Goal: Task Accomplishment & Management: Use online tool/utility

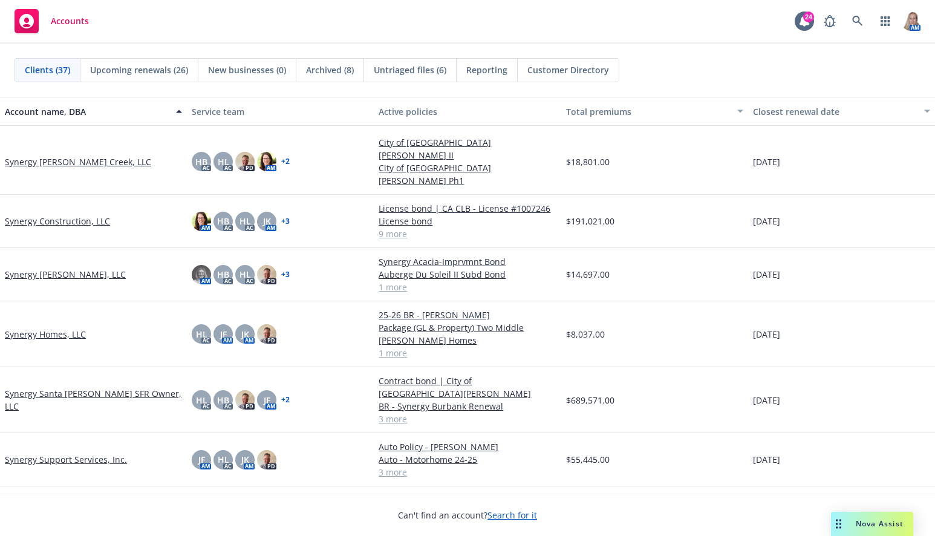
scroll to position [1410, 0]
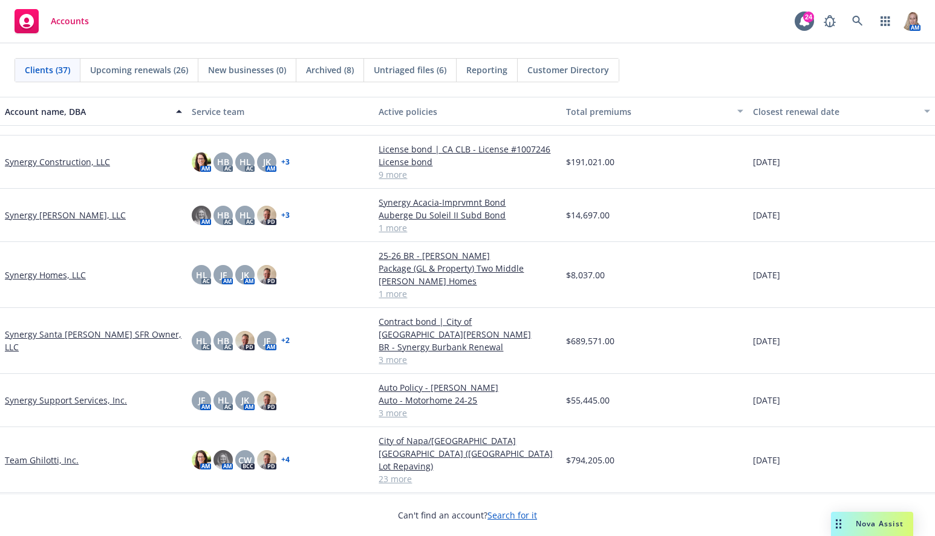
click at [68, 453] on link "Team Ghilotti, Inc." at bounding box center [42, 459] width 74 height 13
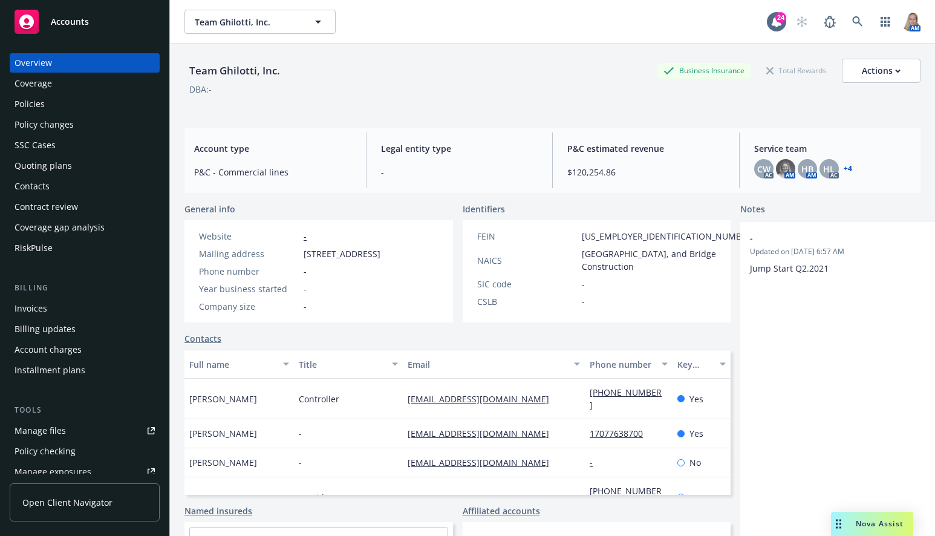
click at [62, 108] on div "Policies" at bounding box center [85, 103] width 140 height 19
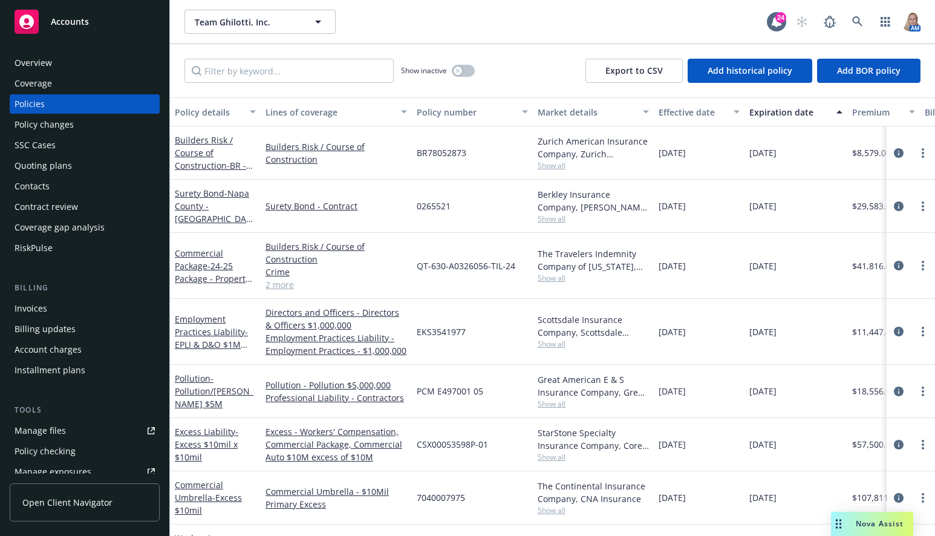
click at [379, 28] on div "Team Ghilotti, Inc. Team Ghilotti, Inc." at bounding box center [475, 22] width 582 height 24
click at [286, 77] on input "Filter by keyword..." at bounding box center [288, 71] width 209 height 24
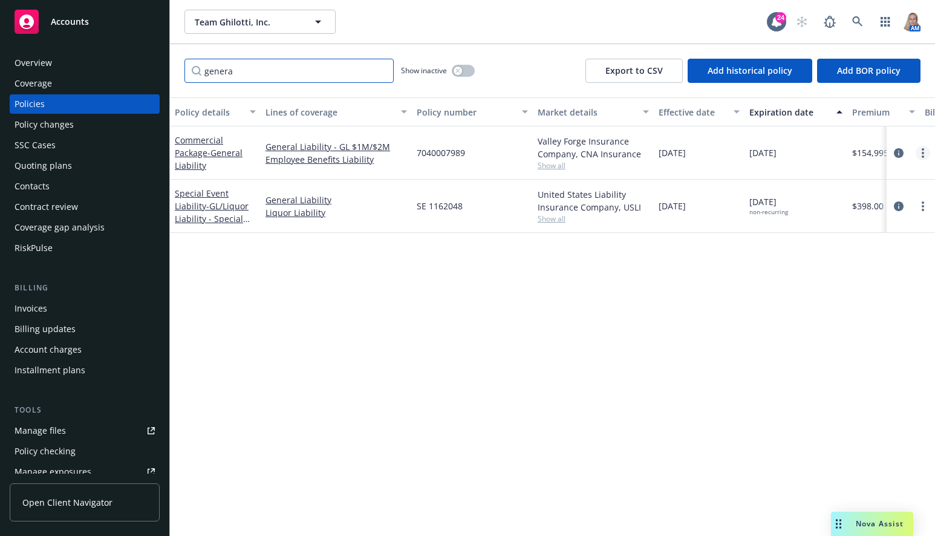
type input "genera"
click at [918, 152] on link "more" at bounding box center [922, 153] width 15 height 15
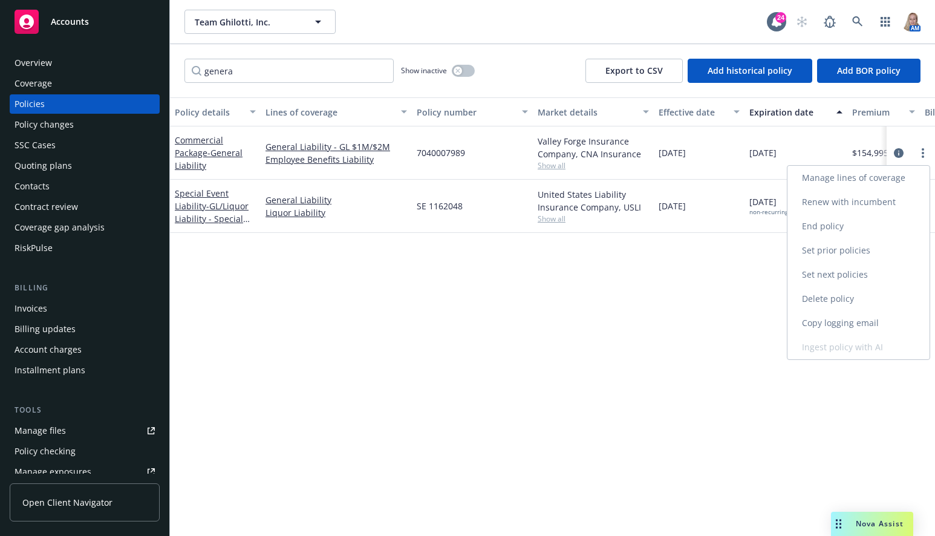
click at [861, 203] on link "Renew with incumbent" at bounding box center [858, 202] width 142 height 24
select select "12"
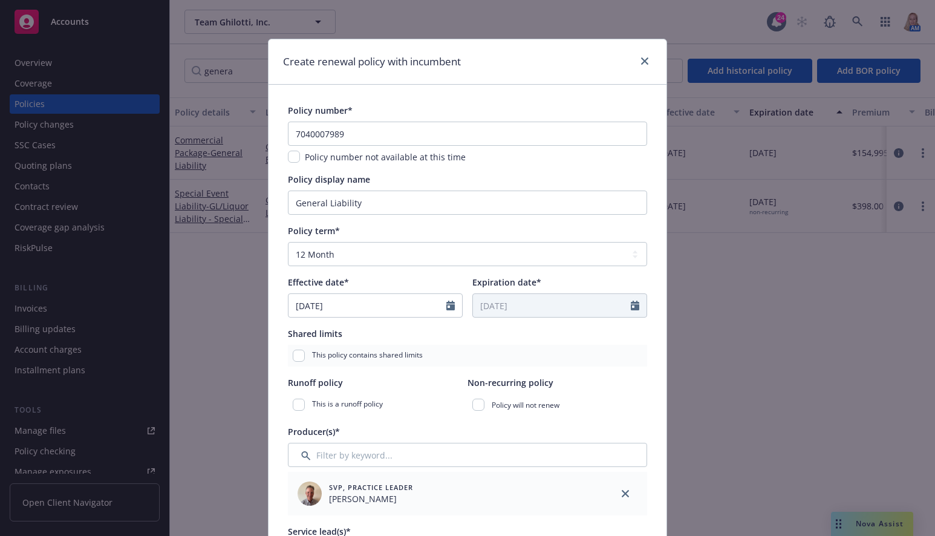
scroll to position [282, 0]
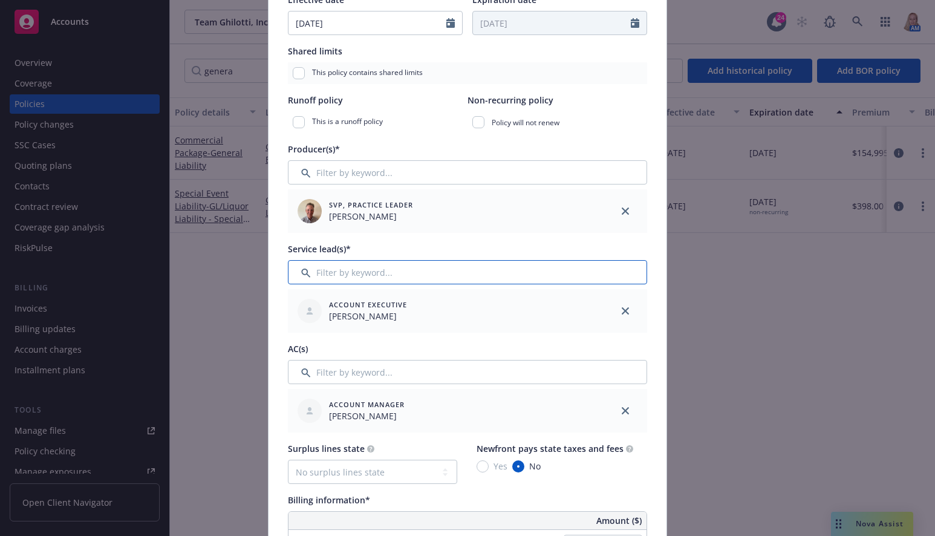
click at [438, 279] on input "Filter by keyword..." at bounding box center [467, 272] width 359 height 24
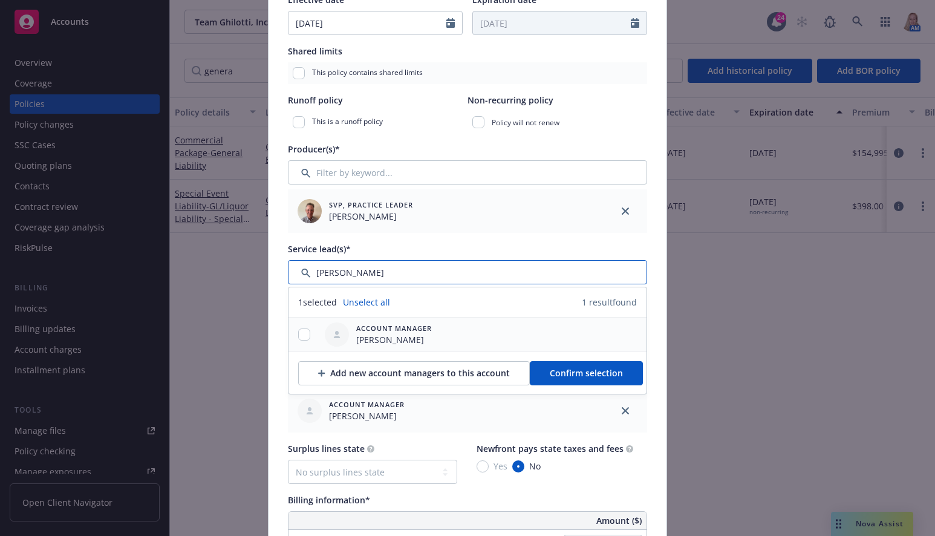
type input "[PERSON_NAME]"
click at [298, 337] on input "checkbox" at bounding box center [304, 334] width 12 height 12
checkbox input "true"
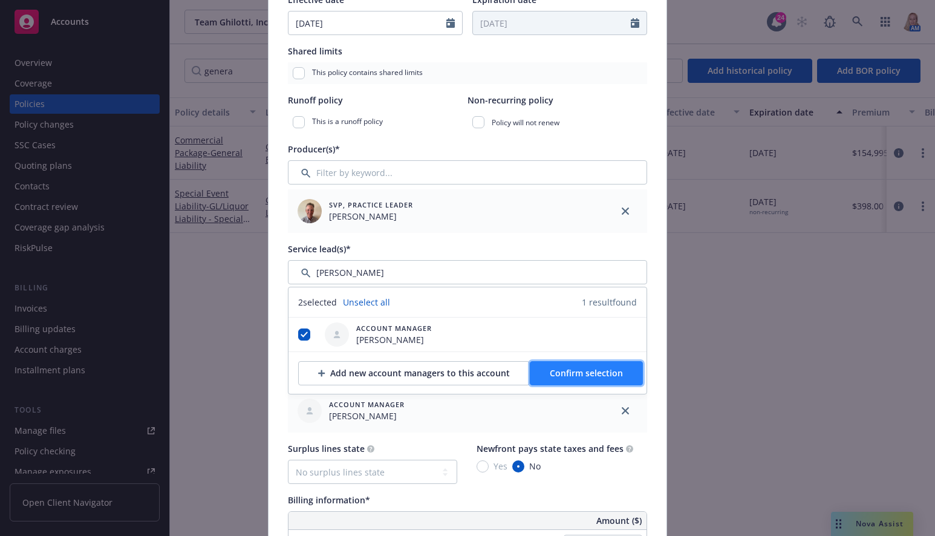
click at [615, 376] on button "Confirm selection" at bounding box center [586, 373] width 113 height 24
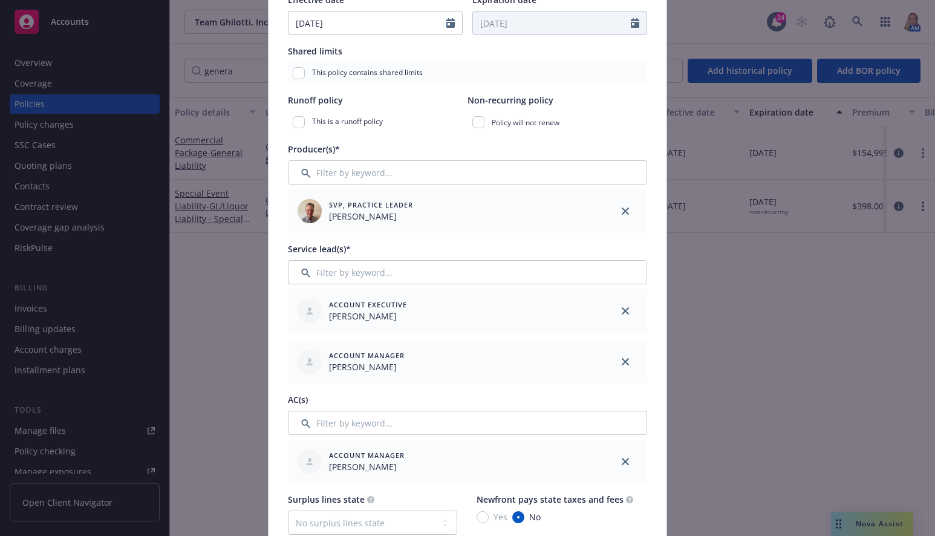
scroll to position [564, 0]
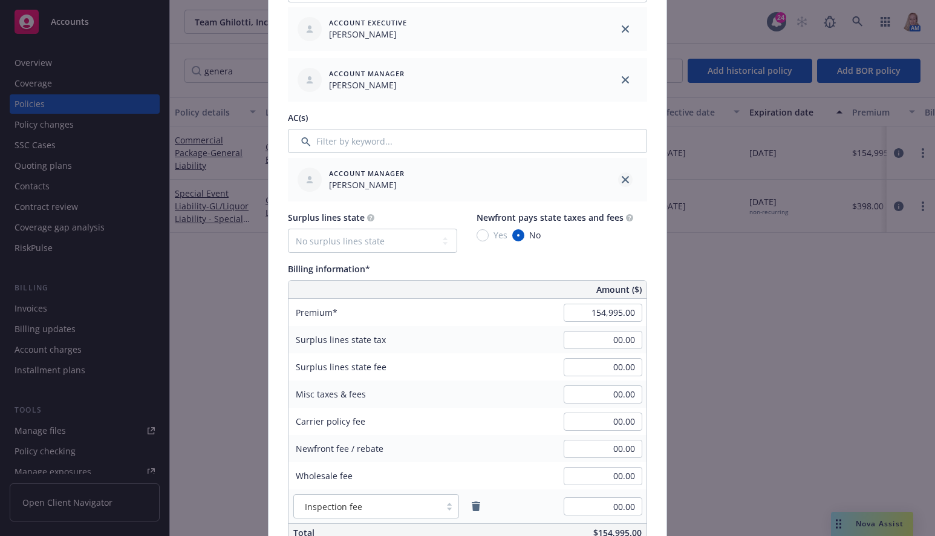
click at [619, 175] on link "close" at bounding box center [625, 179] width 15 height 15
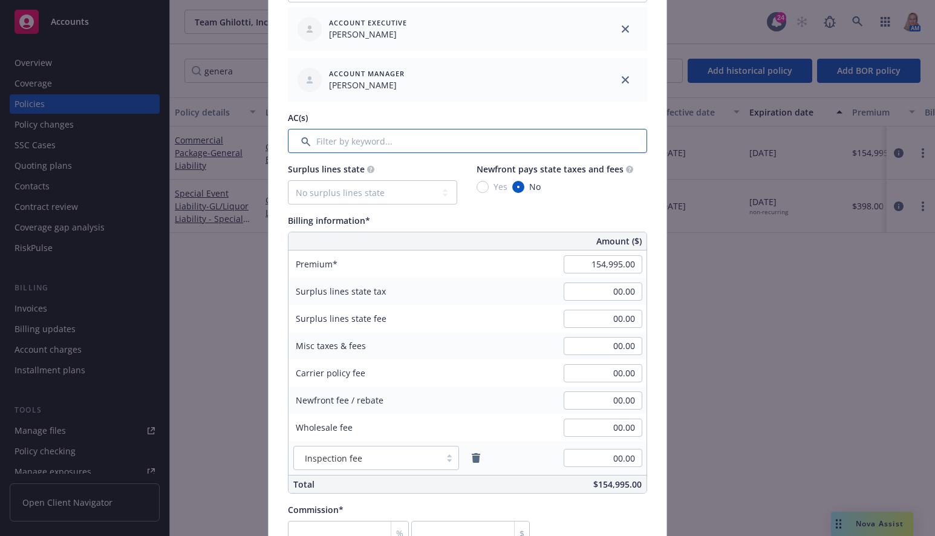
click at [366, 134] on input "Filter by keyword..." at bounding box center [467, 141] width 359 height 24
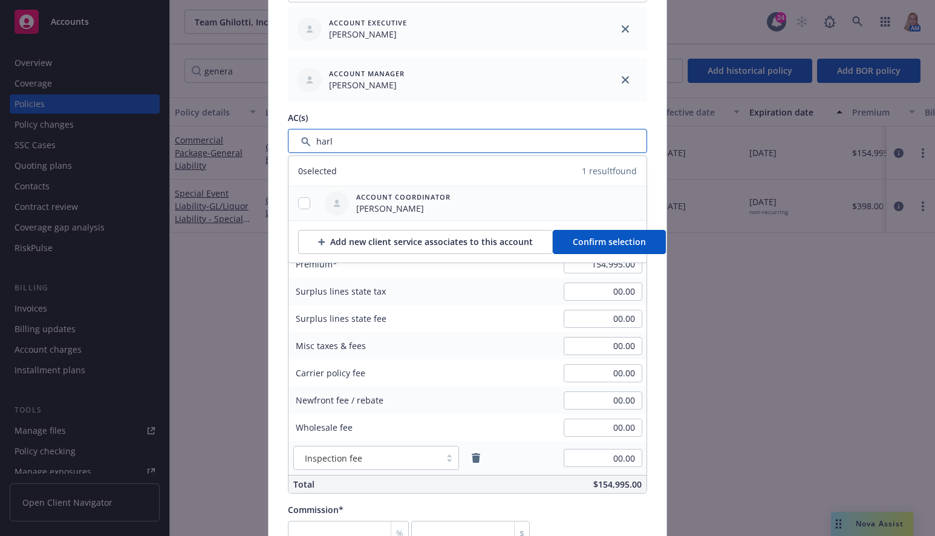
type input "harl"
click at [302, 199] on input "checkbox" at bounding box center [304, 203] width 12 height 12
checkbox input "true"
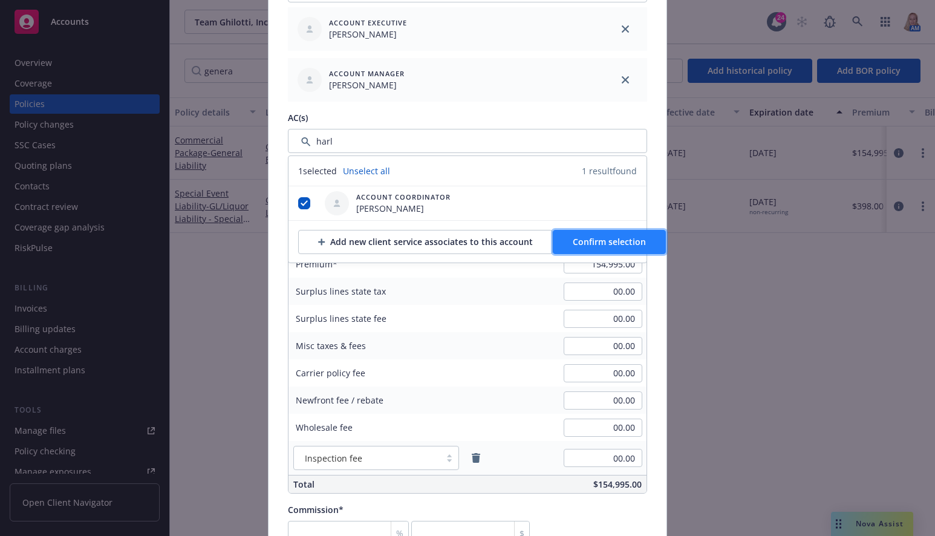
click at [575, 230] on button "Confirm selection" at bounding box center [608, 242] width 113 height 24
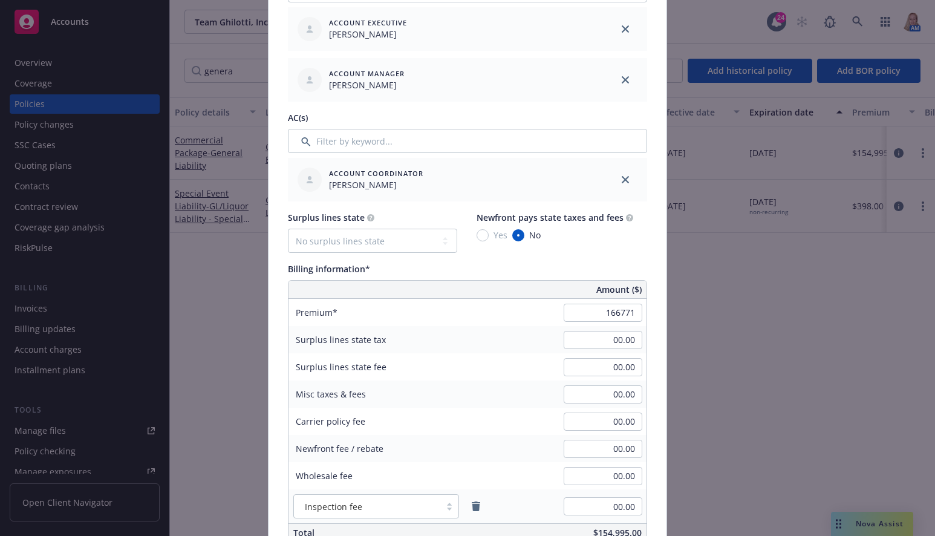
type input "166,771.00"
click at [540, 258] on div "Surplus lines state No surplus lines state [US_STATE] [US_STATE] [US_STATE] [US…" at bounding box center [467, 376] width 359 height 331
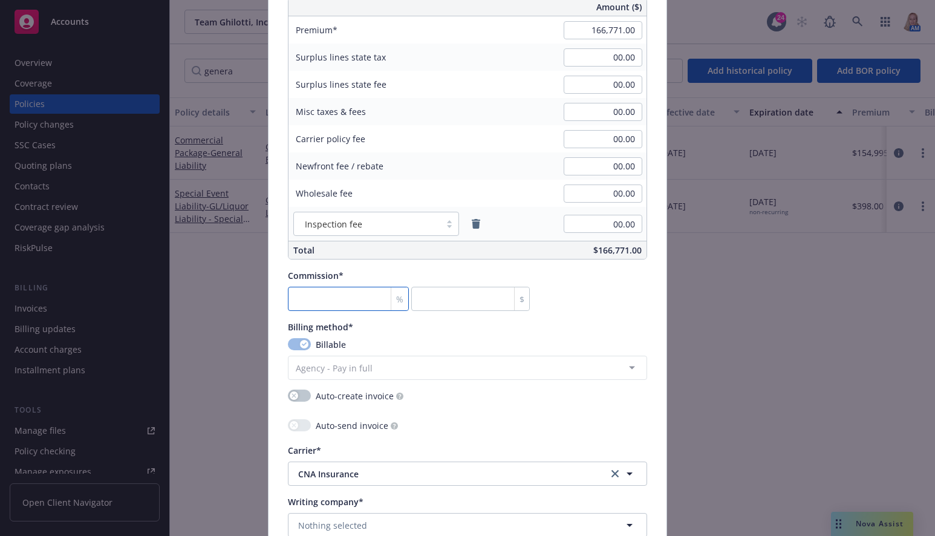
click at [350, 296] on input "number" at bounding box center [348, 299] width 121 height 24
type input "1"
type input "1667.71"
type input "15"
type input "25015.65"
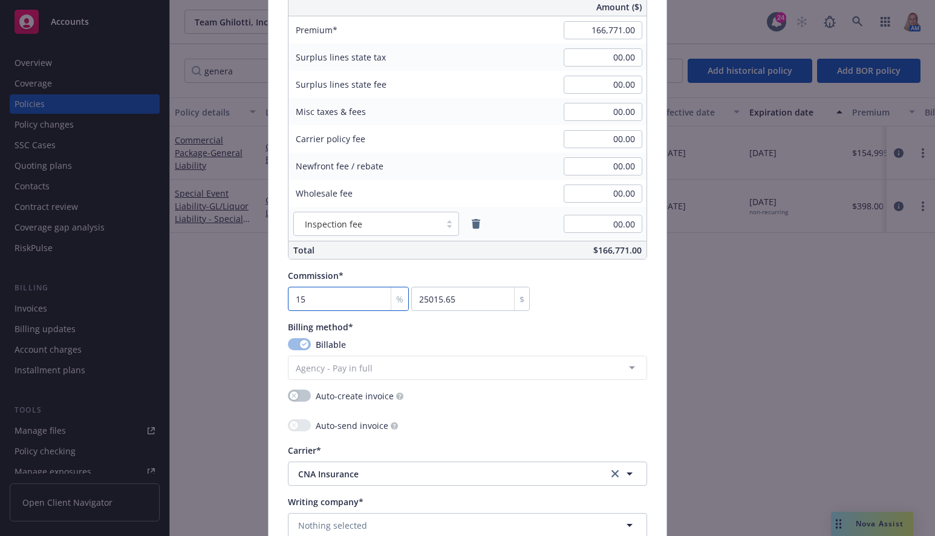
type input "15"
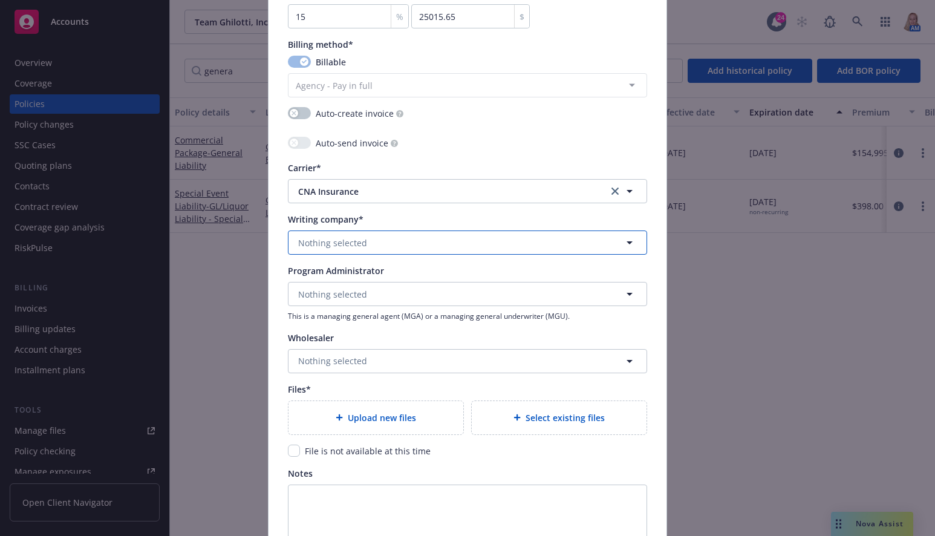
click at [349, 240] on span "Nothing selected" at bounding box center [332, 242] width 69 height 13
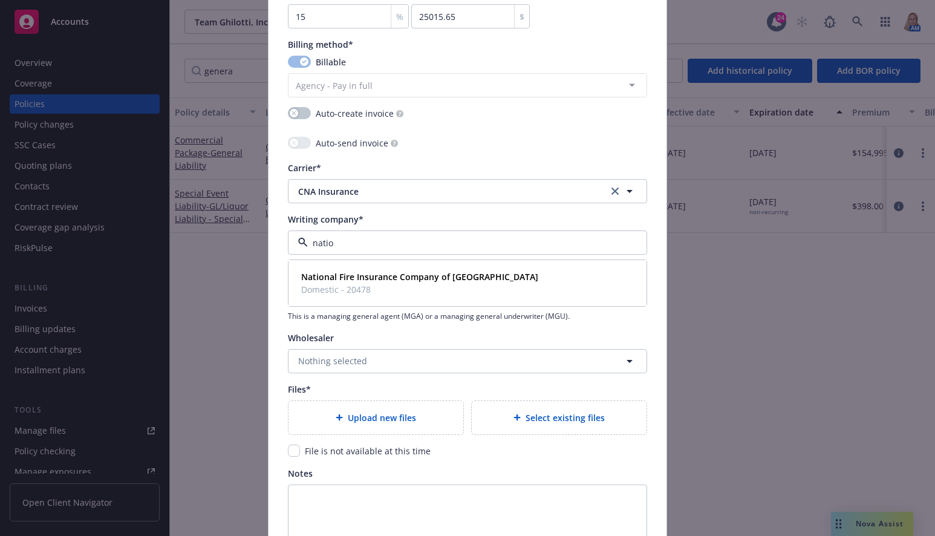
type input "nation"
click at [351, 269] on div "National Fire Insurance Company of Hartford Domestic - 20478" at bounding box center [418, 283] width 244 height 30
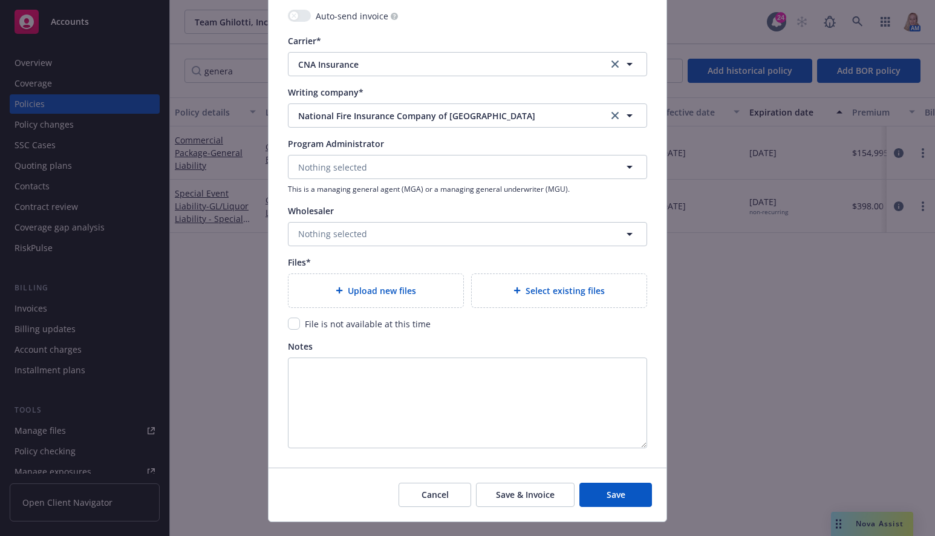
scroll to position [1280, 0]
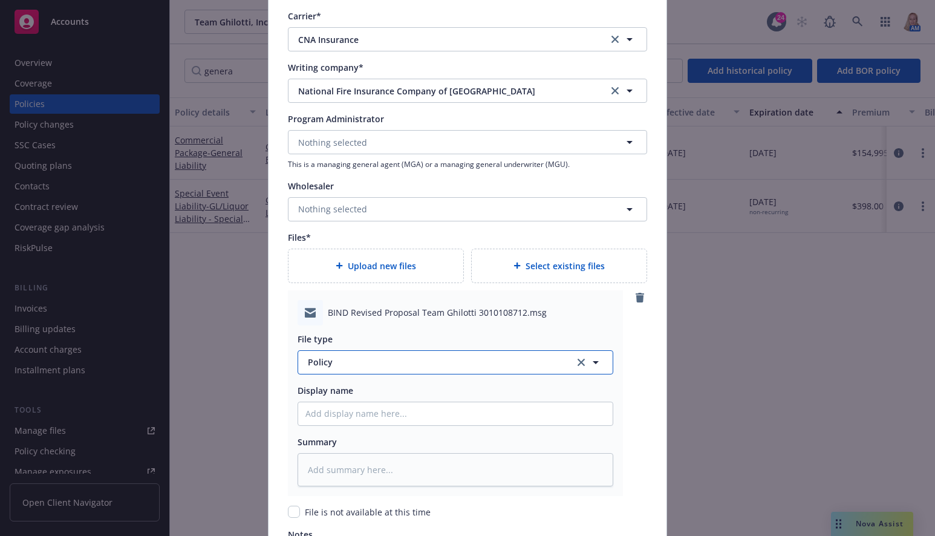
click at [351, 364] on span "Policy" at bounding box center [434, 361] width 253 height 13
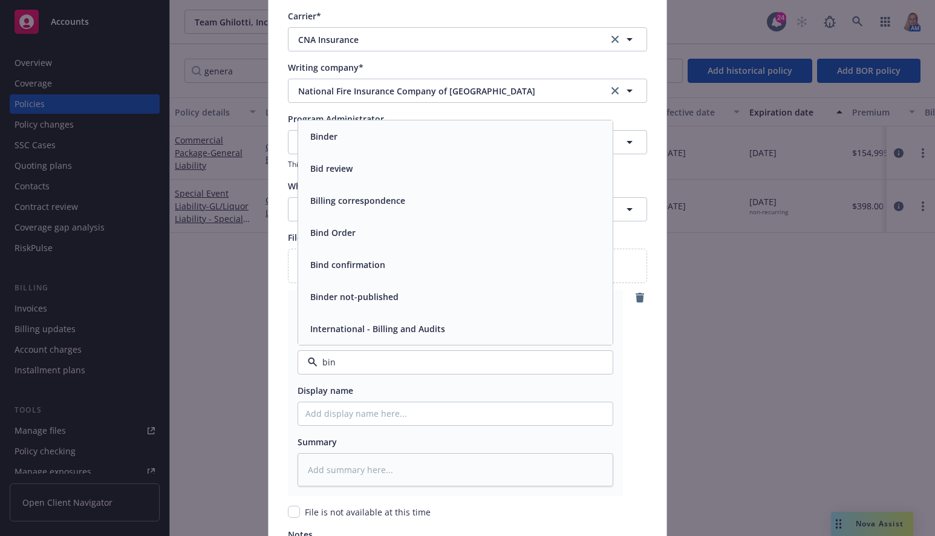
type input "bind"
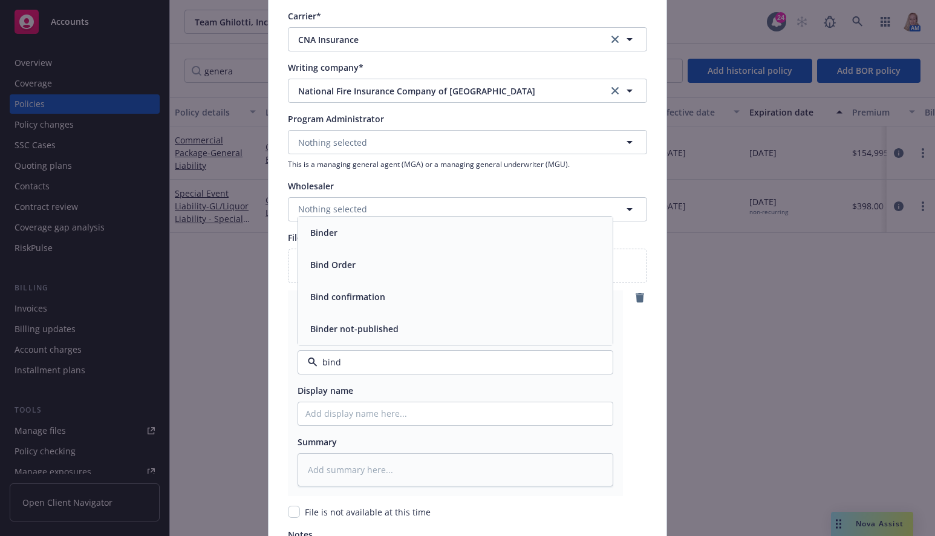
click at [361, 262] on div "Bind Order" at bounding box center [455, 265] width 300 height 18
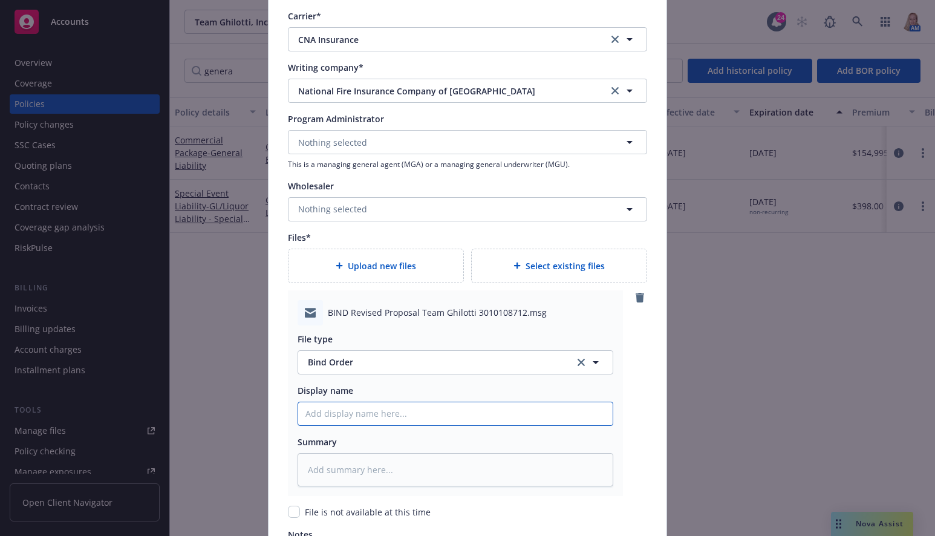
click at [354, 412] on input "Policy display name" at bounding box center [455, 413] width 314 height 23
type textarea "x"
type input "2"
type textarea "x"
type input "25"
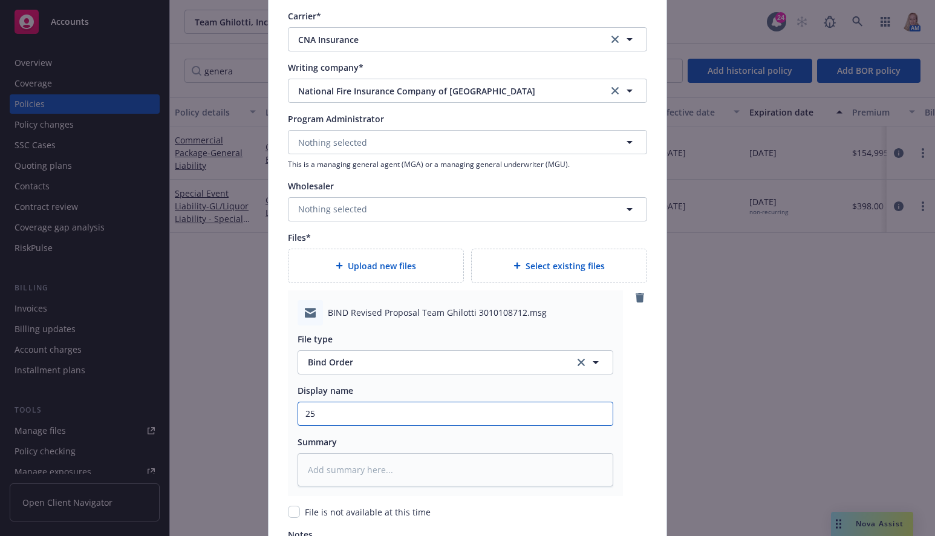
type textarea "x"
type input "25-"
type textarea "x"
type input "25-26"
type textarea "x"
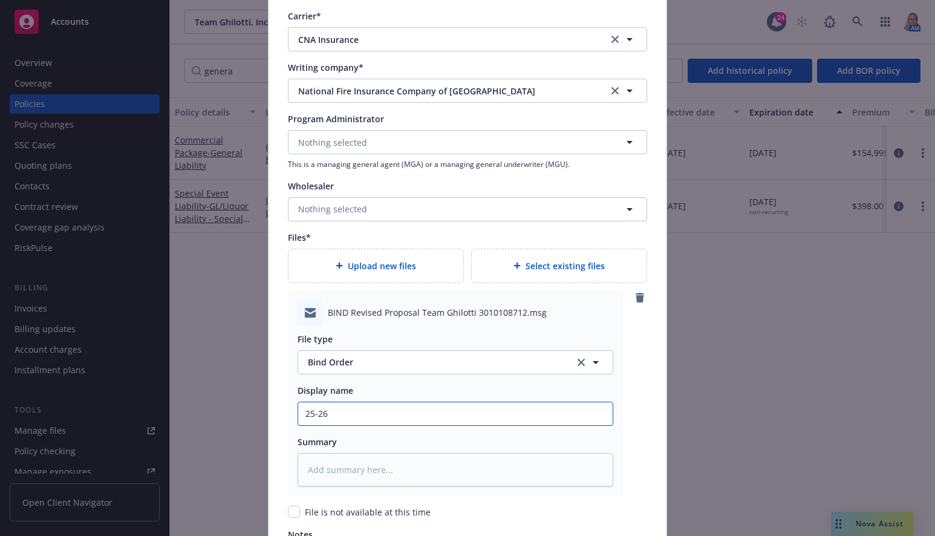
type input "25-26"
type textarea "x"
type input "25-26 B"
type textarea "x"
type input "25-26 BI"
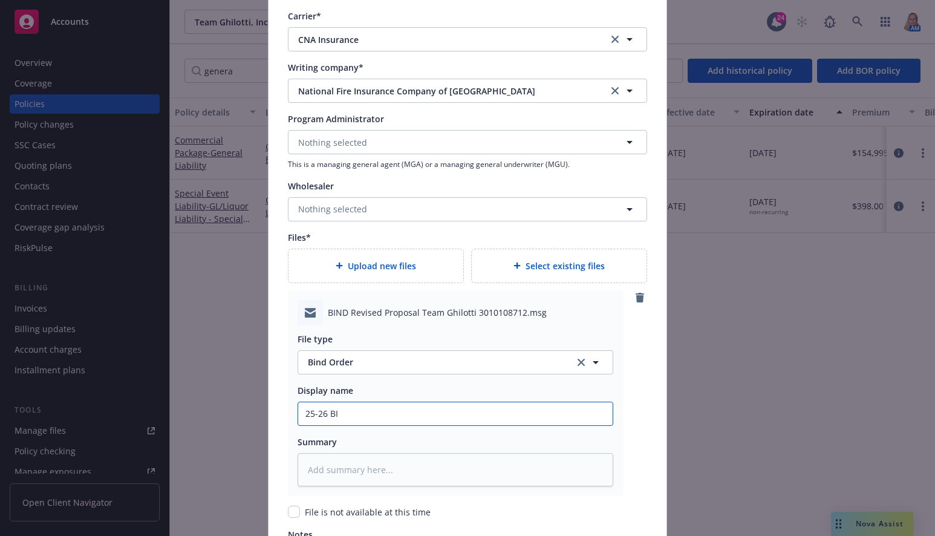
type textarea "x"
type input "25-26 BIN"
type textarea "x"
type input "25-26 BIND"
type textarea "x"
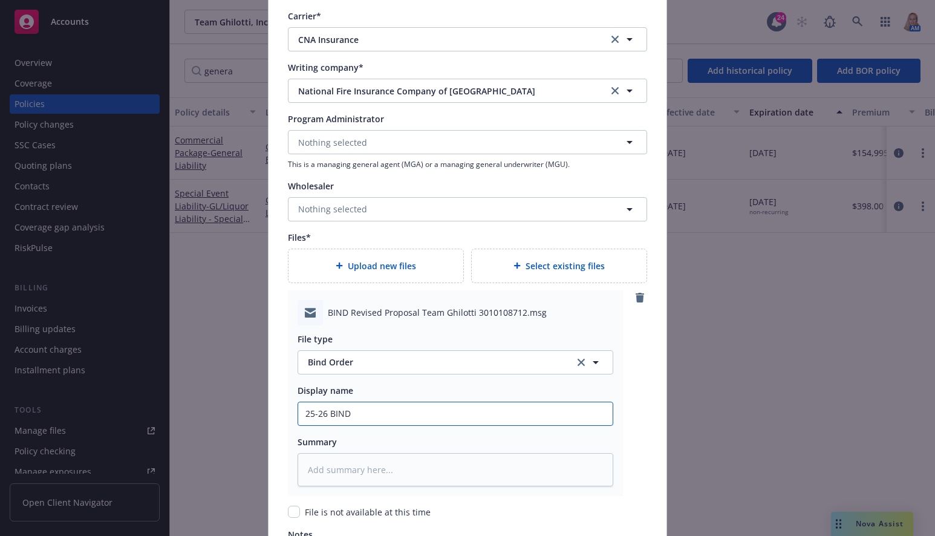
type input "25-26 BIND"
type textarea "x"
type input "25-26 BIND OR"
type textarea "x"
type input "25-26 BIND ORD"
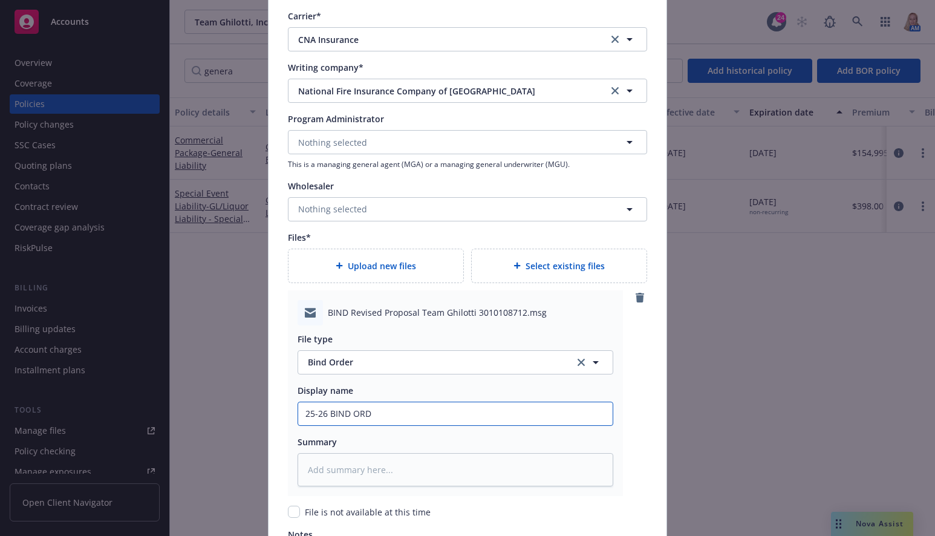
type textarea "x"
type input "25-26 BIND ORDE"
type textarea "x"
type input "25-26 BIND ORDER"
type textarea "x"
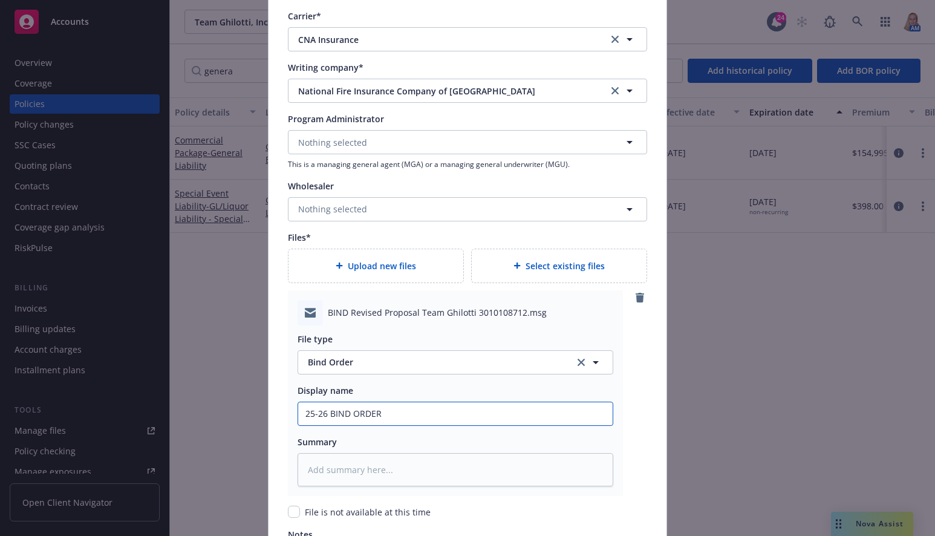
type input "25-26 BIND ORDER"
type textarea "x"
type input "25-26 BIND ORDER -"
type textarea "x"
type input "25-26 BIND ORDER -"
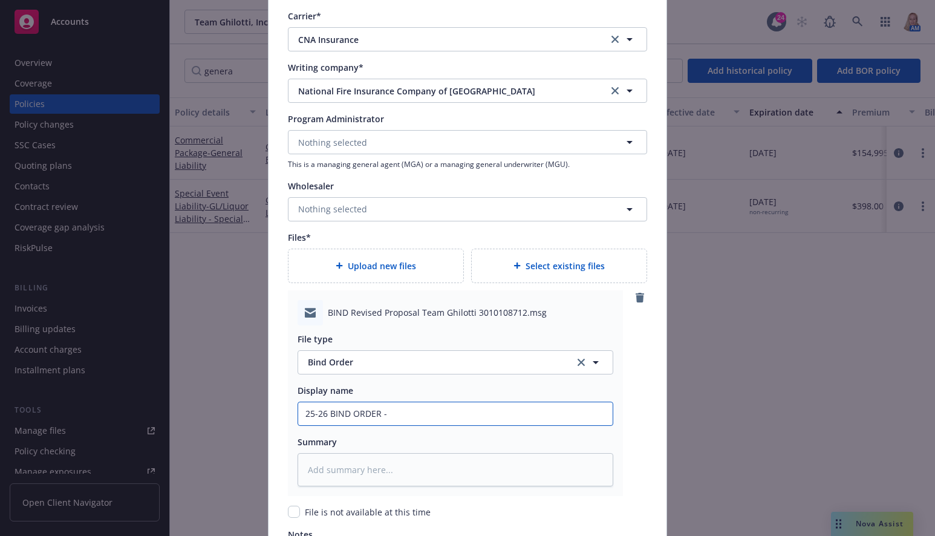
type textarea "x"
type input "25-26 BIND ORDER - G"
type textarea "x"
type input "25-26 BIND ORDER - GN"
type textarea "x"
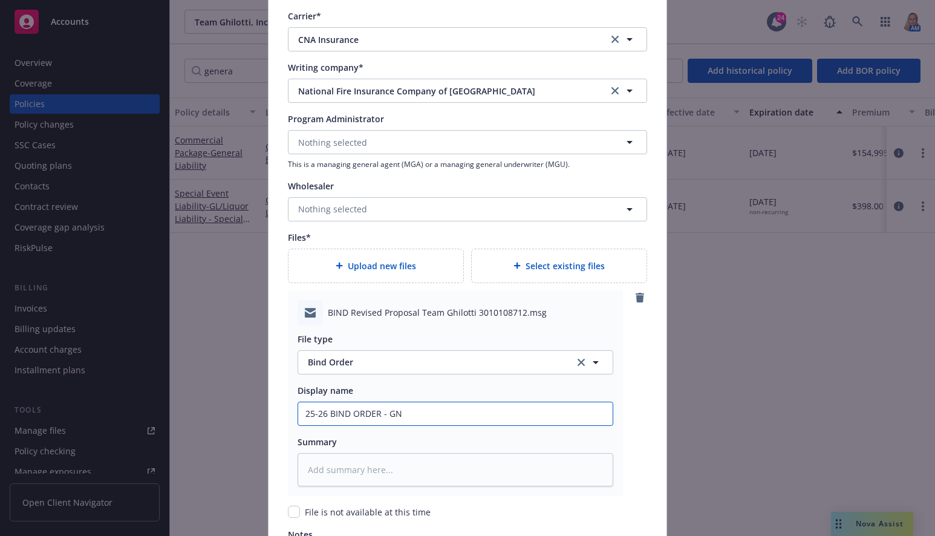
type input "25-26 BIND ORDER - G"
type textarea "x"
type input "25-26 BIND ORDER -"
type textarea "x"
type input "25-26 BIND ORDER - C"
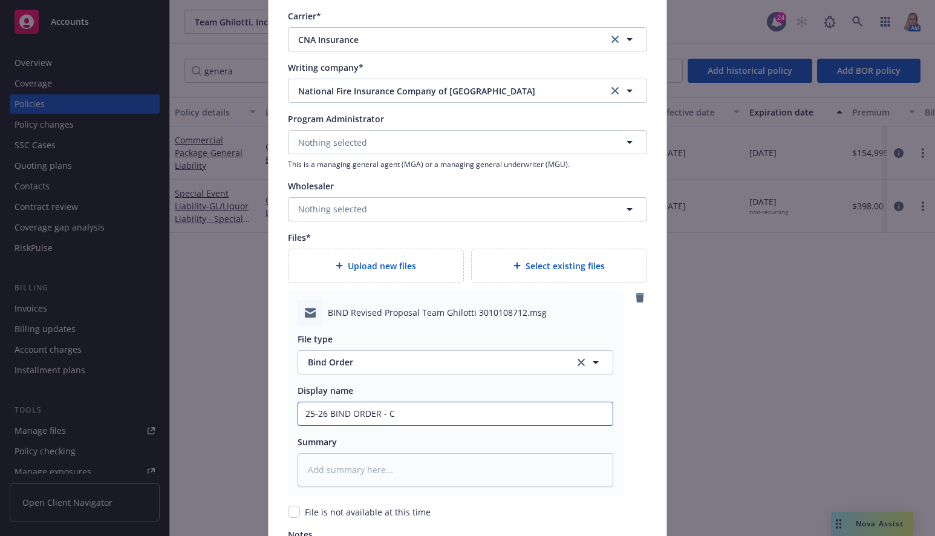
type textarea "x"
type input "25-26 BIND ORDER - CN"
type textarea "x"
type input "25-26 BIND ORDER - CNA"
type textarea "x"
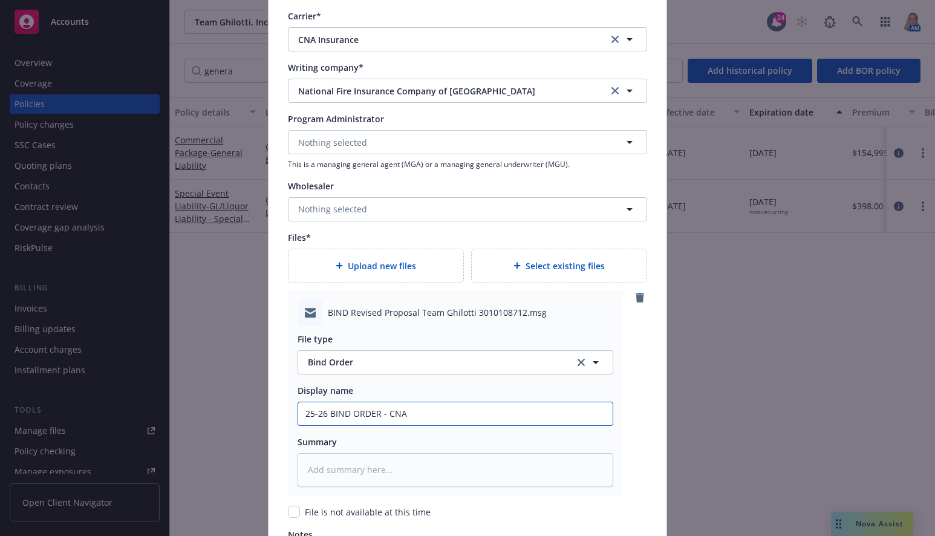
type input "25-26 BIND ORDER - CNA"
type textarea "x"
type input "25-26 BIND ORDER - CNA -"
type textarea "x"
type input "25-26 BIND ORDER - CNA -"
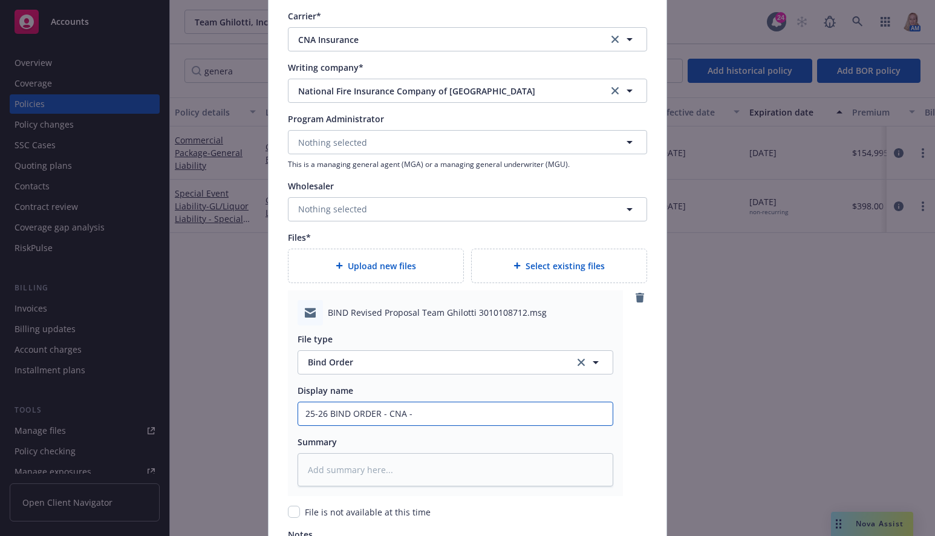
type textarea "x"
type input "25-26 BIND ORDER - CNA - GL"
type textarea "x"
type input "25-26 BIND ORDER - CNA - GL/"
type textarea "x"
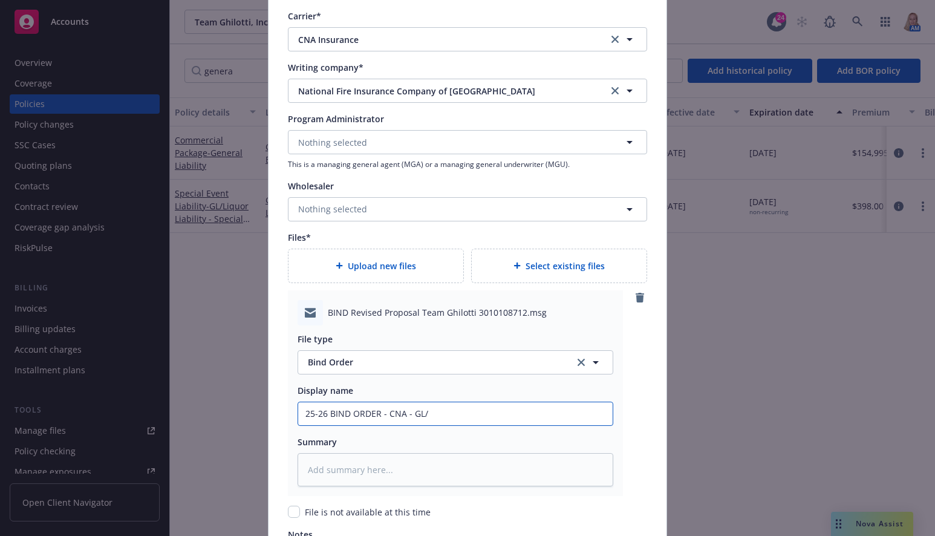
type input "25-26 BIND ORDER - CNA - GL/A"
type textarea "x"
type input "25-26 BIND ORDER - CNA - GL/AL"
type textarea "x"
type input "25-26 BIND ORDER - CNA - GL/AL/"
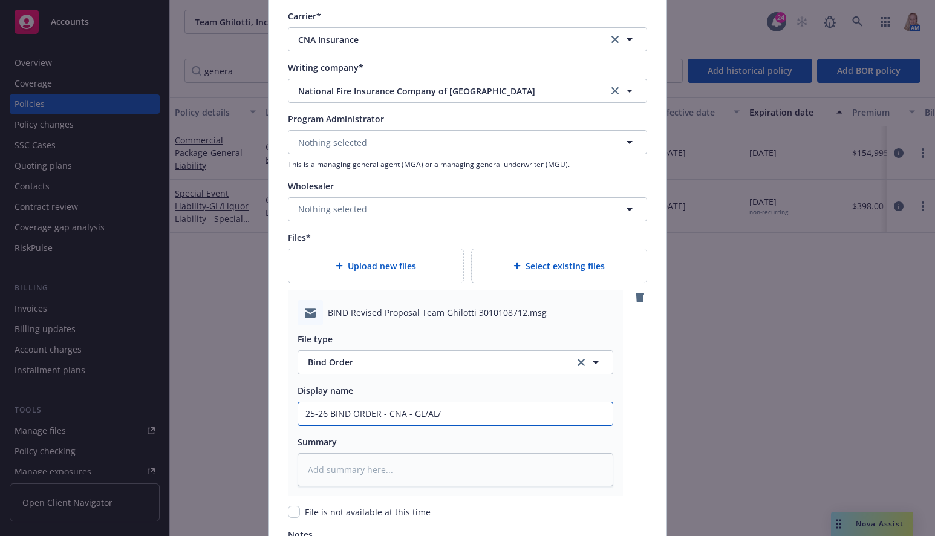
type textarea "x"
type input "25-26 BIND ORDER - CNA - GL/AL/W"
type textarea "x"
type input "25-26 BIND ORDER - CNA - GL/AL/WC"
type textarea "x"
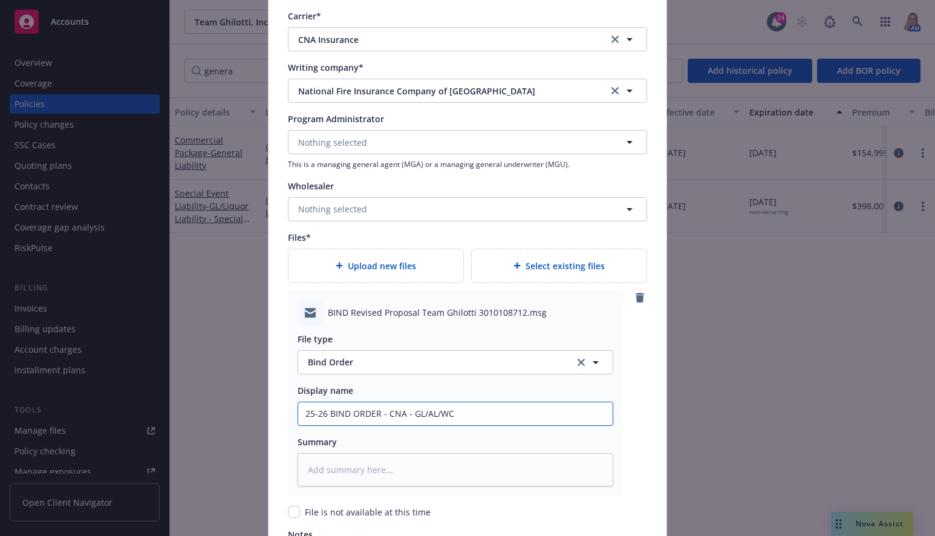
type input "25-26 BIND ORDER - CNA - GL/AL/WC/"
type textarea "x"
type input "25-26 BIND ORDER - CNA - GL/AL/WC/X"
type textarea "x"
type input "25-26 BIND ORDER - CNA - GL/AL/WC/XL"
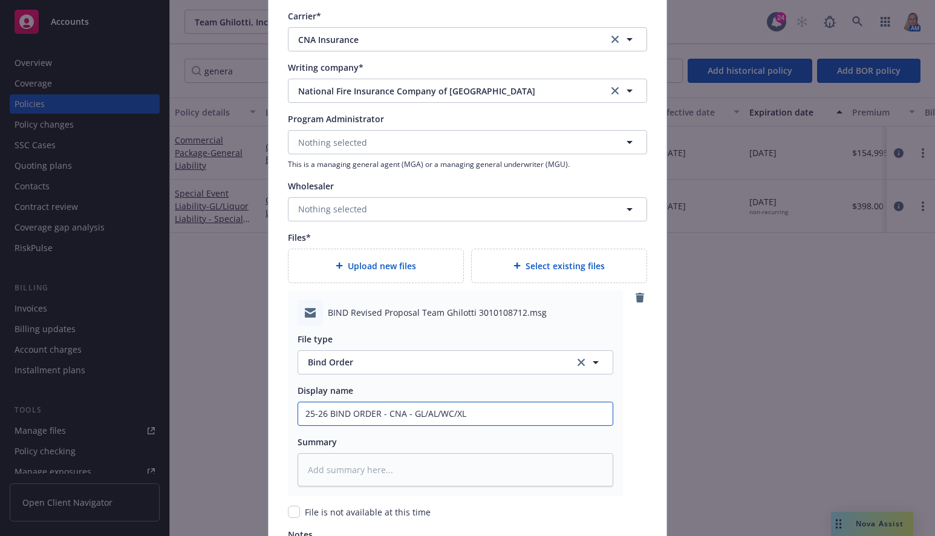
type textarea "x"
type input "25-26 BIND ORDER - CNA - GL/AL/WC/XL"
type textarea "x"
type input "25-26 BIND ORDER - CNA - GL/AL/WC/XL $"
type textarea "x"
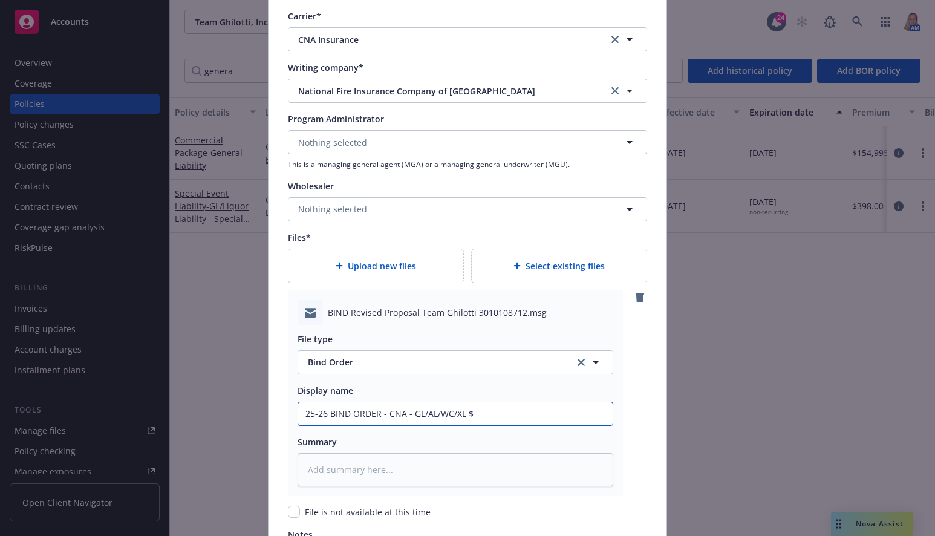
type input "25-26 BIND ORDER - CNA - GL/AL/WC/XL $1"
type textarea "x"
type input "25-26 BIND ORDER - CNA - GL/AL/WC/XL $10"
type textarea "x"
drag, startPoint x: 505, startPoint y: 418, endPoint x: 204, endPoint y: 429, distance: 301.8
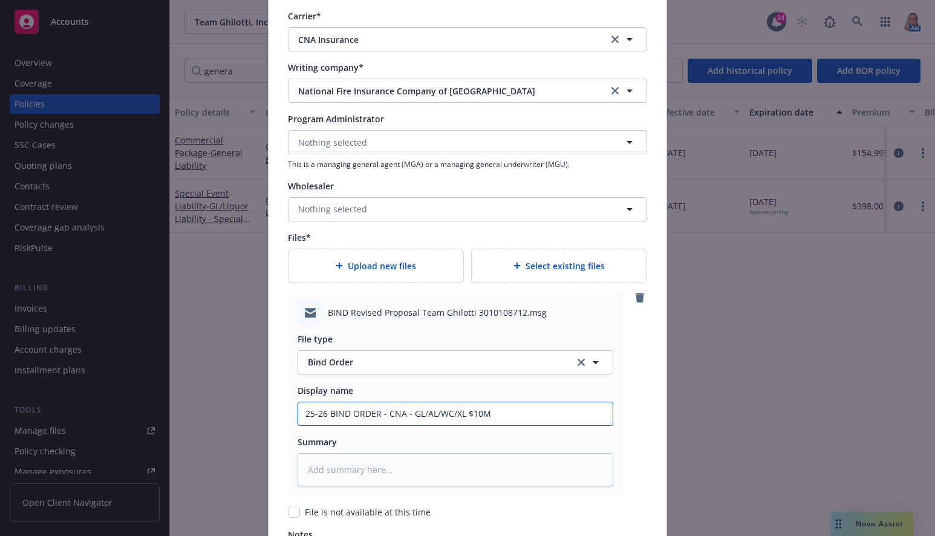
click at [204, 429] on div "Create renewal policy with incumbent Policy number* 7040007989 Policy number no…" at bounding box center [467, 268] width 935 height 536
type input "25-26 BIND ORDER - CNA - GL/AL/WC/XL $10M"
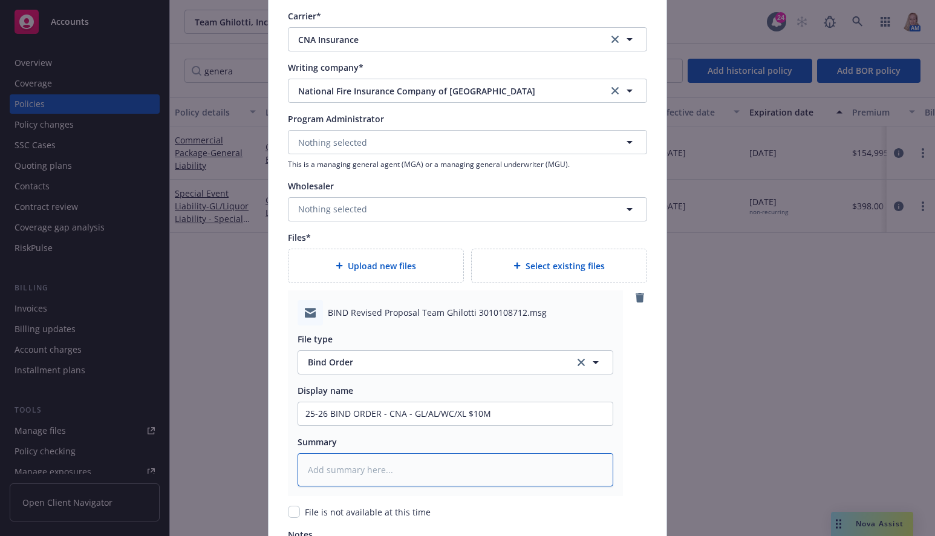
click at [376, 472] on textarea at bounding box center [455, 469] width 316 height 33
paste textarea "25-26 BIND ORDER - CNA - GL/AL/WC/XL $10M"
type textarea "x"
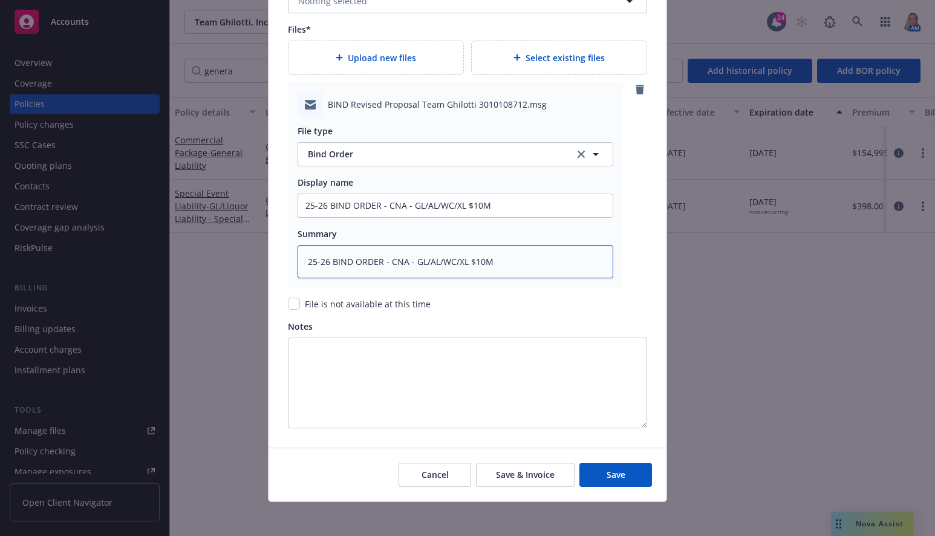
scroll to position [1493, 0]
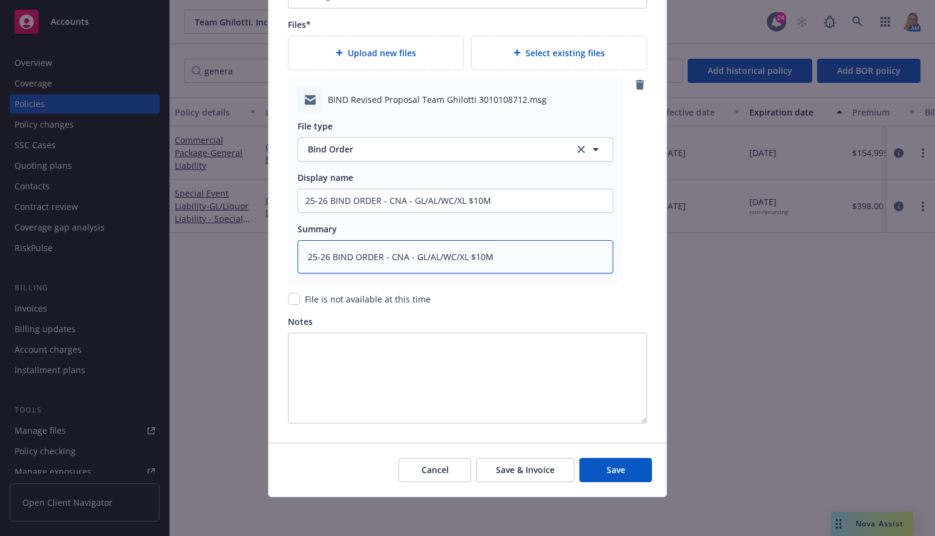
type textarea "25-26 BIND ORDER - CNA - GL/AL/WC/XL $10M"
type textarea "x"
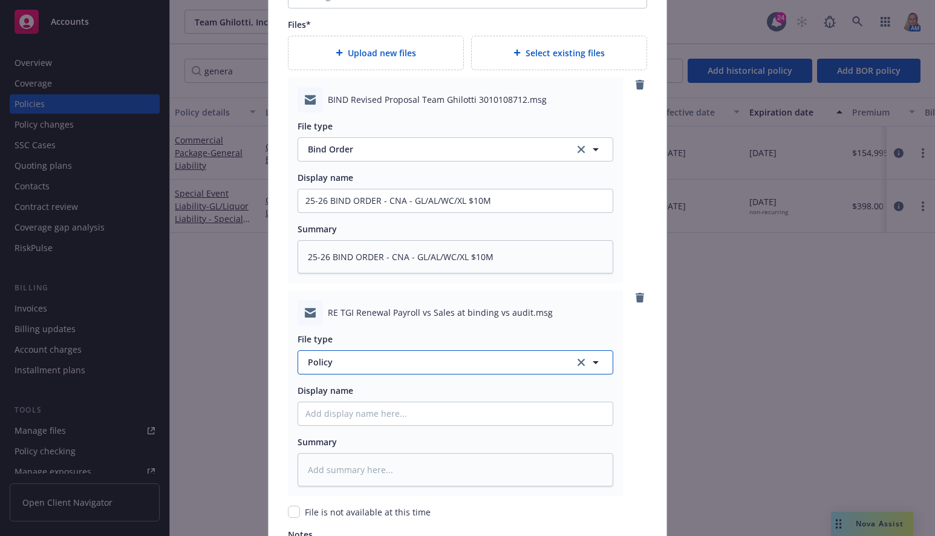
click at [339, 363] on span "Policy" at bounding box center [434, 361] width 253 height 13
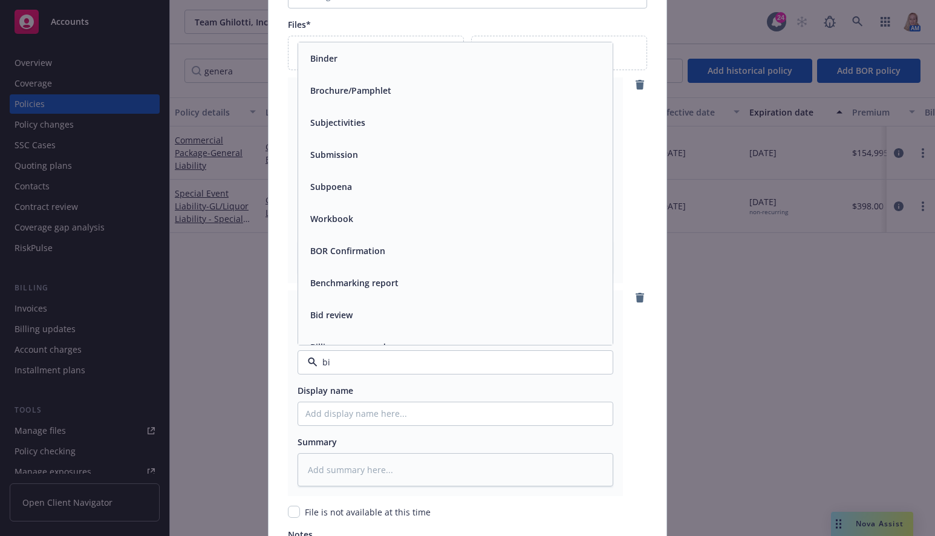
type input "bin"
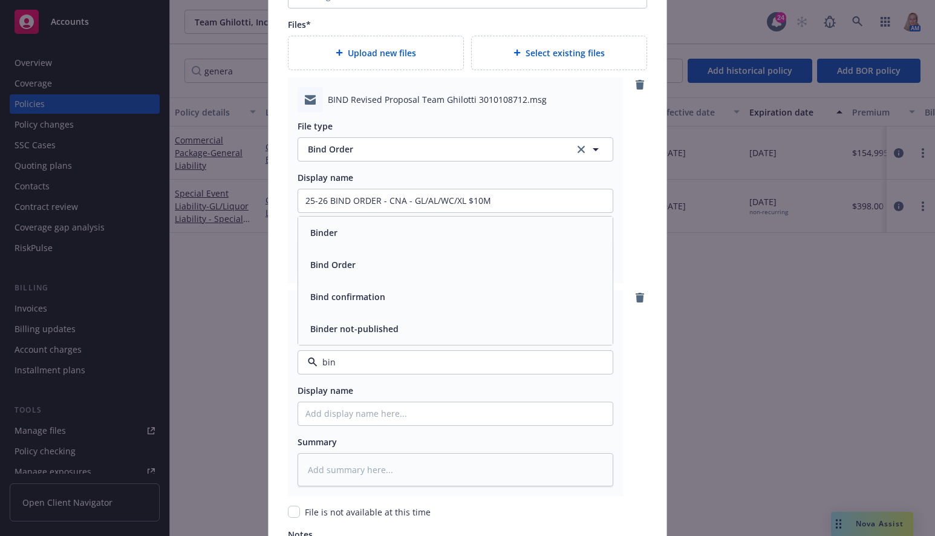
click at [337, 259] on span "Bind Order" at bounding box center [332, 264] width 45 height 13
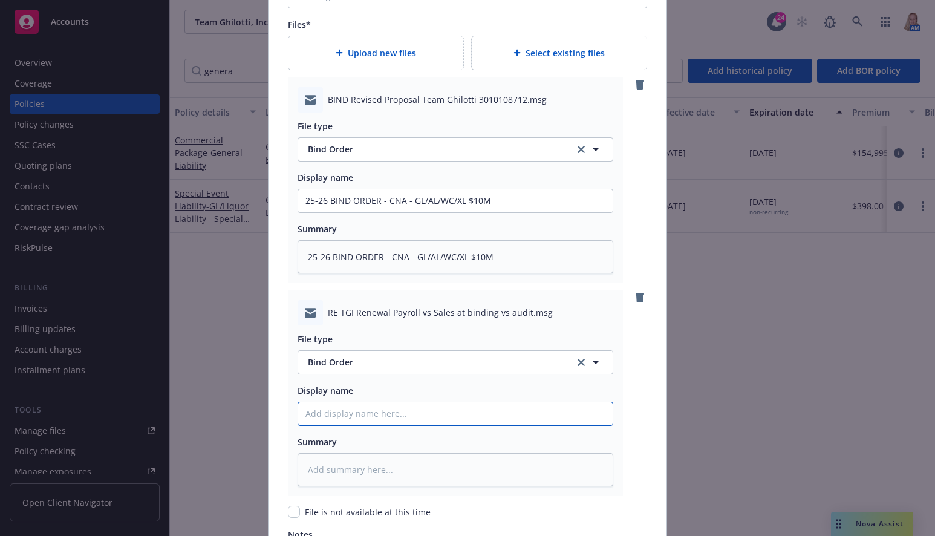
click at [370, 417] on input "Policy display name" at bounding box center [455, 413] width 314 height 23
paste input "25-26 BIND ORDER - CNA - GL/AL/WC/XL $10M"
type textarea "x"
type input "25-26 BIND ORDER - CNA - GL/AL/WC/XL $10M"
type textarea "x"
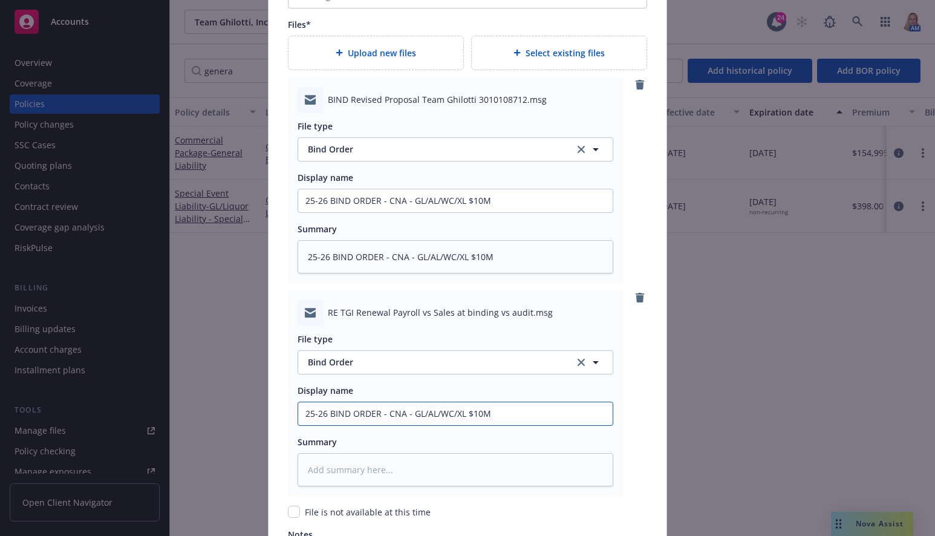
type input "25-26 BIND ORDER - CNA - GL/AL/WC/XL $10M"
type textarea "x"
type input "25-26 BIND ORDER - CNA - GL/AL/WC/XL $10M f"
type textarea "x"
type input "25-26 BIND ORDER - CNA - GL/AL/WC/XL $10M fr"
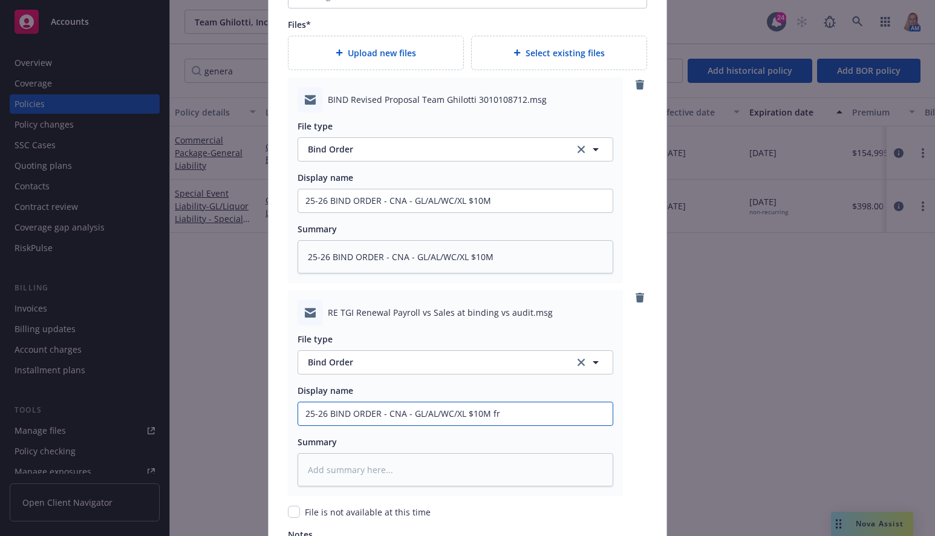
type textarea "x"
type input "25-26 BIND ORDER - CNA - GL/AL/WC/XL $10M fro"
type textarea "x"
type input "25-26 BIND ORDER - CNA - GL/AL/WC/XL $10M from"
type textarea "x"
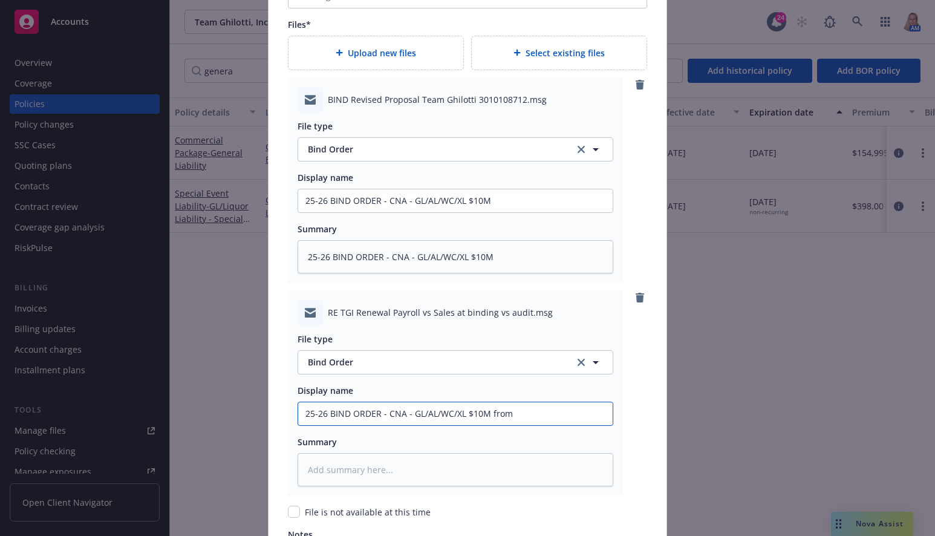
type input "25-26 BIND ORDER - CNA - GL/AL/WC/XL $10M from"
type textarea "x"
type input "25-26 BIND ORDER - CNA - GL/AL/WC/XL $10M from S"
type textarea "x"
type input "25-26 BIND ORDER - CNA - GL/AL/WC/XL $10M from Sc"
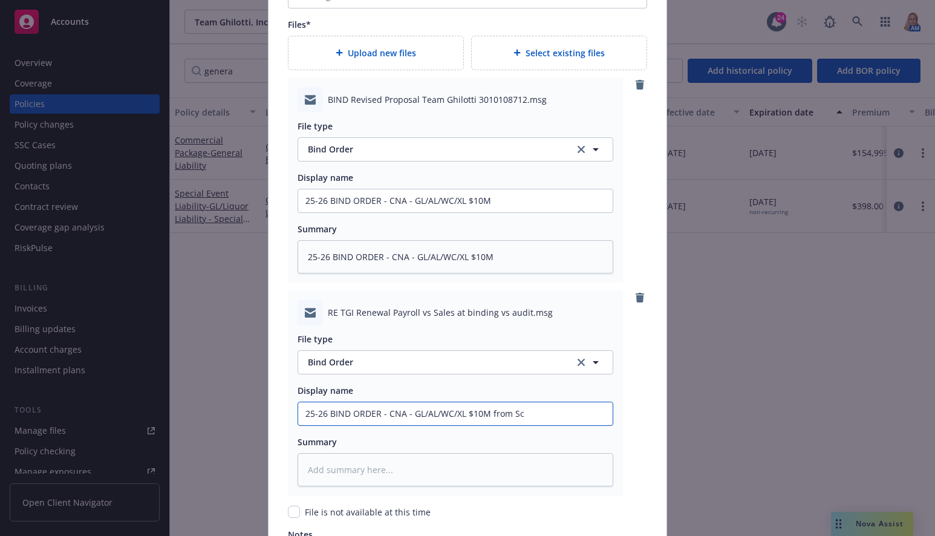
type textarea "x"
type input "25-26 BIND ORDER - CNA - GL/AL/WC/XL $10M from Sco"
type textarea "x"
type input "25-26 BIND ORDER - CNA - GL/AL/WC/XL $10M from [PERSON_NAME]"
type textarea "x"
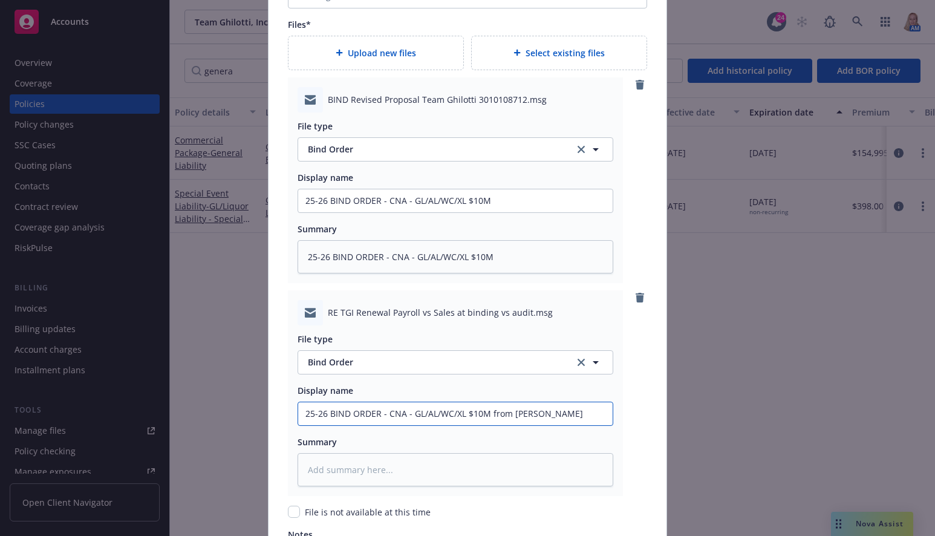
drag, startPoint x: 558, startPoint y: 410, endPoint x: 302, endPoint y: 418, distance: 256.4
click at [302, 418] on input "25-26 BIND ORDER - CNA - GL/AL/WC/XL $10M from [PERSON_NAME]" at bounding box center [455, 413] width 314 height 23
type input "25-26 BIND ORDER - CNA - GL/AL/WC/XL $10M from [PERSON_NAME]"
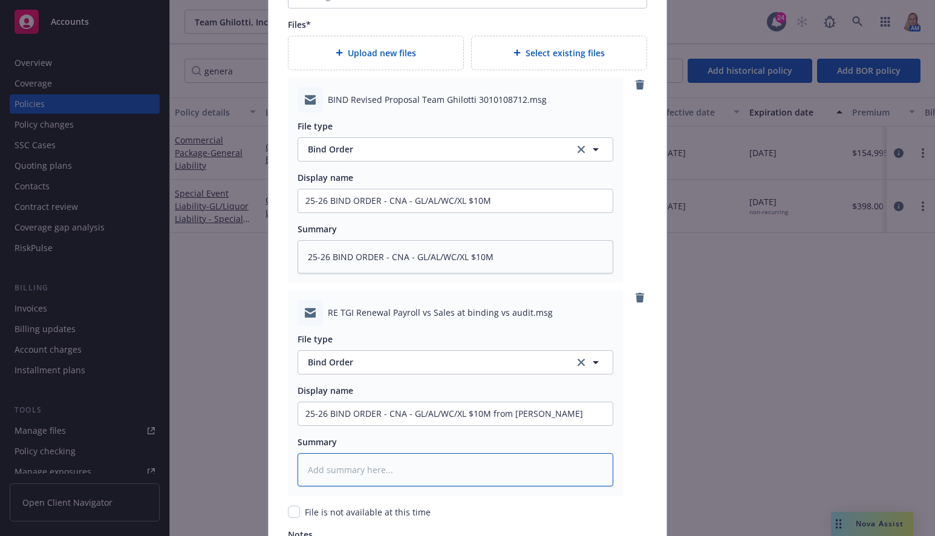
click at [354, 467] on textarea at bounding box center [455, 469] width 316 height 33
paste textarea "25-26 BIND ORDER - CNA - GL/AL/WC/XL $10M from [PERSON_NAME]"
type textarea "x"
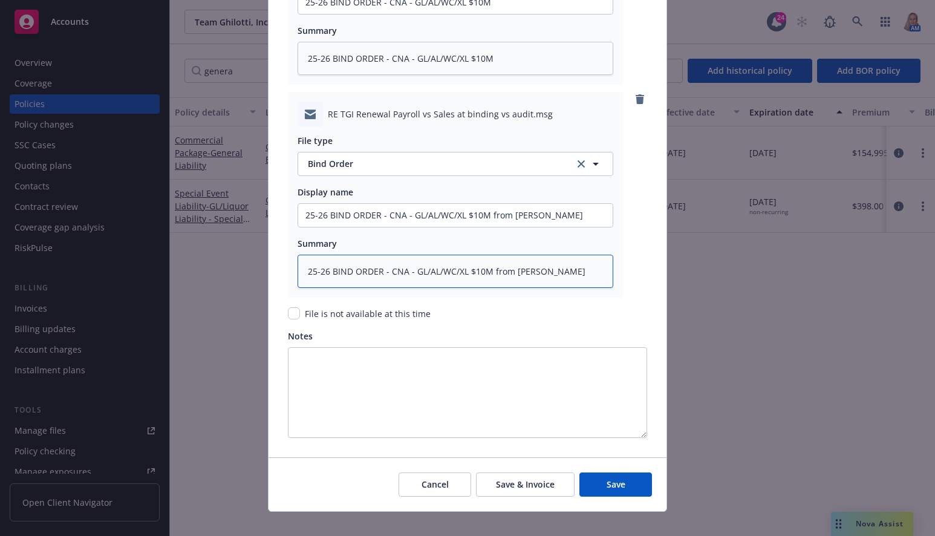
scroll to position [1706, 0]
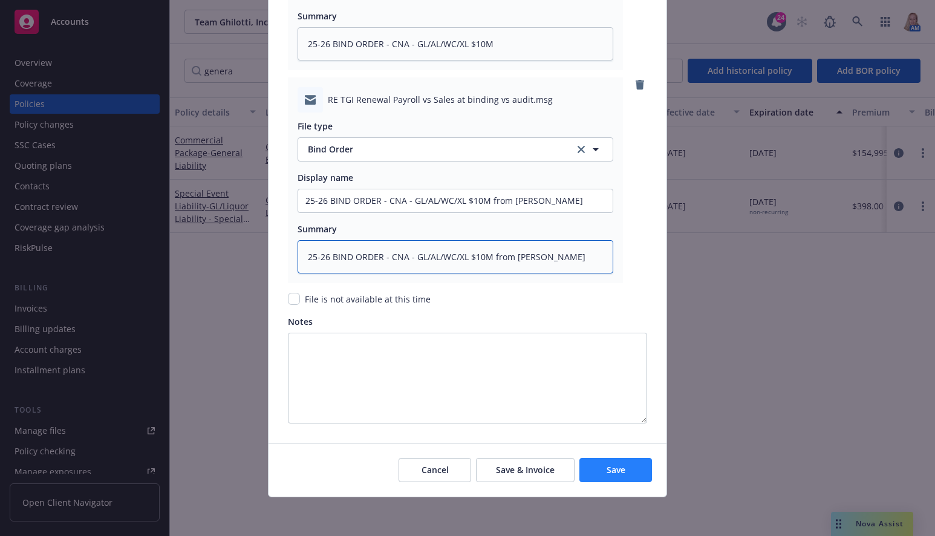
type textarea "25-26 BIND ORDER - CNA - GL/AL/WC/XL $10M from [PERSON_NAME]"
click at [595, 470] on button "Save" at bounding box center [615, 470] width 73 height 24
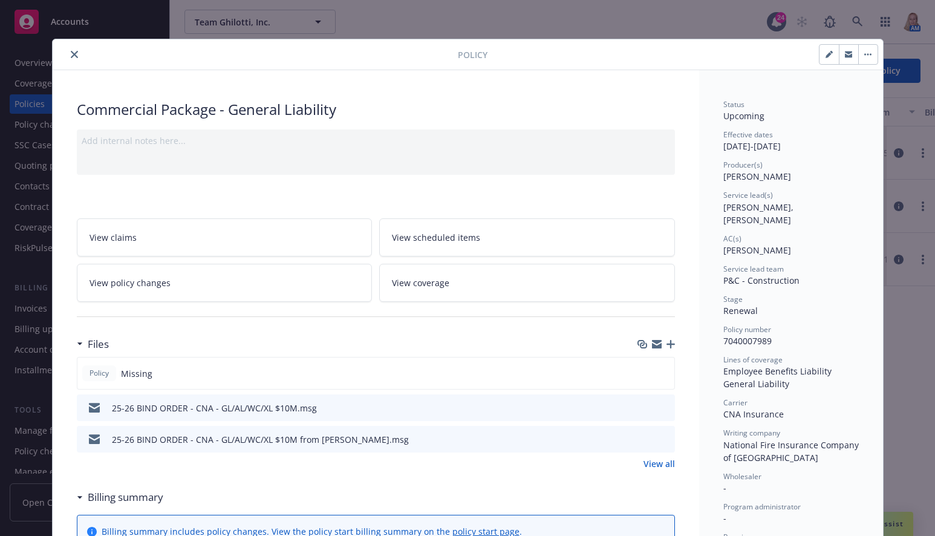
click at [666, 345] on icon "button" at bounding box center [670, 344] width 8 height 8
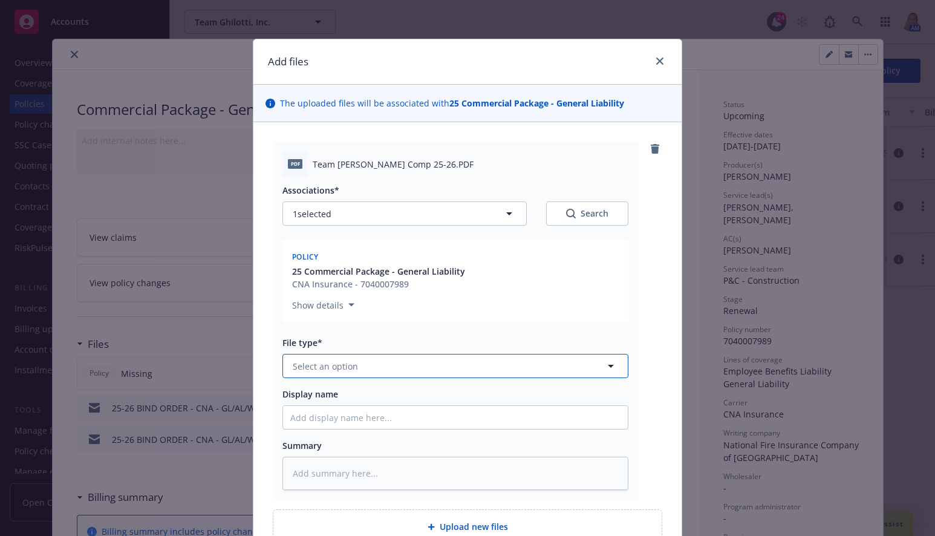
click at [357, 363] on button "Select an option" at bounding box center [455, 366] width 346 height 24
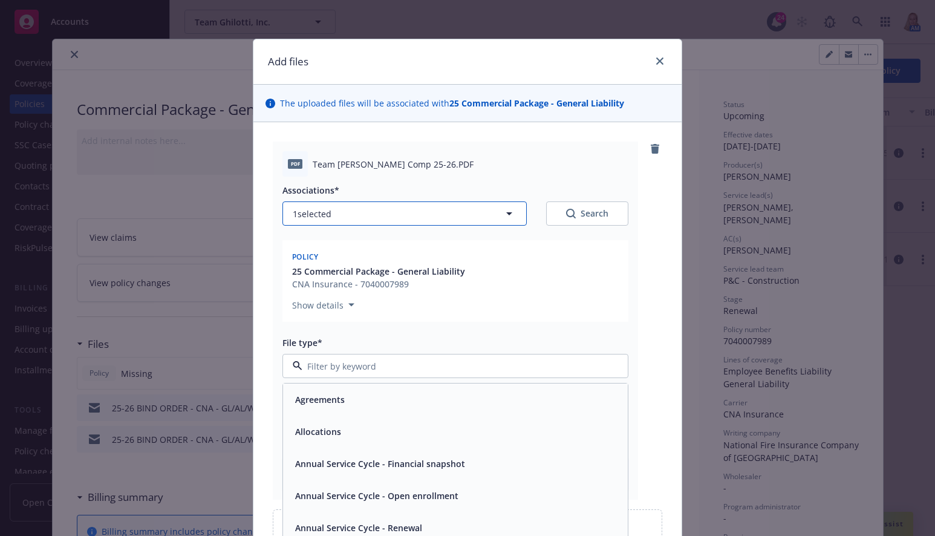
click at [478, 211] on button "1 selected" at bounding box center [404, 213] width 244 height 24
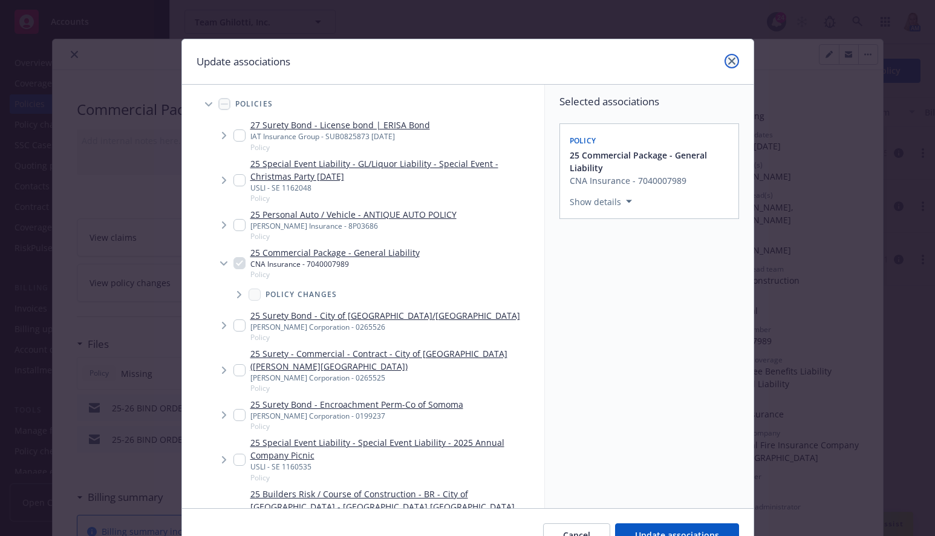
click at [724, 61] on link "close" at bounding box center [731, 61] width 15 height 15
type textarea "x"
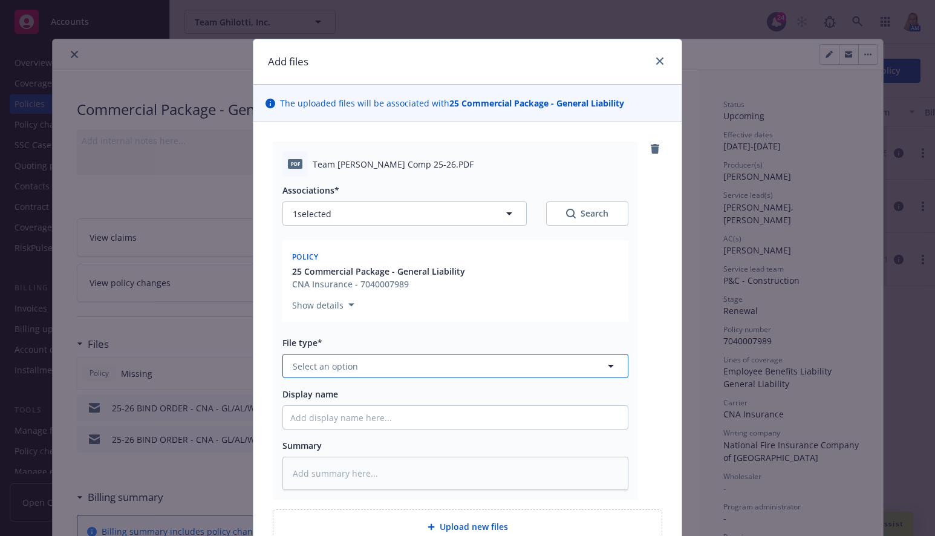
click at [380, 369] on button "Select an option" at bounding box center [455, 366] width 346 height 24
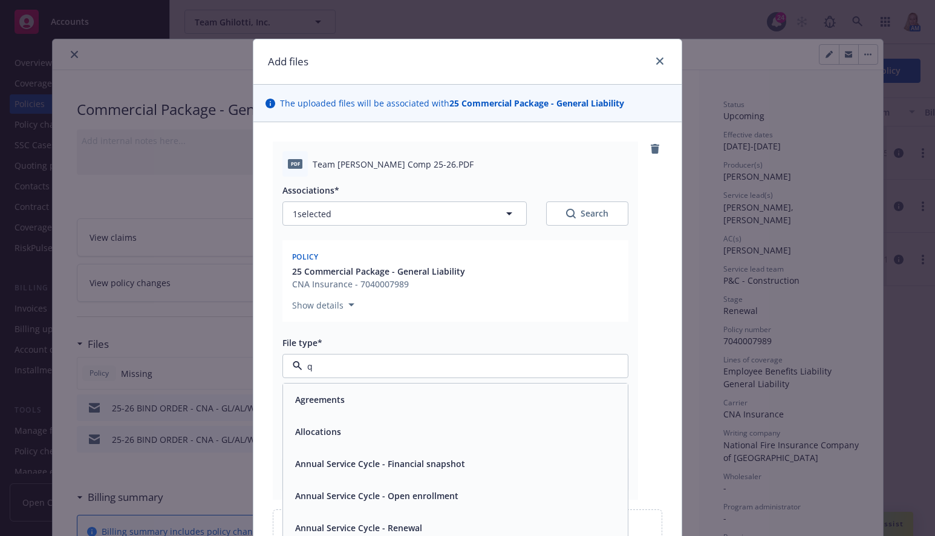
type input "q"
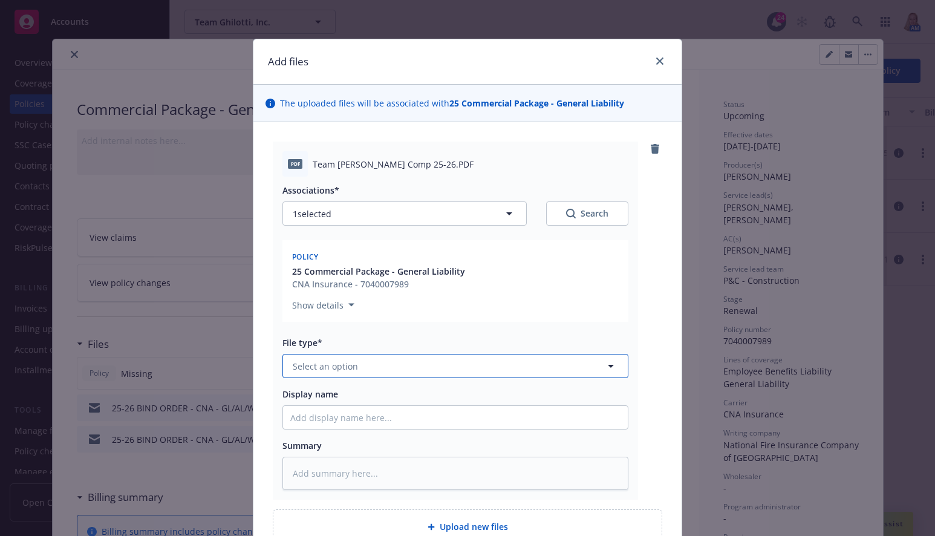
click at [380, 369] on button "Select an option" at bounding box center [455, 366] width 346 height 24
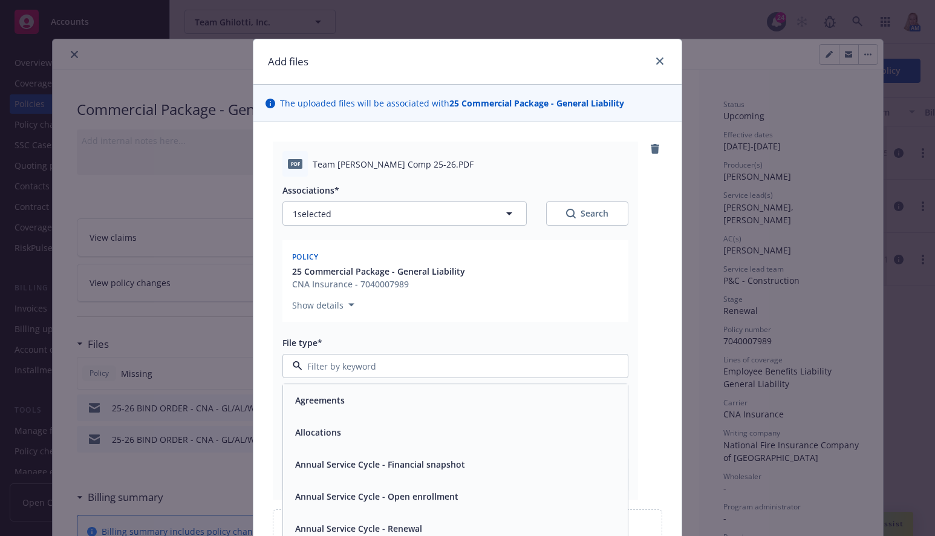
type input "q"
click at [337, 401] on div "Quote" at bounding box center [455, 399] width 330 height 18
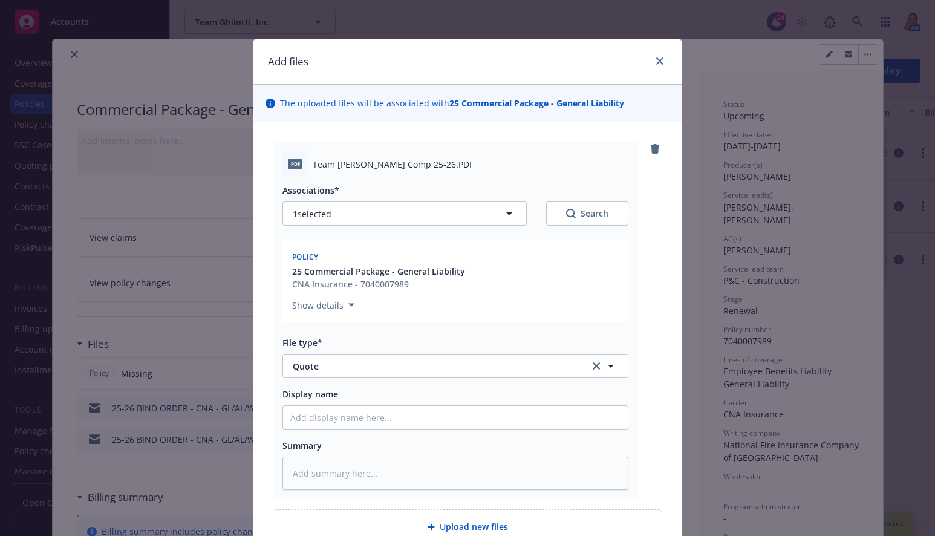
click at [337, 401] on div "Display name" at bounding box center [455, 408] width 346 height 42
click at [337, 424] on input "Display name" at bounding box center [455, 417] width 345 height 23
paste input "25-26 BIND ORDER - CNA - GL/AL/WC/XL $10M from [PERSON_NAME]"
type textarea "x"
type input "25-26 BIND ORDER - CNA - GL/AL/WC/XL $10M from [PERSON_NAME]"
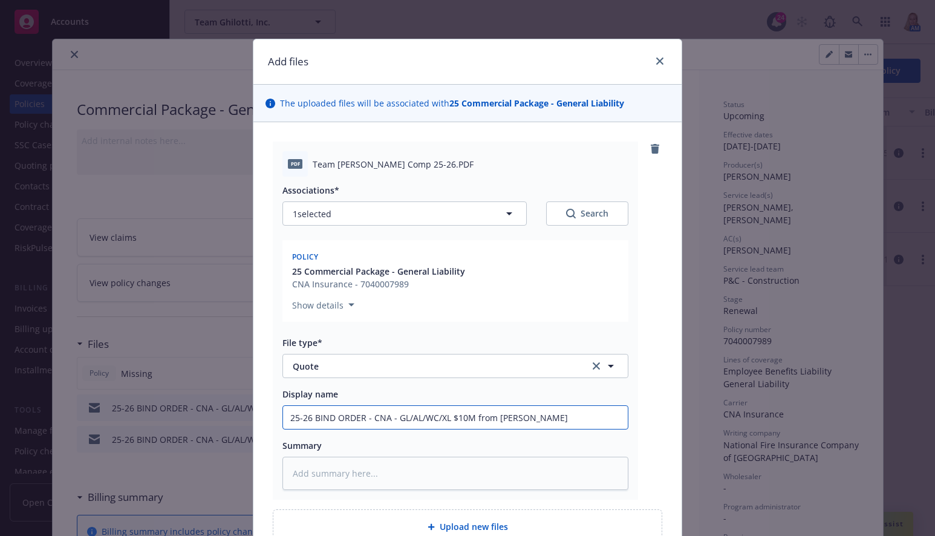
drag, startPoint x: 358, startPoint y: 418, endPoint x: 308, endPoint y: 415, distance: 50.3
click at [308, 415] on input "25-26 BIND ORDER - CNA - GL/AL/WC/XL $10M from [PERSON_NAME]" at bounding box center [455, 417] width 345 height 23
type textarea "x"
type input "25-26 - CNA - GL/AL/WC/XL $10M from [PERSON_NAME]"
type textarea "x"
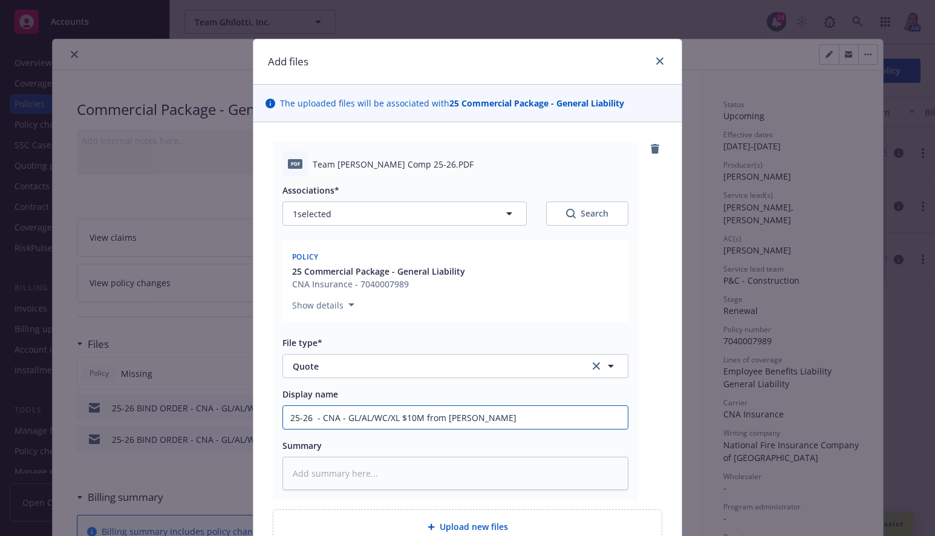
type input "25-26 C - CNA - GL/AL/WC/XL $10M from [PERSON_NAME]"
type textarea "x"
type input "25-26 - CNA - GL/AL/WC/XL $10M from [PERSON_NAME]"
type textarea "x"
type input "25-26 B - CNA - GL/AL/WC/XL $10M from [PERSON_NAME]"
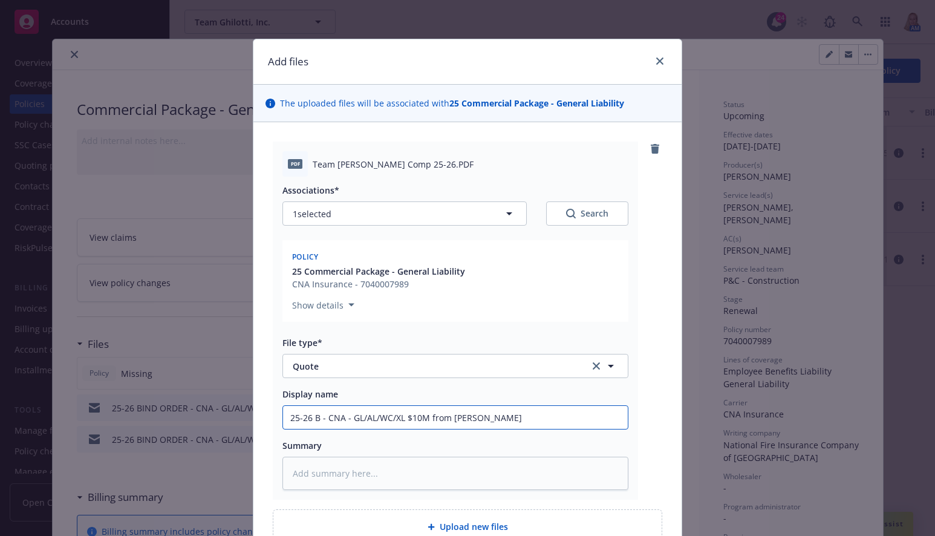
type textarea "x"
type input "25-26 BO - CNA - GL/AL/WC/XL $10M from [PERSON_NAME]"
type textarea "x"
type input "25-26 BOU - CNA - GL/AL/WC/XL $10M from [PERSON_NAME]"
type textarea "x"
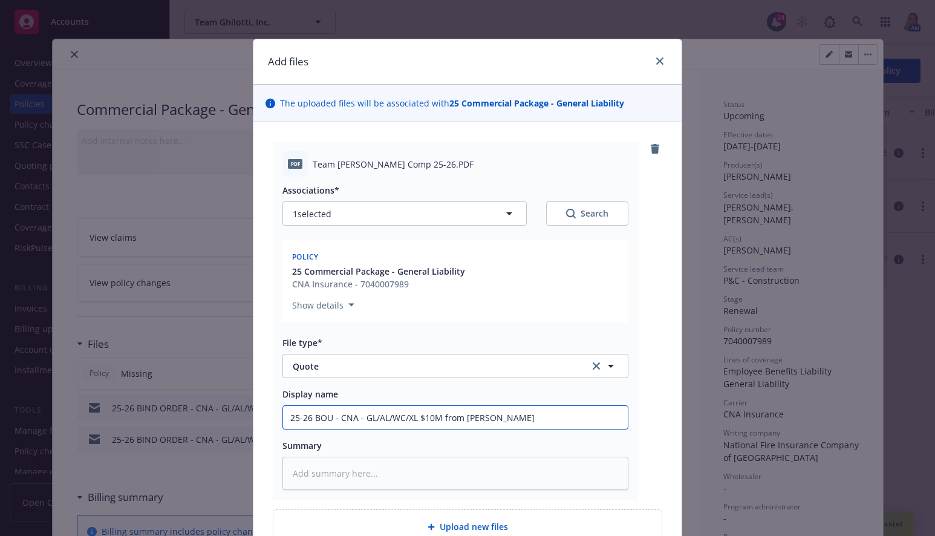
type input "25-26 BOUN - CNA - GL/AL/WC/XL $10M from [PERSON_NAME]"
type textarea "x"
type input "25-26 BOUND - CNA - GL/AL/WC/XL $10M from [PERSON_NAME]"
type textarea "x"
type input "25-26 BOUND - CNA - GL/AL/WC/XL $10M from [PERSON_NAME]"
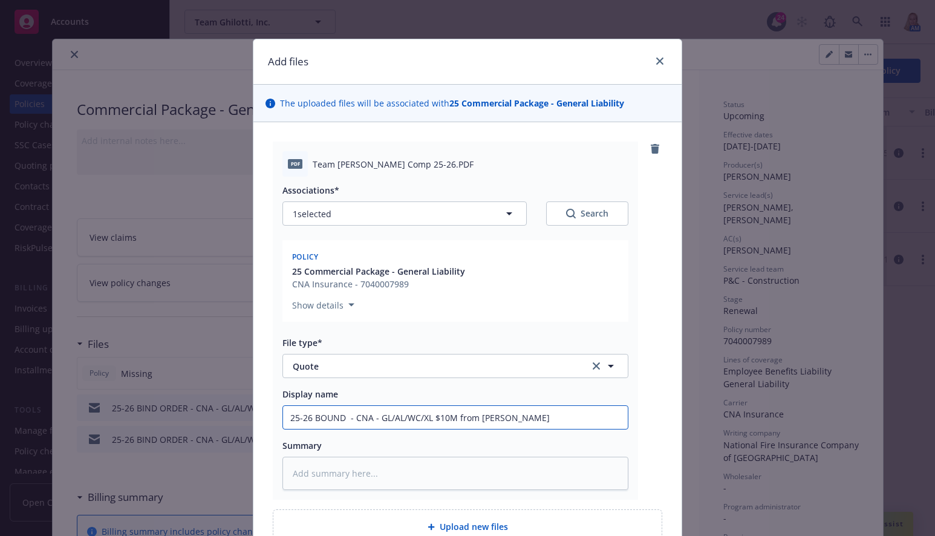
type textarea "x"
type input "25-26 BOUND Q - CNA - GL/AL/WC/XL $10M from [PERSON_NAME]"
type textarea "x"
type input "25-26 BOUND QU - CNA - GL/AL/WC/XL $10M from [PERSON_NAME]"
type textarea "x"
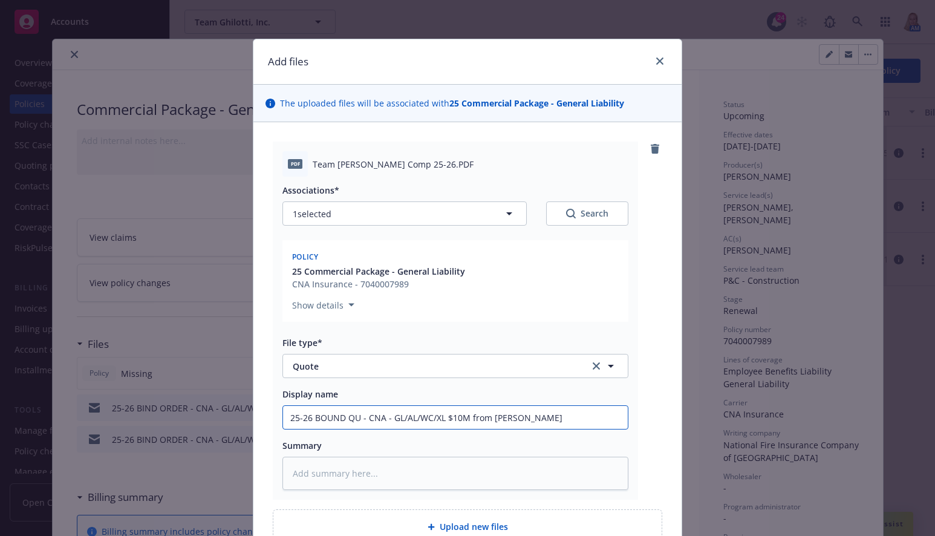
type input "25-26 BOUND QUO - CNA - GL/AL/WC/XL $10M from [PERSON_NAME]"
type textarea "x"
type input "25-26 BOUND QUOT - CNA - GL/AL/WC/XL $10M from [PERSON_NAME]"
type textarea "x"
type input "25-26 BOUND QUOTE - CNA - GL/AL/WC/XL $10M from [PERSON_NAME]"
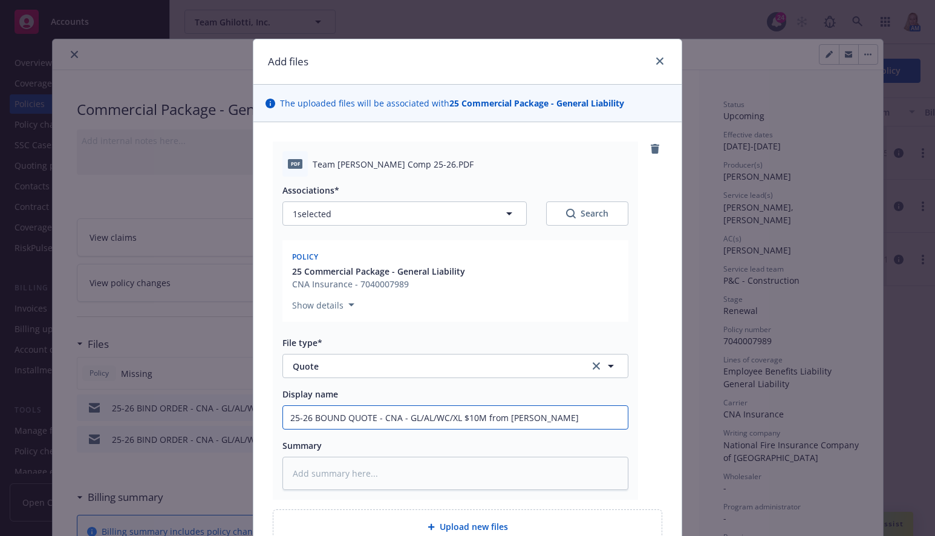
drag, startPoint x: 534, startPoint y: 416, endPoint x: 482, endPoint y: 417, distance: 51.4
click at [482, 417] on input "25-26 BOUND QUOTE - CNA - GL/AL/WC/XL $10M from [PERSON_NAME]" at bounding box center [455, 417] width 345 height 23
type textarea "x"
drag, startPoint x: 482, startPoint y: 417, endPoint x: 211, endPoint y: 424, distance: 271.5
click at [211, 424] on div "Add files The uploaded files will be associated with 25 Commercial Package - Ge…" at bounding box center [467, 268] width 935 height 536
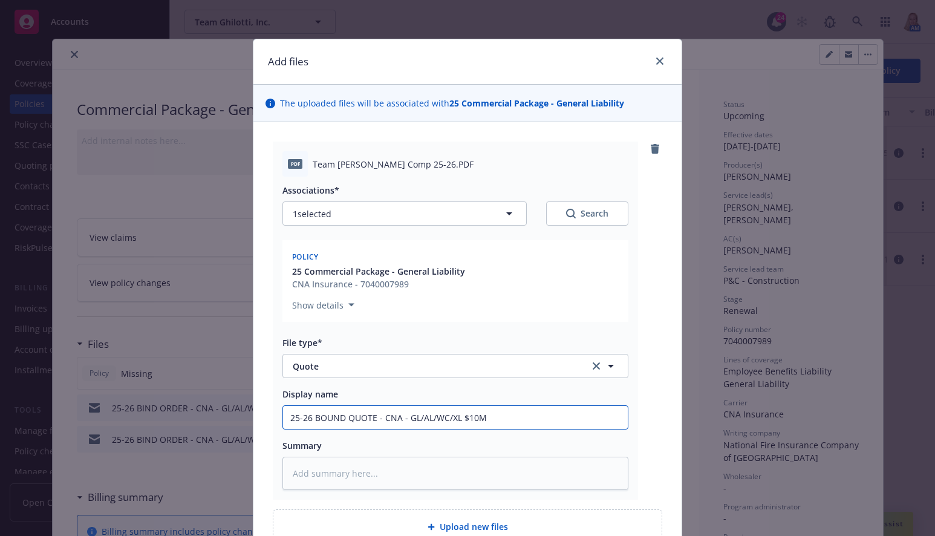
type input "25-26 BOUND QUOTE - CNA - GL/AL/WC/XL $10M"
click at [371, 483] on textarea at bounding box center [455, 472] width 346 height 33
paste textarea "25-26 BOUND QUOTE - CNA - GL/AL/WC/XL $10M"
type textarea "x"
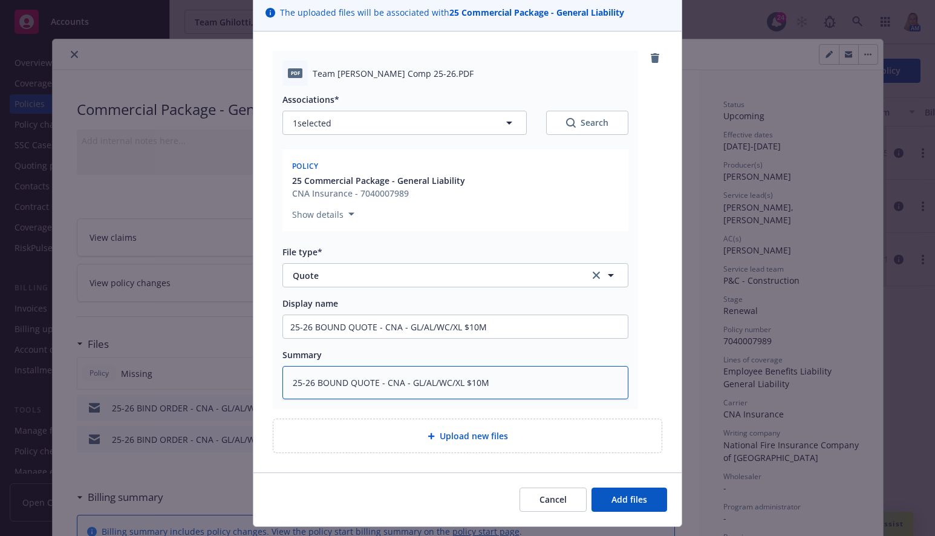
scroll to position [120, 0]
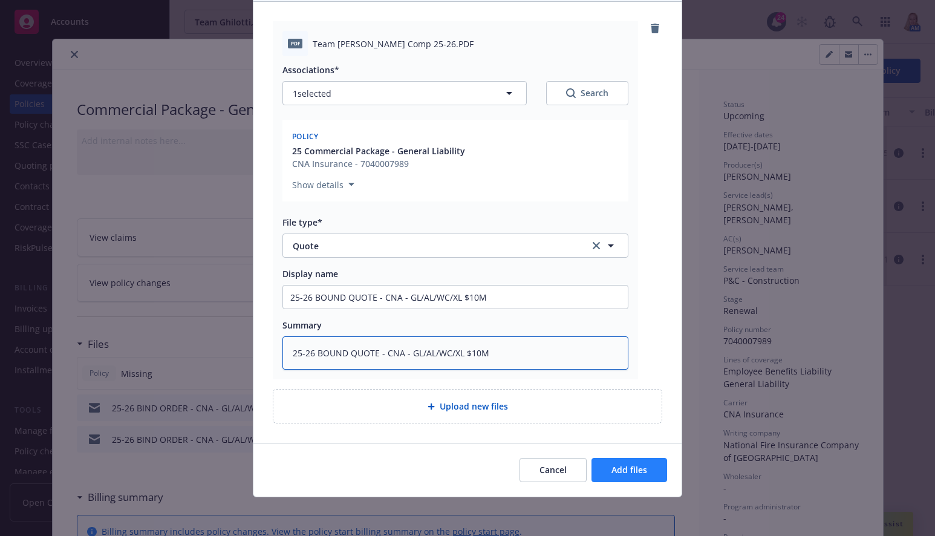
type textarea "25-26 BOUND QUOTE - CNA - GL/AL/WC/XL $10M"
click at [614, 462] on button "Add files" at bounding box center [629, 470] width 76 height 24
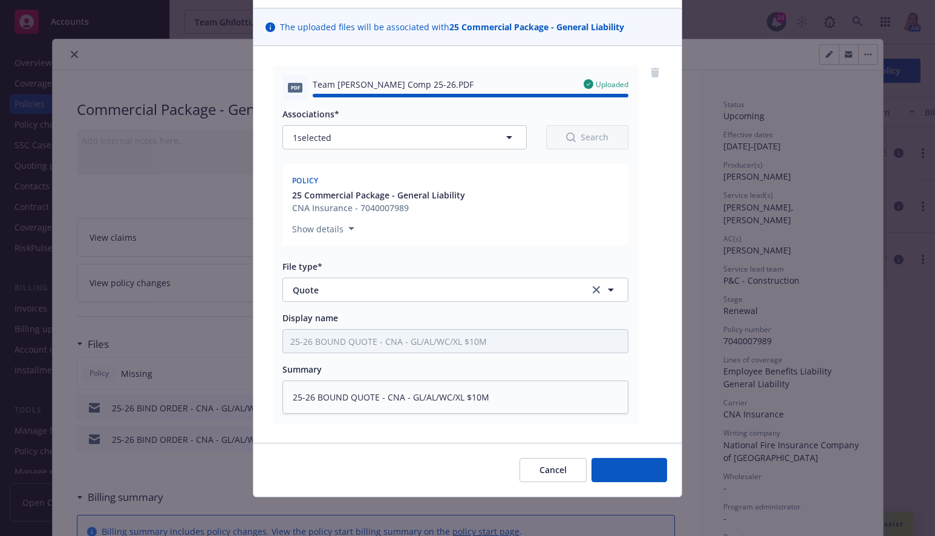
type textarea "x"
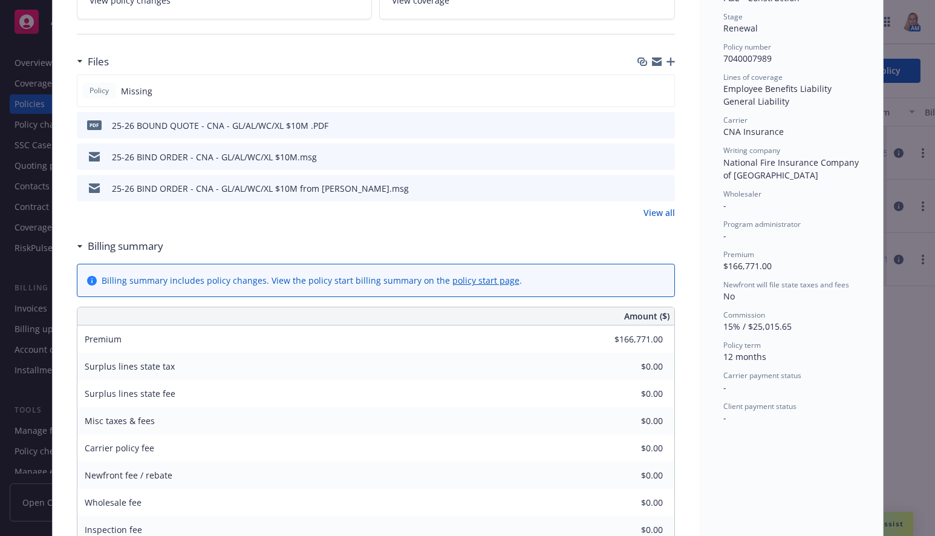
scroll to position [0, 0]
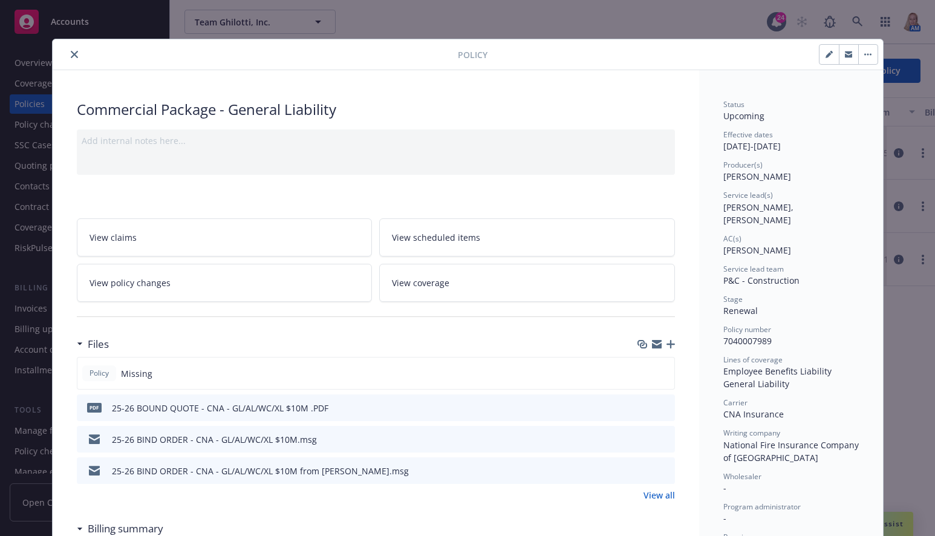
click at [659, 437] on icon "preview file" at bounding box center [663, 438] width 11 height 8
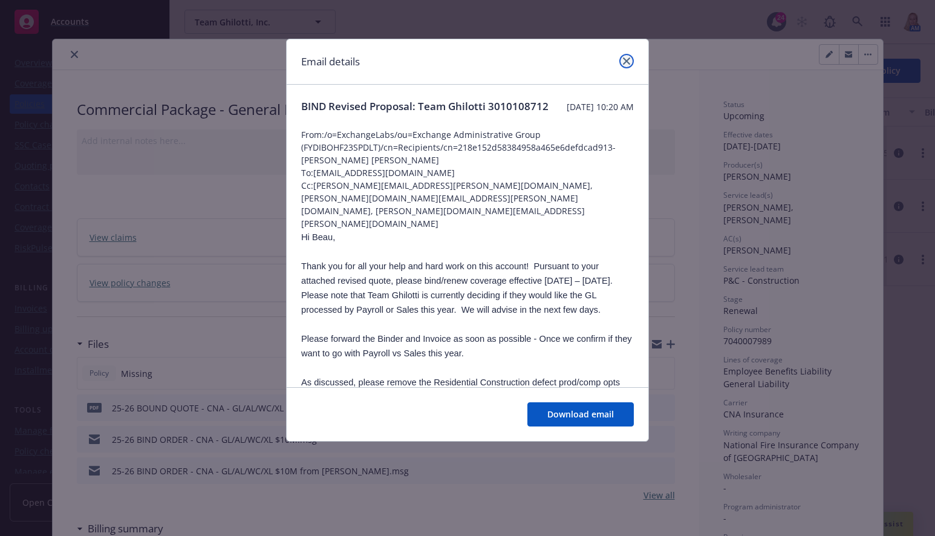
click at [624, 61] on icon "close" at bounding box center [626, 60] width 7 height 7
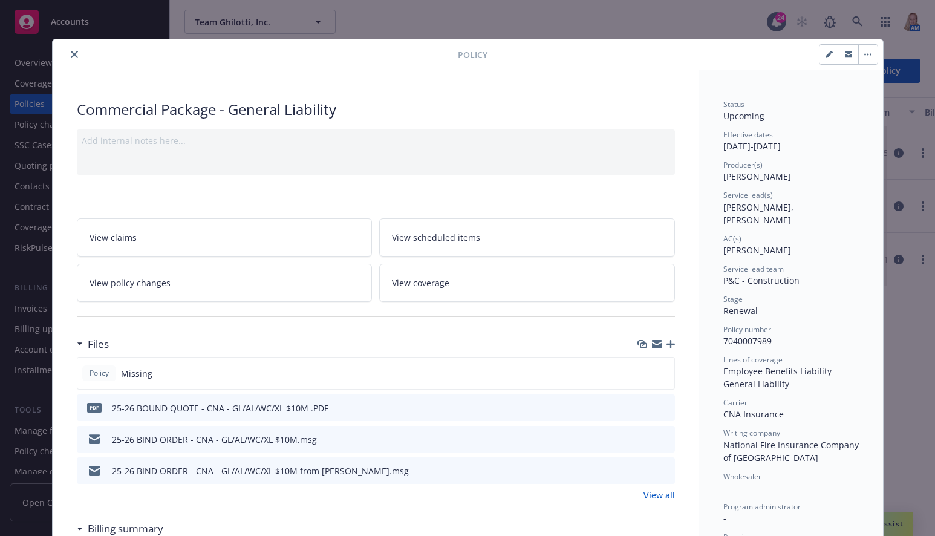
click at [67, 56] on button "close" at bounding box center [74, 54] width 15 height 15
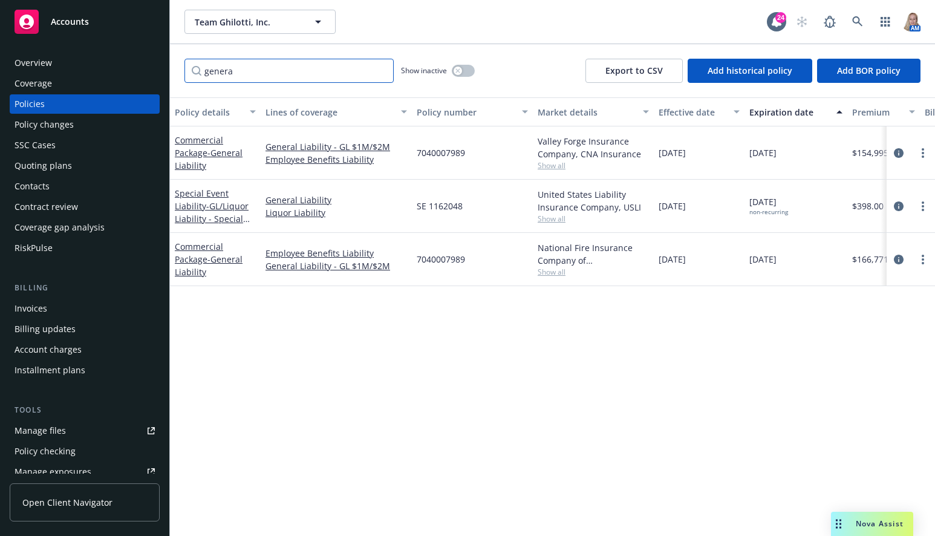
drag, startPoint x: 247, startPoint y: 68, endPoint x: 175, endPoint y: 70, distance: 72.0
click at [175, 70] on div "genera Show inactive Export to CSV Add historical policy Add BOR policy" at bounding box center [552, 70] width 765 height 53
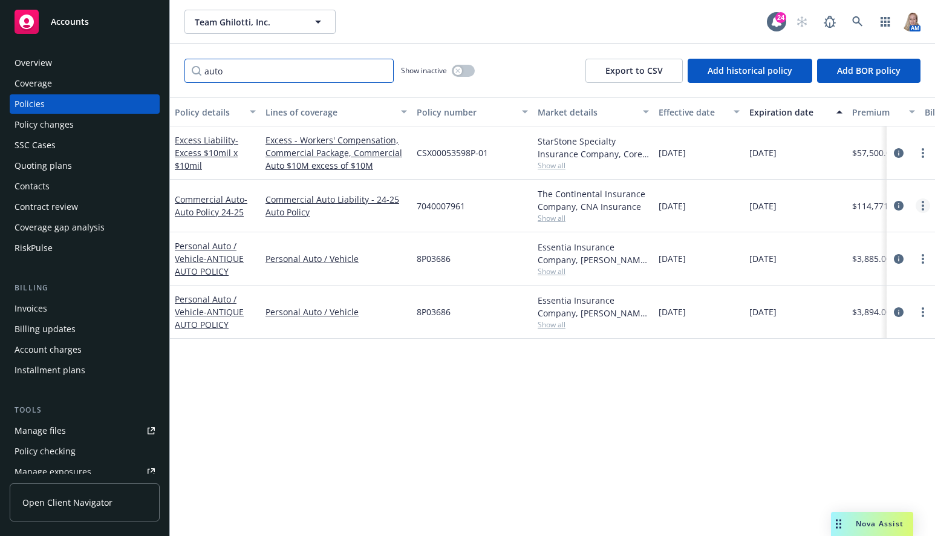
type input "auto"
click at [922, 209] on circle "more" at bounding box center [922, 209] width 2 height 2
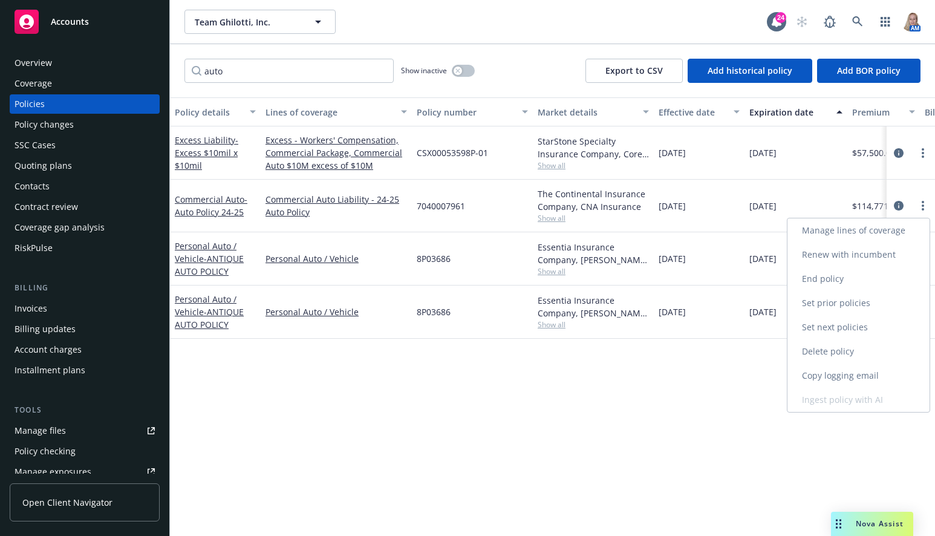
click at [849, 251] on link "Renew with incumbent" at bounding box center [858, 254] width 142 height 24
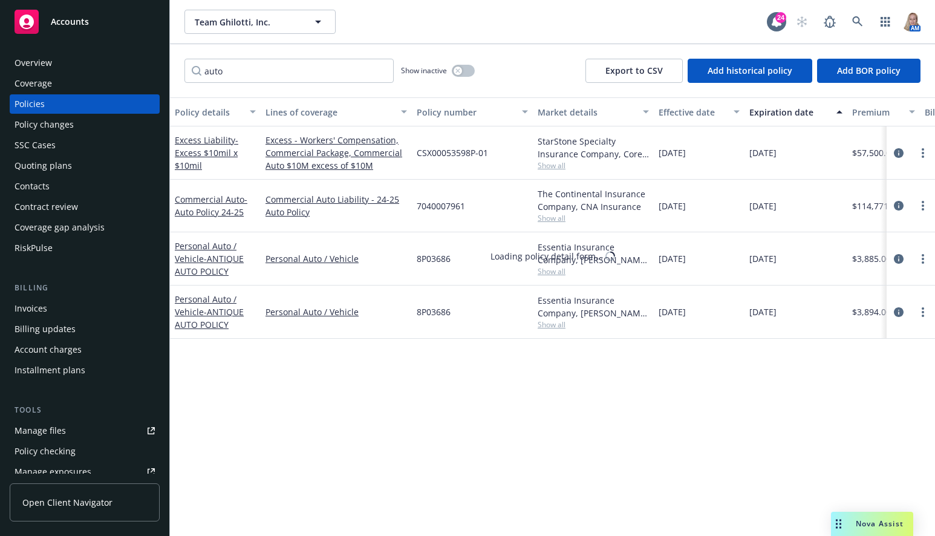
select select "12"
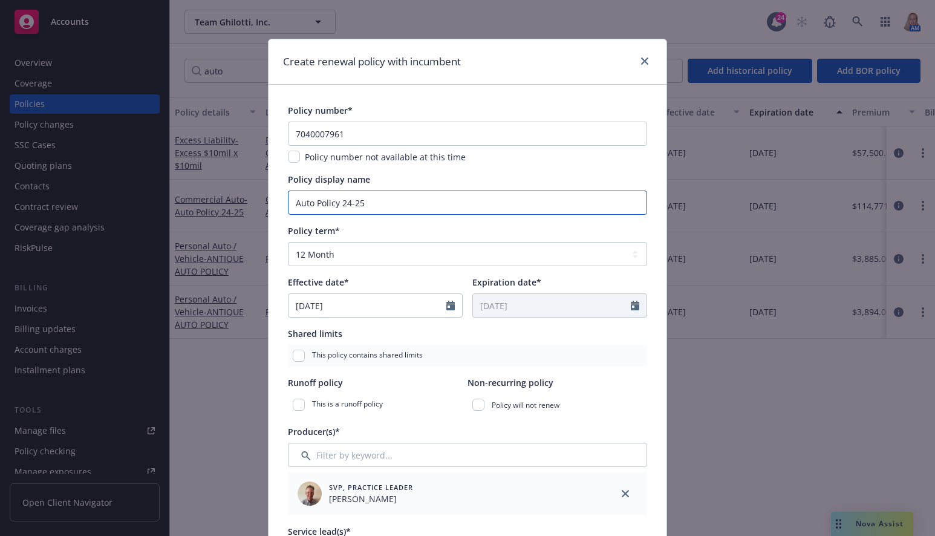
drag, startPoint x: 364, startPoint y: 203, endPoint x: 335, endPoint y: 204, distance: 29.0
click at [335, 204] on input "Auto Policy 24-25" at bounding box center [467, 202] width 359 height 24
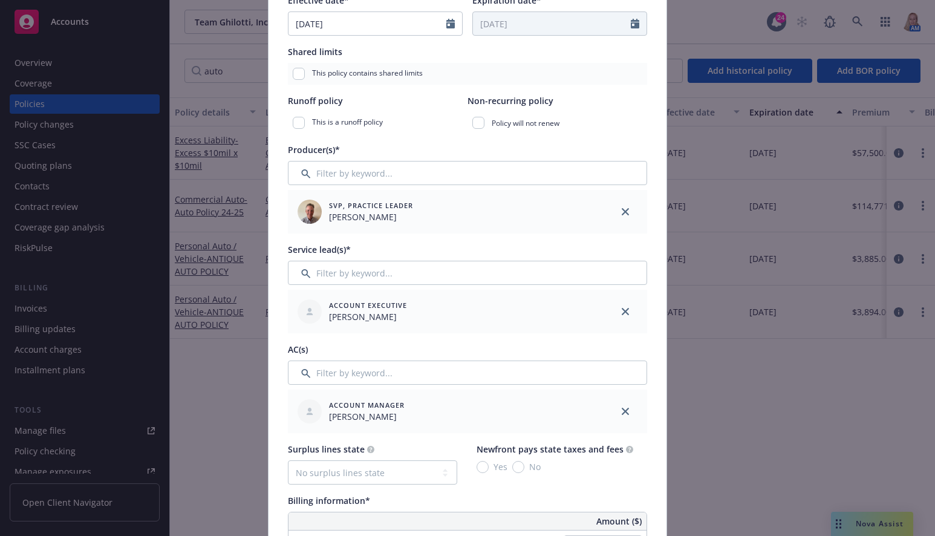
scroll to position [282, 0]
type input "Auto Policy"
drag, startPoint x: 421, startPoint y: 279, endPoint x: 423, endPoint y: 272, distance: 6.9
click at [421, 277] on input "Filter by keyword..." at bounding box center [467, 272] width 359 height 24
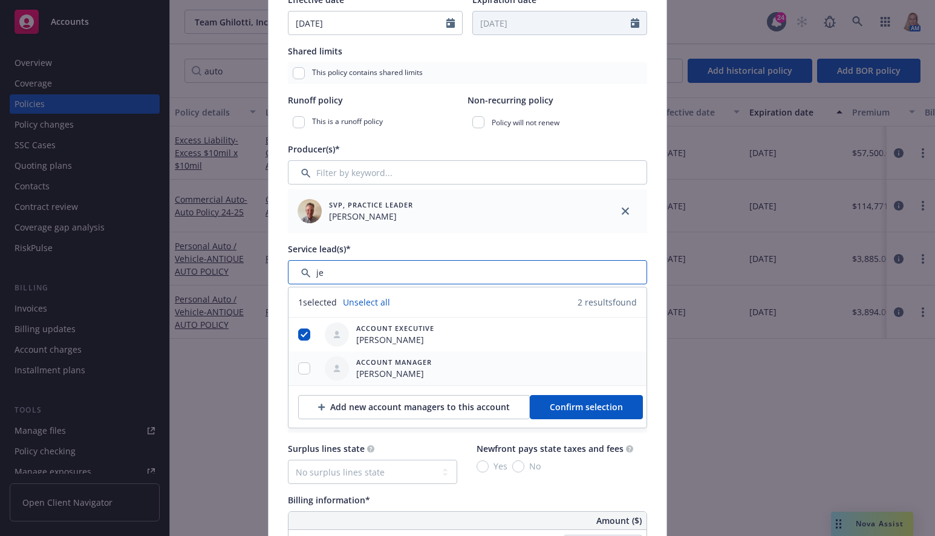
type input "je"
click at [301, 369] on input "checkbox" at bounding box center [304, 368] width 12 height 12
checkbox input "true"
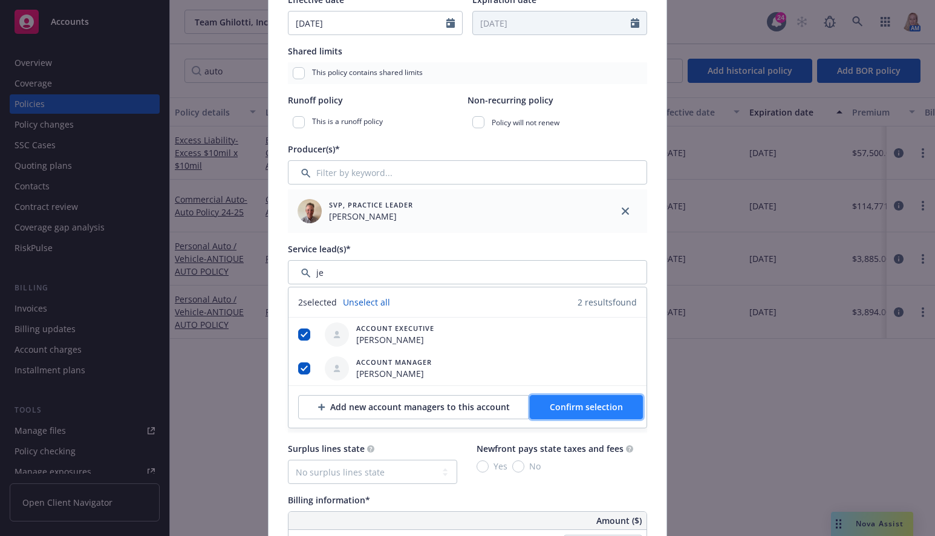
click at [581, 409] on span "Confirm selection" at bounding box center [585, 406] width 73 height 11
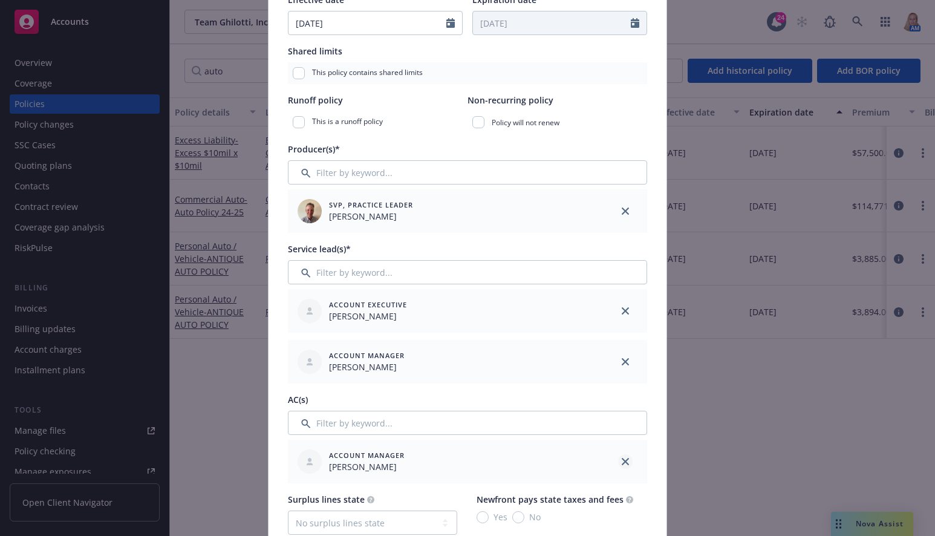
click at [624, 461] on link "close" at bounding box center [625, 461] width 15 height 15
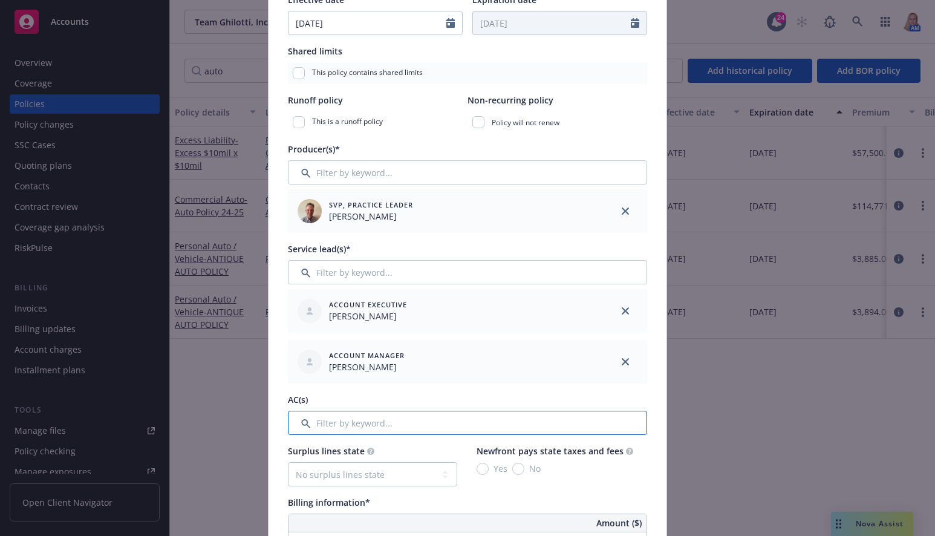
click at [430, 426] on input "Filter by keyword..." at bounding box center [467, 422] width 359 height 24
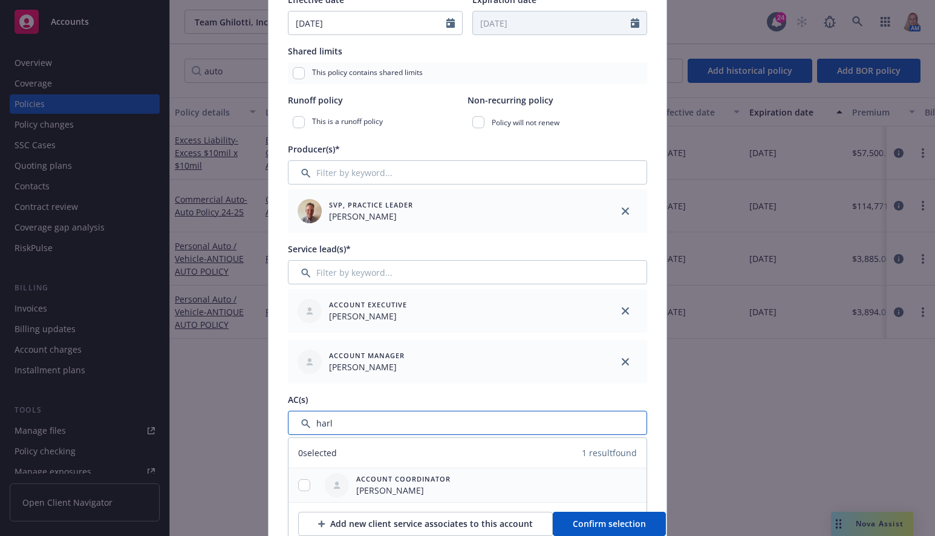
type input "harl"
click at [304, 484] on input "checkbox" at bounding box center [304, 485] width 12 height 12
checkbox input "true"
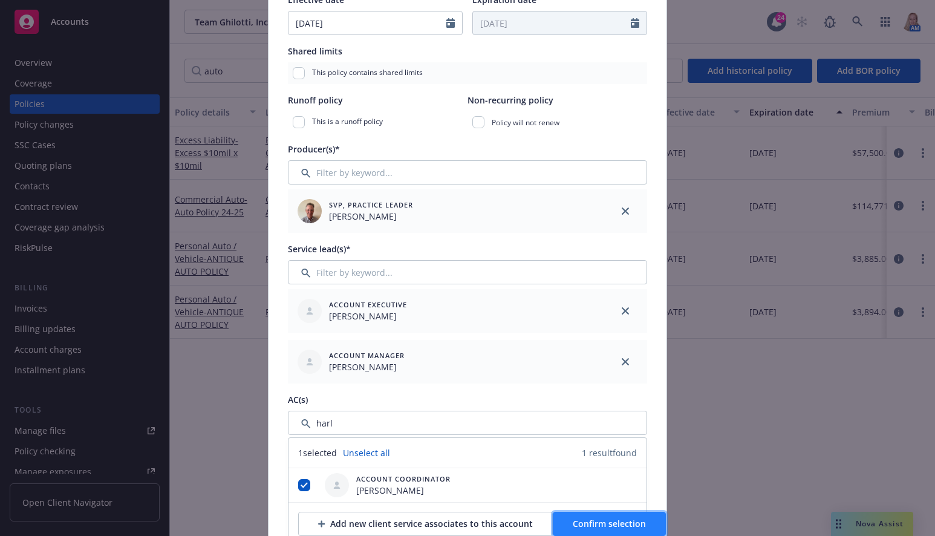
click at [627, 517] on span "Confirm selection" at bounding box center [608, 522] width 73 height 11
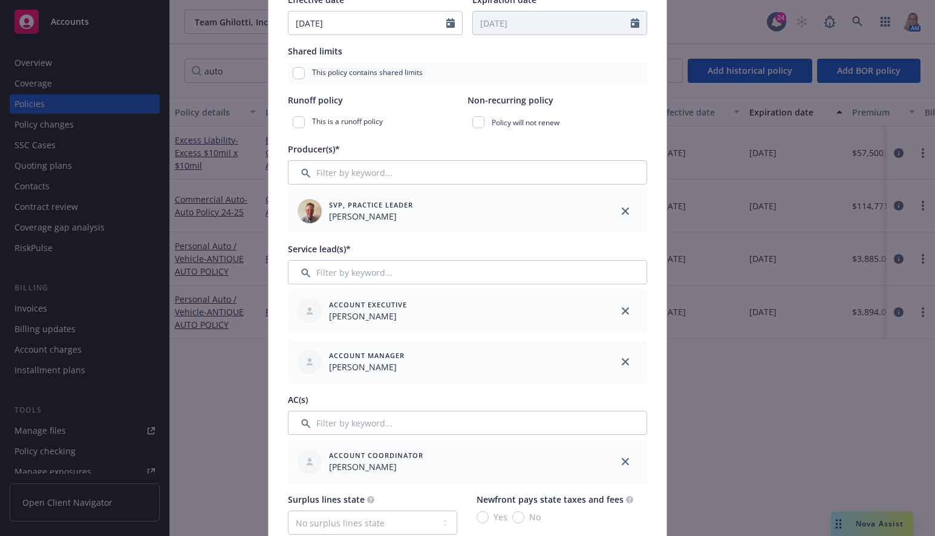
scroll to position [564, 0]
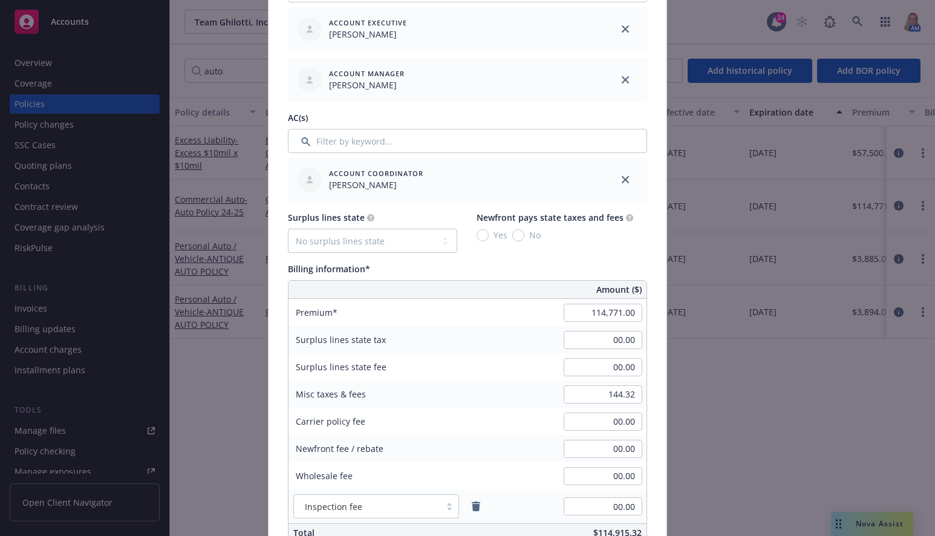
click at [277, 412] on div "Policy number* 7040007961 Policy number not available at this time Policy displ…" at bounding box center [467, 340] width 398 height 1638
click at [571, 316] on input "114,771.00" at bounding box center [602, 312] width 79 height 18
type input "120,114.00"
click at [601, 400] on input "144.32" at bounding box center [602, 394] width 79 height 18
type input "140.80"
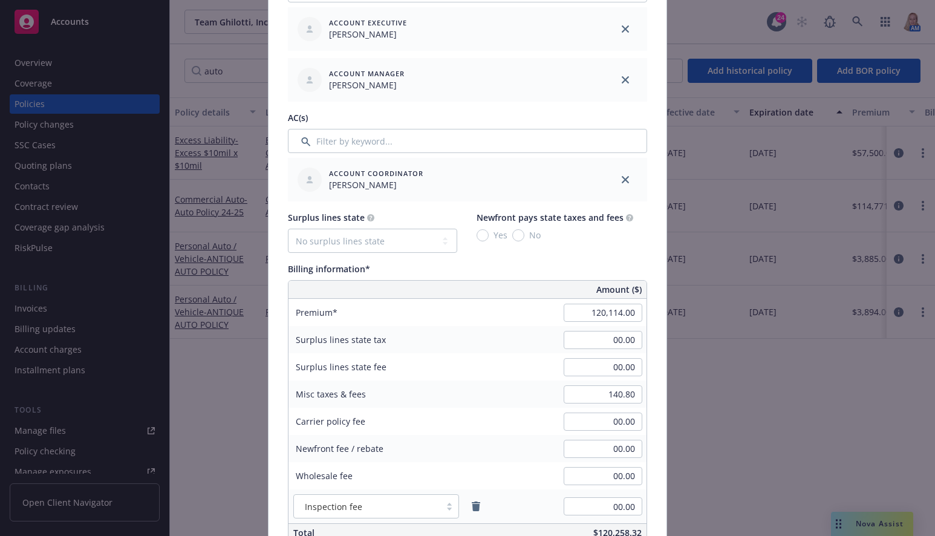
click at [458, 427] on div "Carrier policy fee" at bounding box center [378, 420] width 181 height 27
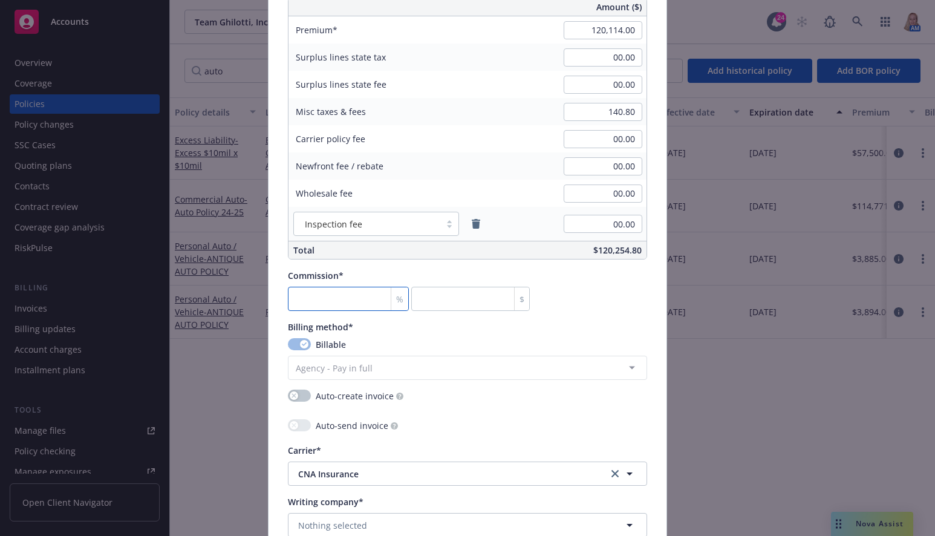
click at [318, 300] on input "number" at bounding box center [348, 299] width 121 height 24
type input "1"
type input "1201.14"
type input "12"
type input "14413.68"
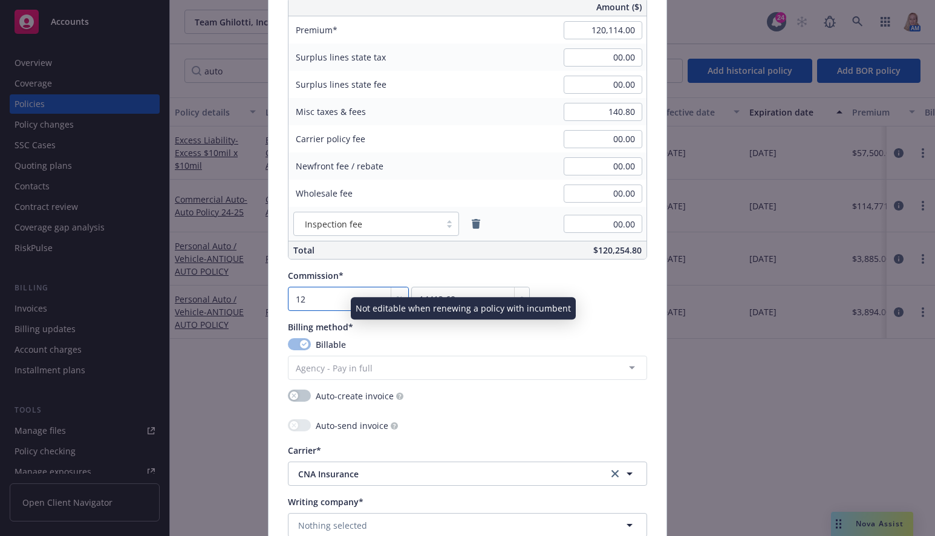
scroll to position [1129, 0]
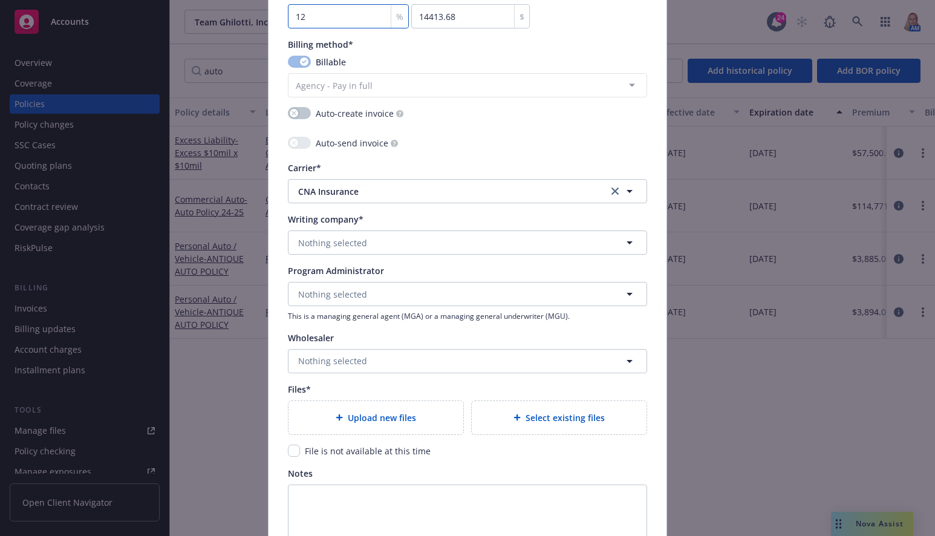
type input "12"
click at [346, 241] on span "Nothing selected" at bounding box center [332, 242] width 69 height 13
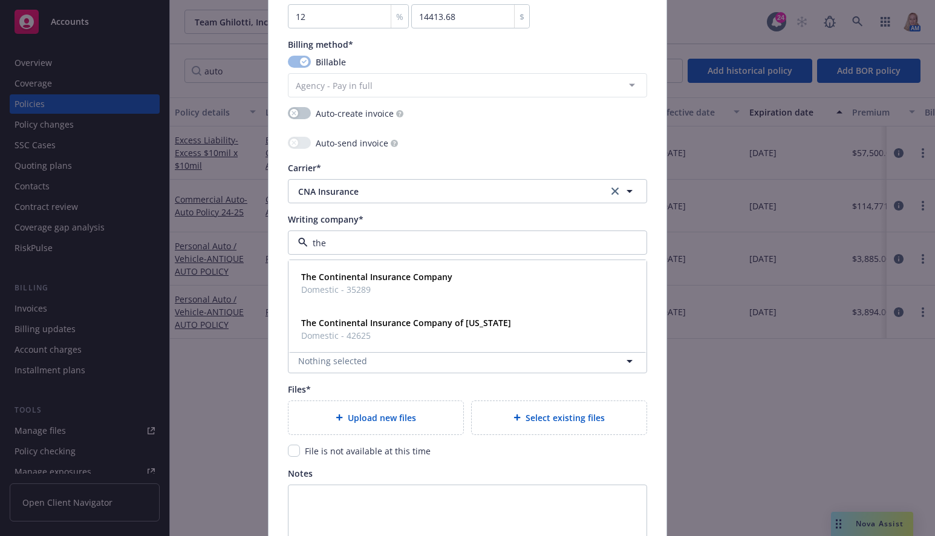
type input "the"
click at [359, 268] on div "The Continental Insurance Company Domestic - 35289" at bounding box center [375, 283] width 158 height 30
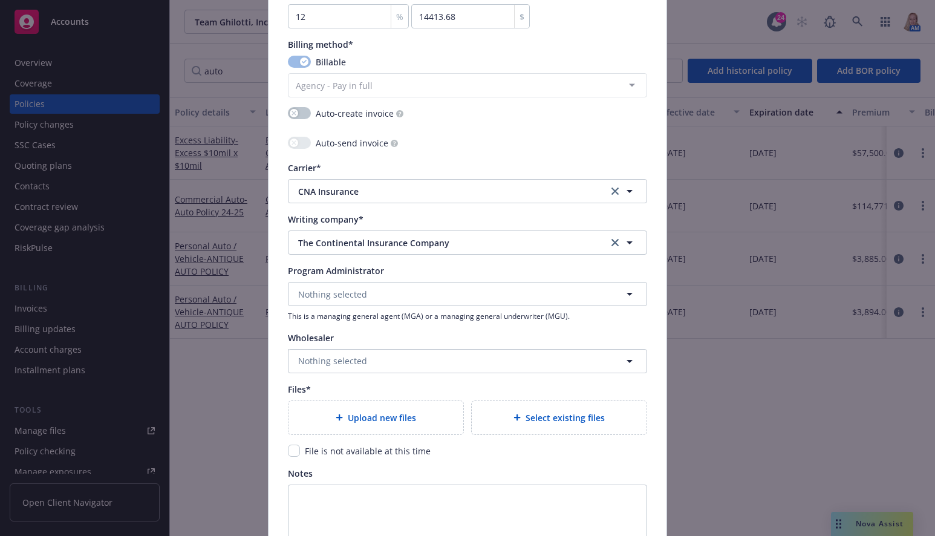
click at [586, 418] on span "Select existing files" at bounding box center [564, 417] width 79 height 13
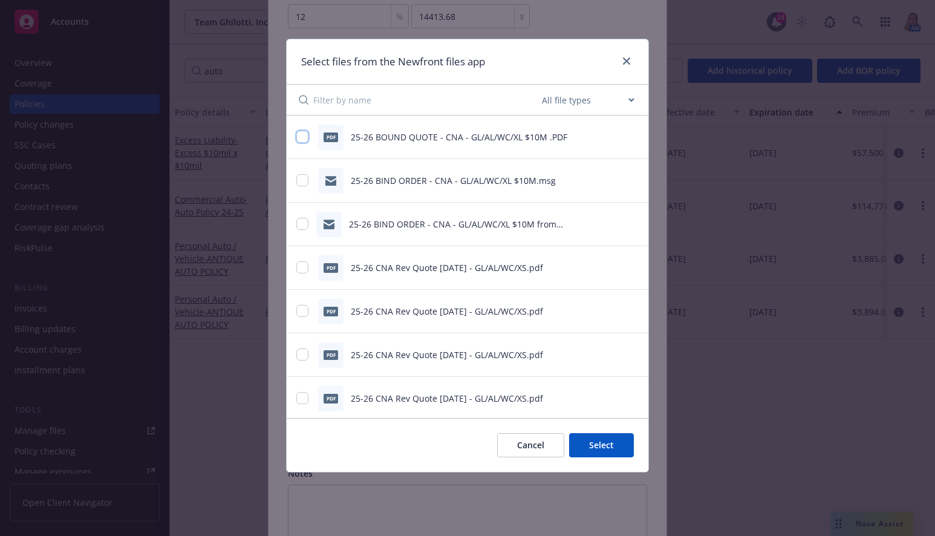
click at [300, 135] on input "checkbox" at bounding box center [302, 137] width 12 height 12
checkbox input "true"
click at [294, 183] on div "25-26 BIND ORDER - CNA - GL/AL/WC/XL $10M.msg" at bounding box center [467, 181] width 361 height 44
click at [300, 183] on input "checkbox" at bounding box center [302, 180] width 12 height 12
checkbox input "true"
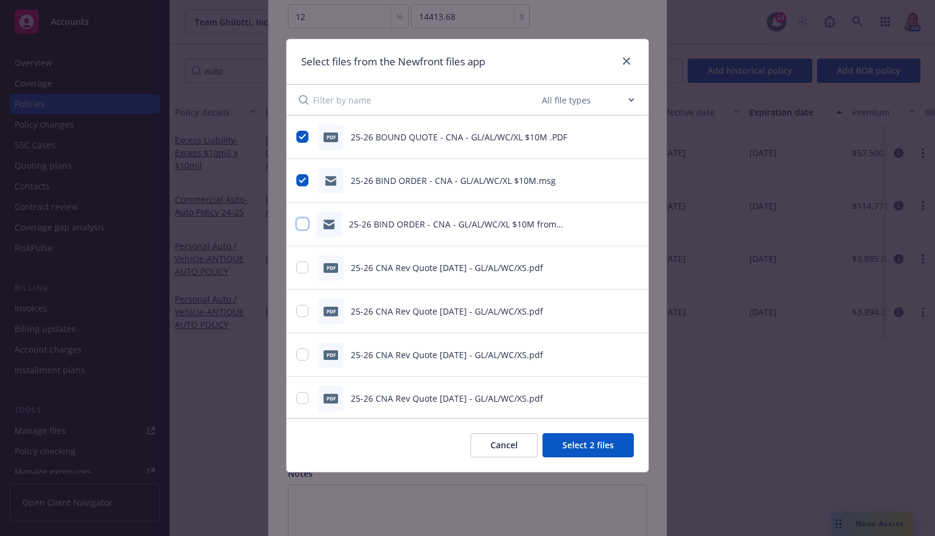
click at [297, 224] on input "checkbox" at bounding box center [302, 224] width 12 height 12
checkbox input "true"
click at [600, 449] on button "Select 3 files" at bounding box center [587, 445] width 91 height 24
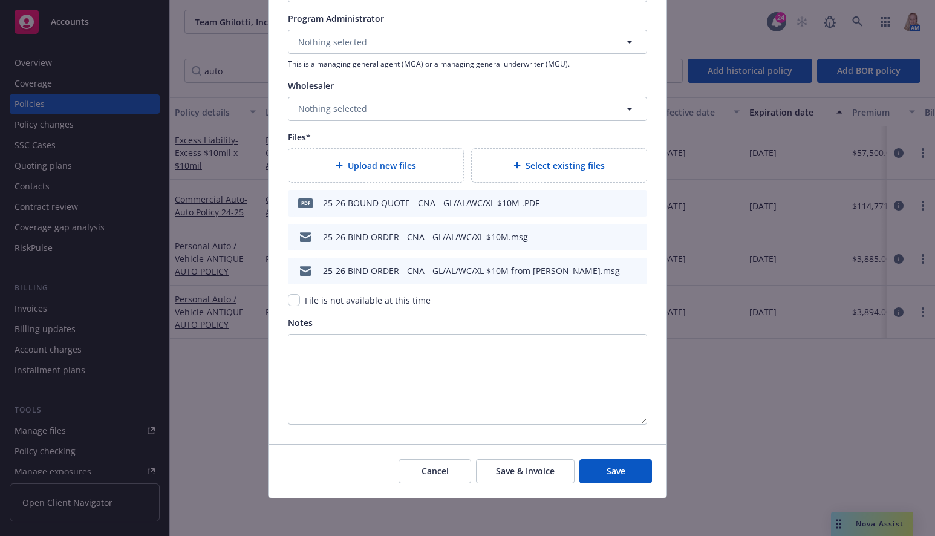
scroll to position [1382, 0]
click at [607, 471] on span "Save" at bounding box center [615, 469] width 19 height 11
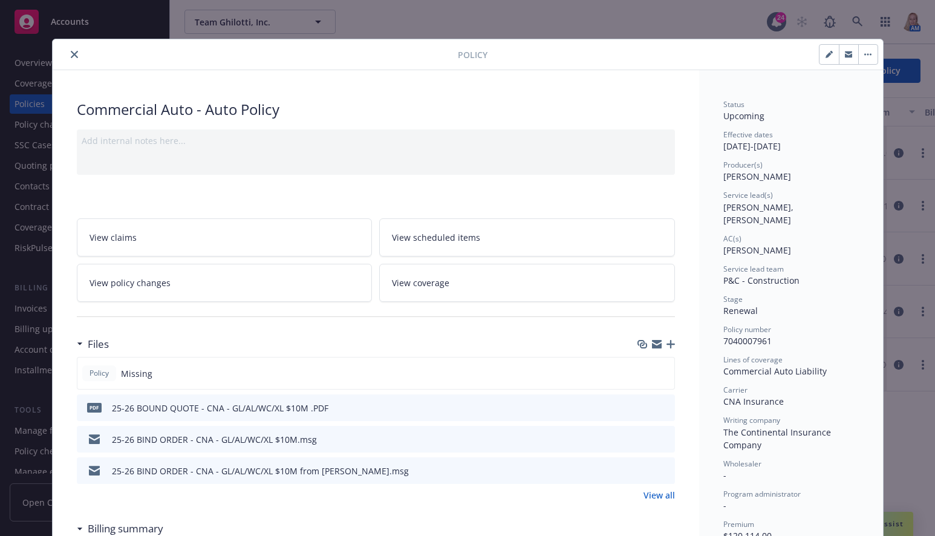
click at [70, 50] on button "close" at bounding box center [74, 54] width 15 height 15
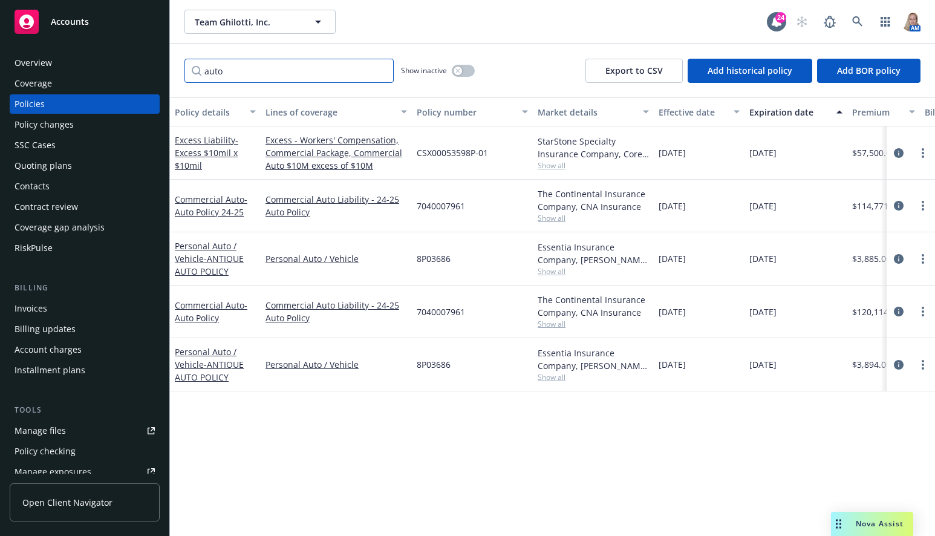
drag, startPoint x: 262, startPoint y: 68, endPoint x: 195, endPoint y: 72, distance: 67.8
click at [196, 72] on input "auto" at bounding box center [288, 71] width 209 height 24
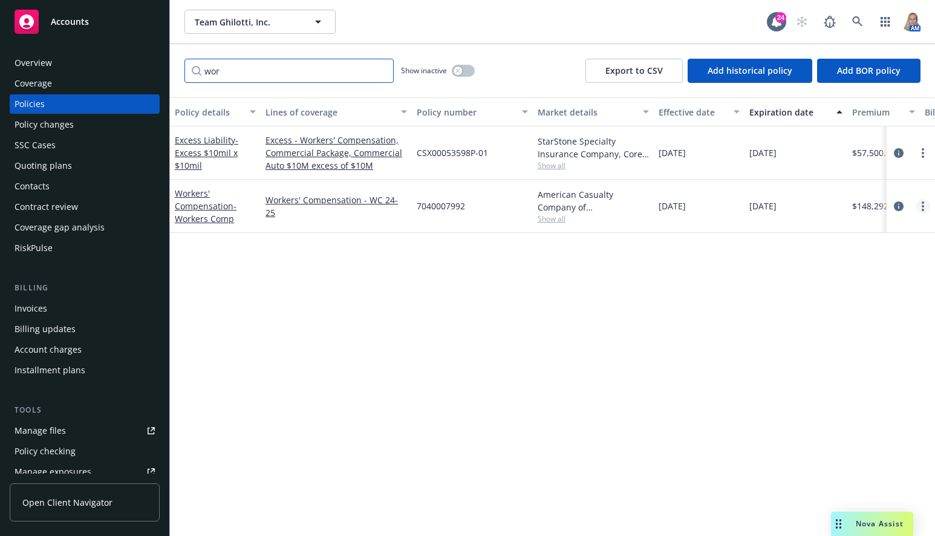
type input "wor"
click at [924, 203] on link "more" at bounding box center [922, 206] width 15 height 15
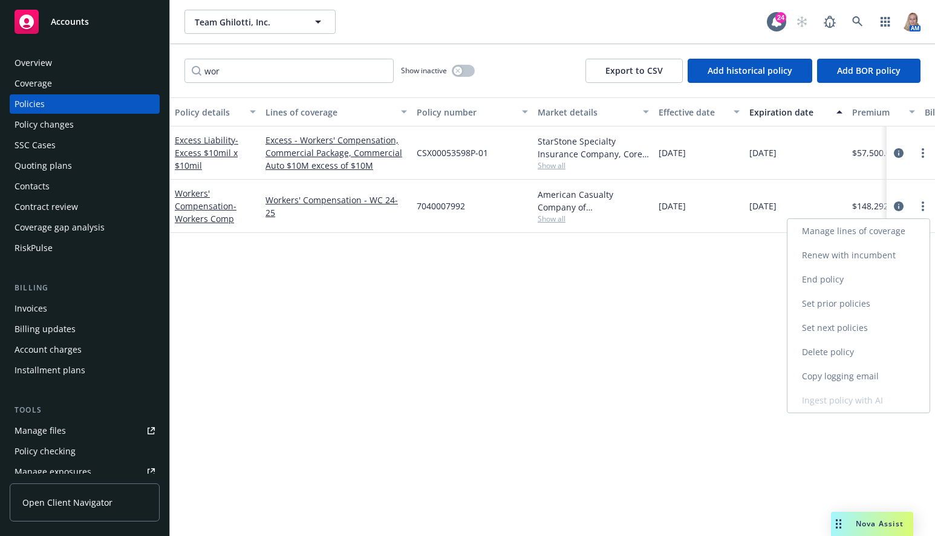
click at [841, 251] on link "Renew with incumbent" at bounding box center [858, 255] width 142 height 24
select select "12"
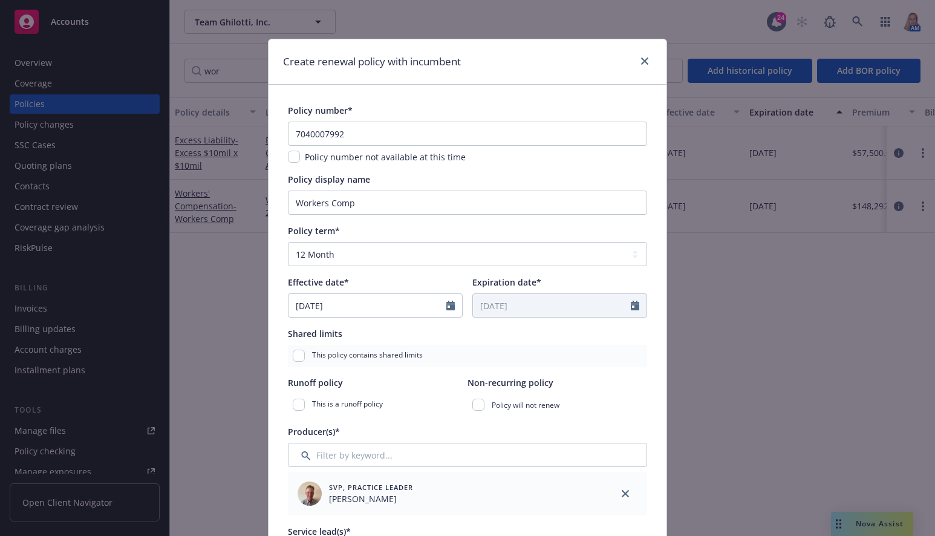
scroll to position [282, 0]
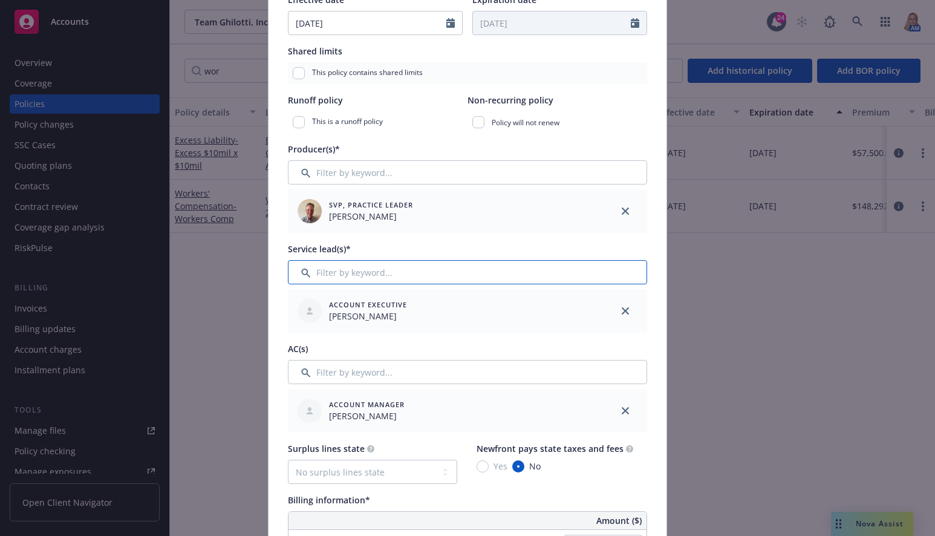
click at [390, 271] on input "Filter by keyword..." at bounding box center [467, 272] width 359 height 24
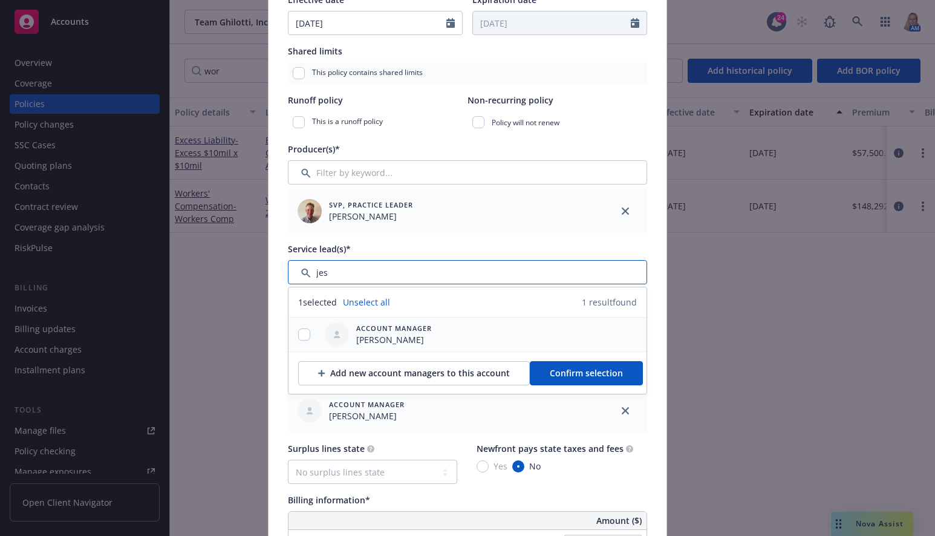
type input "jes"
click at [300, 337] on input "checkbox" at bounding box center [304, 334] width 12 height 12
checkbox input "true"
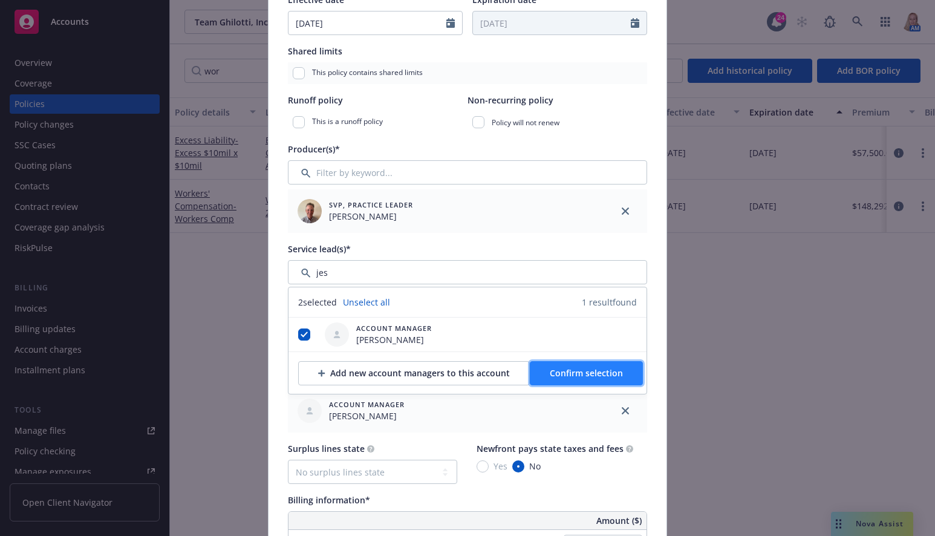
click at [560, 368] on span "Confirm selection" at bounding box center [585, 372] width 73 height 11
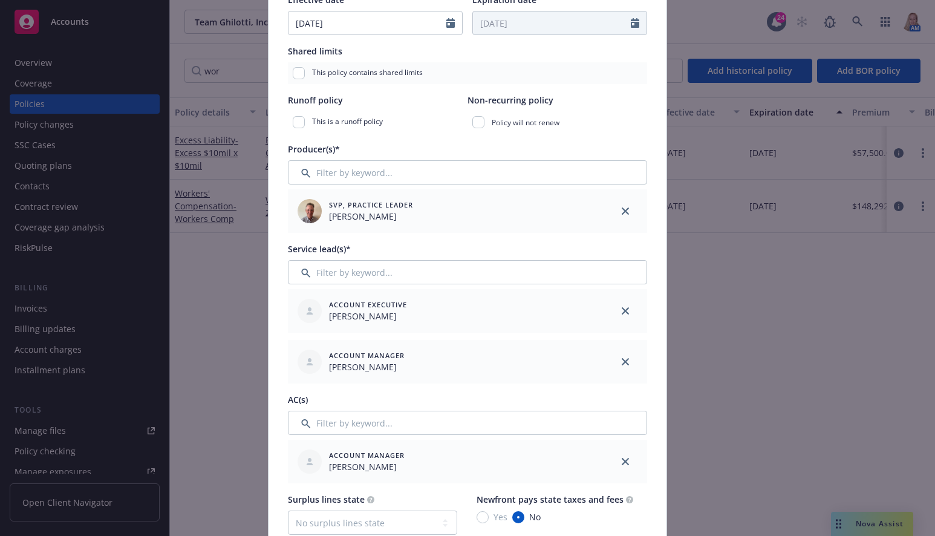
scroll to position [564, 0]
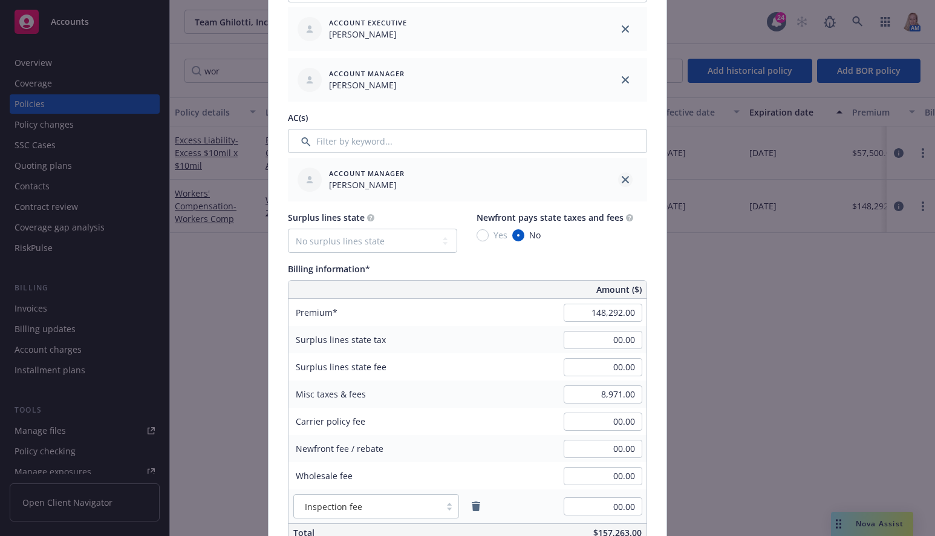
click at [623, 178] on icon "close" at bounding box center [624, 179] width 7 height 7
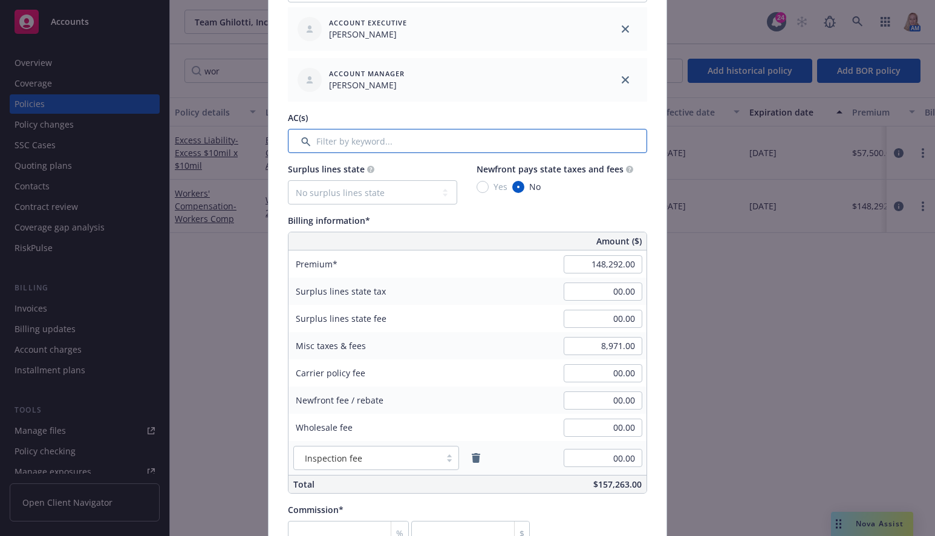
click at [484, 143] on input "Filter by keyword..." at bounding box center [467, 141] width 359 height 24
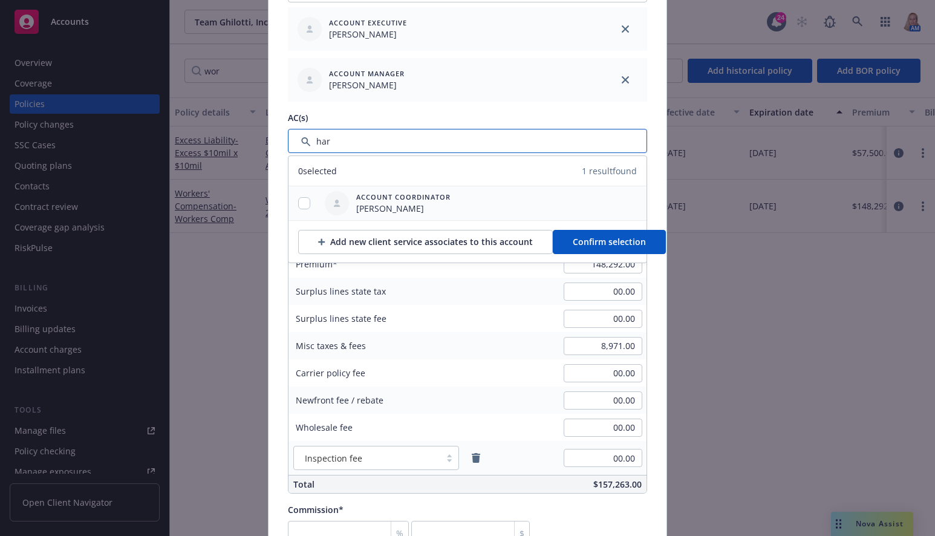
type input "har"
click at [299, 199] on input "checkbox" at bounding box center [304, 203] width 12 height 12
checkbox input "true"
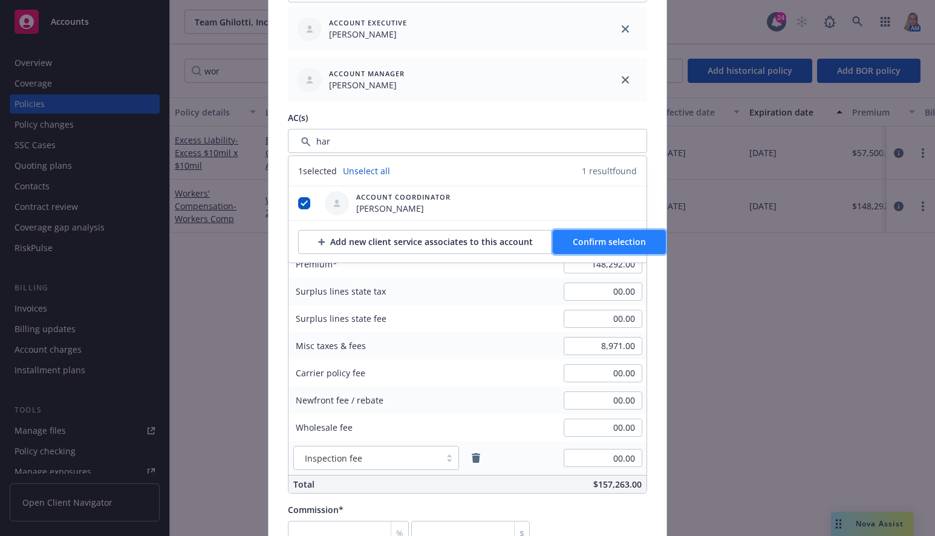
click at [621, 240] on span "Confirm selection" at bounding box center [608, 241] width 73 height 11
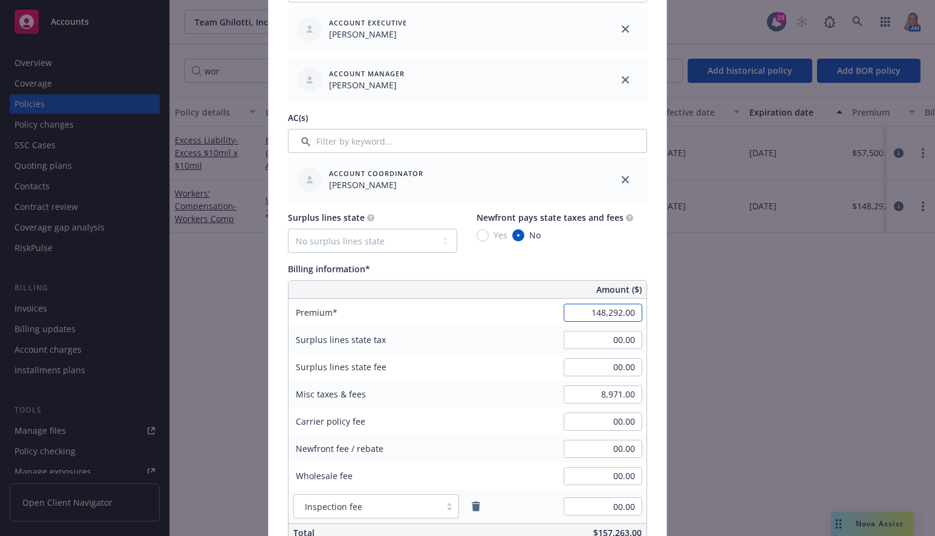
click at [575, 316] on input "148,292.00" at bounding box center [602, 312] width 79 height 18
type input "98,785.00"
click at [581, 392] on input "8,971.00" at bounding box center [602, 394] width 79 height 18
type input "4,976.00"
click at [504, 406] on div "Misc taxes & fees 4,976.00" at bounding box center [467, 393] width 358 height 27
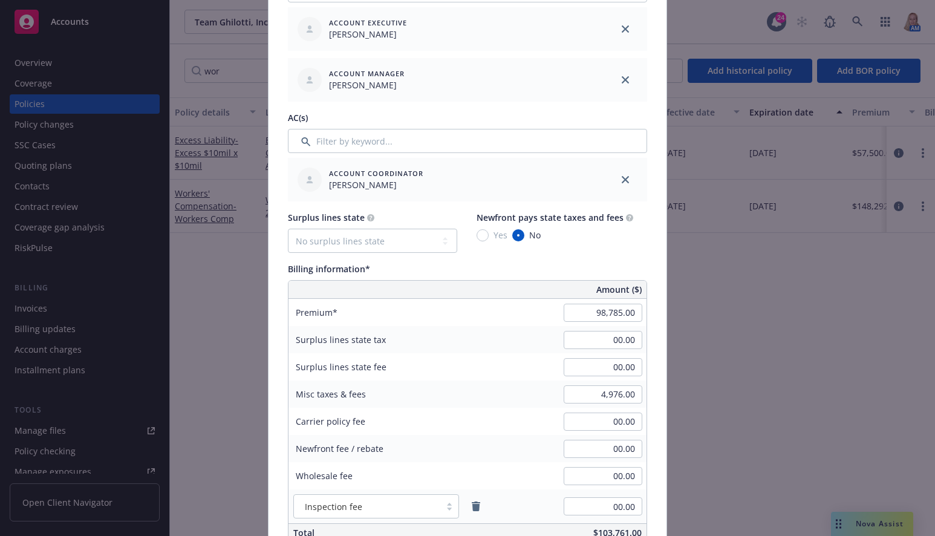
scroll to position [846, 0]
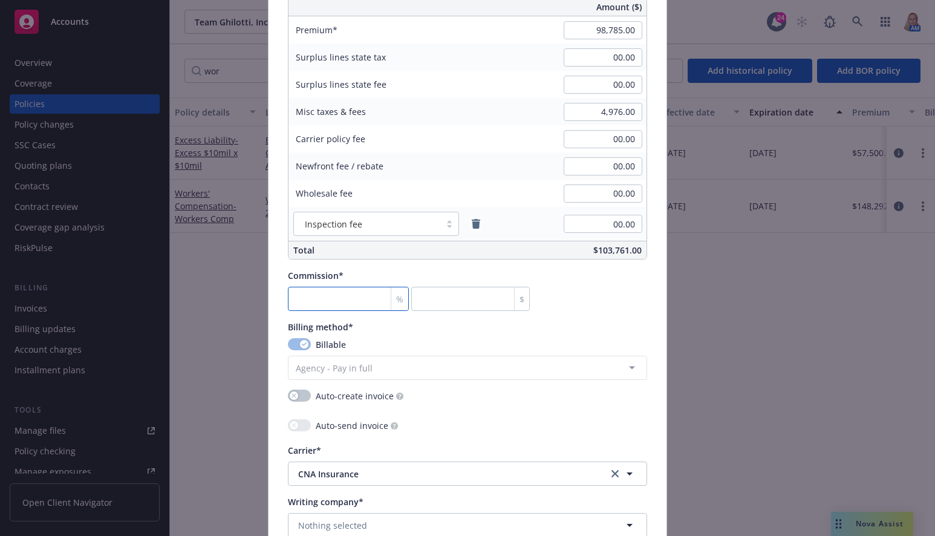
click at [332, 302] on input "number" at bounding box center [348, 299] width 121 height 24
type input "1"
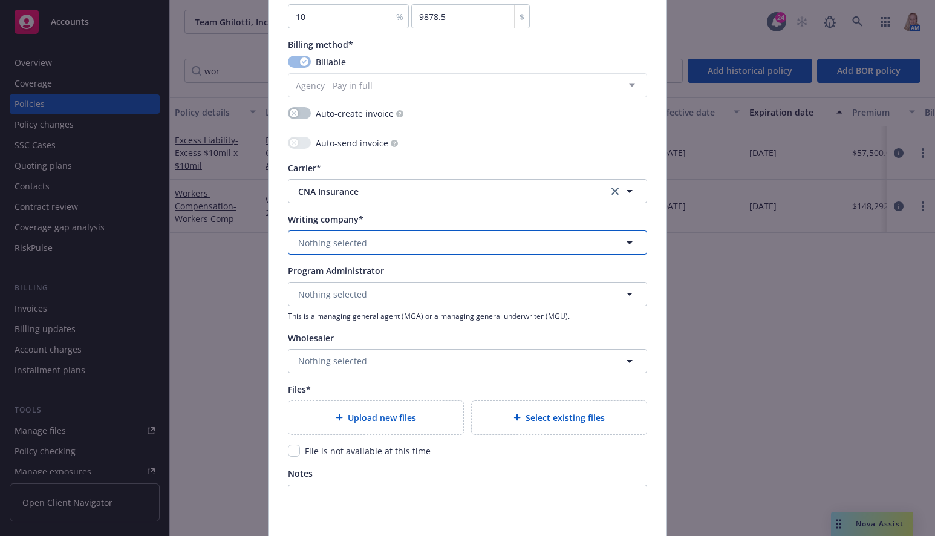
click at [325, 238] on span "Nothing selected" at bounding box center [332, 242] width 69 height 13
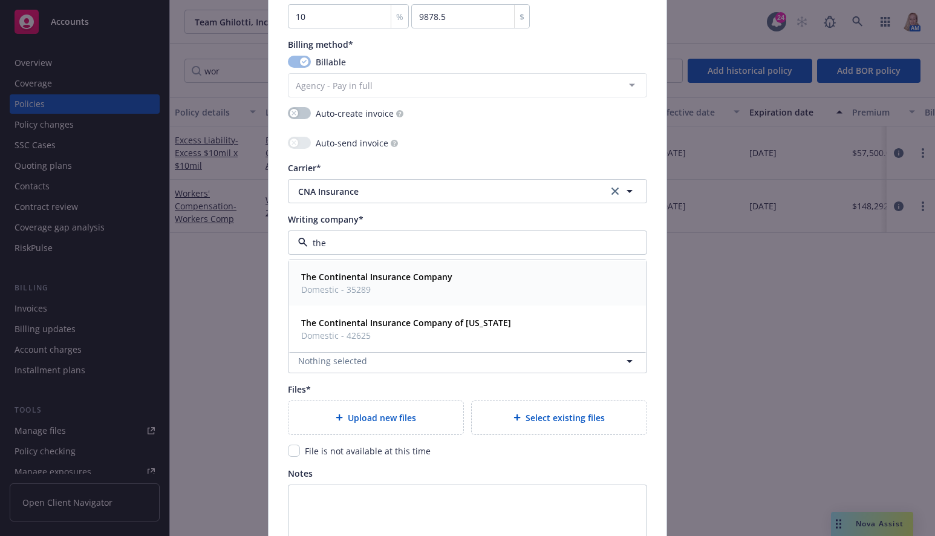
click at [386, 287] on span "Domestic - 35289" at bounding box center [376, 289] width 151 height 13
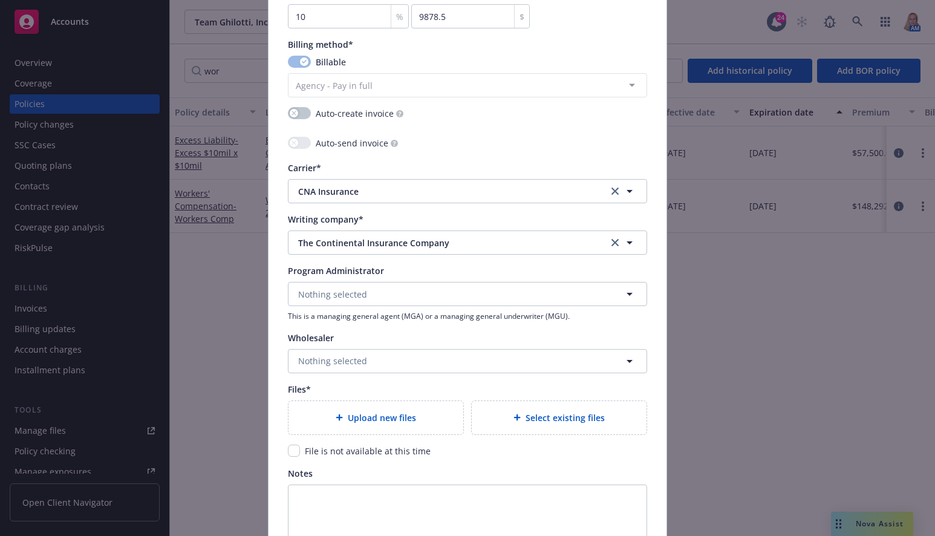
click at [528, 414] on span "Select existing files" at bounding box center [564, 417] width 79 height 13
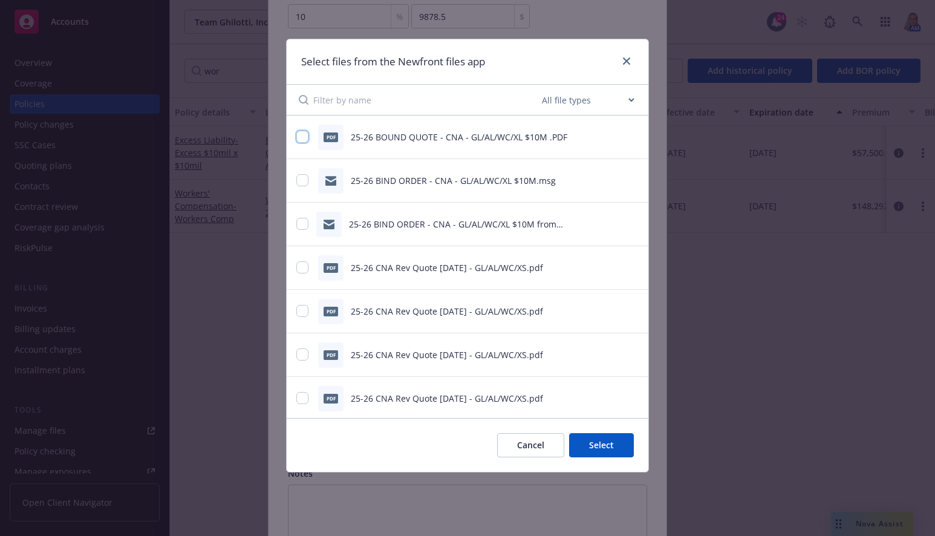
click at [303, 138] on input "checkbox" at bounding box center [302, 137] width 12 height 12
click at [300, 177] on input "checkbox" at bounding box center [302, 180] width 12 height 12
click at [302, 225] on input "checkbox" at bounding box center [302, 224] width 12 height 12
click at [589, 444] on button "Select 3 files" at bounding box center [587, 445] width 91 height 24
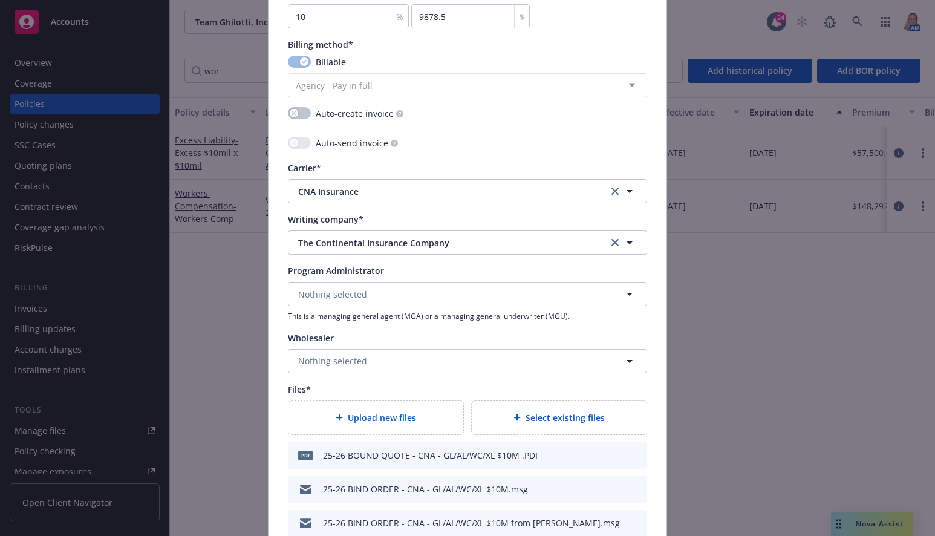
scroll to position [1382, 0]
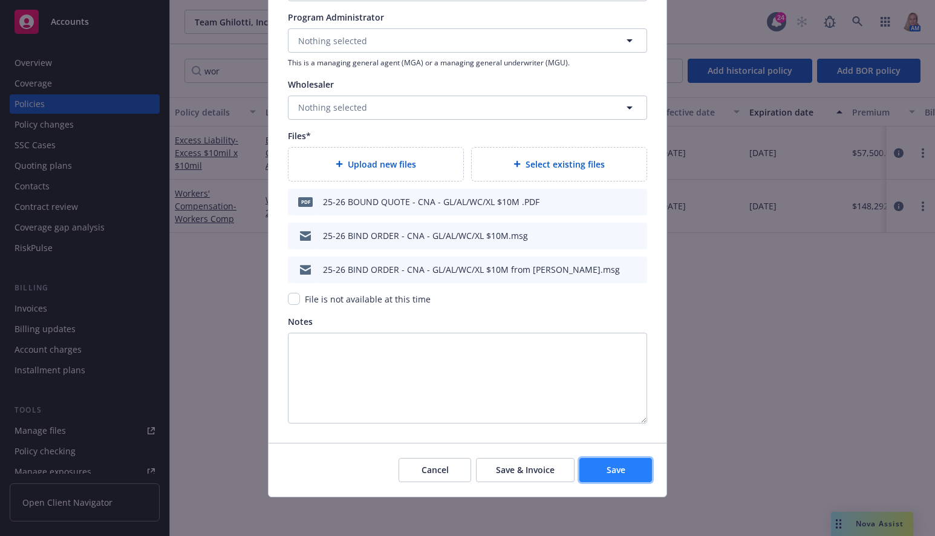
click at [629, 473] on button "Save" at bounding box center [615, 470] width 73 height 24
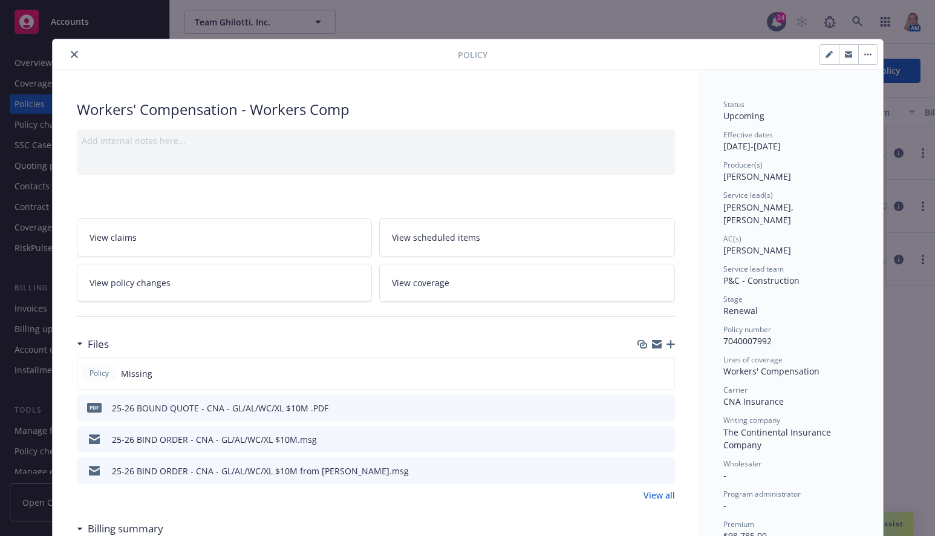
click at [67, 54] on button "close" at bounding box center [74, 54] width 15 height 15
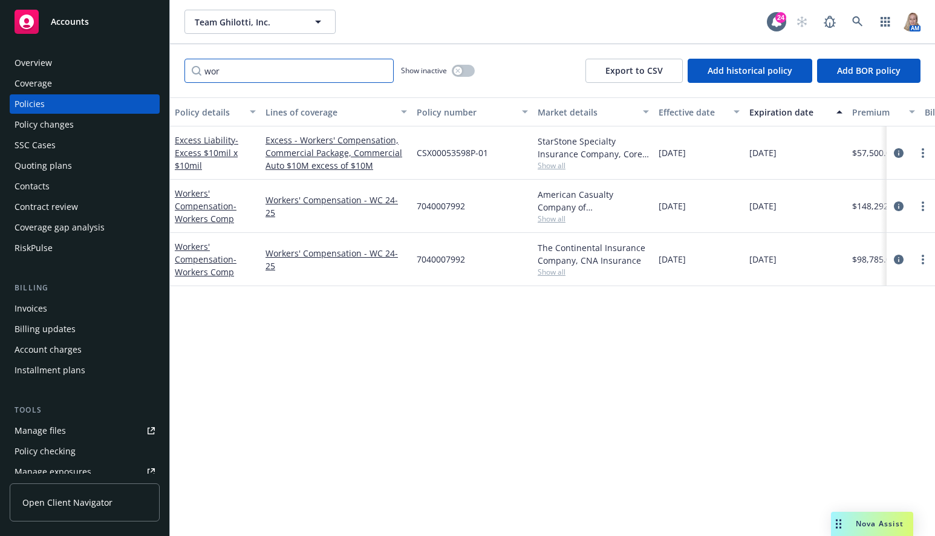
drag, startPoint x: 238, startPoint y: 73, endPoint x: 169, endPoint y: 73, distance: 68.9
click at [169, 73] on div "Accounts Overview Coverage Policies Policy changes SSC Cases Quoting plans Cont…" at bounding box center [467, 268] width 935 height 536
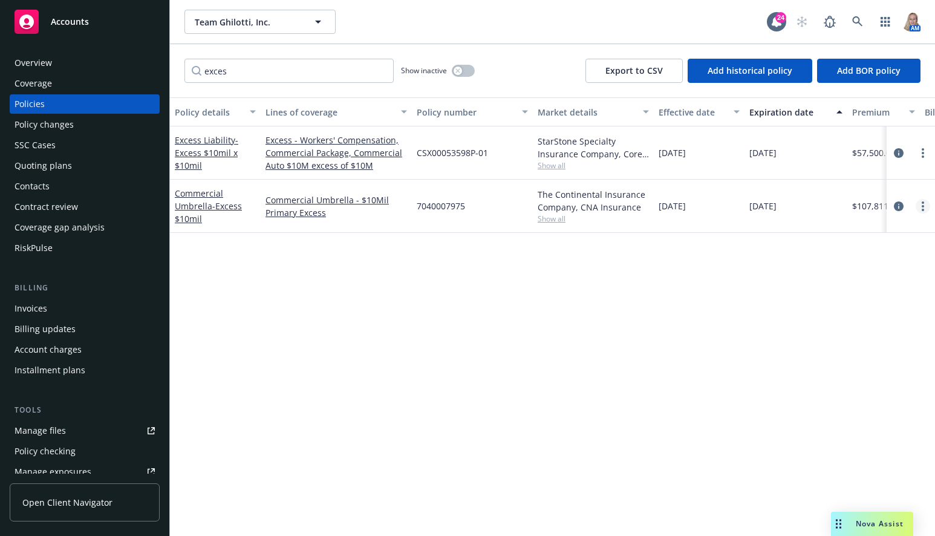
click at [920, 204] on link "more" at bounding box center [922, 206] width 15 height 15
click at [874, 254] on link "Renew with incumbent" at bounding box center [858, 255] width 142 height 24
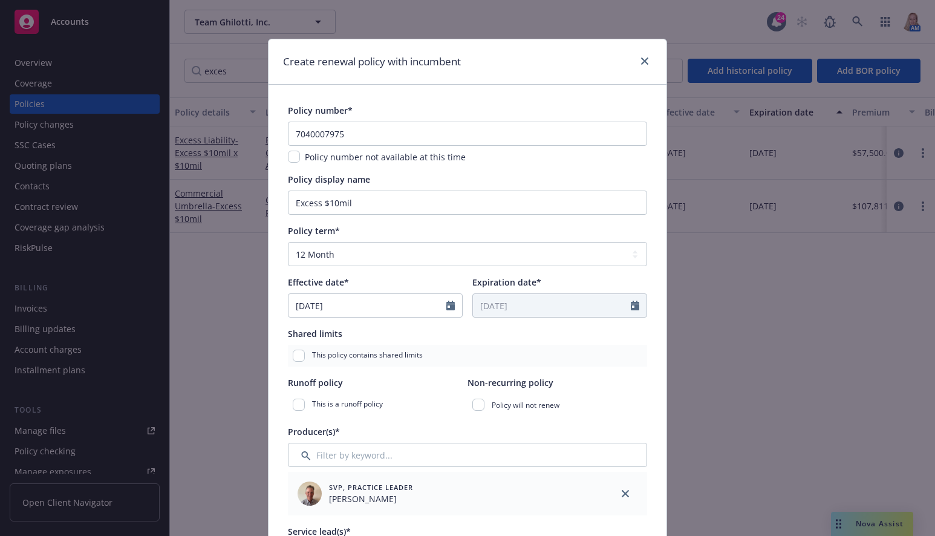
scroll to position [282, 0]
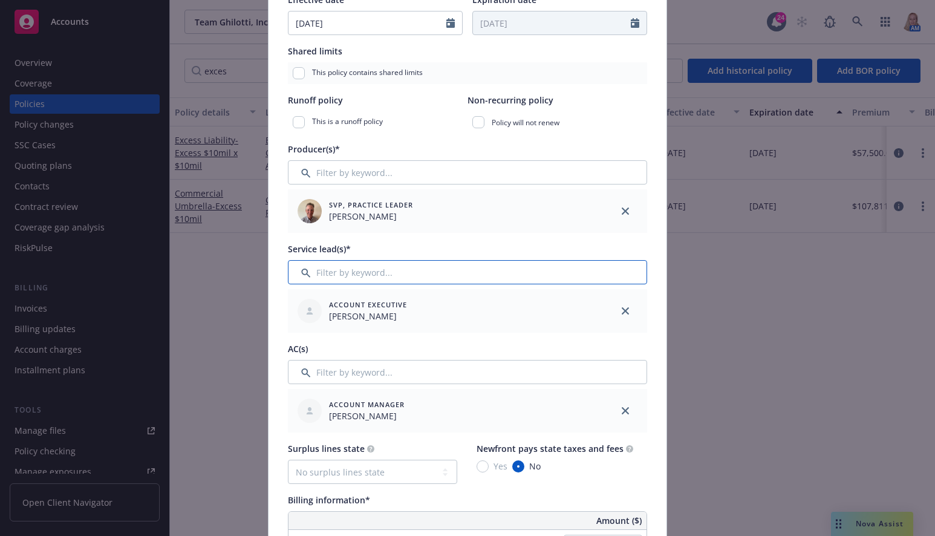
click at [439, 273] on input "Filter by keyword..." at bounding box center [467, 272] width 359 height 24
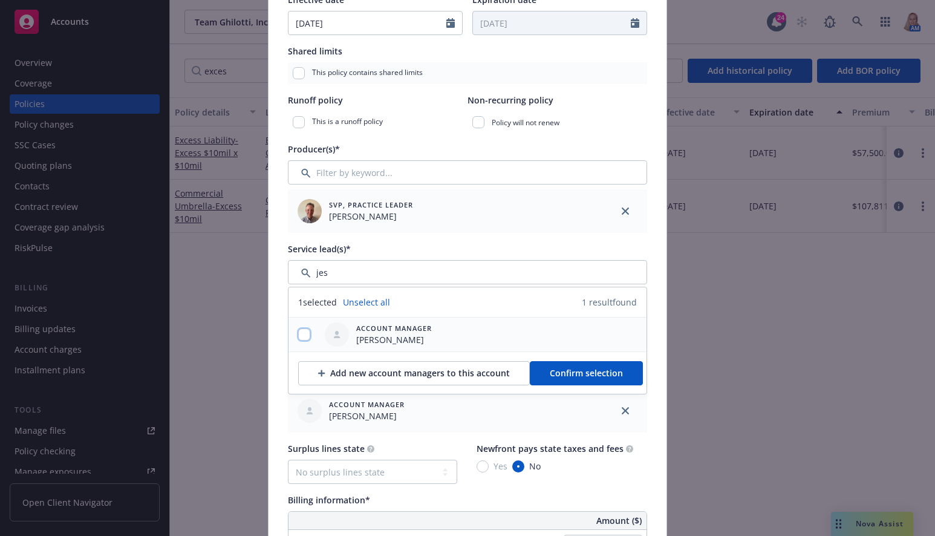
click at [298, 331] on input "checkbox" at bounding box center [304, 334] width 12 height 12
click at [567, 384] on button "Confirm selection" at bounding box center [586, 373] width 113 height 24
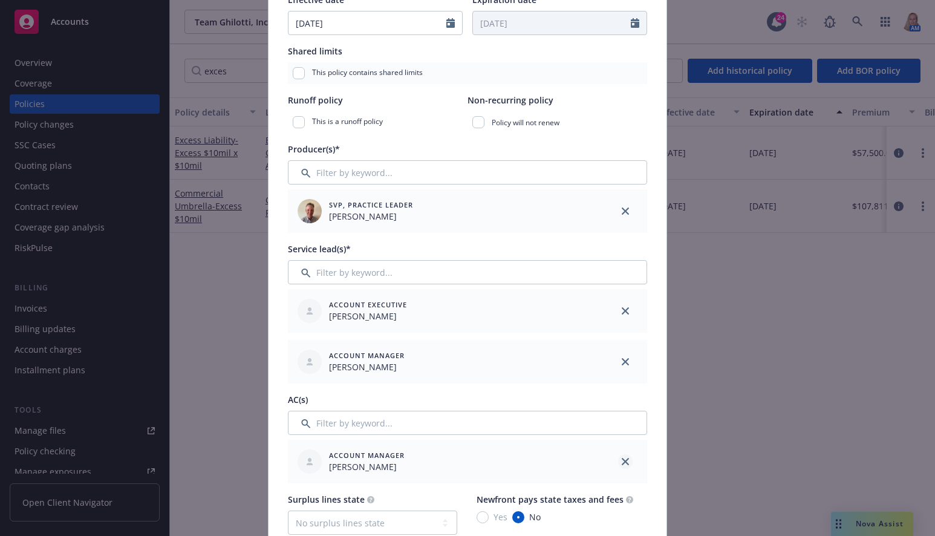
click at [625, 457] on link "close" at bounding box center [625, 461] width 15 height 15
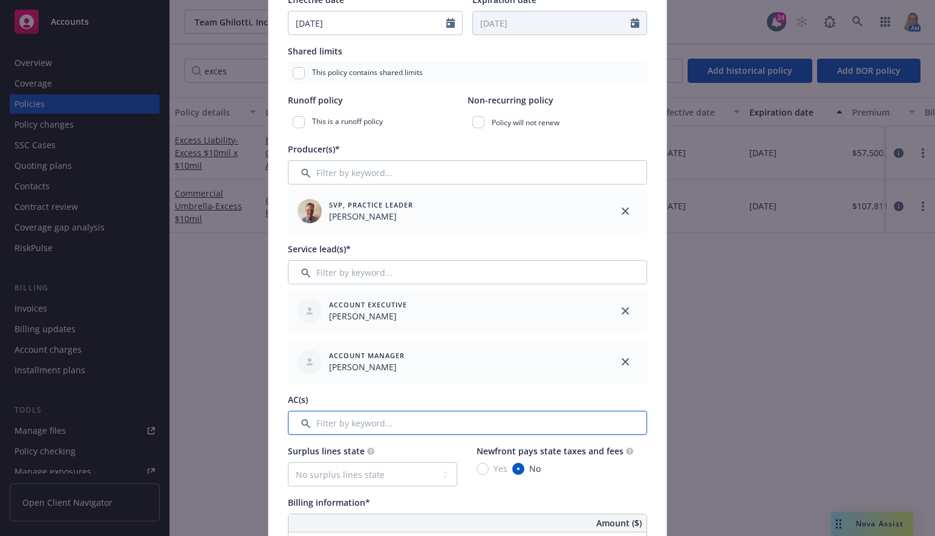
click at [504, 429] on input "Filter by keyword..." at bounding box center [467, 422] width 359 height 24
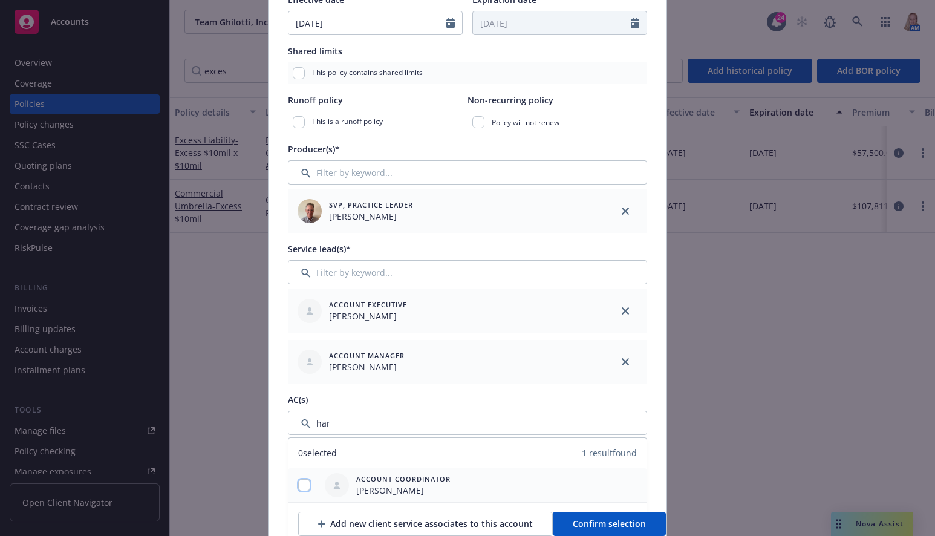
click at [298, 485] on input "checkbox" at bounding box center [304, 485] width 12 height 12
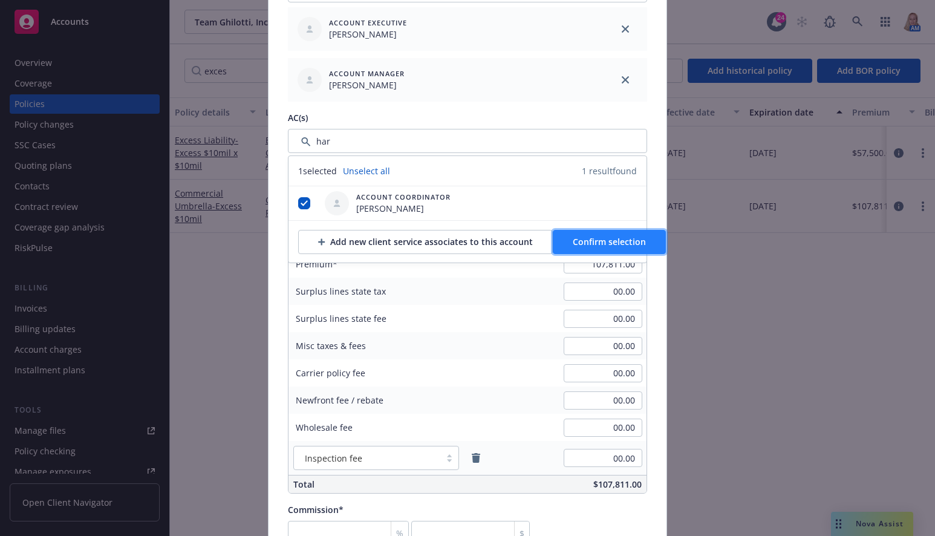
click at [621, 239] on span "Confirm selection" at bounding box center [608, 241] width 73 height 11
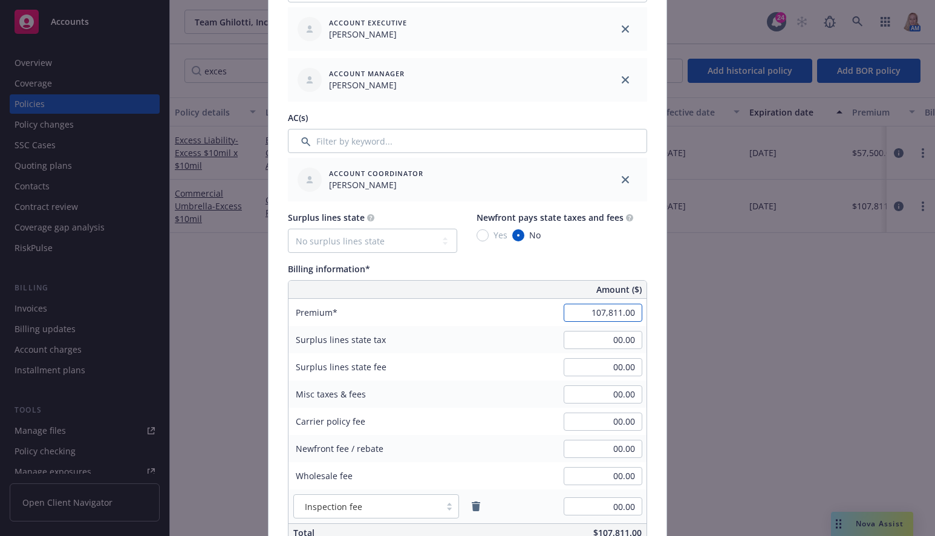
click at [582, 314] on input "107,811.00" at bounding box center [602, 312] width 79 height 18
click at [505, 254] on div "Surplus lines state No surplus lines state [US_STATE] [US_STATE] [US_STATE] [US…" at bounding box center [467, 376] width 359 height 331
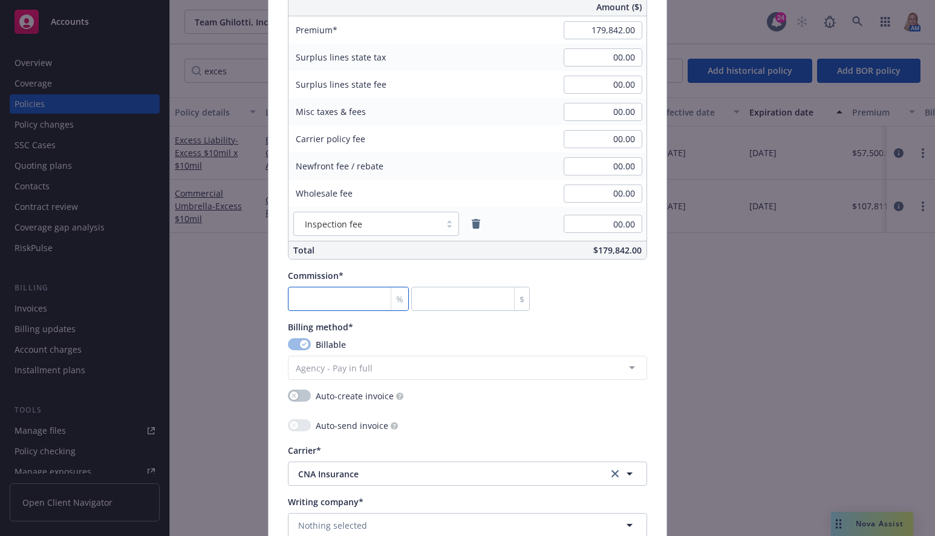
click at [368, 302] on input "number" at bounding box center [348, 299] width 121 height 24
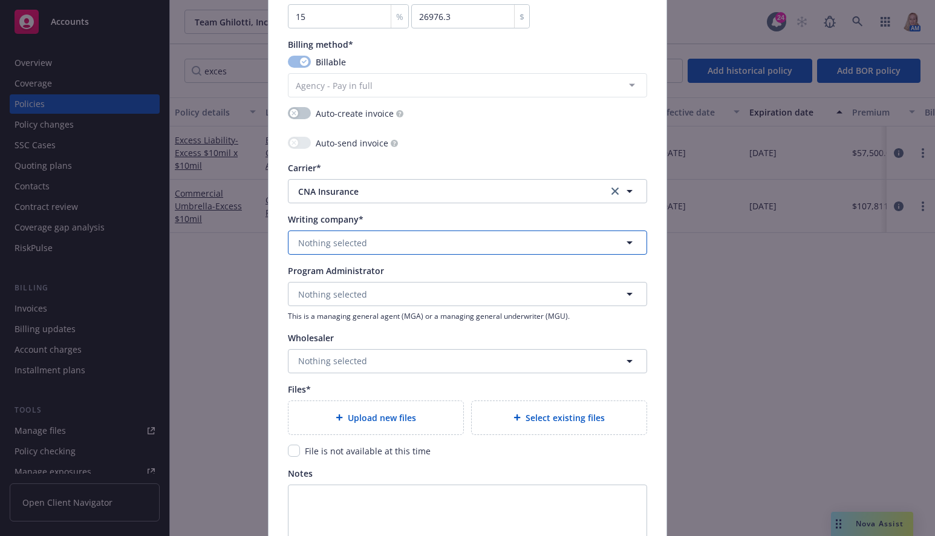
click at [361, 243] on button "Nothing selected" at bounding box center [467, 242] width 359 height 24
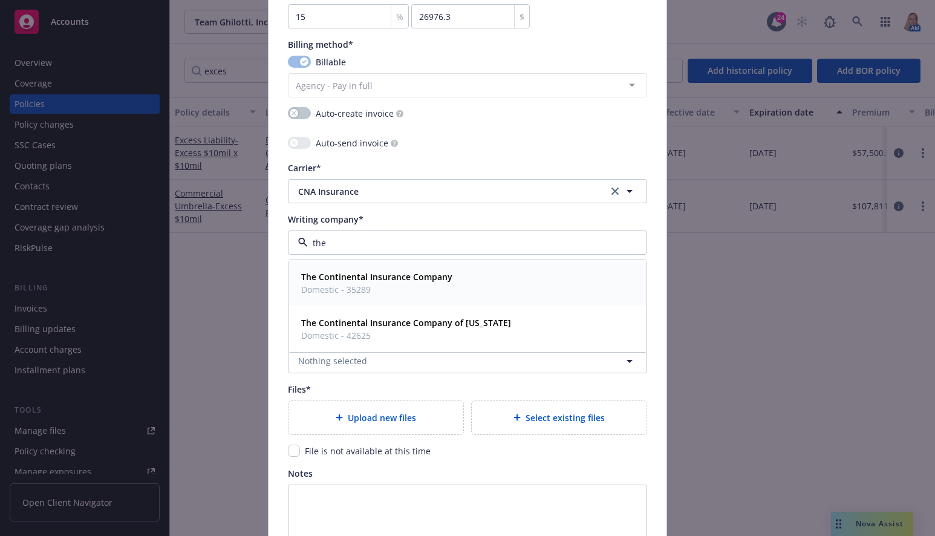
click at [374, 274] on strong "The Continental Insurance Company" at bounding box center [376, 276] width 151 height 11
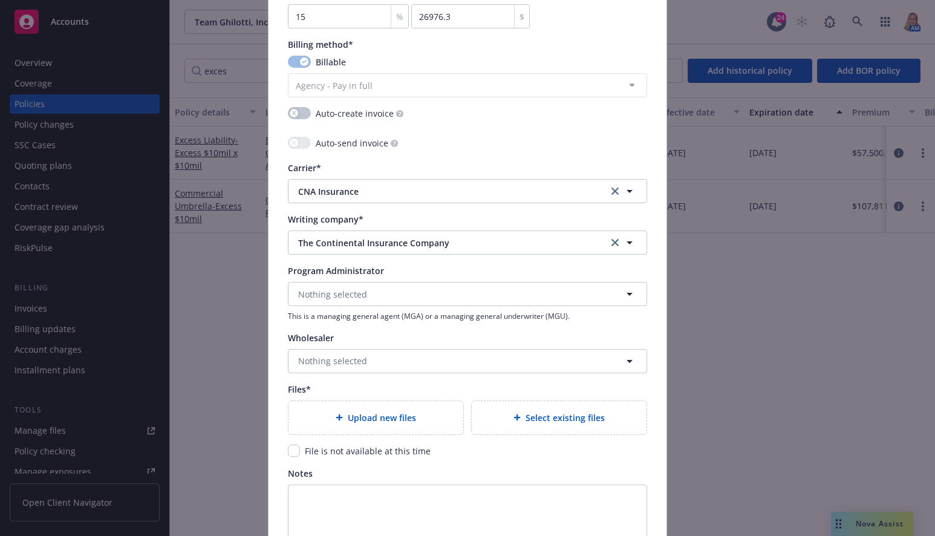
click at [550, 416] on span "Select existing files" at bounding box center [564, 417] width 79 height 13
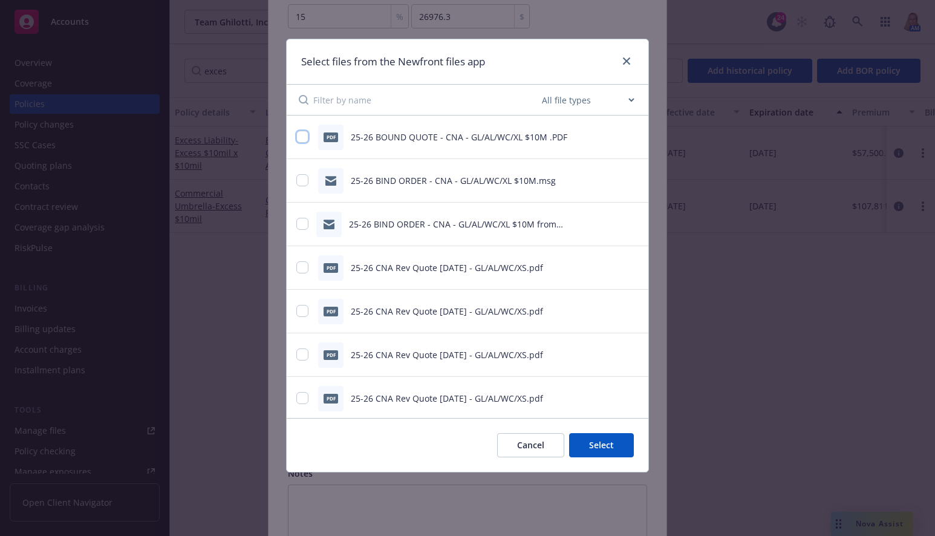
click at [301, 135] on input "checkbox" at bounding box center [302, 137] width 12 height 12
click at [296, 180] on input "checkbox" at bounding box center [302, 180] width 12 height 12
click at [303, 218] on input "checkbox" at bounding box center [302, 224] width 12 height 12
click at [597, 445] on button "Select 3 files" at bounding box center [587, 445] width 91 height 24
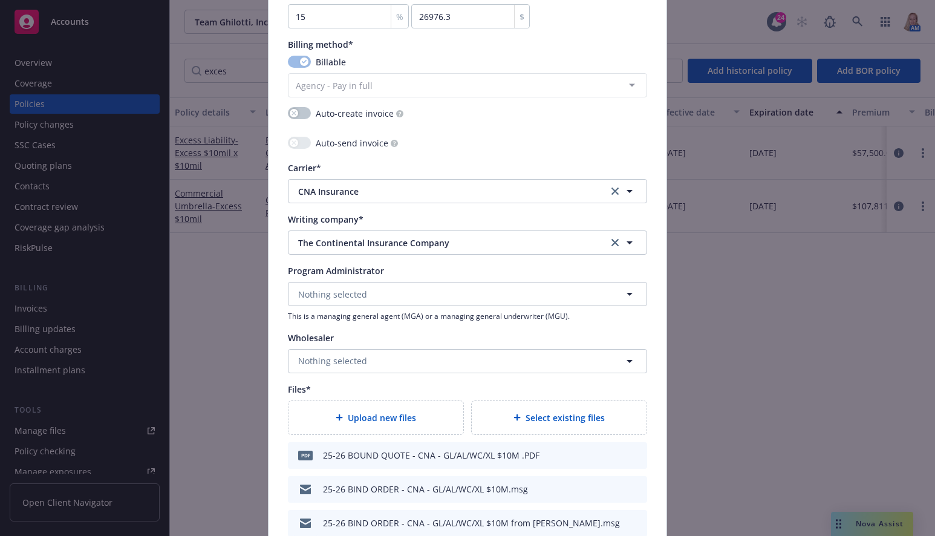
scroll to position [1382, 0]
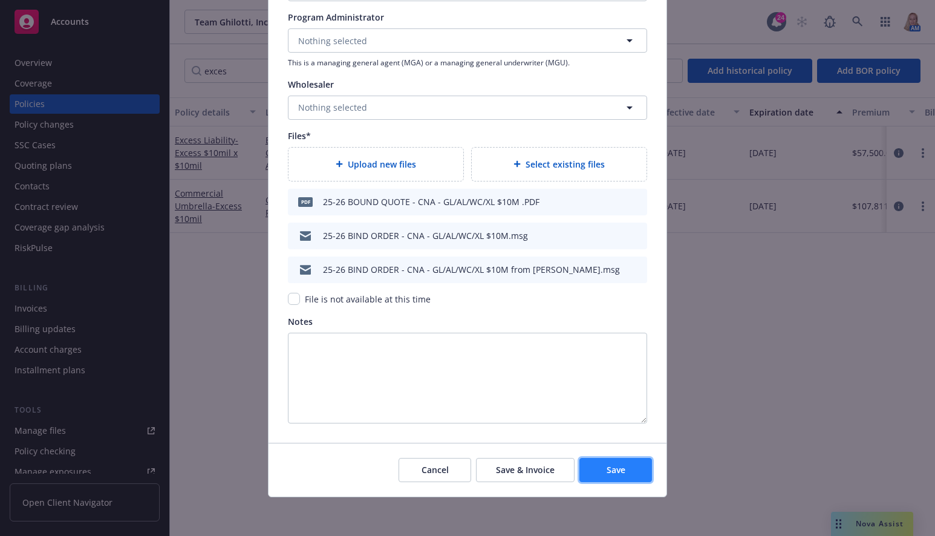
click at [609, 470] on span "Save" at bounding box center [615, 469] width 19 height 11
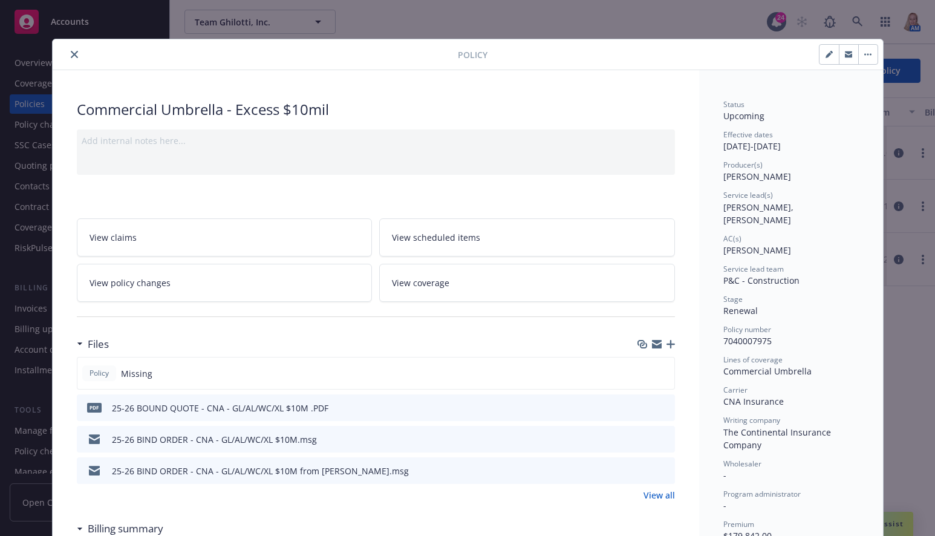
click at [71, 51] on icon "close" at bounding box center [74, 54] width 7 height 7
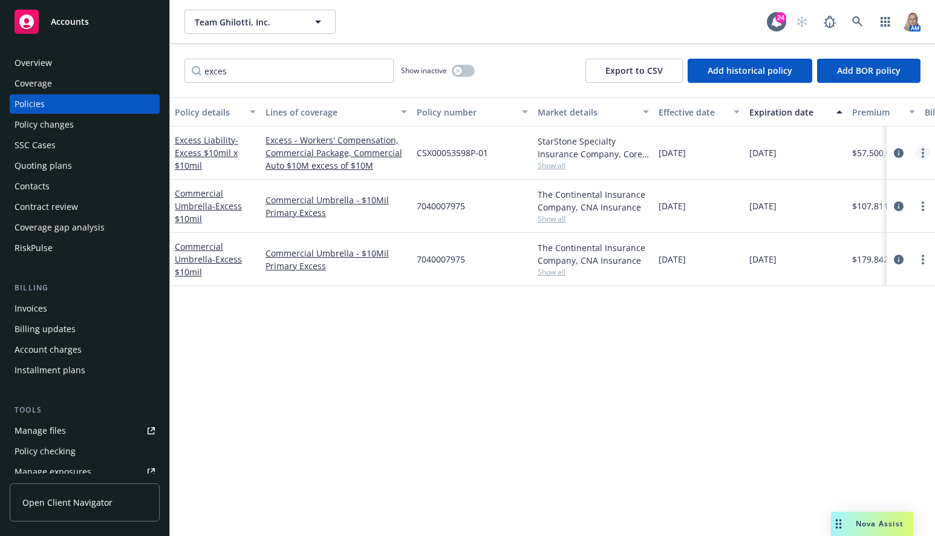
click at [926, 147] on link "more" at bounding box center [922, 153] width 15 height 15
click at [827, 201] on link "Renew with incumbent" at bounding box center [858, 202] width 142 height 24
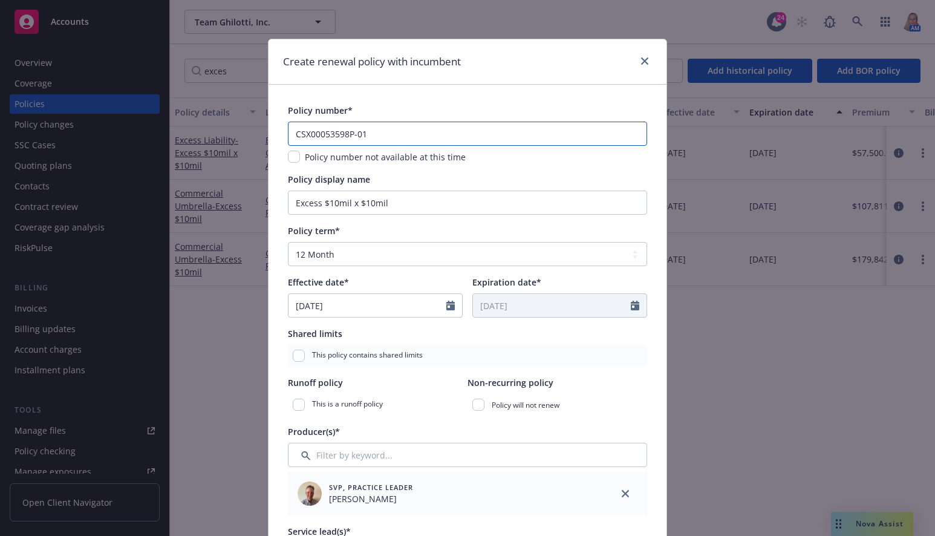
click at [367, 134] on input "CSX00053598P-01" at bounding box center [467, 134] width 359 height 24
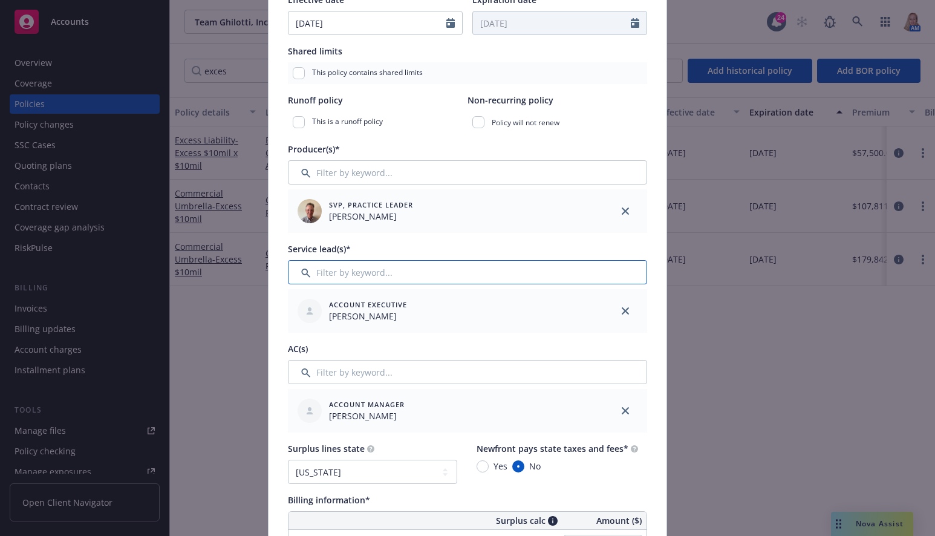
click at [424, 277] on input "Filter by keyword..." at bounding box center [467, 272] width 359 height 24
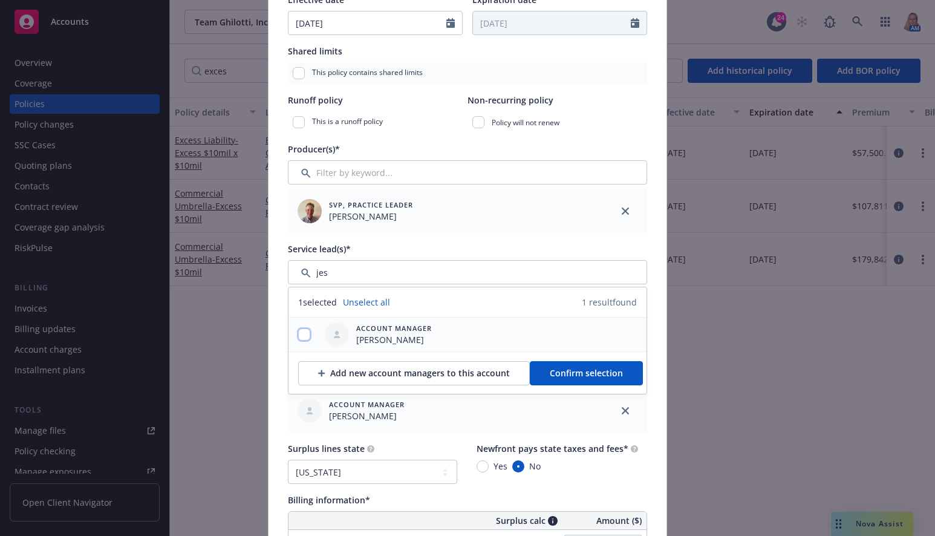
click at [302, 333] on input "checkbox" at bounding box center [304, 334] width 12 height 12
click at [590, 376] on span "Confirm selection" at bounding box center [585, 372] width 73 height 11
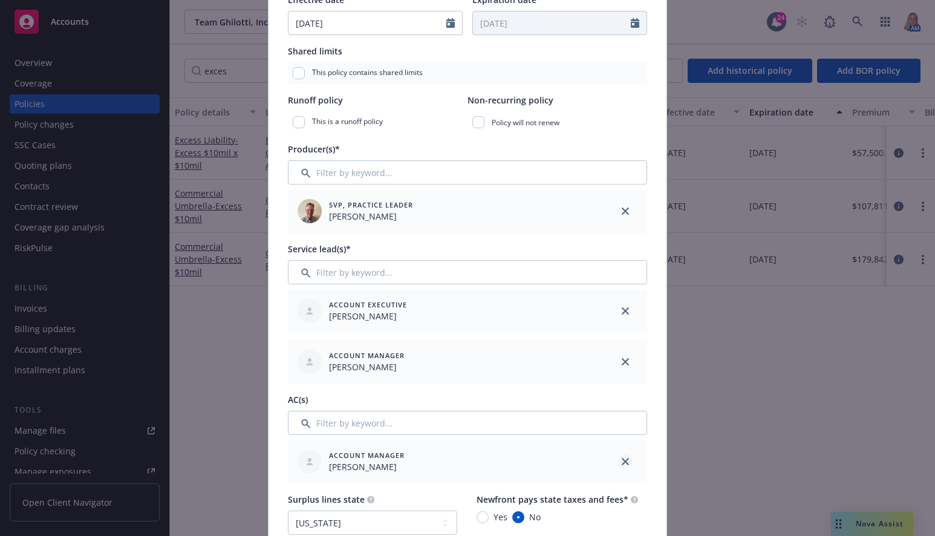
click at [625, 461] on link "close" at bounding box center [625, 461] width 15 height 15
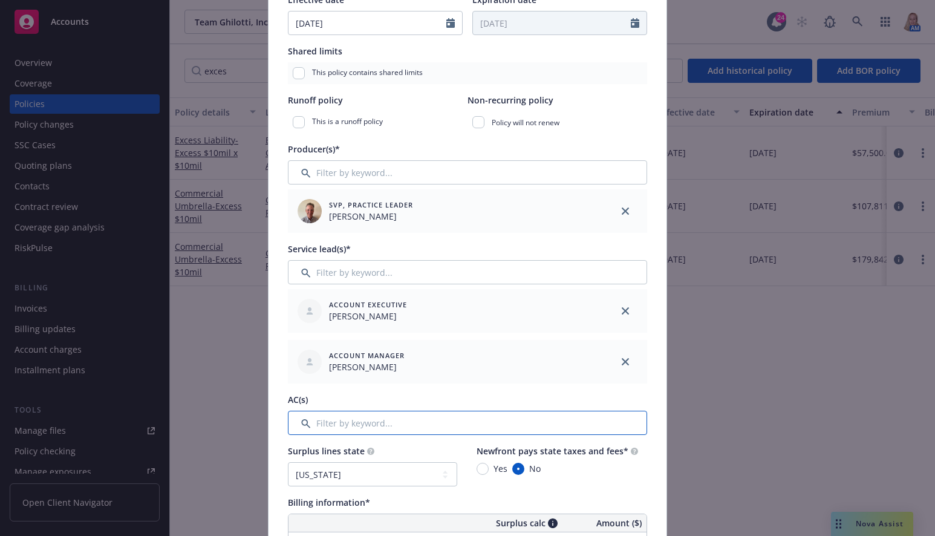
click at [352, 420] on input "Filter by keyword..." at bounding box center [467, 422] width 359 height 24
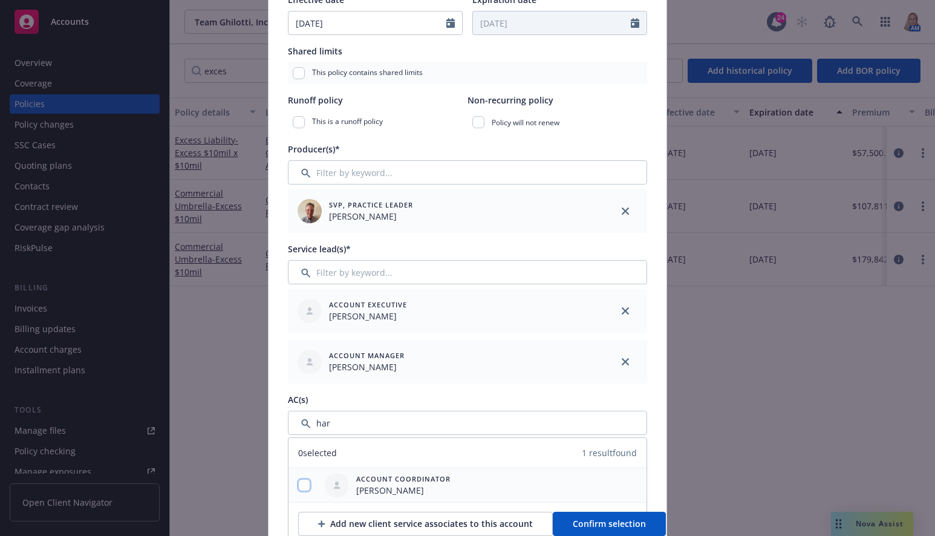
click at [303, 482] on input "checkbox" at bounding box center [304, 485] width 12 height 12
click at [573, 515] on button "Confirm selection" at bounding box center [608, 523] width 113 height 24
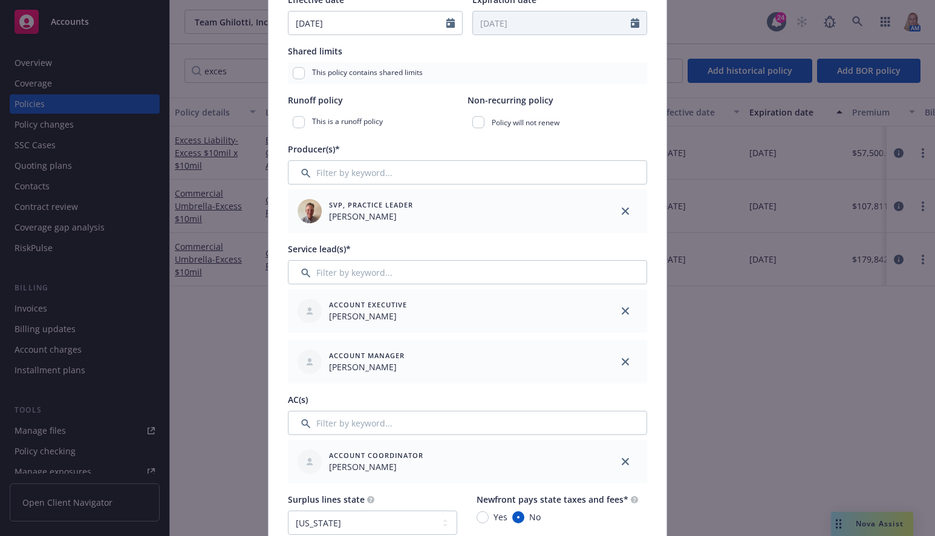
scroll to position [564, 0]
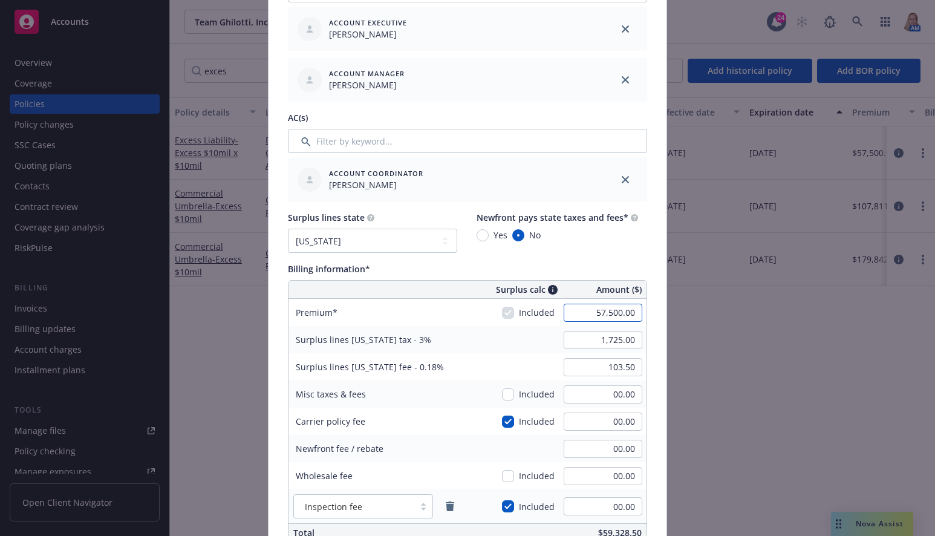
click at [588, 316] on input "57,500.00" at bounding box center [602, 312] width 79 height 18
click at [459, 336] on div "Surplus lines [US_STATE] tax - 3%" at bounding box center [378, 339] width 181 height 27
click at [507, 422] on input "checkbox" at bounding box center [508, 421] width 12 height 12
click at [502, 501] on input "checkbox" at bounding box center [508, 506] width 12 height 12
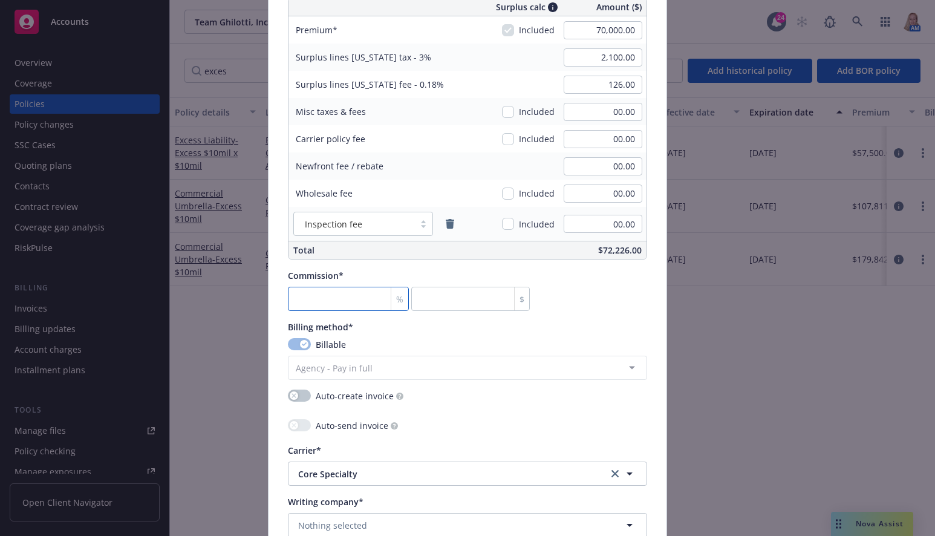
click at [337, 303] on input "number" at bounding box center [348, 299] width 121 height 24
click at [585, 421] on div "Auto-send invoice" at bounding box center [467, 426] width 359 height 15
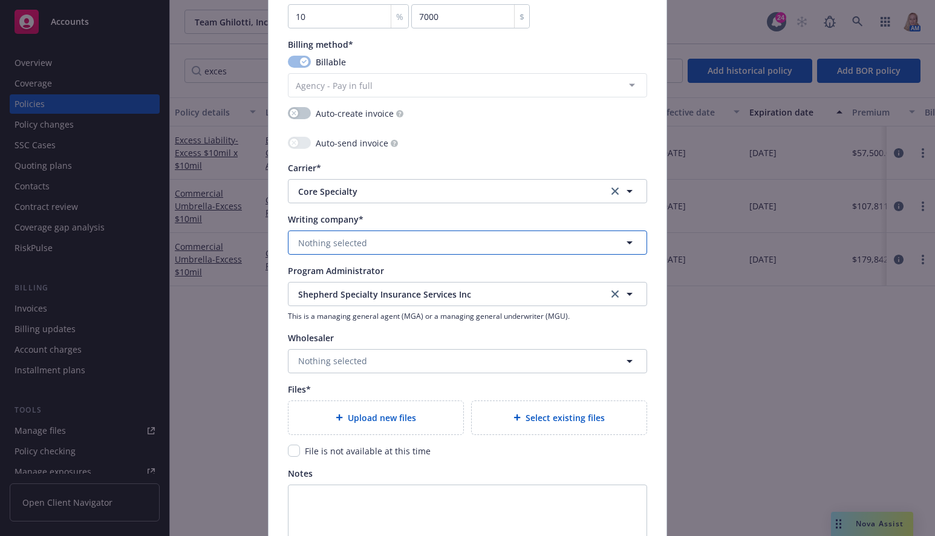
click at [354, 235] on button "Nothing selected" at bounding box center [467, 242] width 359 height 24
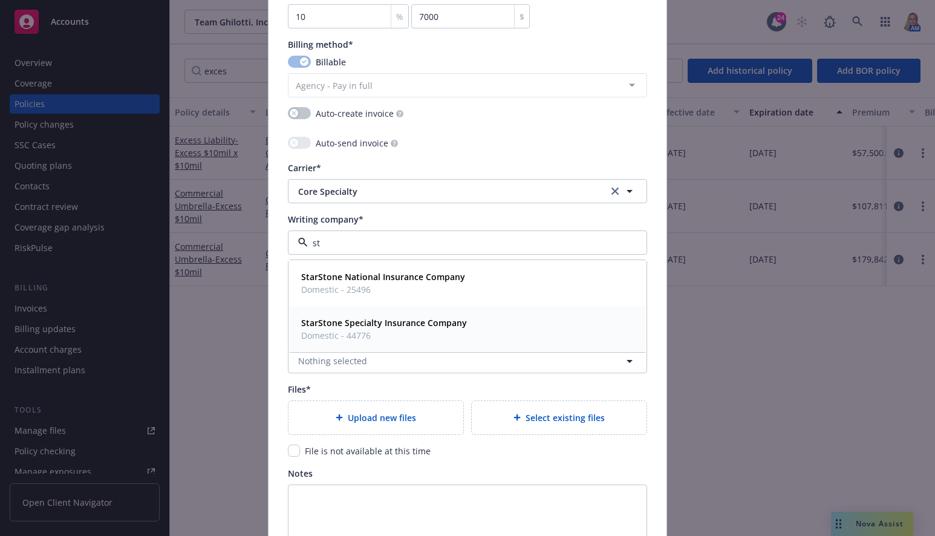
click at [349, 323] on strong "StarStone Specialty Insurance Company" at bounding box center [384, 322] width 166 height 11
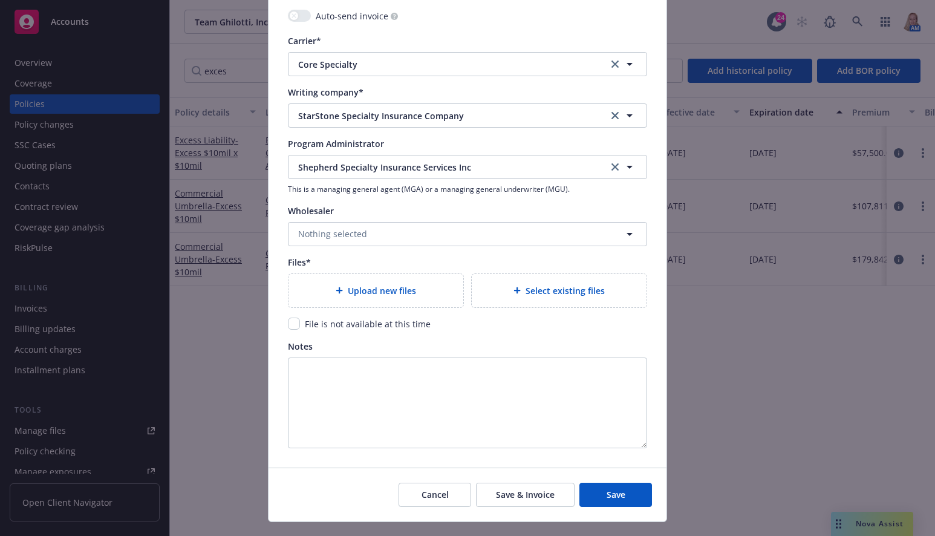
scroll to position [1280, 0]
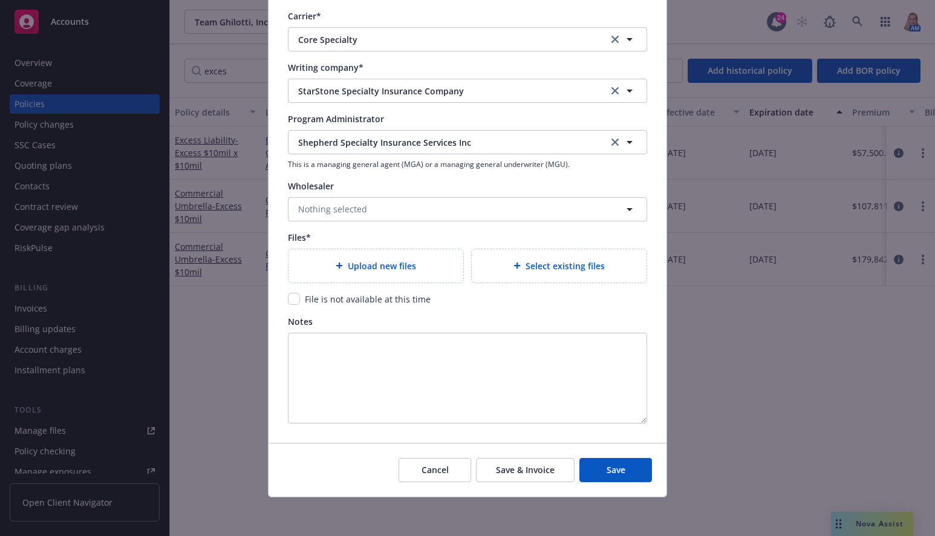
click at [557, 260] on span "Select existing files" at bounding box center [564, 265] width 79 height 13
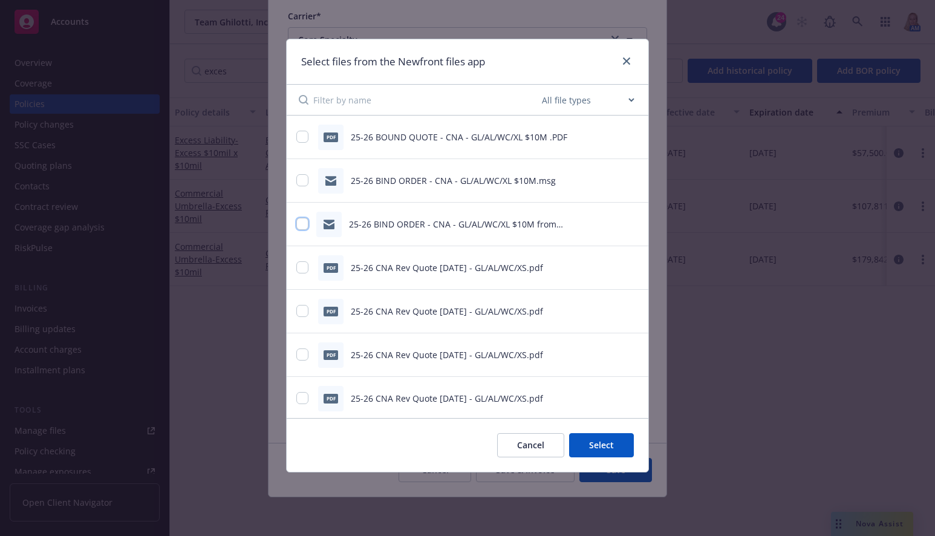
click at [302, 222] on input "checkbox" at bounding box center [302, 224] width 12 height 12
click at [580, 439] on button "Select 1 file" at bounding box center [589, 445] width 87 height 24
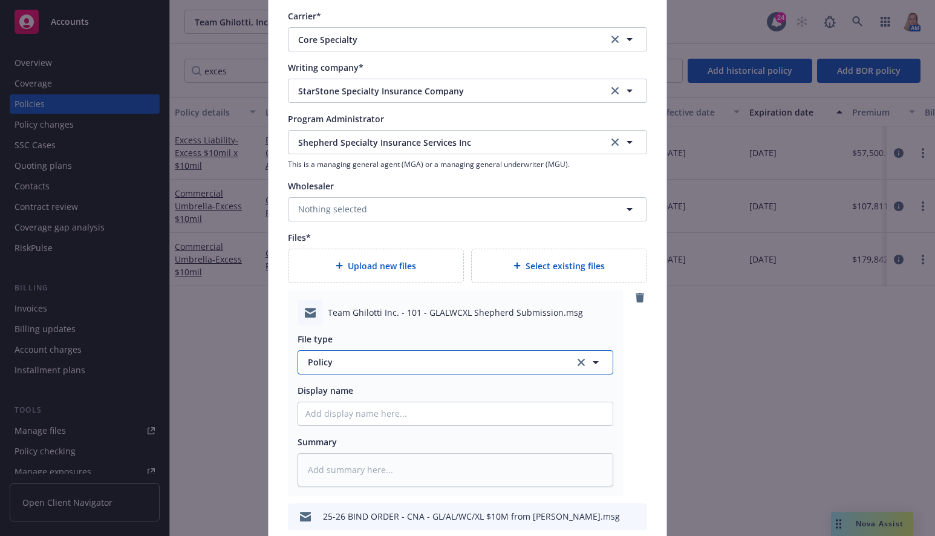
click at [394, 368] on span "Policy" at bounding box center [434, 361] width 253 height 13
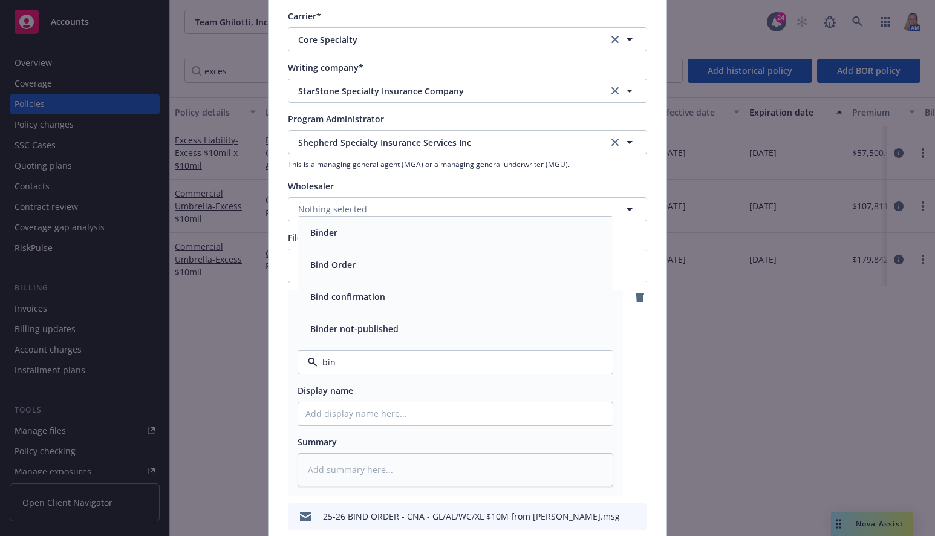
click at [339, 265] on span "Bind Order" at bounding box center [332, 264] width 45 height 13
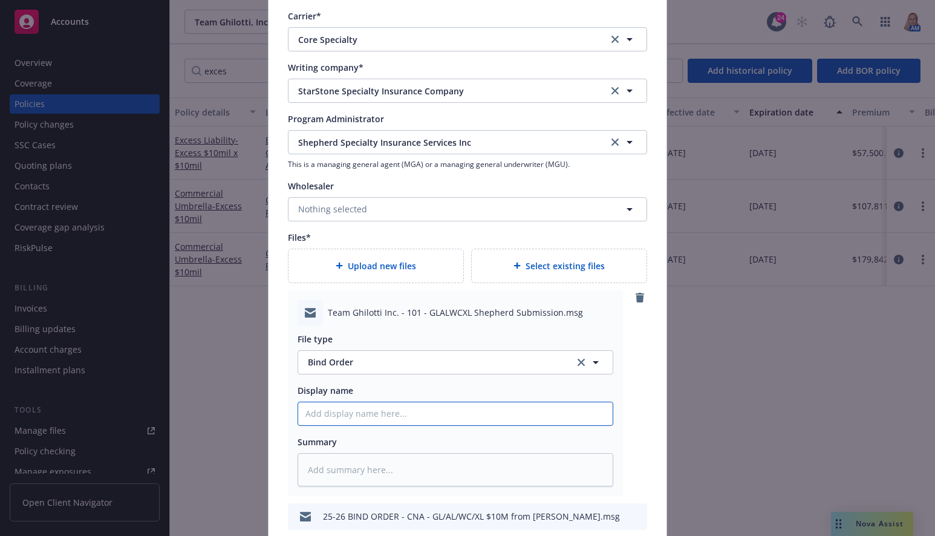
click at [377, 423] on input "Policy display name" at bounding box center [455, 413] width 314 height 23
click at [368, 415] on input "25-26 Bind Order - $10Mx$10M - Shepherd/Starstone" at bounding box center [455, 413] width 314 height 23
drag, startPoint x: 592, startPoint y: 413, endPoint x: 271, endPoint y: 407, distance: 321.6
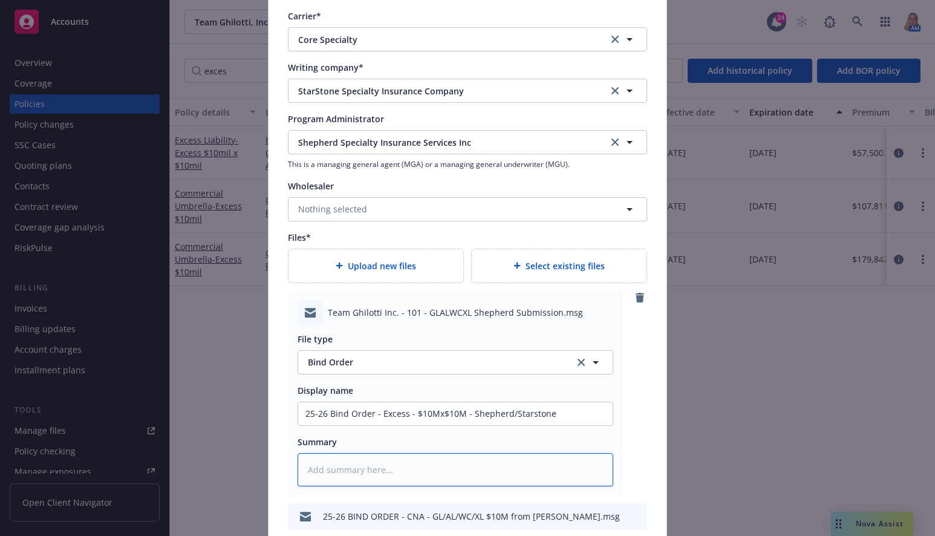
click at [381, 465] on textarea at bounding box center [455, 469] width 316 height 33
paste textarea "25-26 Bind Order - Excess - $10Mx$10M - Shepherd/Starstone"
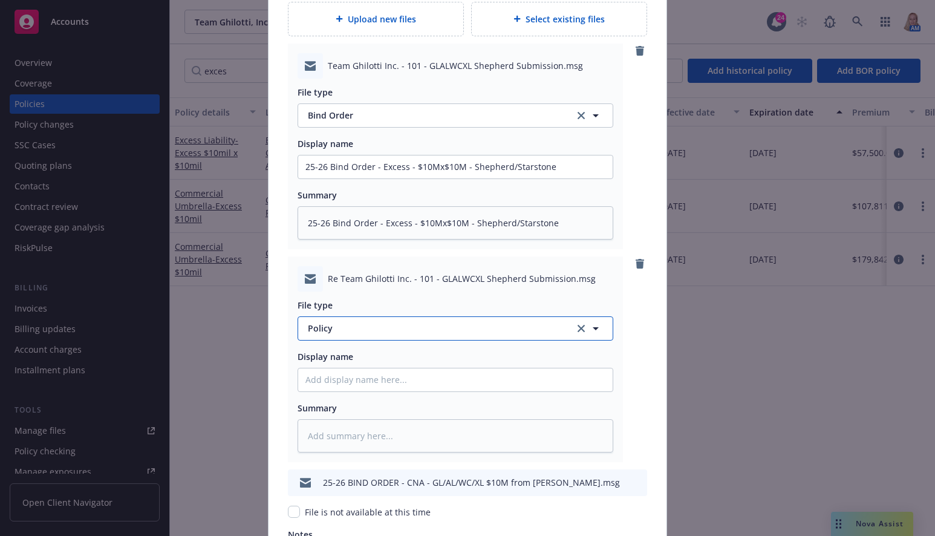
click at [335, 320] on button "Policy" at bounding box center [455, 328] width 316 height 24
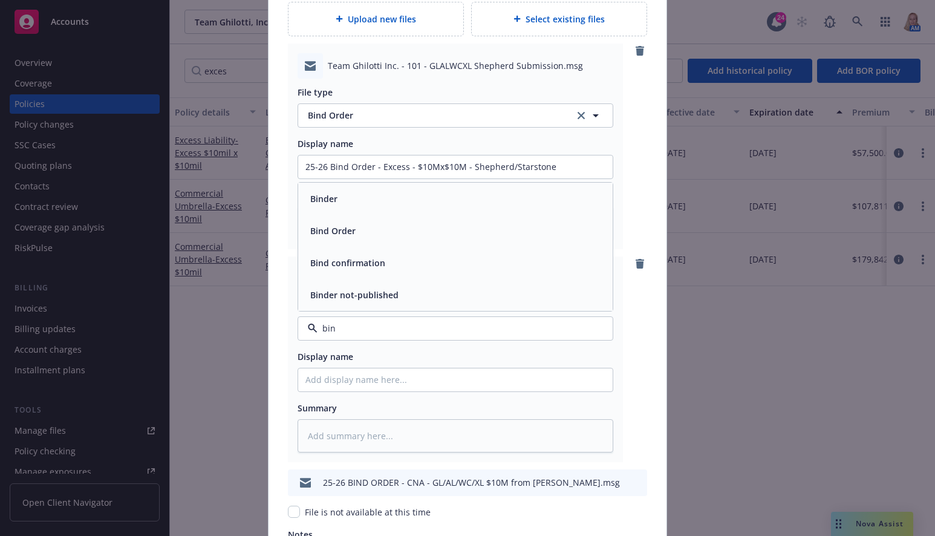
click at [366, 271] on div "Bind confirmation" at bounding box center [455, 263] width 314 height 32
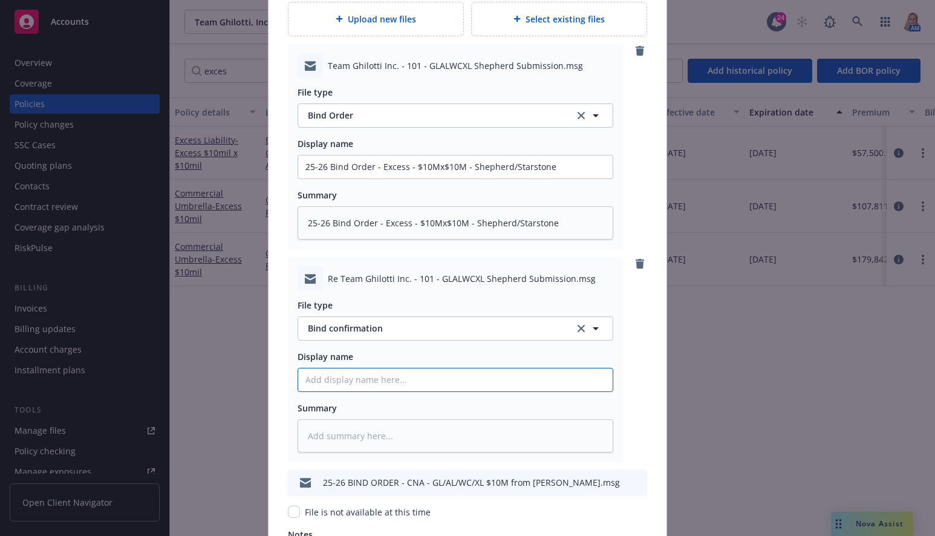
click at [358, 378] on input "Policy display name" at bounding box center [455, 379] width 314 height 23
paste input "25-26 Bind Order - Excess - $10Mx$10M - Shepherd/Starstone"
click at [352, 380] on input "25-26 Bind Order - Excess - $10Mx$10M - Shepherd/Starstone" at bounding box center [455, 379] width 314 height 23
drag, startPoint x: 595, startPoint y: 380, endPoint x: 348, endPoint y: 392, distance: 247.5
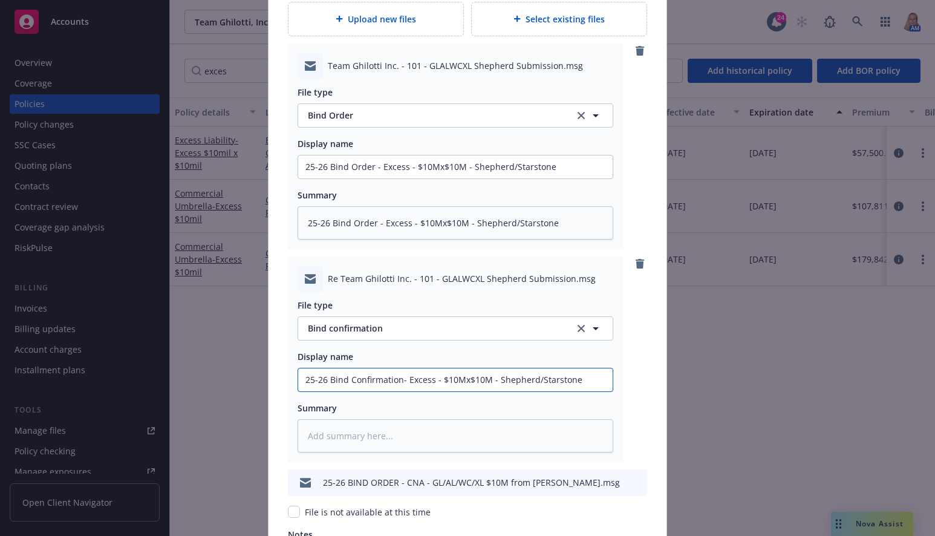
click at [403, 435] on textarea at bounding box center [455, 435] width 316 height 33
paste textarea "25-26 Bind Confirmation- Excess - $10Mx$10M - Shepherd/Starstone"
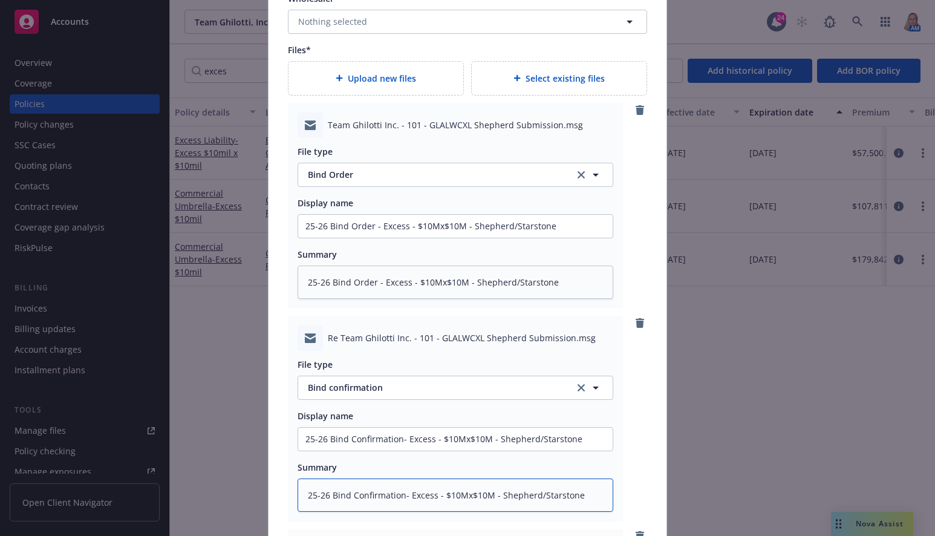
scroll to position [1750, 0]
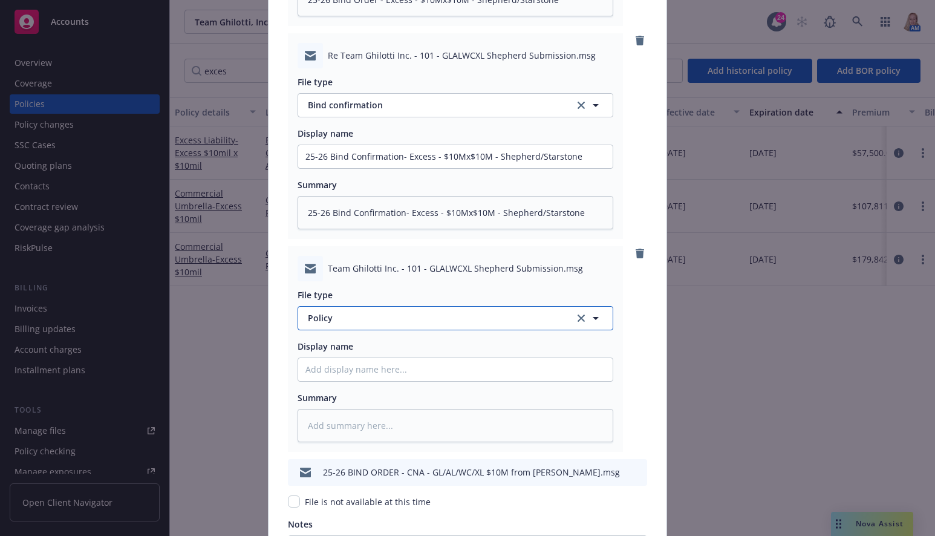
click at [381, 318] on span "Policy" at bounding box center [434, 317] width 253 height 13
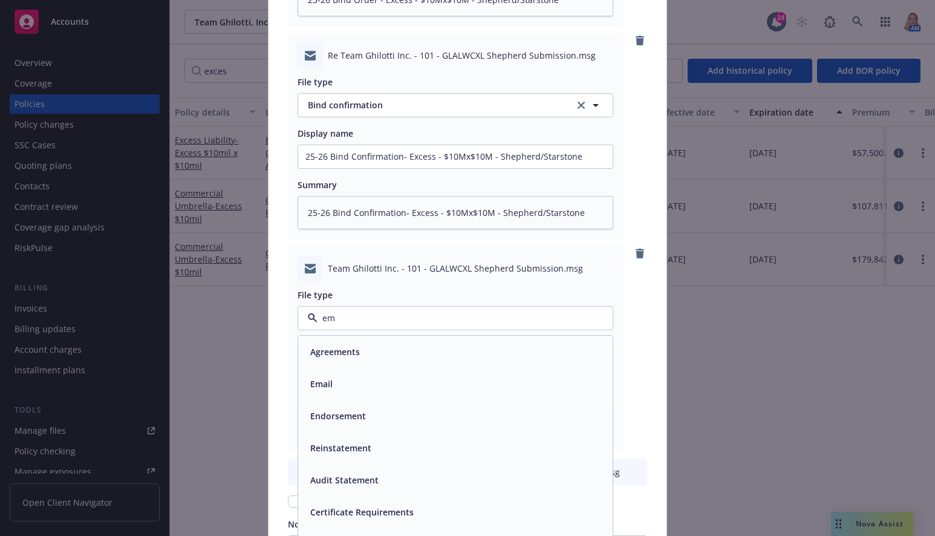
click at [378, 377] on div "Email" at bounding box center [455, 384] width 300 height 18
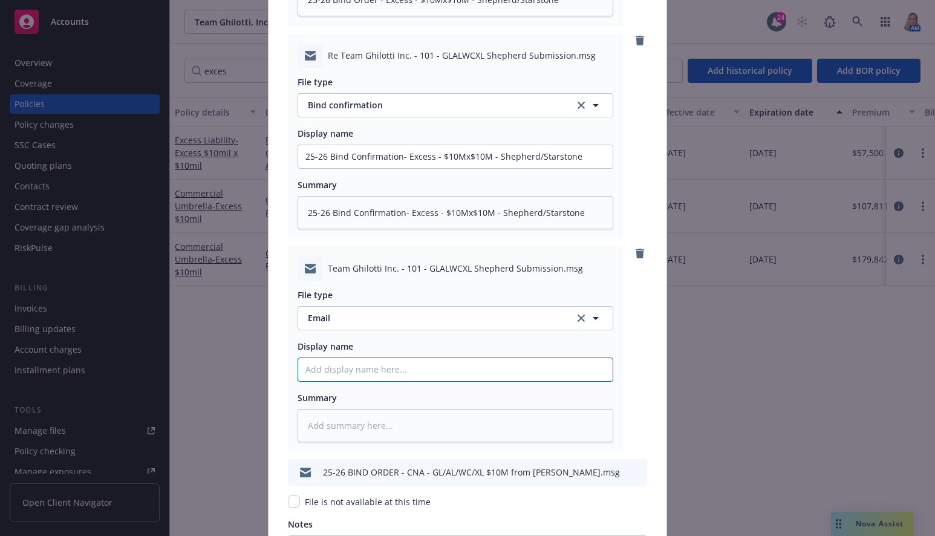
click at [378, 378] on input "Policy display name" at bounding box center [455, 369] width 314 height 23
paste input "25-26 Bind Confirmation- Excess - $10Mx$10M - Shepherd/Starstone"
click at [397, 369] on input "25-26 Bind Confirmation- Excess - $10Mx$10M - Shepherd/Starstone" at bounding box center [455, 369] width 314 height 23
drag, startPoint x: 400, startPoint y: 369, endPoint x: 325, endPoint y: 365, distance: 75.7
click at [325, 365] on input "25-26 Bind Confirmation- Excess - $10Mx$10M - Shepherd/Starstone" at bounding box center [455, 369] width 314 height 23
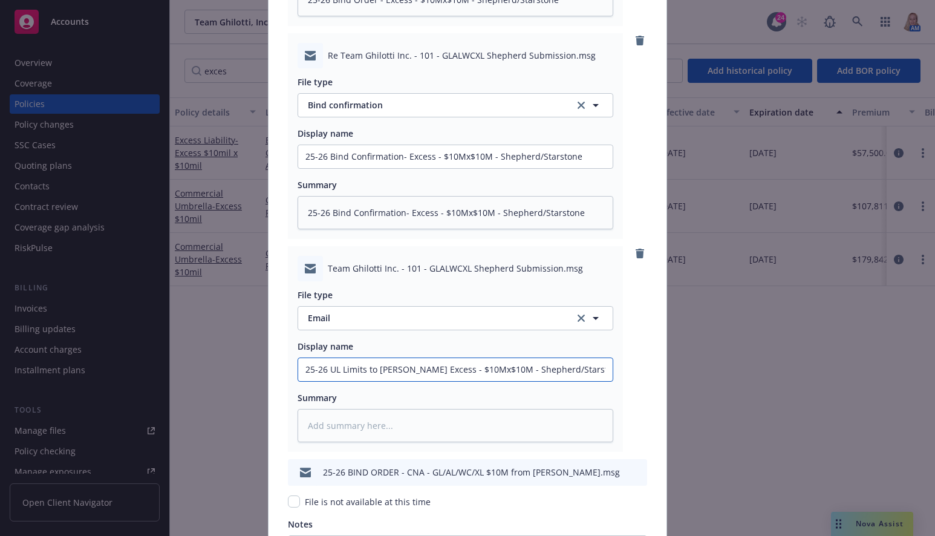
click at [352, 367] on input "25-26 UL Limits to [PERSON_NAME] Excess - $10Mx$10M - Shepherd/Starstone" at bounding box center [455, 369] width 314 height 23
drag, startPoint x: 568, startPoint y: 374, endPoint x: 238, endPoint y: 368, distance: 330.1
click at [238, 369] on div "Create renewal policy with incumbent Policy number* CSX00053598P-02 Policy numb…" at bounding box center [467, 268] width 935 height 536
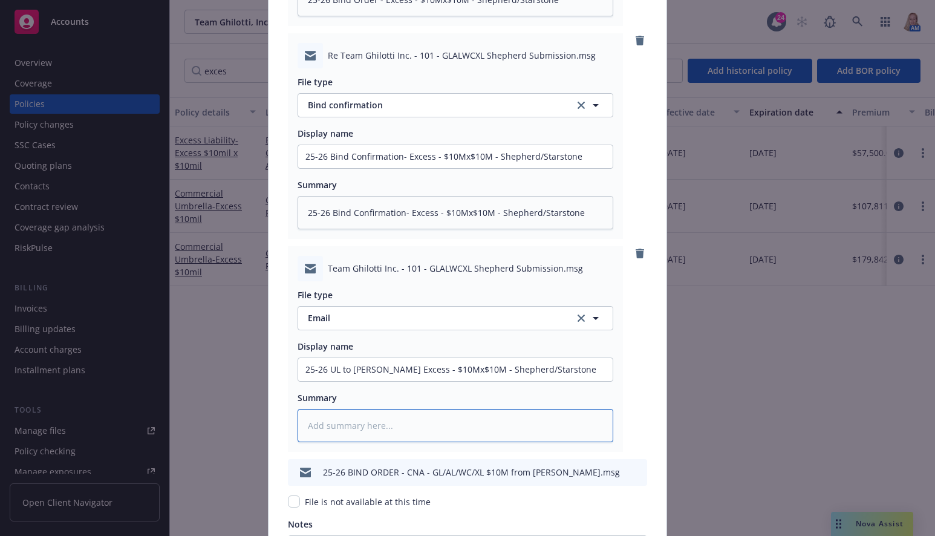
click at [355, 435] on textarea at bounding box center [455, 425] width 316 height 33
paste textarea "25-26 UL to [PERSON_NAME] Excess - $10Mx$10M - Shepherd/Starstone"
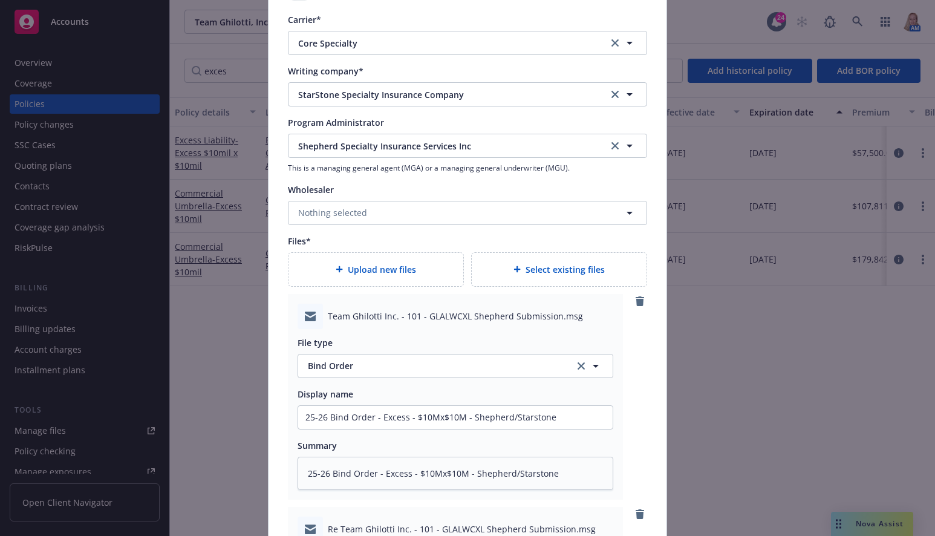
scroll to position [1185, 0]
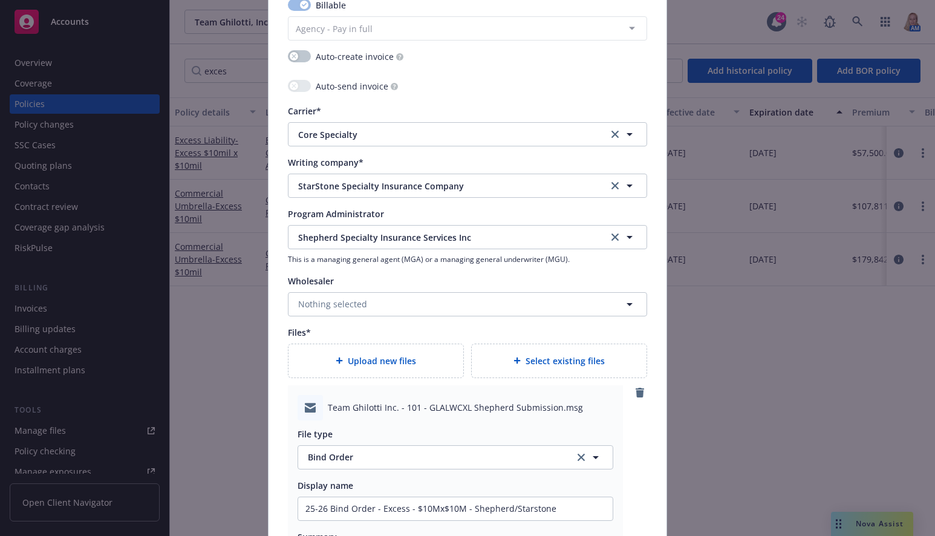
click at [518, 360] on div at bounding box center [519, 360] width 12 height 7
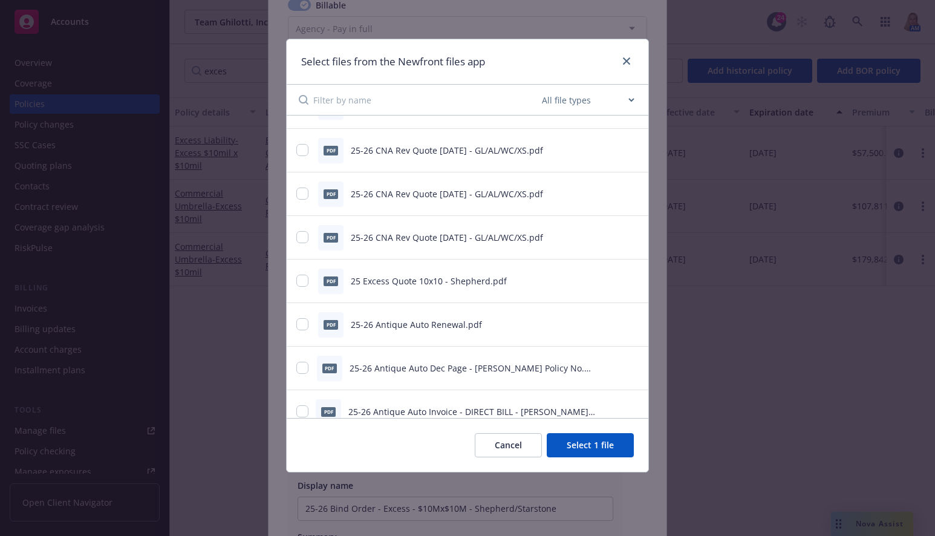
scroll to position [170, 0]
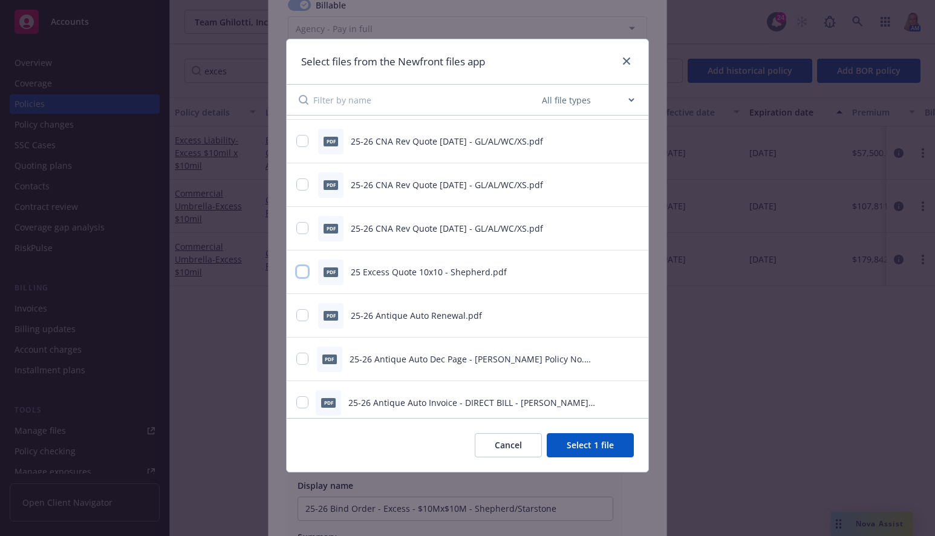
click at [299, 276] on input "checkbox" at bounding box center [302, 271] width 12 height 12
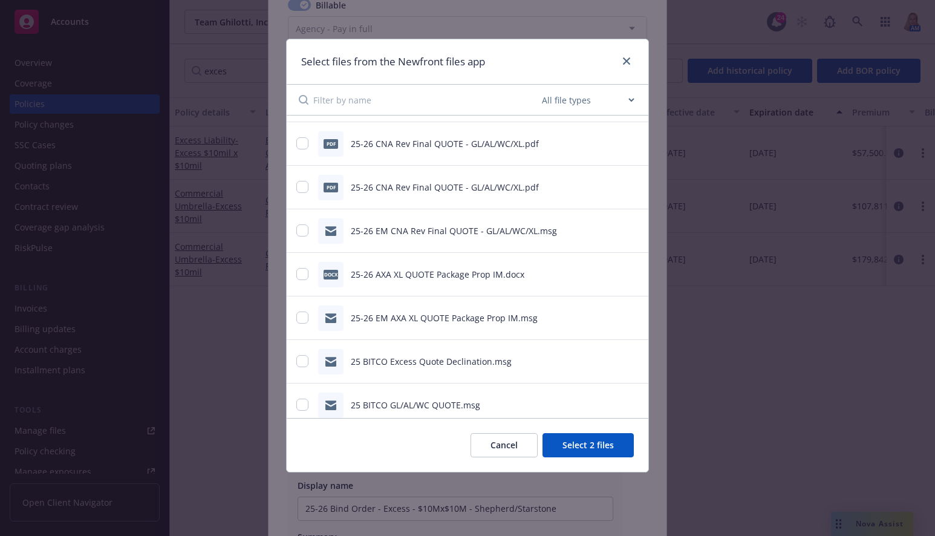
scroll to position [756, 0]
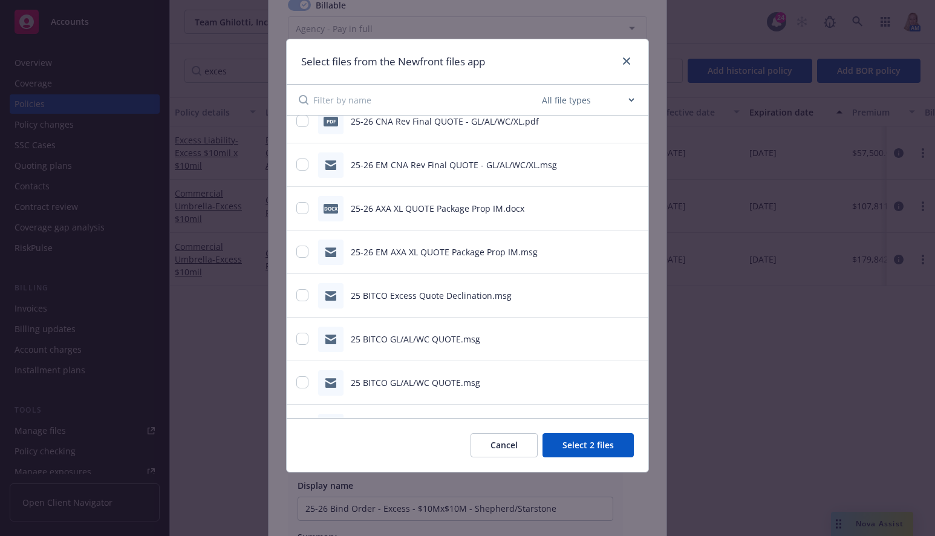
click at [597, 446] on button "Select 2 files" at bounding box center [587, 445] width 91 height 24
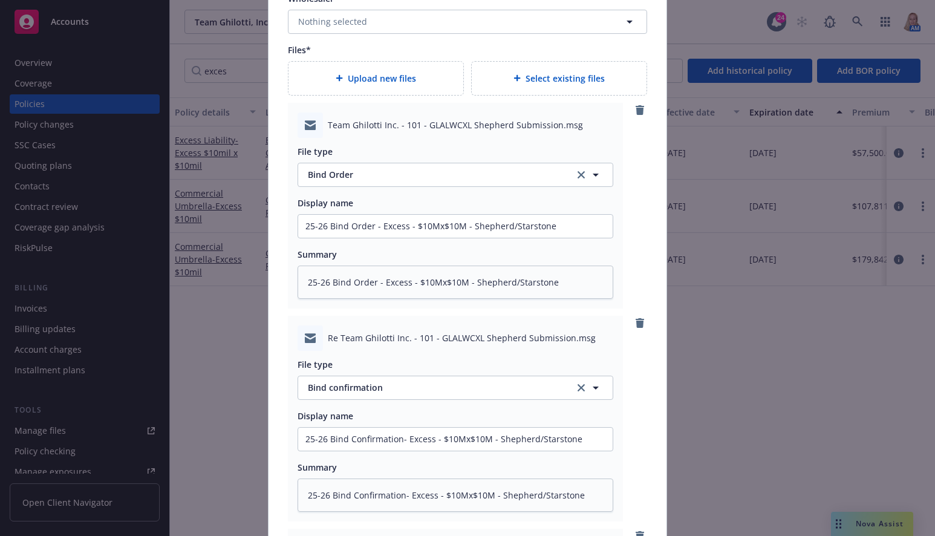
scroll to position [1986, 0]
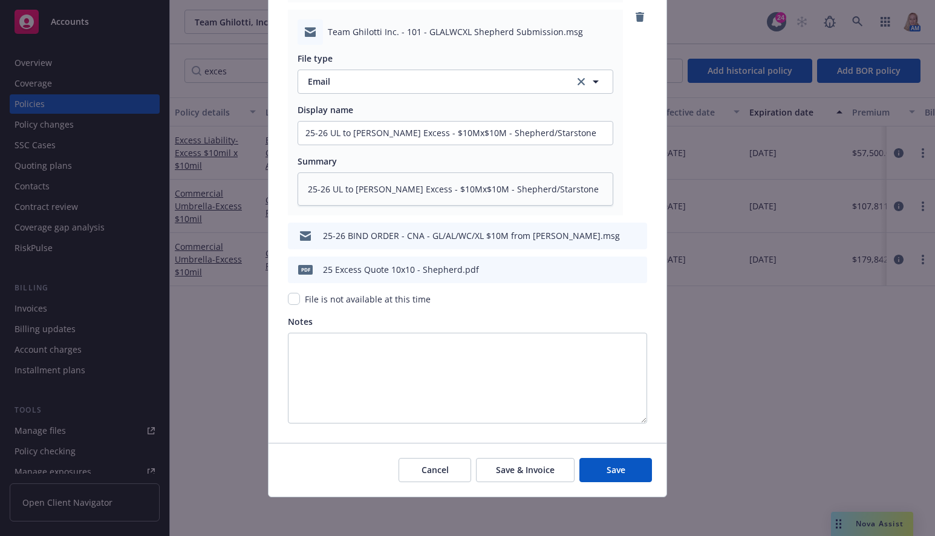
click at [300, 269] on span "pdf" at bounding box center [305, 269] width 15 height 9
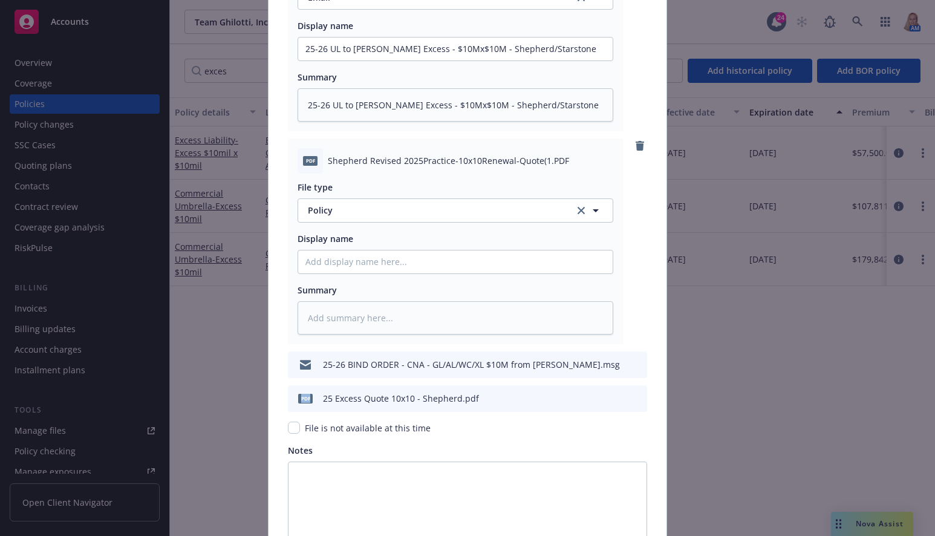
scroll to position [2199, 0]
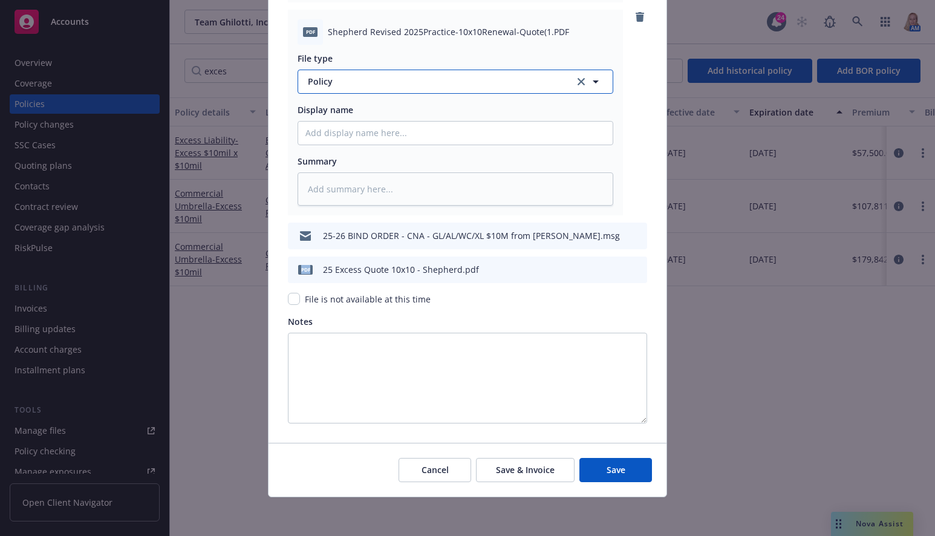
click at [325, 88] on span "Policy" at bounding box center [434, 81] width 253 height 13
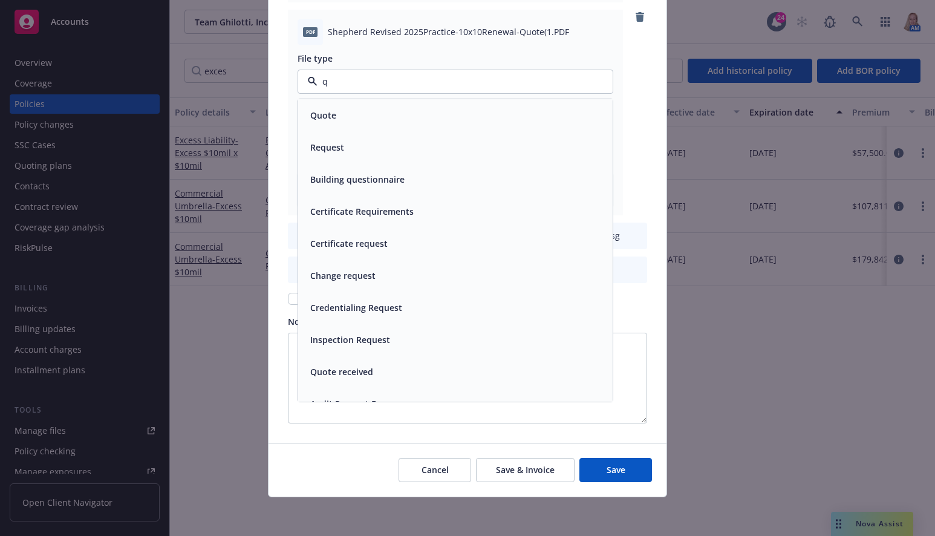
click at [334, 122] on div "Quote" at bounding box center [455, 115] width 300 height 18
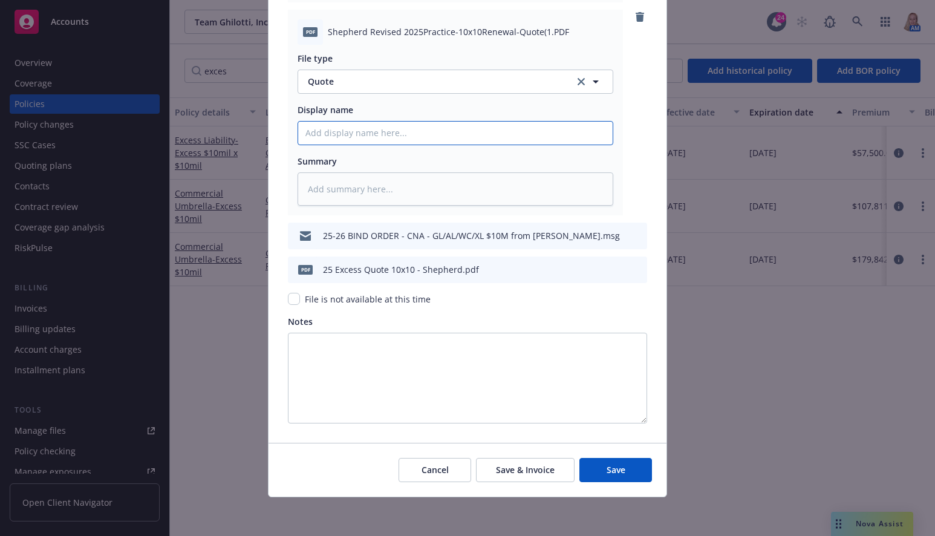
click at [345, 138] on input "Policy display name" at bounding box center [455, 133] width 314 height 23
paste input "25-26 UL to [PERSON_NAME] Excess - $10Mx$10M - Shepherd/Starstone"
click at [346, 131] on input "25-26 UL to [PERSON_NAME] Excess - $10Mx$10M - Shepherd/Starstone" at bounding box center [455, 133] width 314 height 23
drag, startPoint x: 566, startPoint y: 137, endPoint x: 224, endPoint y: 137, distance: 341.5
click at [224, 137] on div "Create renewal policy with incumbent Policy number* CSX00053598P-02 Policy numb…" at bounding box center [467, 268] width 935 height 536
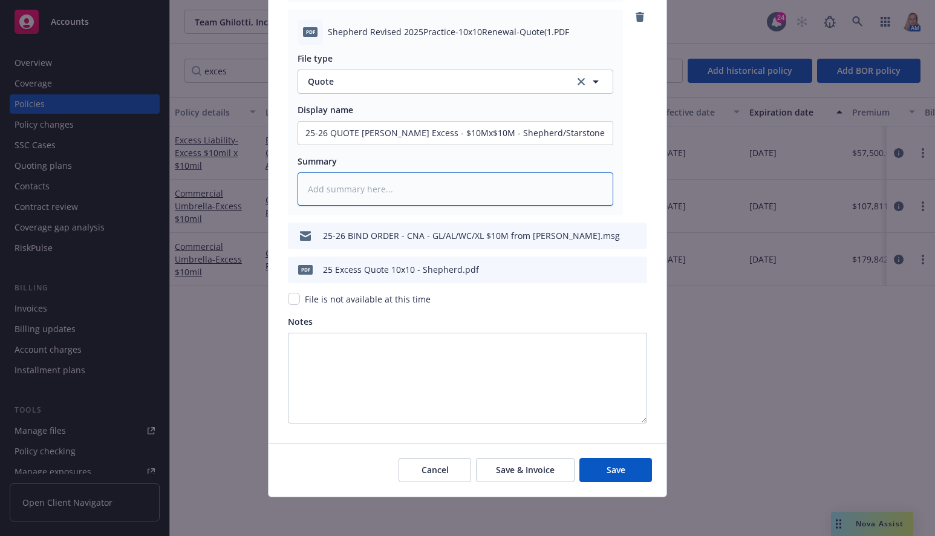
click at [348, 190] on textarea at bounding box center [455, 188] width 316 height 33
paste textarea "25-26 QUOTE [PERSON_NAME] Excess - $10Mx$10M - Shepherd/Starstone"
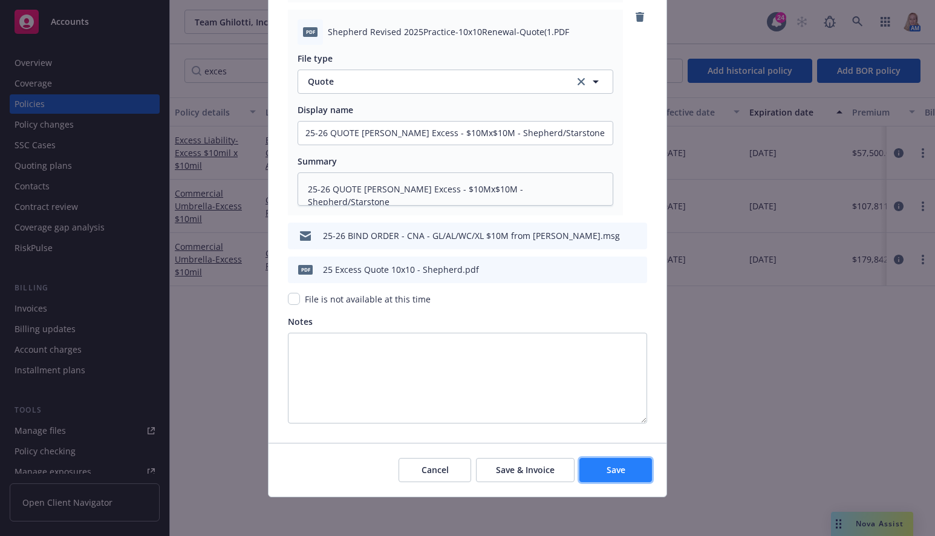
click at [626, 474] on button "Save" at bounding box center [615, 470] width 73 height 24
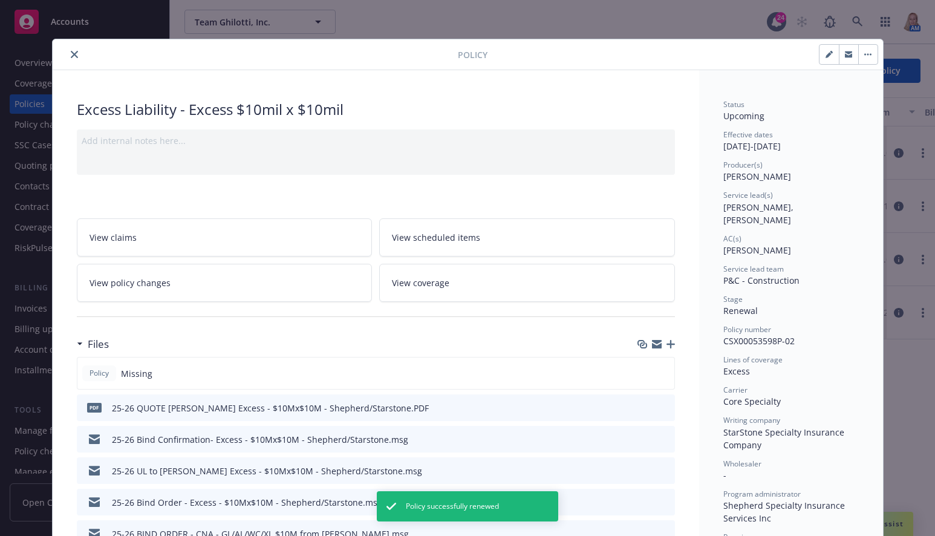
click at [73, 53] on icon "close" at bounding box center [74, 54] width 7 height 7
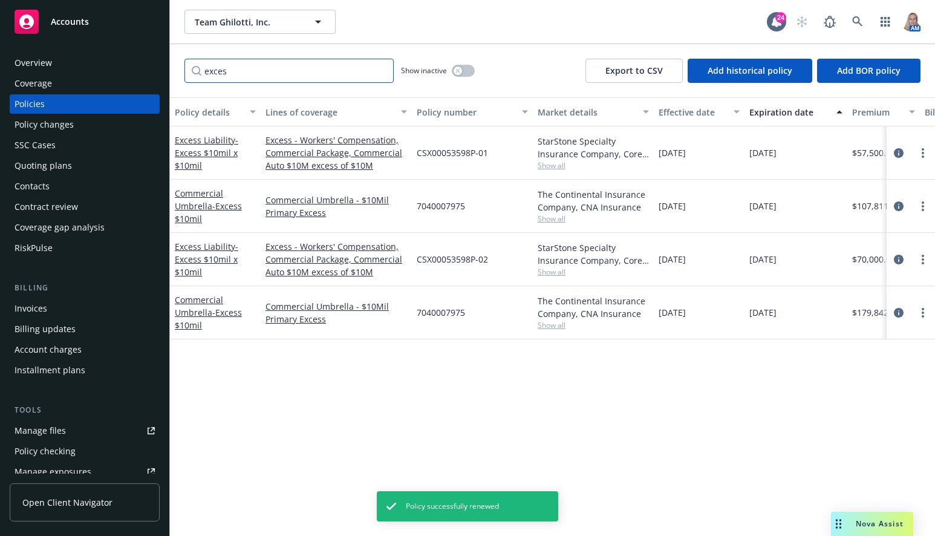
click at [264, 71] on input "exces" at bounding box center [288, 71] width 209 height 24
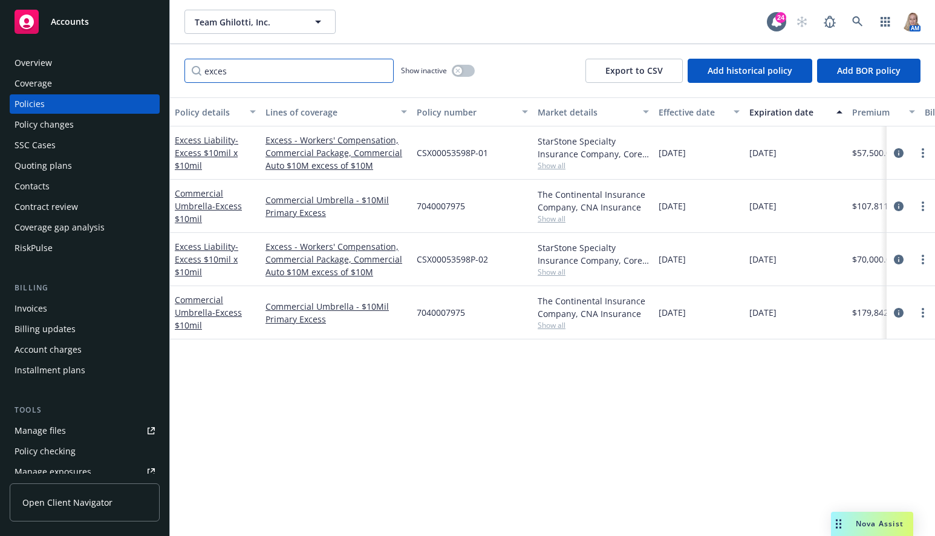
drag, startPoint x: 243, startPoint y: 66, endPoint x: 130, endPoint y: 69, distance: 113.1
click at [130, 69] on div "Accounts Overview Coverage Policies Policy changes SSC Cases Quoting plans Cont…" at bounding box center [467, 268] width 935 height 536
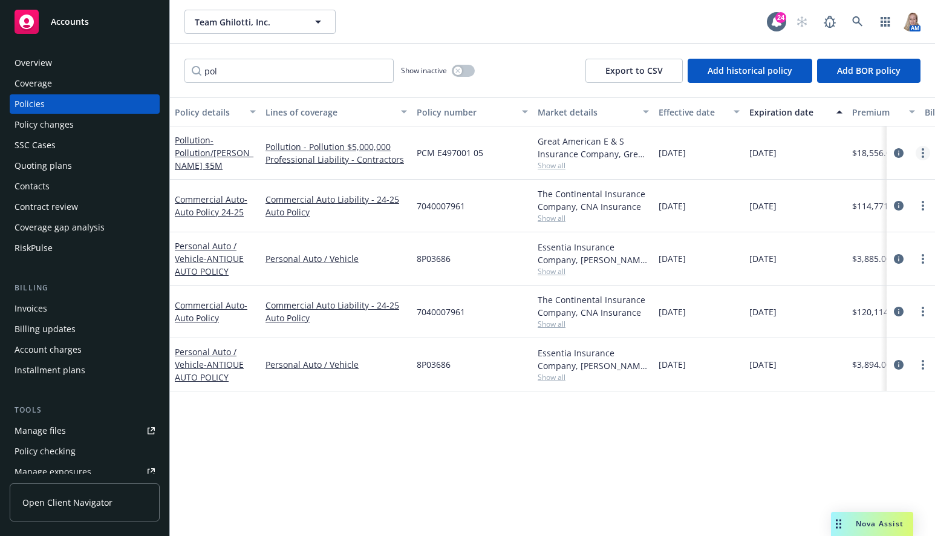
click at [922, 151] on icon "more" at bounding box center [922, 153] width 2 height 10
click at [917, 151] on link "more" at bounding box center [922, 153] width 15 height 15
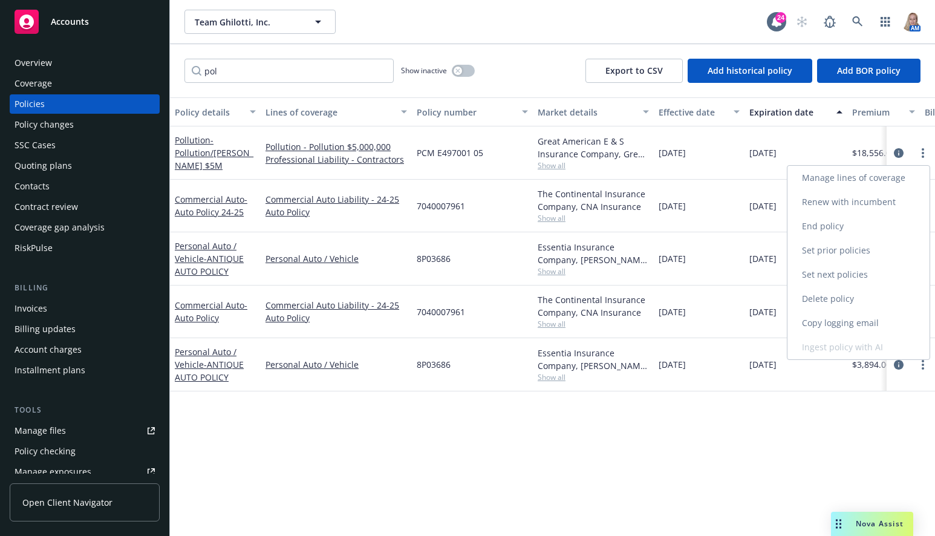
click at [860, 202] on link "Renew with incumbent" at bounding box center [858, 202] width 142 height 24
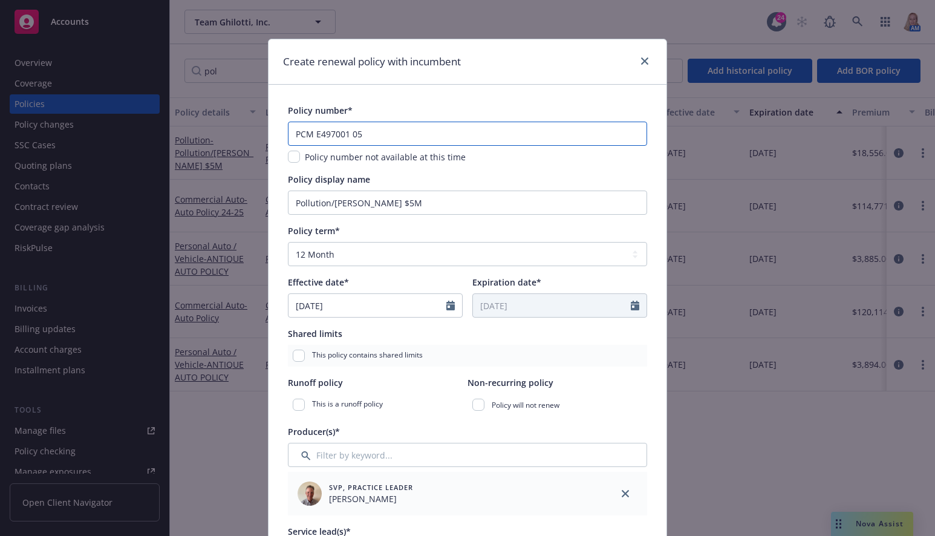
click at [392, 128] on input "PCM E497001 05" at bounding box center [467, 134] width 359 height 24
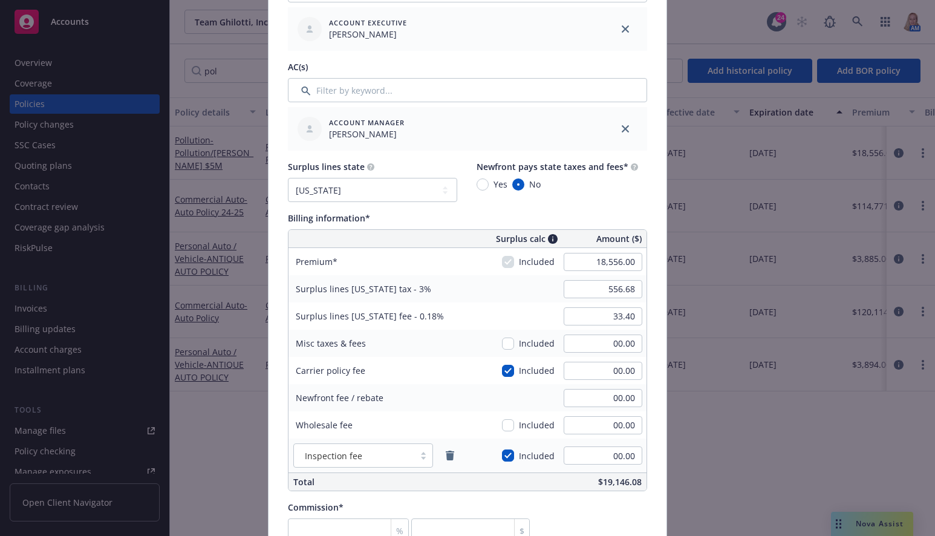
scroll to position [282, 0]
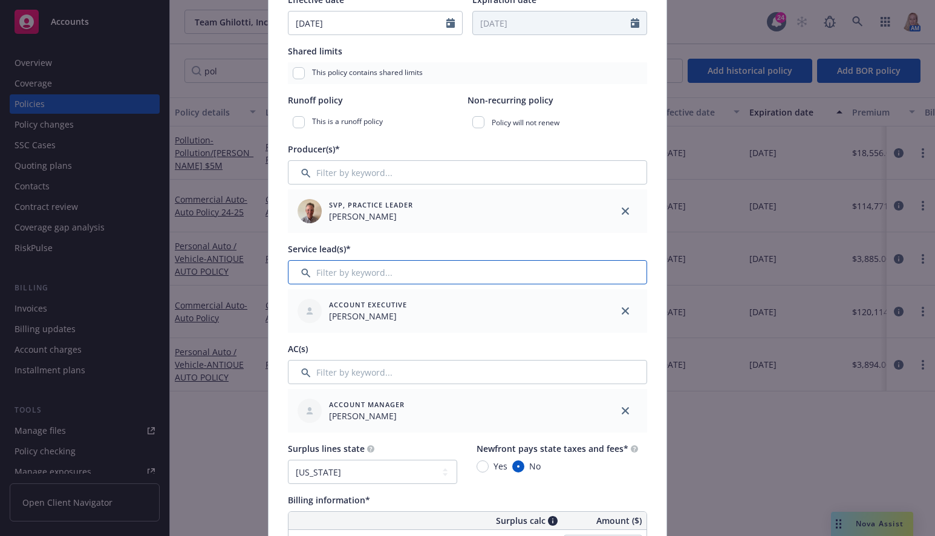
click at [399, 279] on input "Filter by keyword..." at bounding box center [467, 272] width 359 height 24
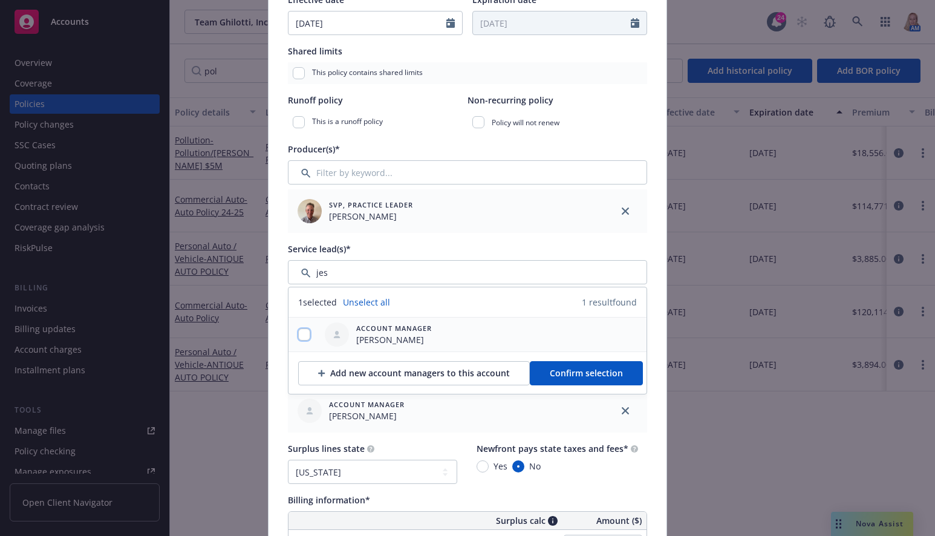
click at [300, 331] on input "checkbox" at bounding box center [304, 334] width 12 height 12
click at [548, 365] on button "Confirm selection" at bounding box center [586, 373] width 113 height 24
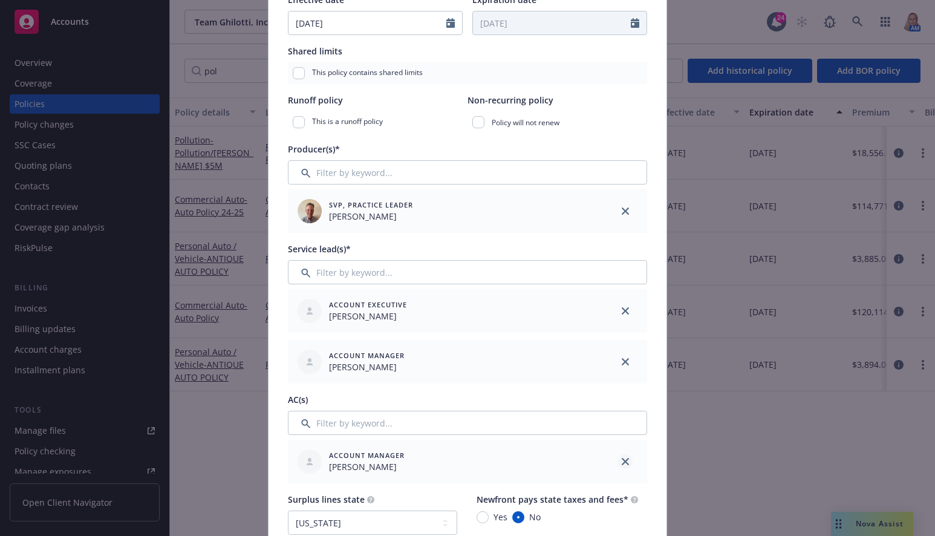
click at [622, 460] on icon "close" at bounding box center [624, 461] width 7 height 7
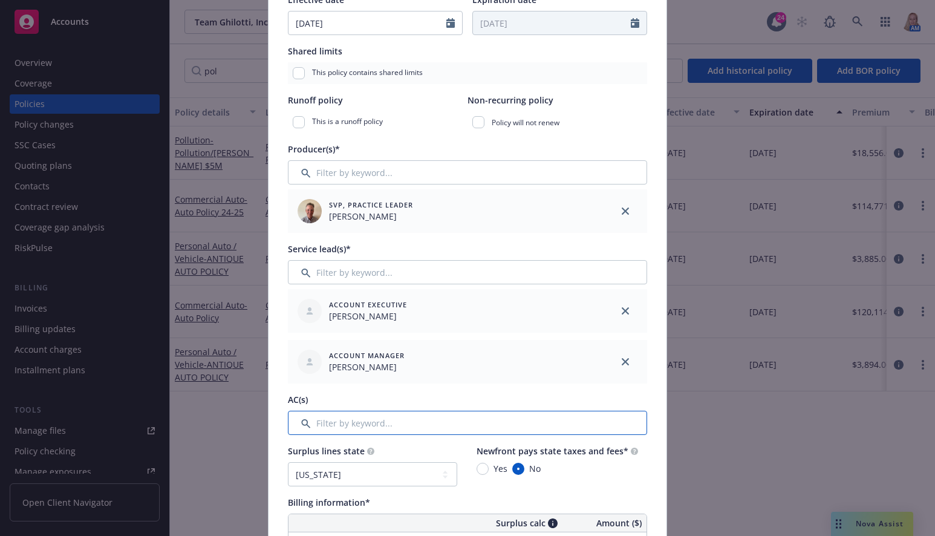
click at [466, 424] on input "Filter by keyword..." at bounding box center [467, 422] width 359 height 24
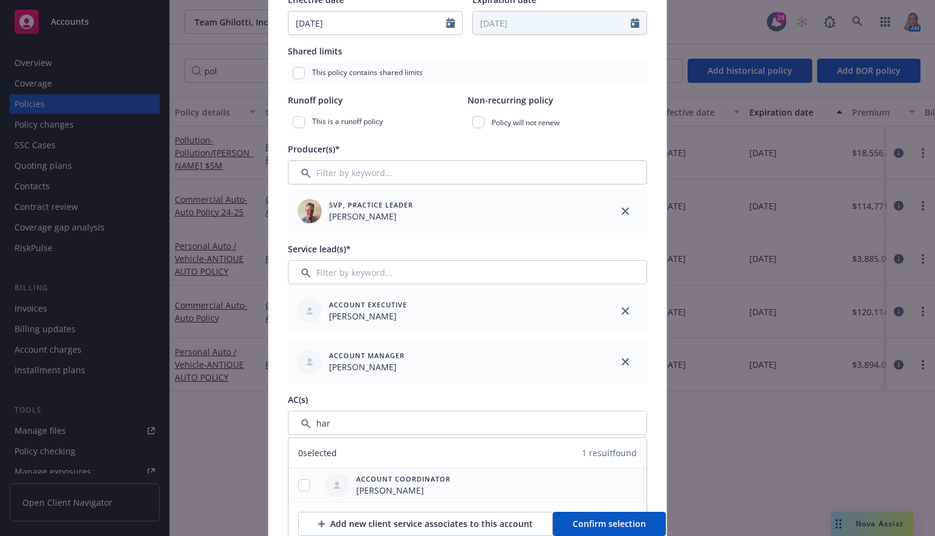
click at [446, 485] on div "Account Coordinator [PERSON_NAME]" at bounding box center [387, 485] width 135 height 34
click at [290, 485] on div at bounding box center [303, 485] width 31 height 13
click at [294, 485] on div at bounding box center [303, 485] width 31 height 13
click at [301, 479] on input "checkbox" at bounding box center [304, 485] width 12 height 12
click at [583, 522] on span "Confirm selection" at bounding box center [608, 522] width 73 height 11
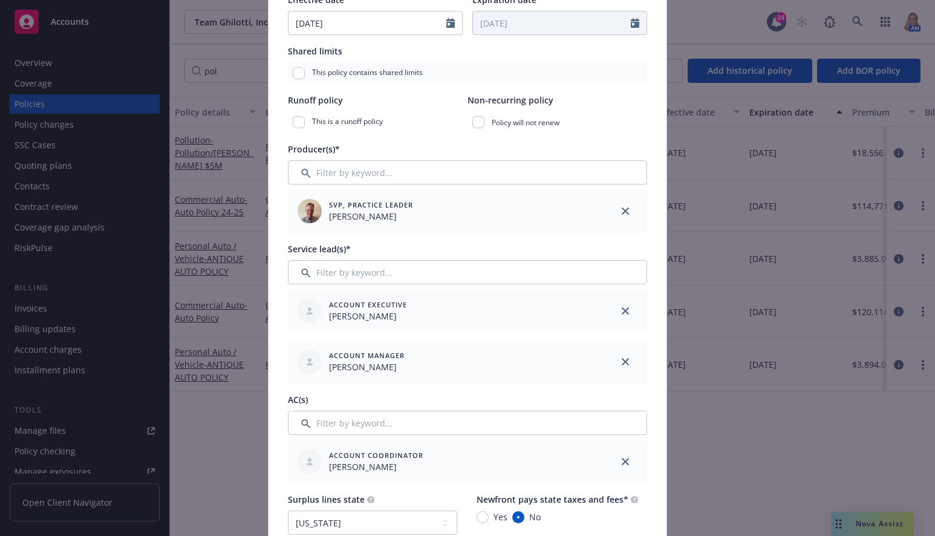
scroll to position [564, 0]
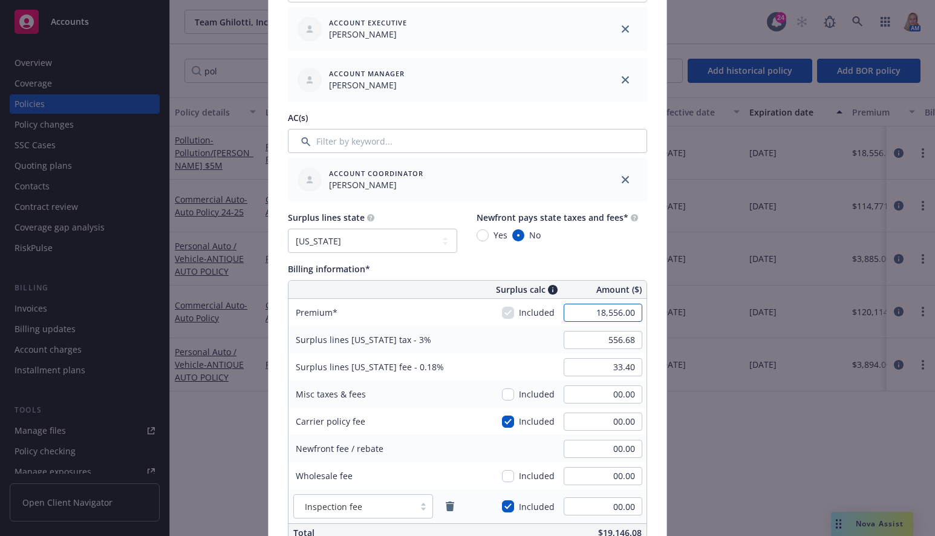
click at [582, 313] on input "18,556.00" at bounding box center [602, 312] width 79 height 18
click at [587, 345] on input "599.88" at bounding box center [602, 340] width 79 height 18
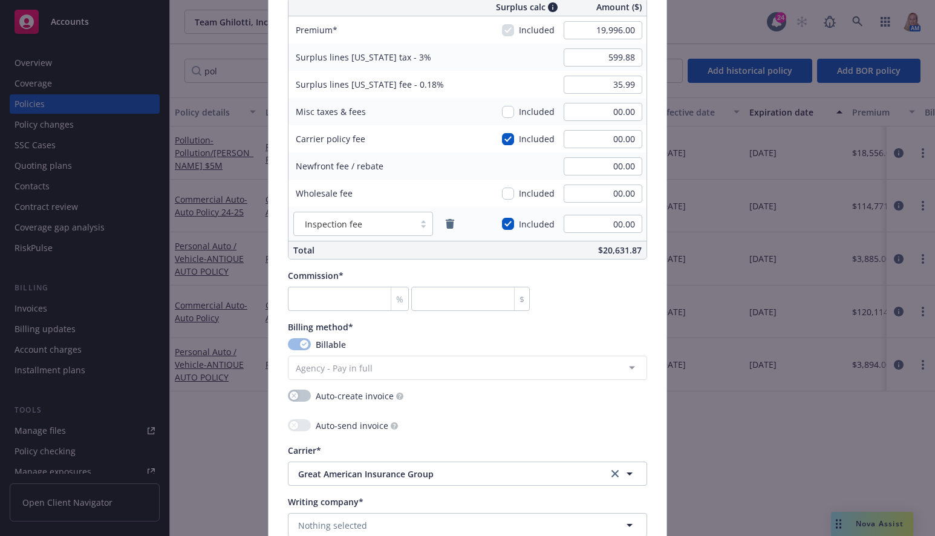
click at [390, 293] on div "%" at bounding box center [399, 298] width 18 height 23
click at [361, 296] on input "number" at bounding box center [348, 299] width 121 height 24
click at [334, 300] on input "number" at bounding box center [348, 299] width 121 height 24
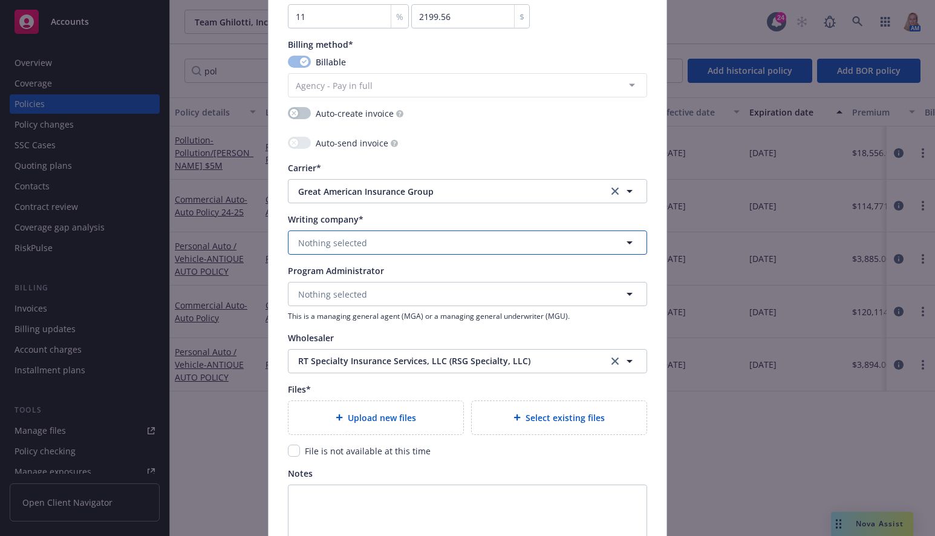
click at [357, 252] on button "Nothing selected" at bounding box center [467, 242] width 359 height 24
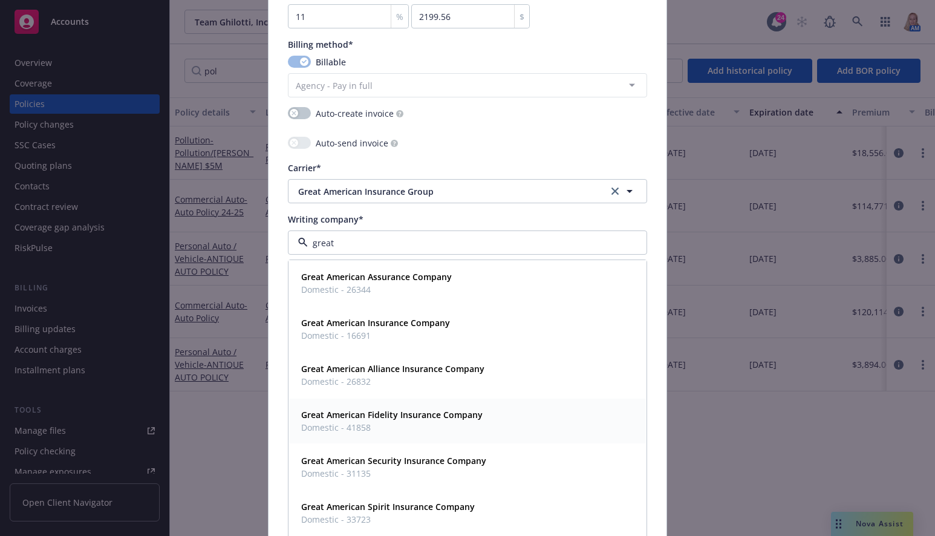
scroll to position [111, 0]
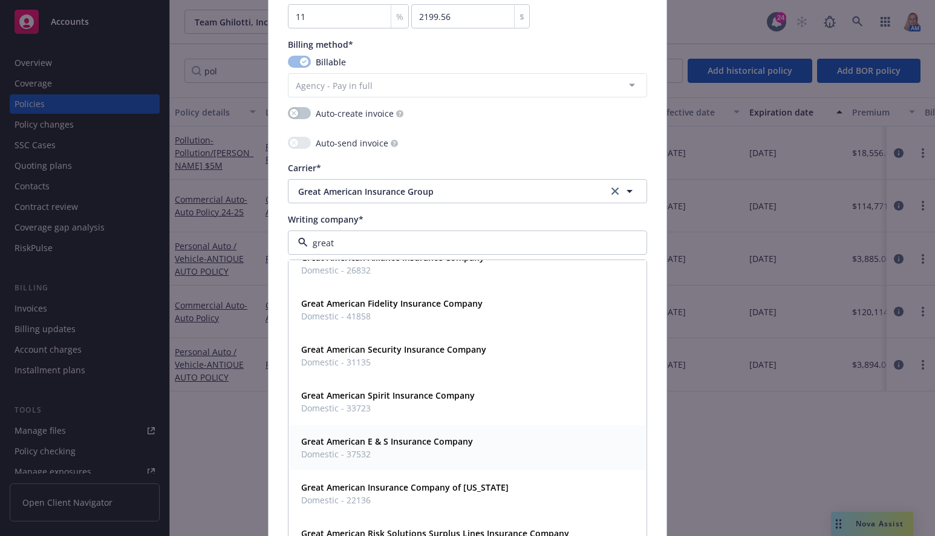
click at [398, 442] on strong "Great American E & S Insurance Company" at bounding box center [387, 440] width 172 height 11
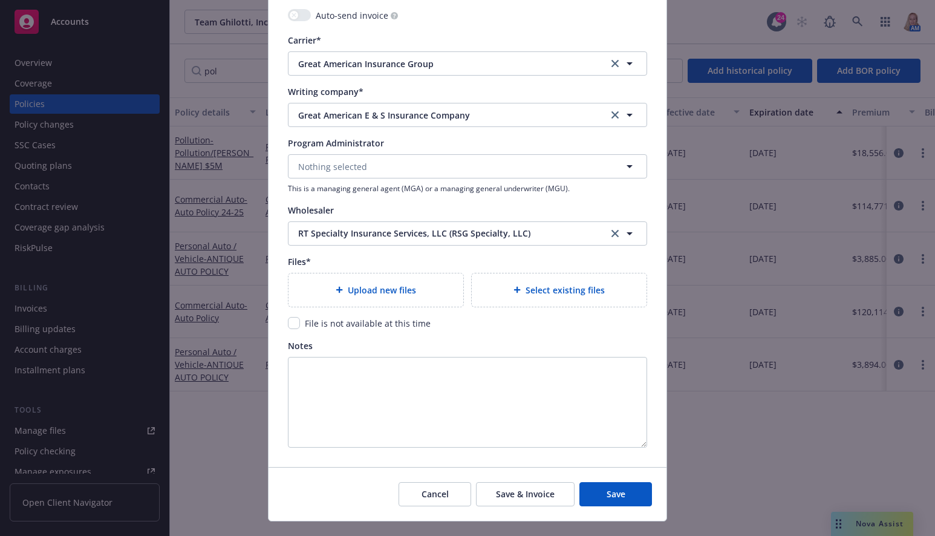
scroll to position [1280, 0]
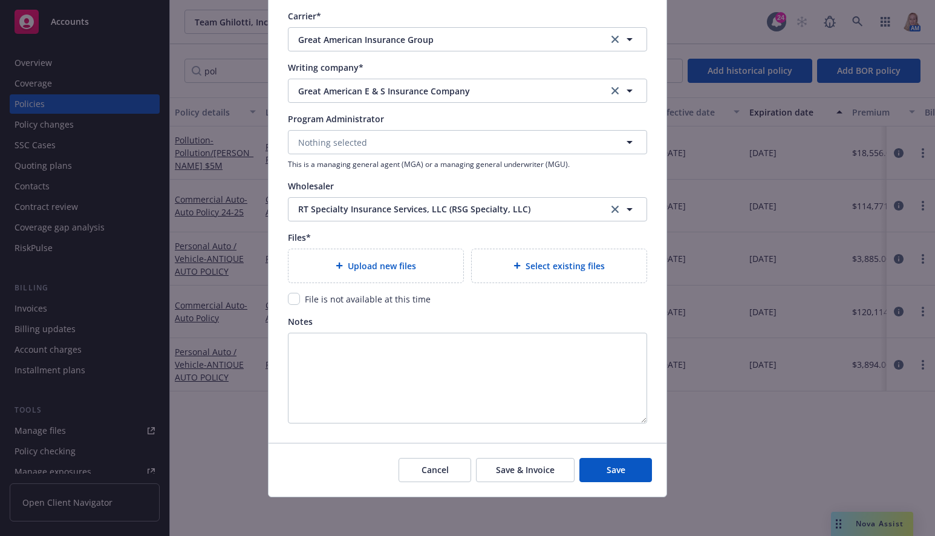
click at [573, 264] on span "Select existing files" at bounding box center [564, 265] width 79 height 13
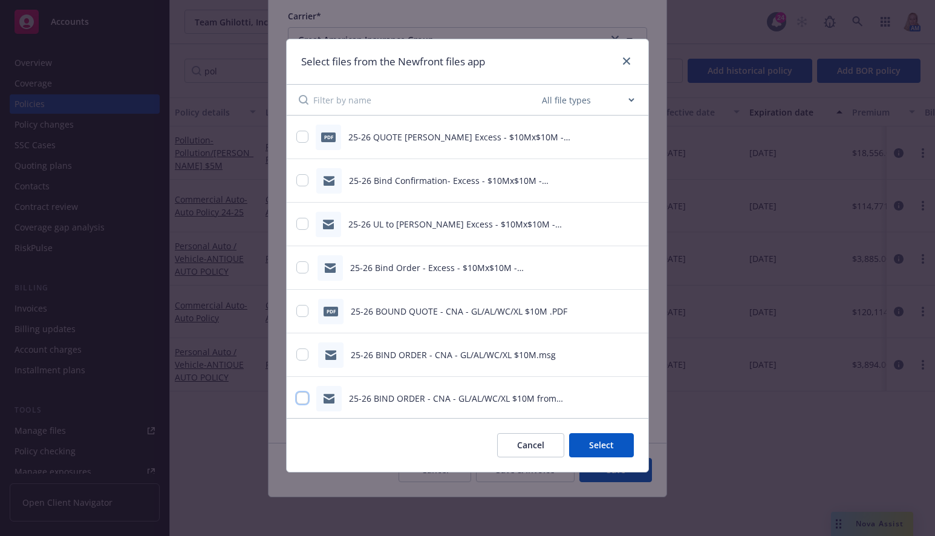
click at [300, 400] on input "checkbox" at bounding box center [302, 398] width 12 height 12
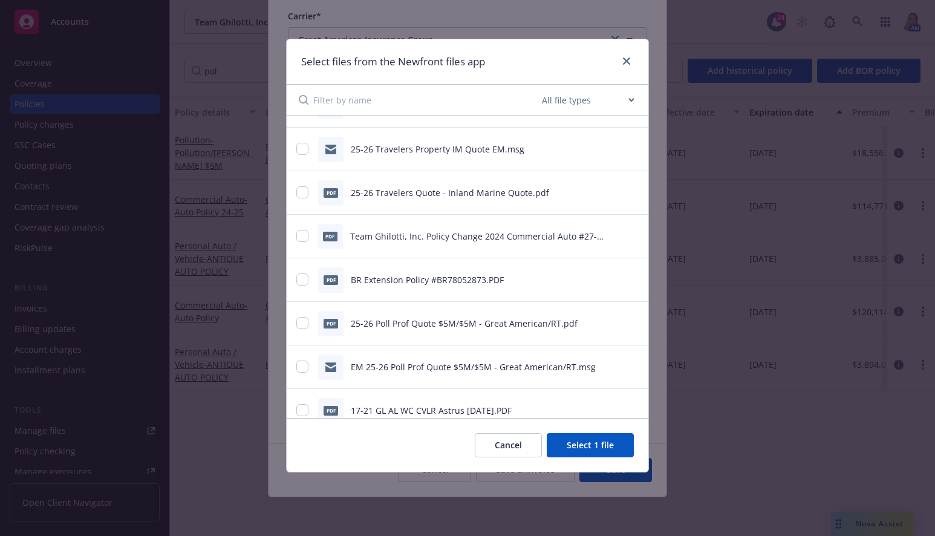
scroll to position [3116, 0]
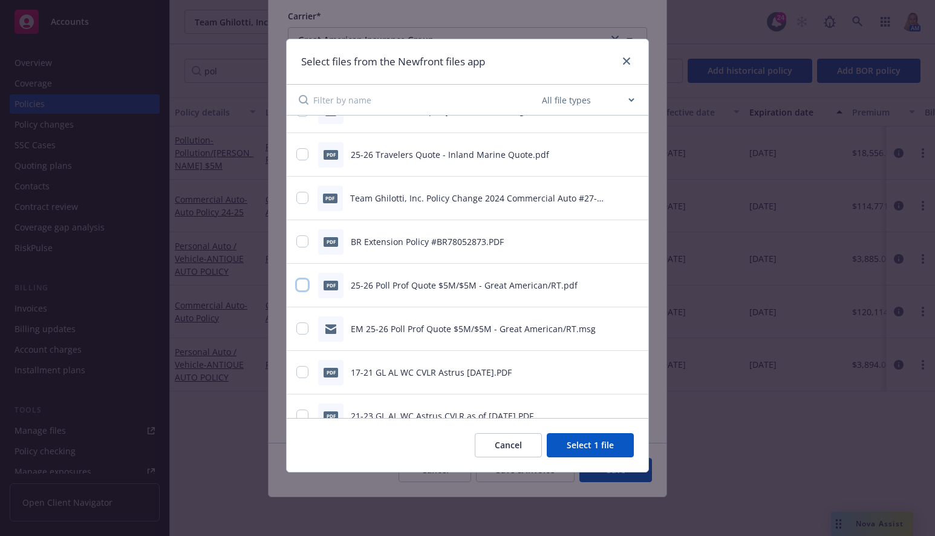
click at [297, 287] on input "checkbox" at bounding box center [302, 285] width 12 height 12
click at [305, 323] on input "checkbox" at bounding box center [302, 328] width 12 height 12
click at [577, 438] on button "Select 3 files" at bounding box center [587, 445] width 91 height 24
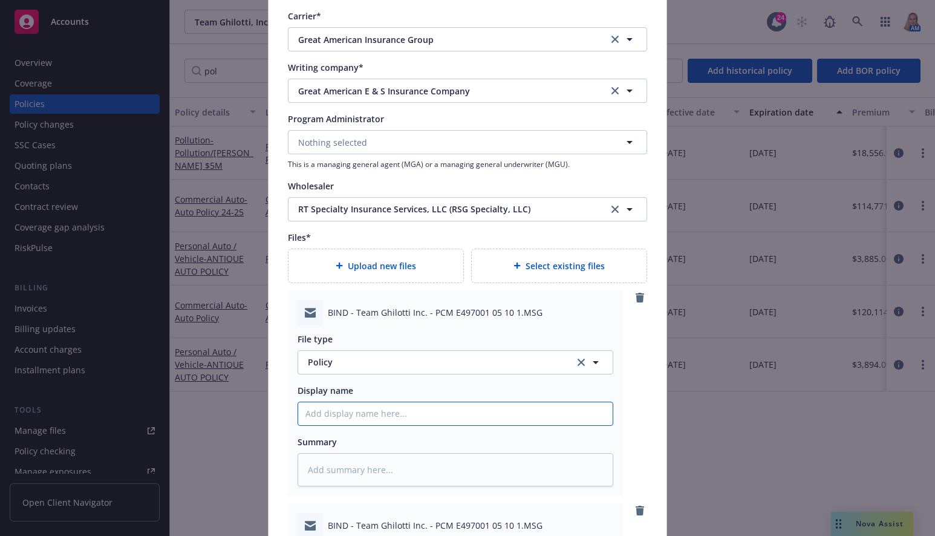
click at [342, 418] on input "Policy display name" at bounding box center [455, 413] width 314 height 23
paste input "25-26 QUOTE [PERSON_NAME] Excess - $10Mx$10M - Shepherd/Starstone"
drag, startPoint x: 597, startPoint y: 415, endPoint x: 326, endPoint y: 407, distance: 271.5
click at [326, 407] on input "25-26 QUOTE [PERSON_NAME] Excess - $10Mx$10M - Shepherd/Starstone" at bounding box center [455, 413] width 314 height 23
click at [349, 414] on input "25-26 BIND Order to RT/Great American" at bounding box center [455, 413] width 314 height 23
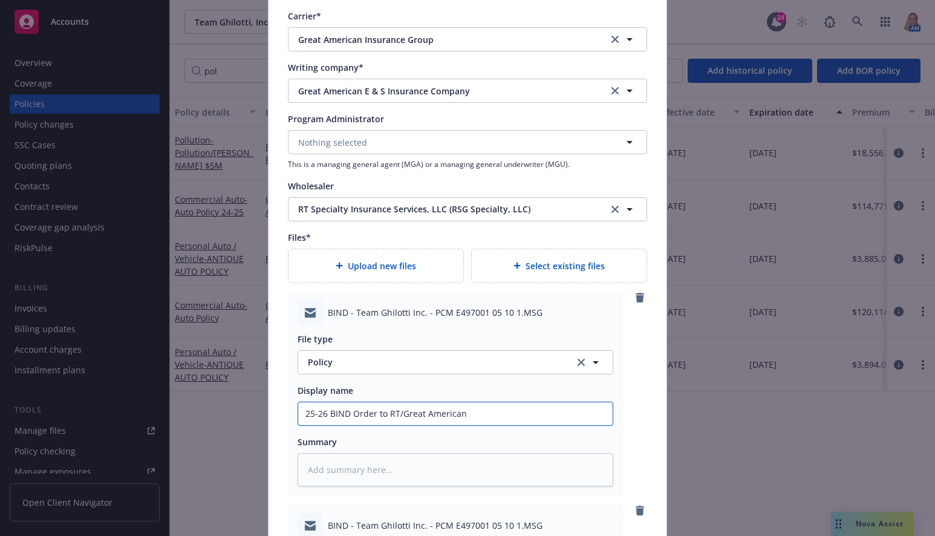
click at [371, 412] on input "25-26 BIND Order to RT/Great American" at bounding box center [455, 413] width 314 height 23
drag, startPoint x: 539, startPoint y: 419, endPoint x: 234, endPoint y: 432, distance: 305.6
click at [234, 432] on div "Create renewal policy with incumbent Policy number* PCM E497001 06 Policy numbe…" at bounding box center [467, 268] width 935 height 536
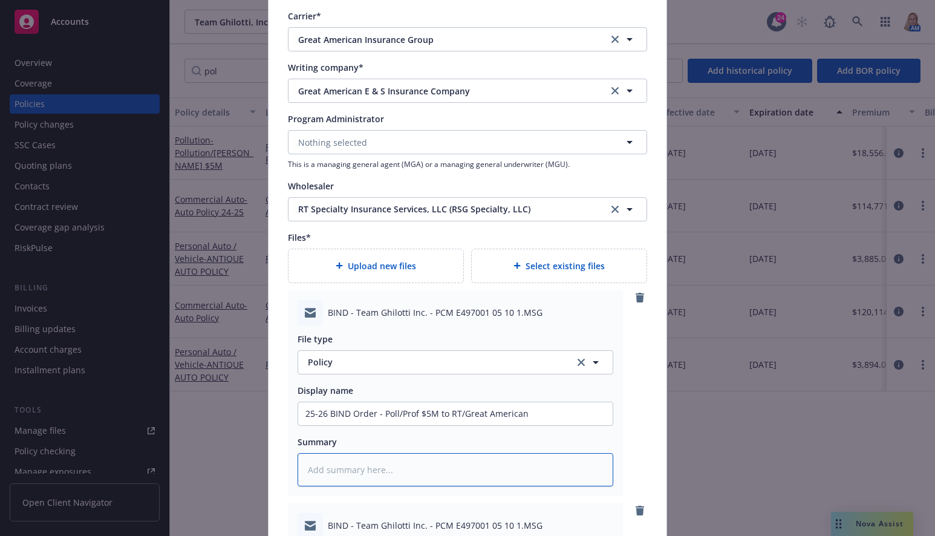
click at [334, 479] on textarea at bounding box center [455, 469] width 316 height 33
paste textarea "25-26 BIND Order - Poll/Prof $5M to RT/Great American"
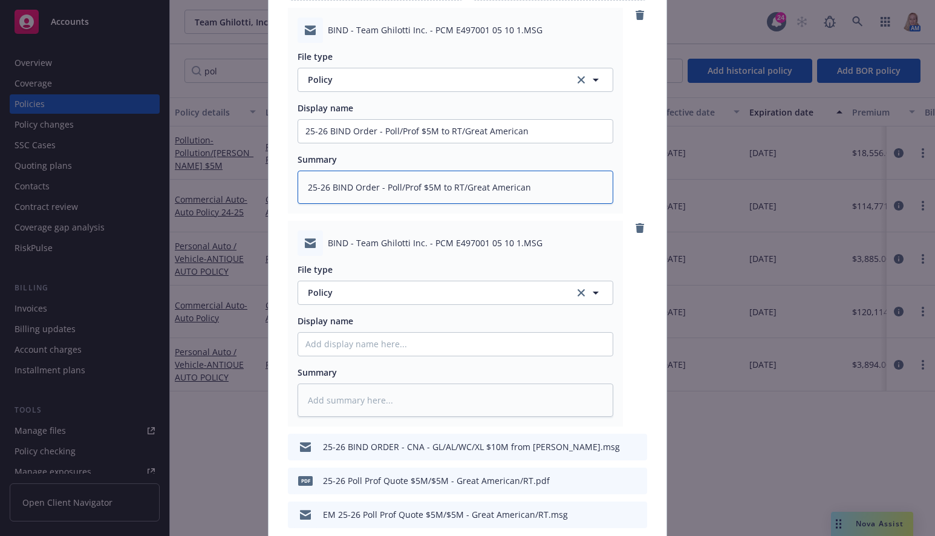
scroll to position [1280, 0]
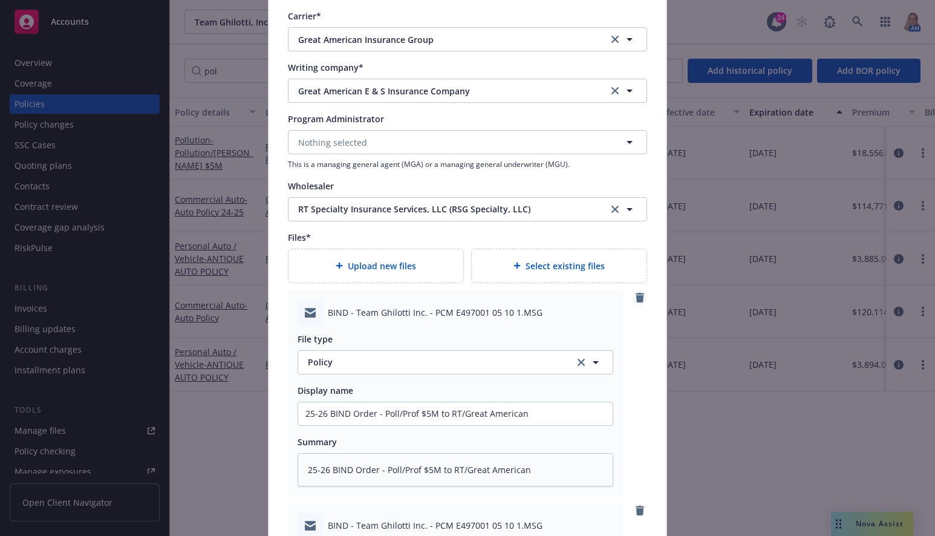
click at [637, 298] on icon "remove" at bounding box center [639, 298] width 8 height 10
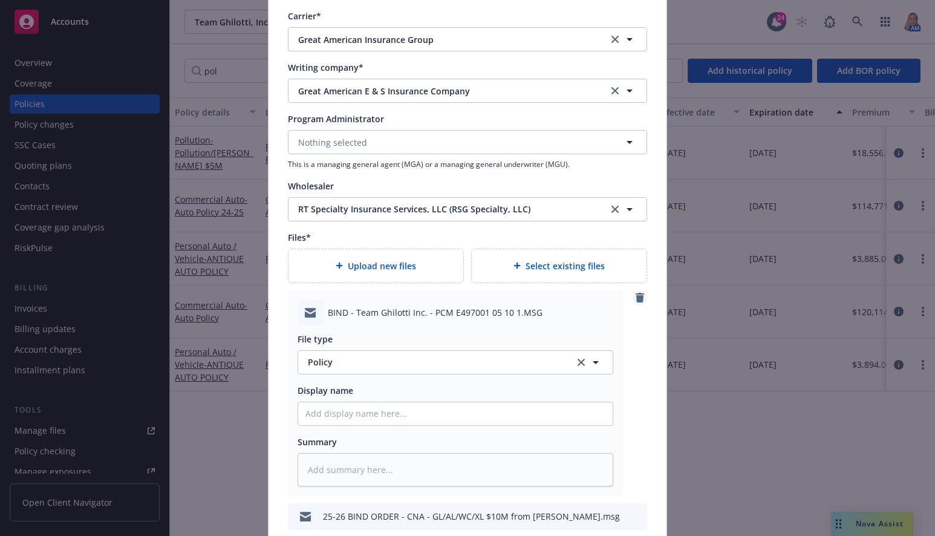
click at [637, 298] on icon "remove" at bounding box center [639, 298] width 8 height 10
click at [319, 416] on input "Policy display name" at bounding box center [455, 413] width 314 height 23
paste input "25-26 BIND Order - Poll/Prof $5M to RT/Great American"
click at [385, 462] on textarea at bounding box center [455, 469] width 316 height 33
paste textarea "25-26 BIND Order - Poll/Prof $5M to RT/Great American"
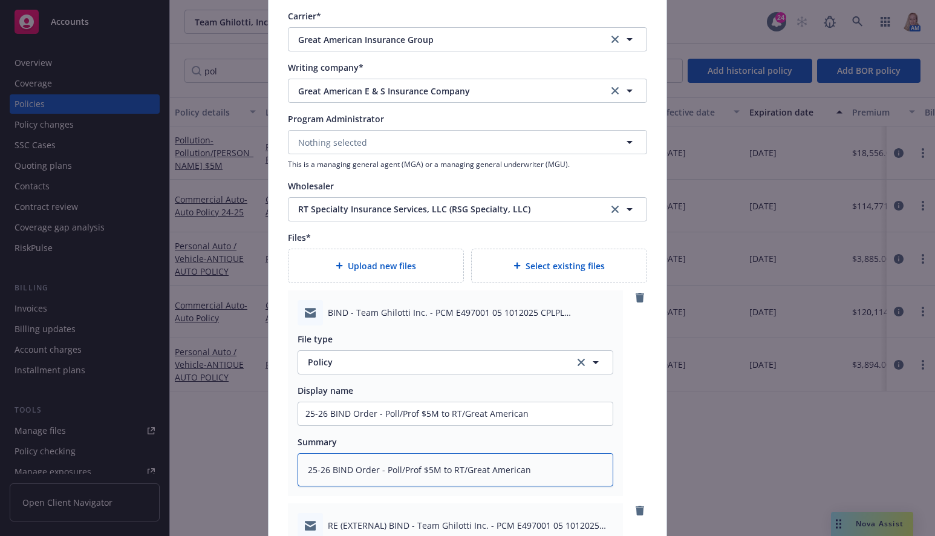
scroll to position [1563, 0]
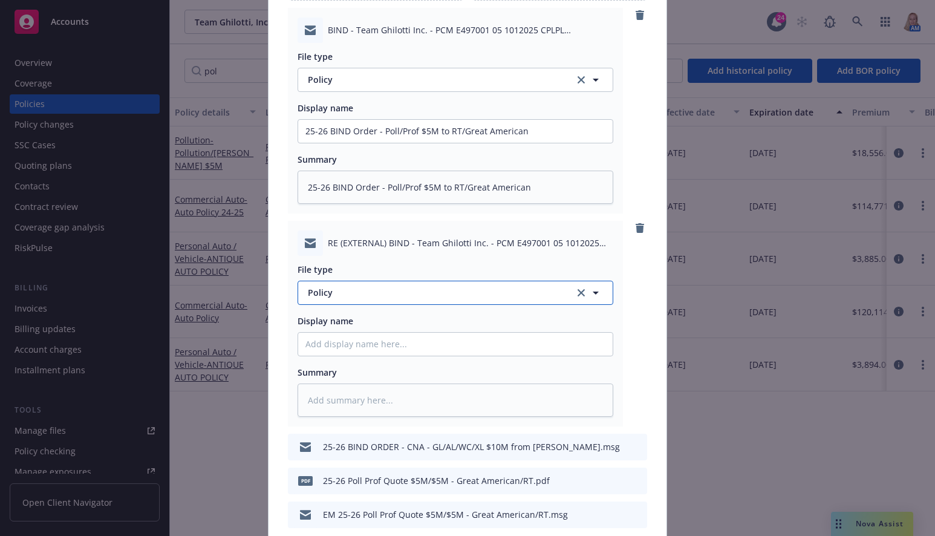
click at [342, 290] on span "Policy" at bounding box center [434, 292] width 253 height 13
click at [345, 391] on span "Bind confirmation" at bounding box center [347, 390] width 75 height 13
click at [331, 80] on span "Policy" at bounding box center [434, 79] width 253 height 13
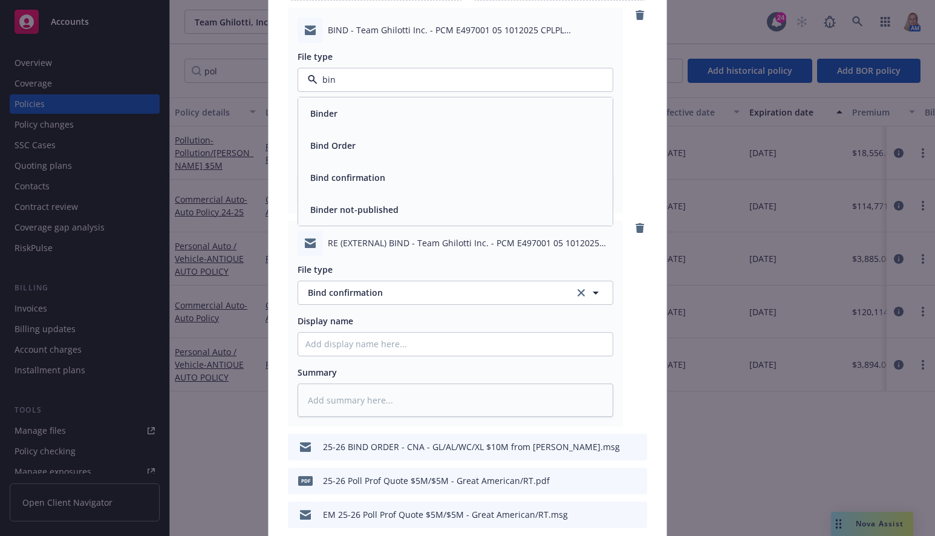
click at [348, 135] on div "Bind Order" at bounding box center [455, 145] width 314 height 32
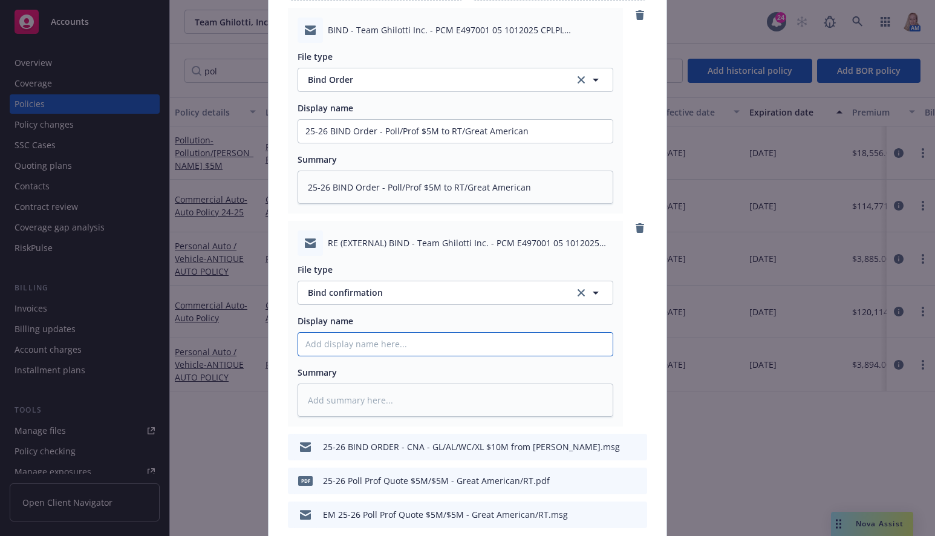
click at [358, 346] on input "Policy display name" at bounding box center [455, 343] width 314 height 23
paste input "25-26 BIND Order - Poll/Prof $5M to RT/Great American"
click at [358, 341] on input "25-26 BIND Order - Poll/Prof $5M to RT/Great American" at bounding box center [455, 343] width 314 height 23
drag, startPoint x: 582, startPoint y: 354, endPoint x: 232, endPoint y: 351, distance: 350.0
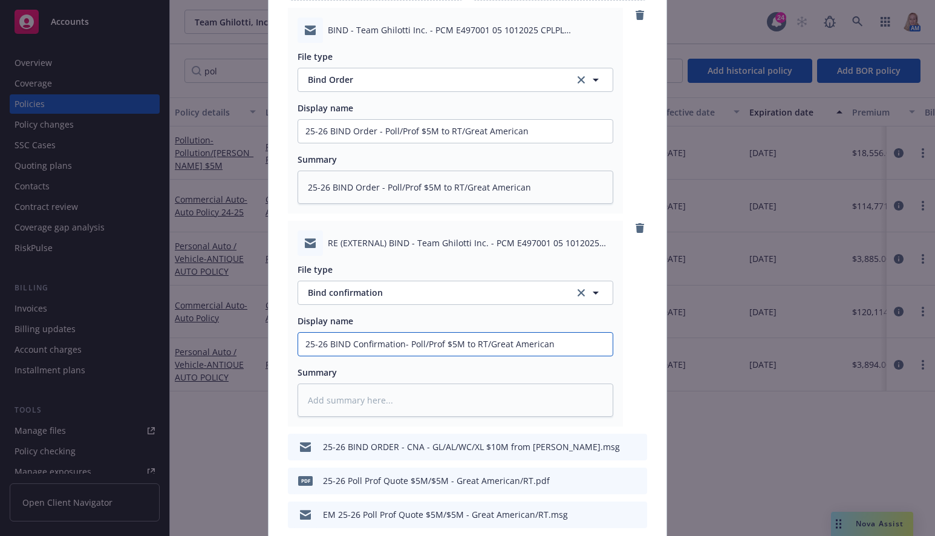
click at [232, 352] on div "Create renewal policy with incumbent Policy number* PCM E497001 06 Policy numbe…" at bounding box center [467, 268] width 935 height 536
click at [384, 390] on textarea at bounding box center [455, 399] width 316 height 33
paste textarea "25-26 BIND Confirmation- Poll/Prof $5M to RT/Great American"
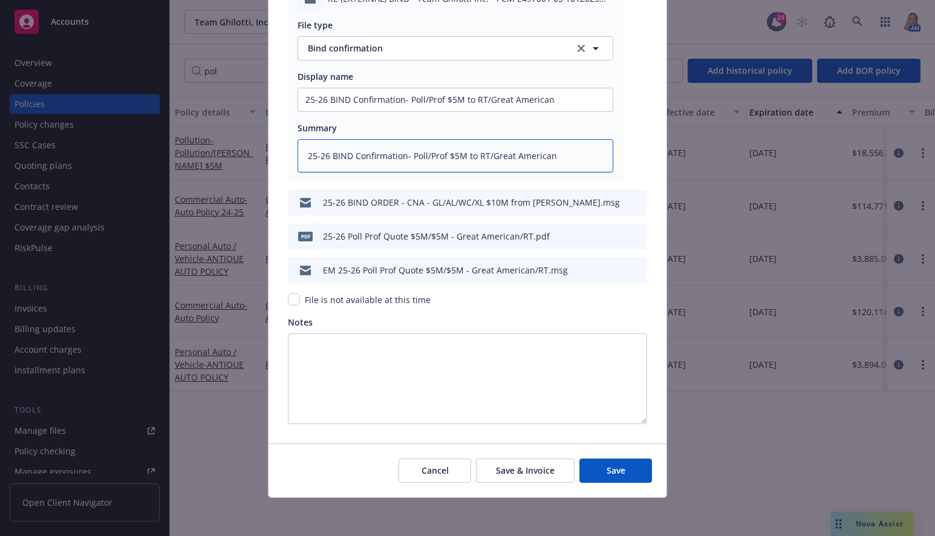
scroll to position [1807, 0]
click at [623, 478] on button "Save" at bounding box center [615, 470] width 73 height 24
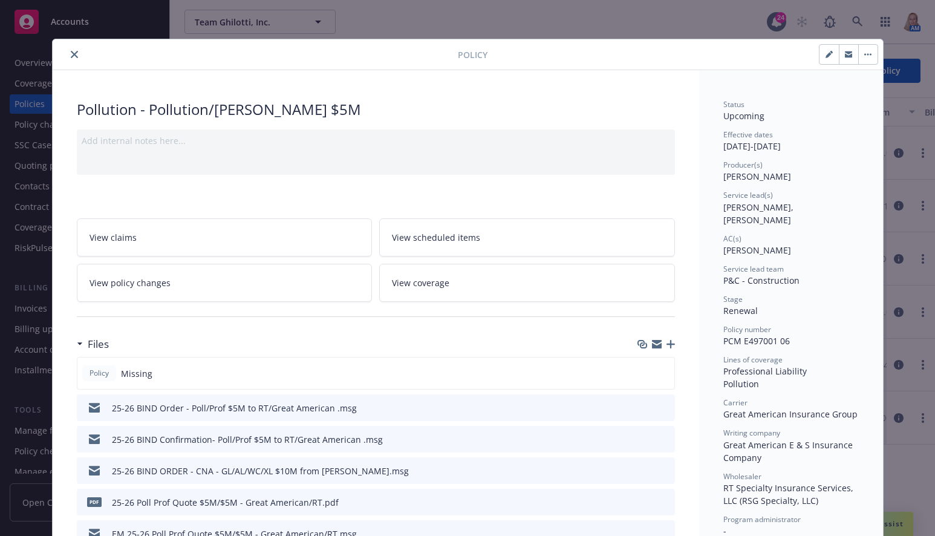
click at [71, 56] on icon "close" at bounding box center [74, 54] width 7 height 7
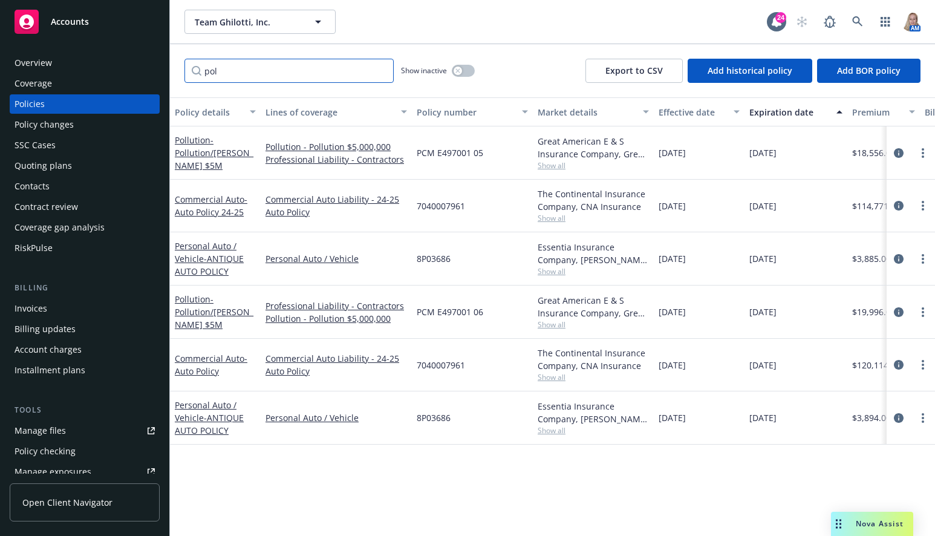
click at [318, 71] on input "pol" at bounding box center [288, 71] width 209 height 24
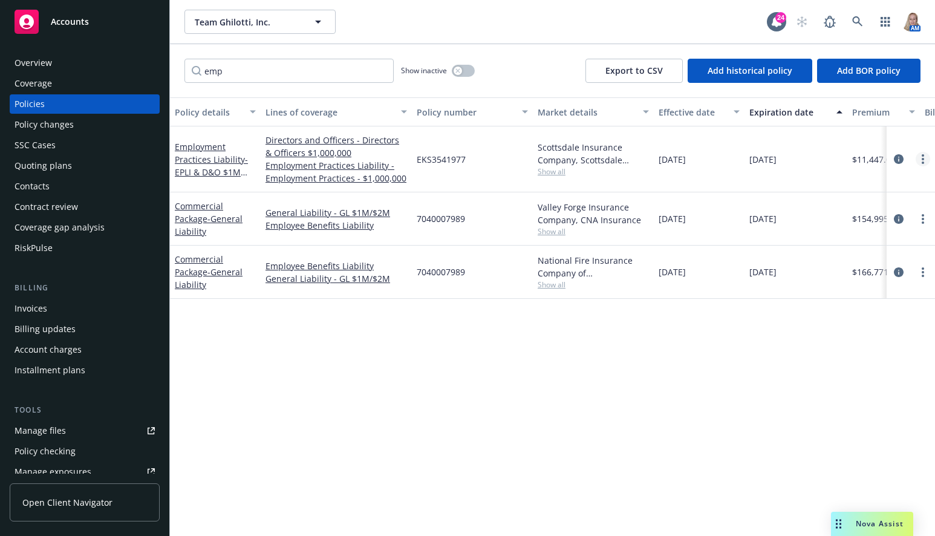
click at [922, 160] on circle "more" at bounding box center [922, 159] width 2 height 2
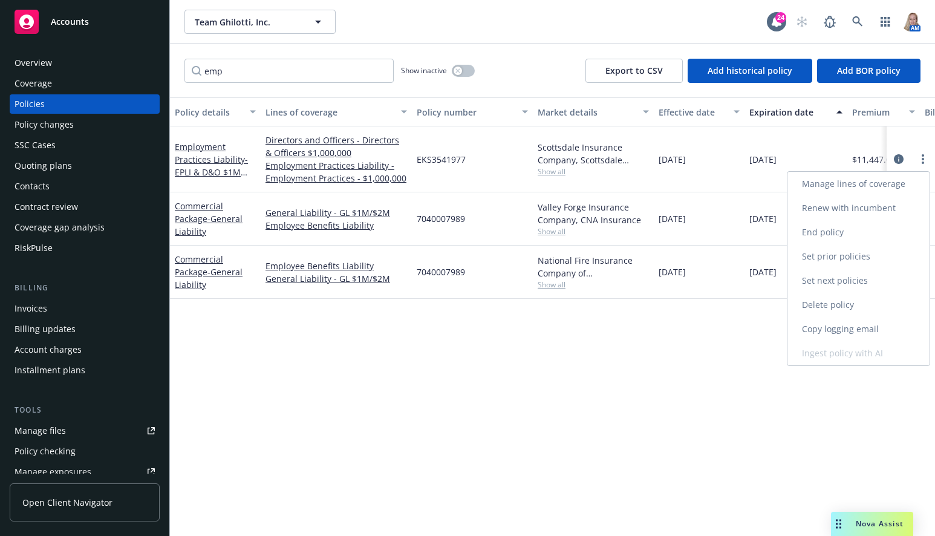
click at [872, 213] on link "Renew with incumbent" at bounding box center [858, 208] width 142 height 24
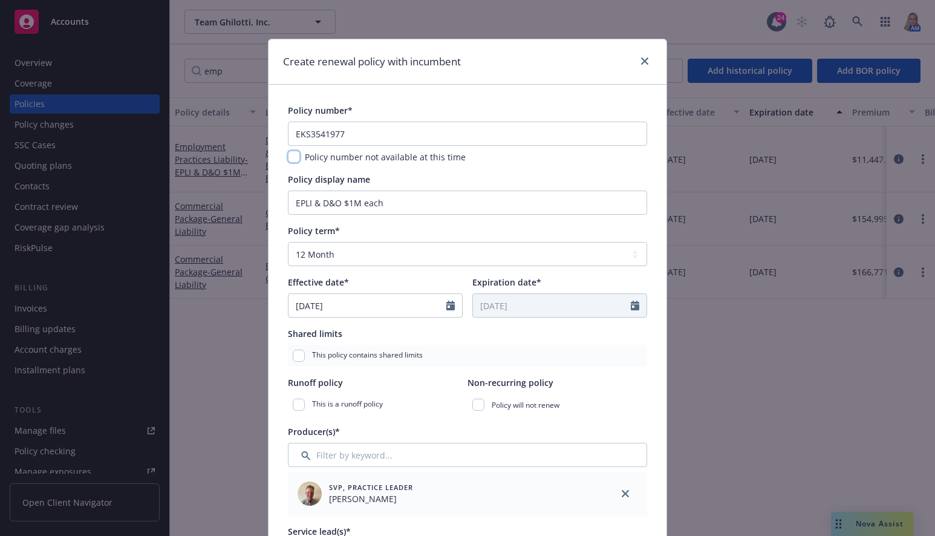
click at [288, 158] on input "checkbox" at bounding box center [294, 157] width 12 height 12
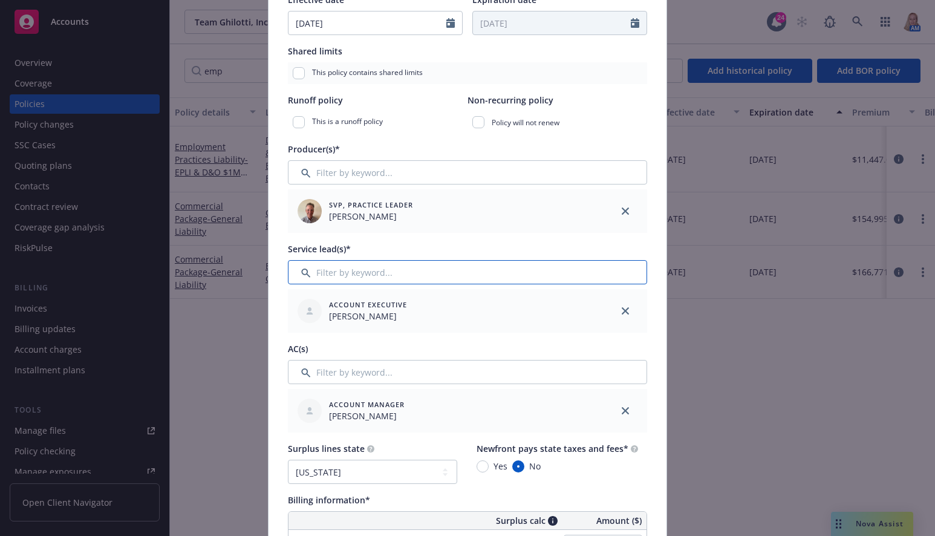
click at [348, 271] on input "Filter by keyword..." at bounding box center [467, 272] width 359 height 24
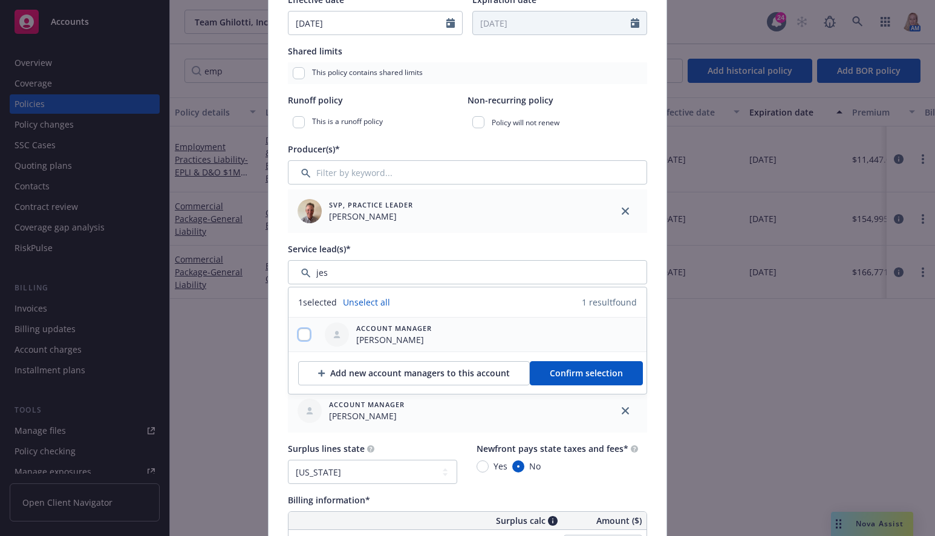
click at [300, 329] on input "checkbox" at bounding box center [304, 334] width 12 height 12
click at [595, 373] on span "Confirm selection" at bounding box center [585, 372] width 73 height 11
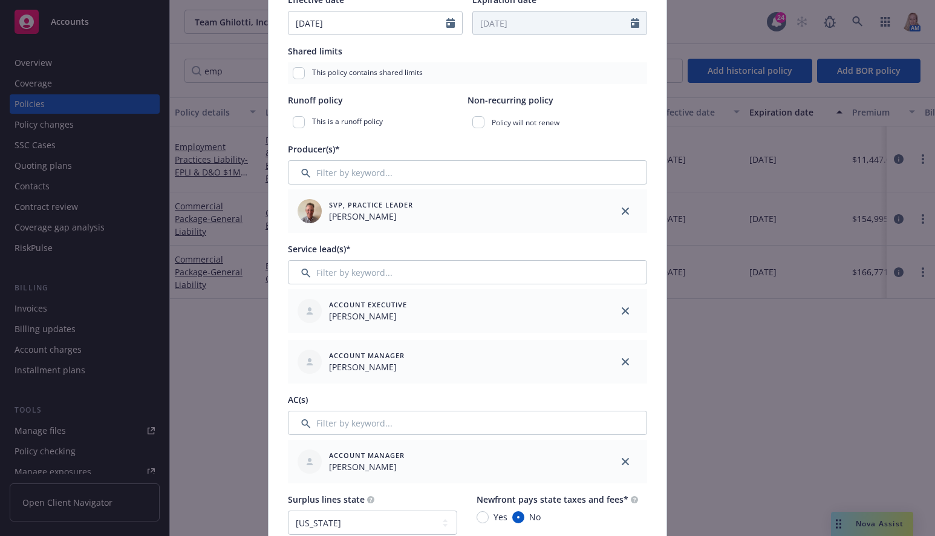
scroll to position [564, 0]
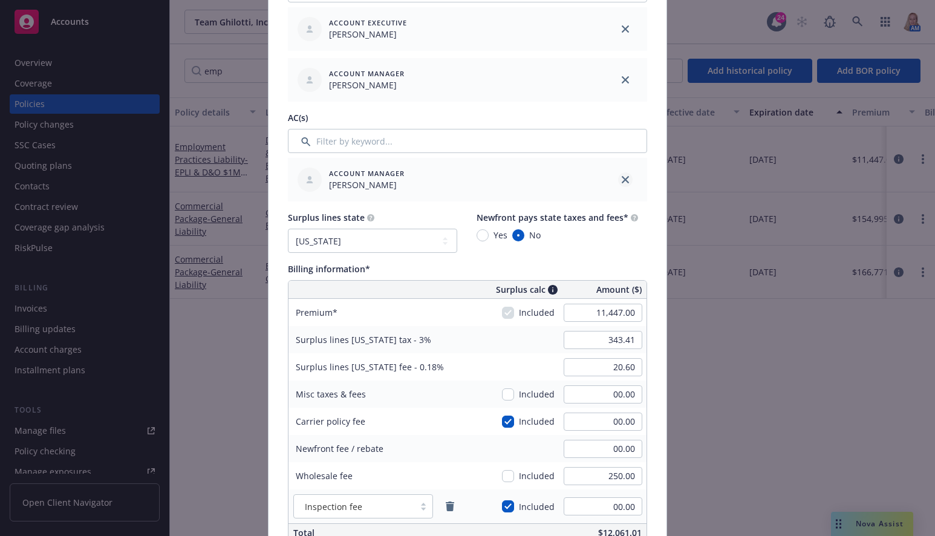
click at [620, 175] on link "close" at bounding box center [625, 179] width 15 height 15
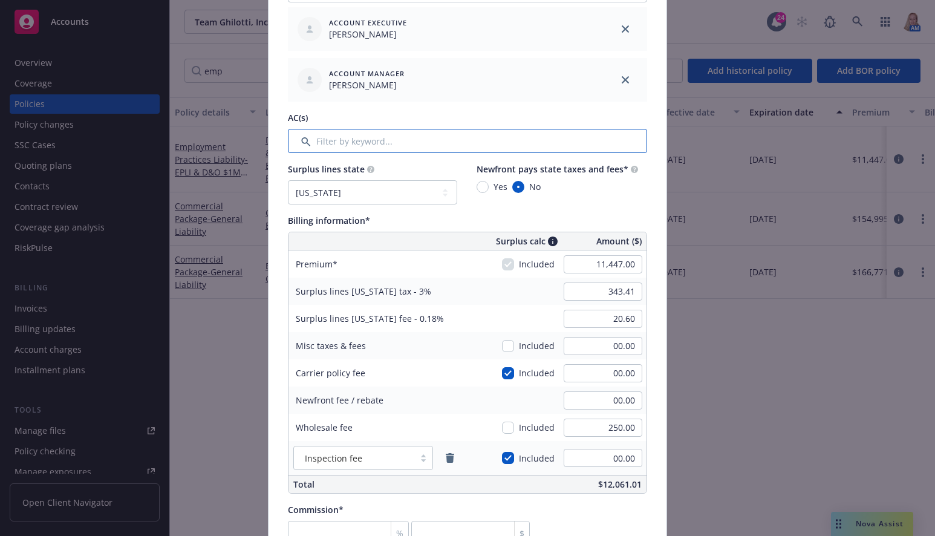
click at [501, 144] on input "Filter by keyword..." at bounding box center [467, 141] width 359 height 24
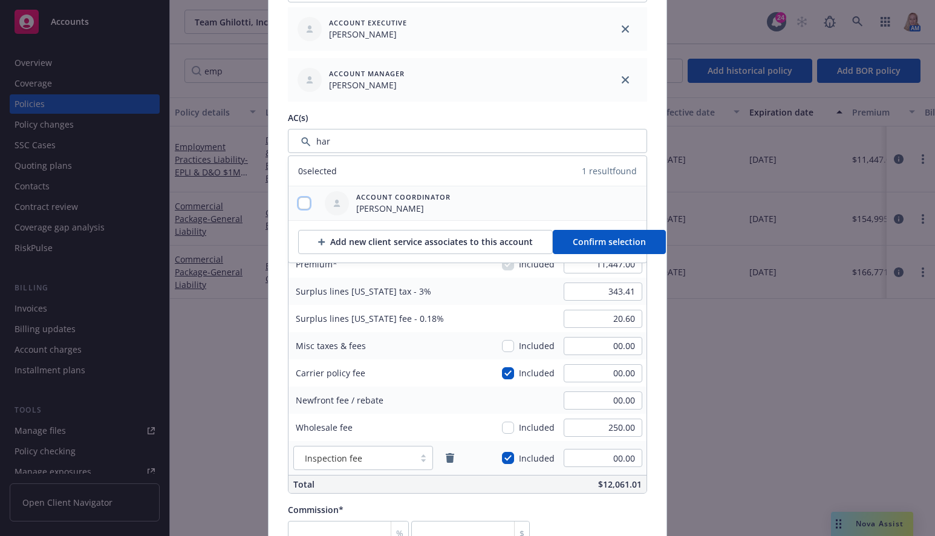
click at [300, 204] on input "checkbox" at bounding box center [304, 203] width 12 height 12
click at [592, 244] on span "Confirm selection" at bounding box center [608, 241] width 73 height 11
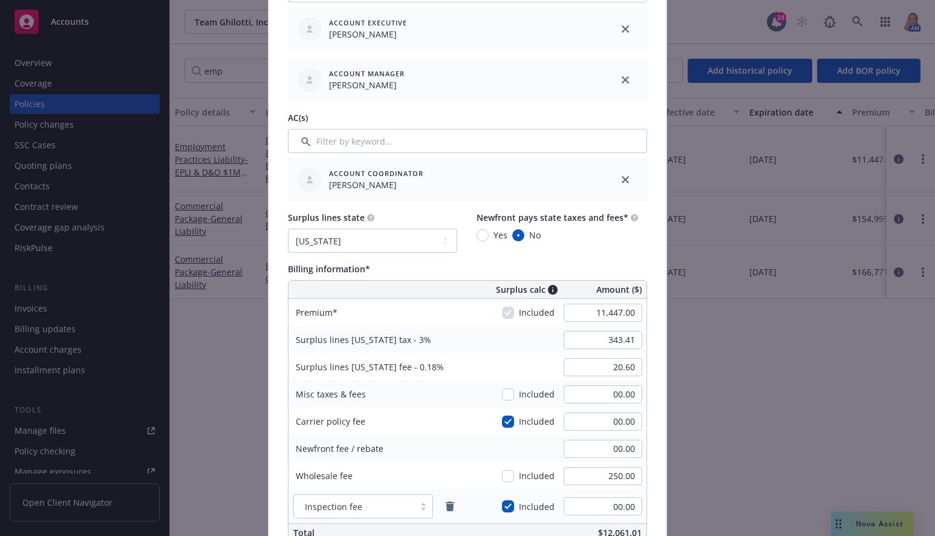
scroll to position [846, 0]
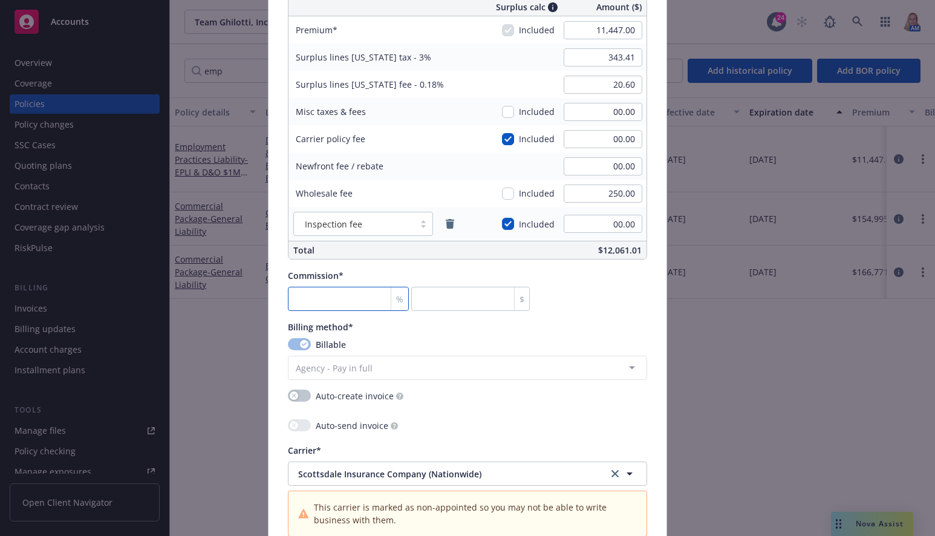
click at [348, 310] on input "number" at bounding box center [348, 299] width 121 height 24
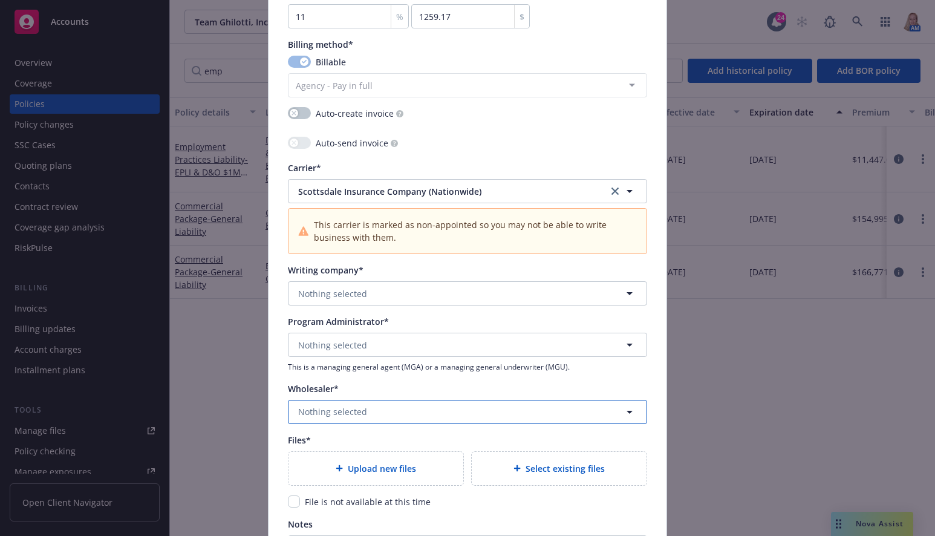
click at [355, 410] on span "Nothing selected" at bounding box center [332, 411] width 69 height 13
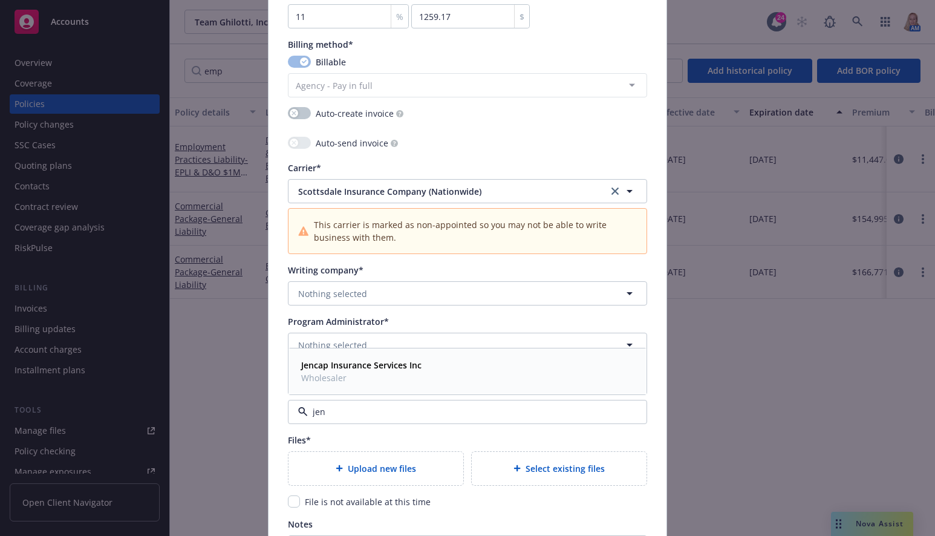
click at [368, 374] on span "Wholesaler" at bounding box center [361, 377] width 120 height 13
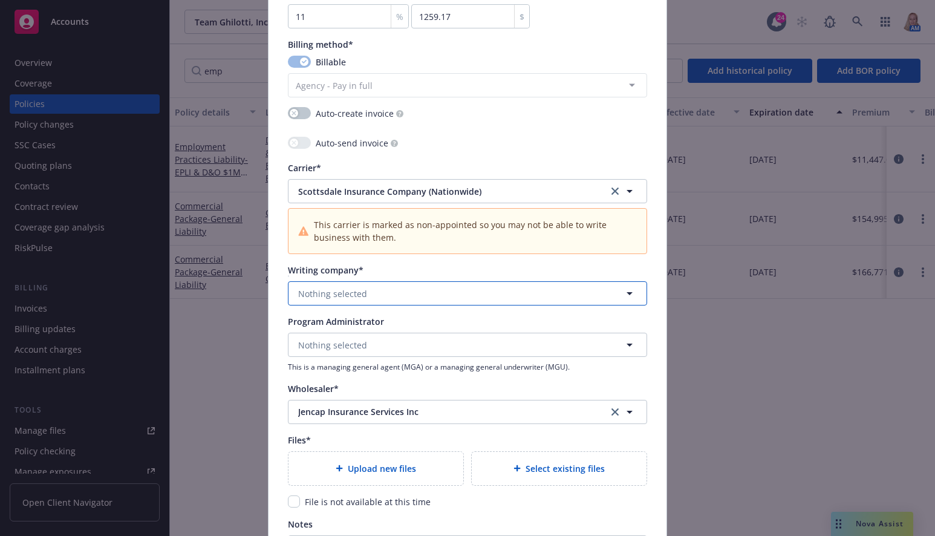
click at [349, 288] on span "Nothing selected" at bounding box center [332, 293] width 69 height 13
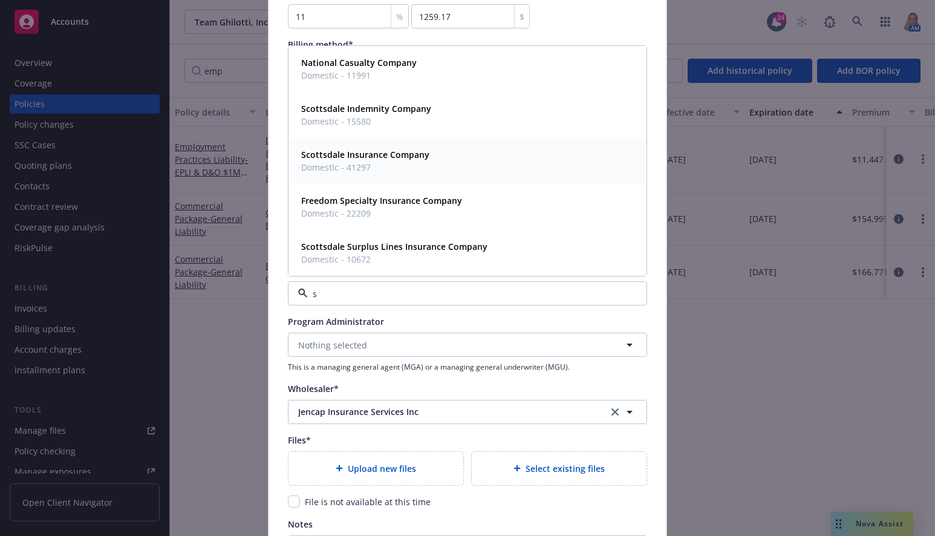
click at [387, 156] on strong "Scottsdale Insurance Company" at bounding box center [365, 154] width 128 height 11
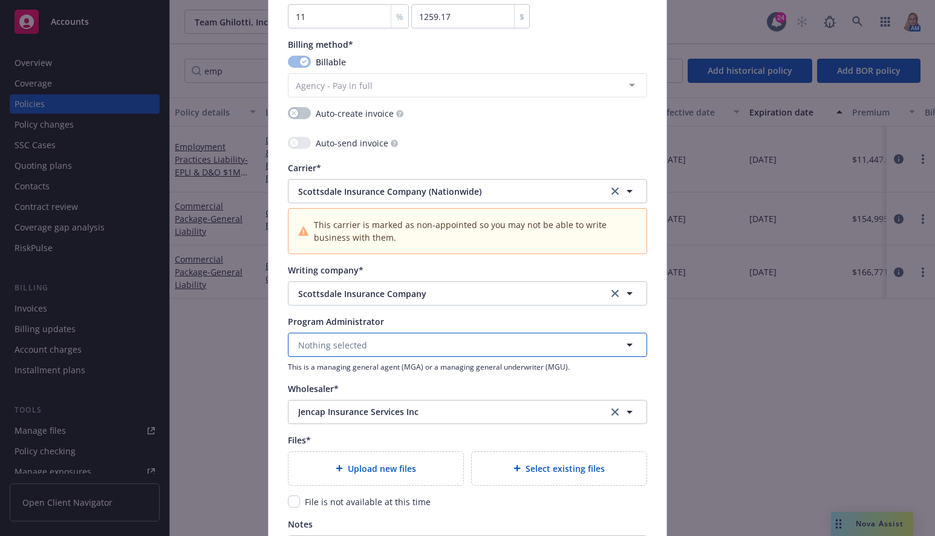
click at [380, 343] on button "Nothing selected" at bounding box center [467, 344] width 359 height 24
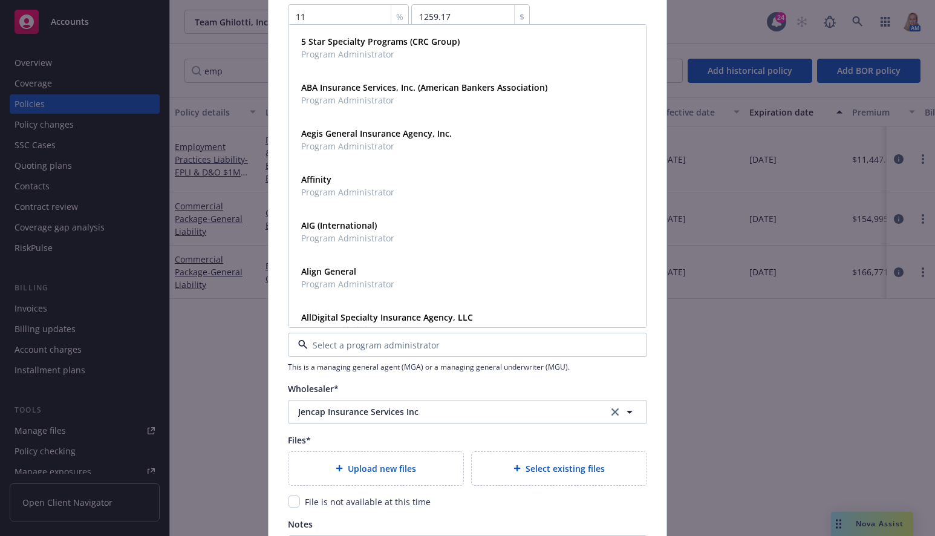
click at [552, 440] on div "Files*" at bounding box center [467, 439] width 359 height 13
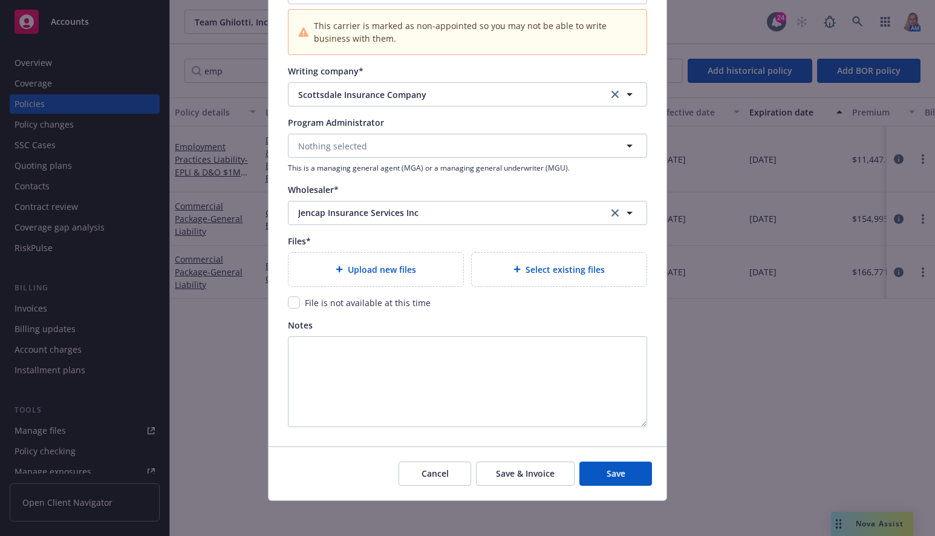
scroll to position [1331, 0]
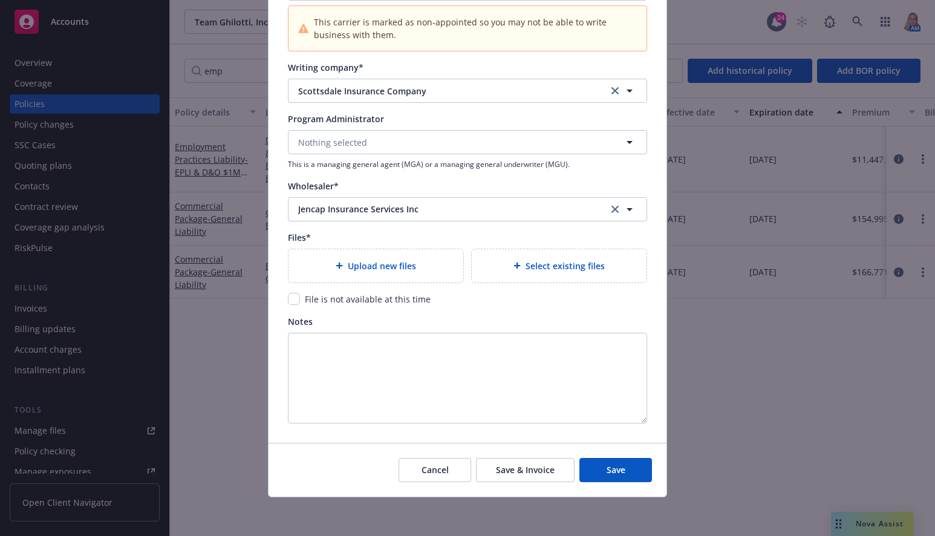
click at [537, 271] on span "Select existing files" at bounding box center [564, 265] width 79 height 13
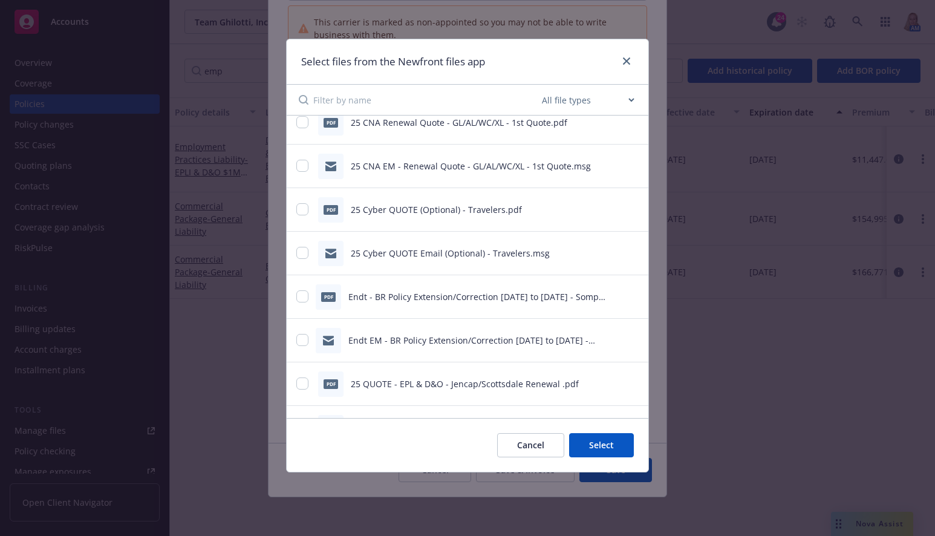
scroll to position [1693, 0]
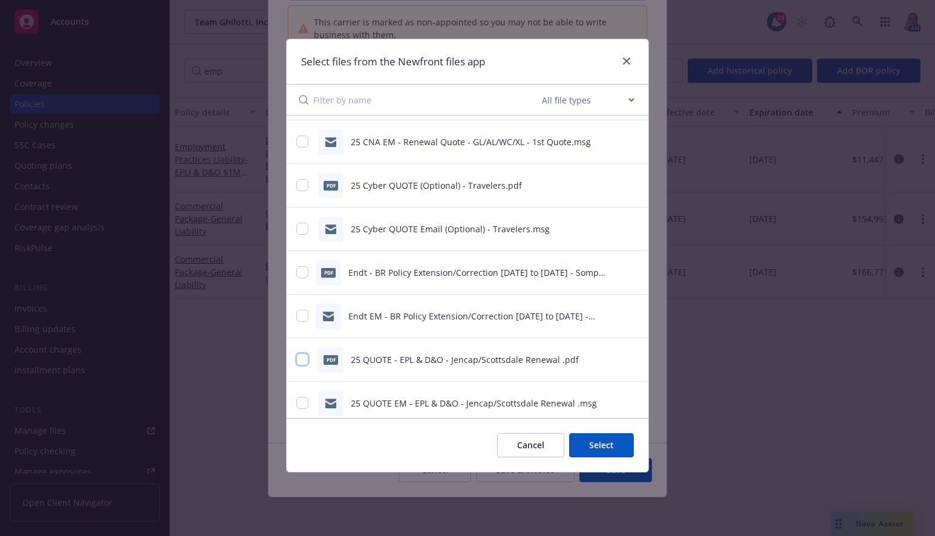
click at [299, 356] on input "checkbox" at bounding box center [302, 359] width 12 height 12
click at [305, 401] on input "checkbox" at bounding box center [302, 403] width 12 height 12
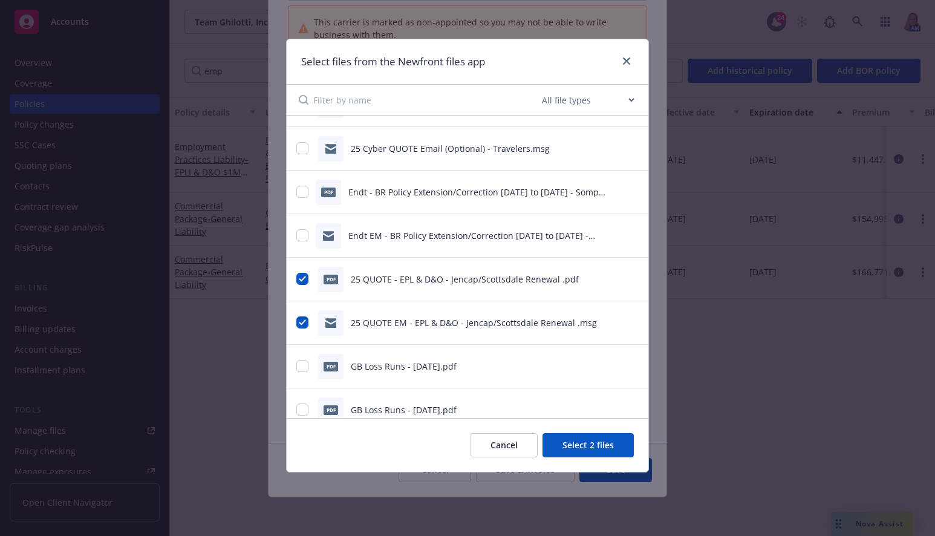
scroll to position [1789, 0]
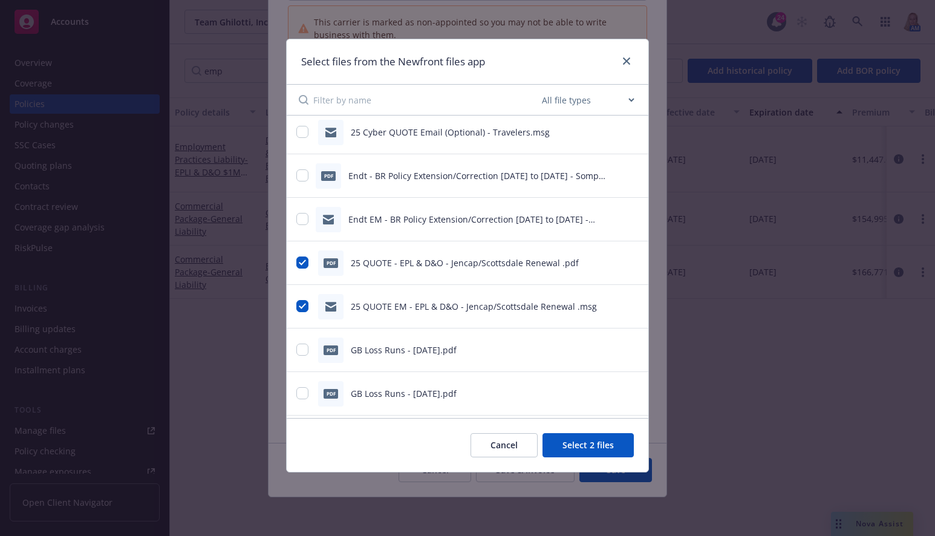
click at [562, 438] on button "Select 2 files" at bounding box center [587, 445] width 91 height 24
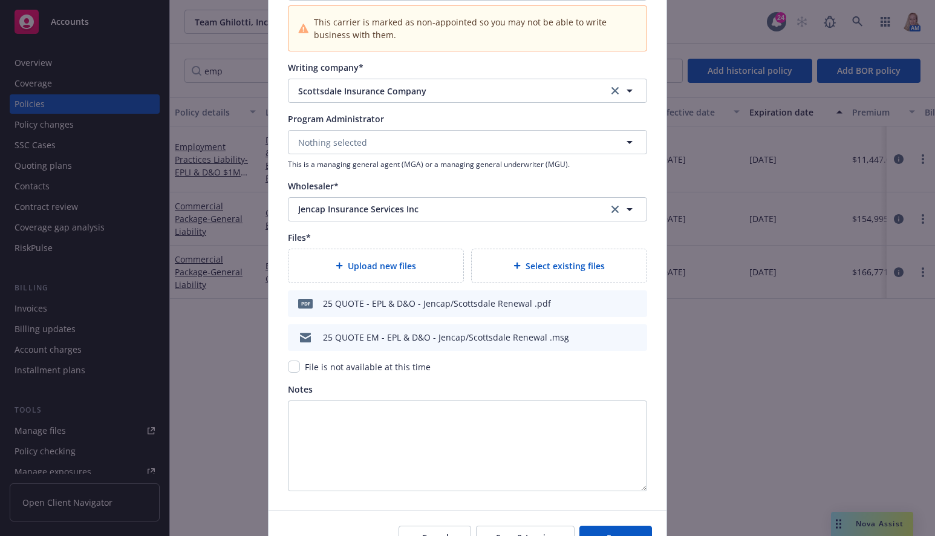
click at [540, 278] on div "Select existing files" at bounding box center [558, 265] width 175 height 33
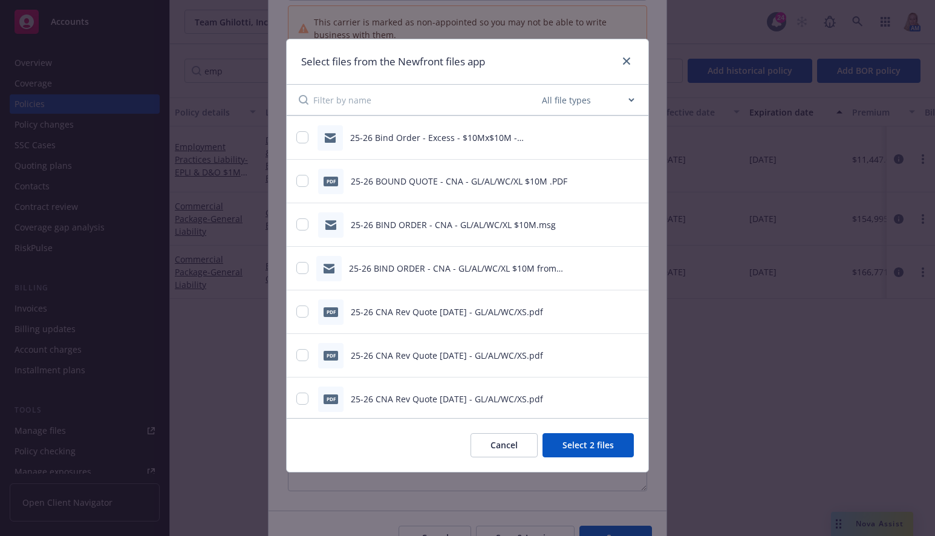
scroll to position [218, 0]
click at [305, 261] on input "checkbox" at bounding box center [302, 267] width 12 height 12
click at [609, 444] on button "Select 3 files" at bounding box center [587, 445] width 91 height 24
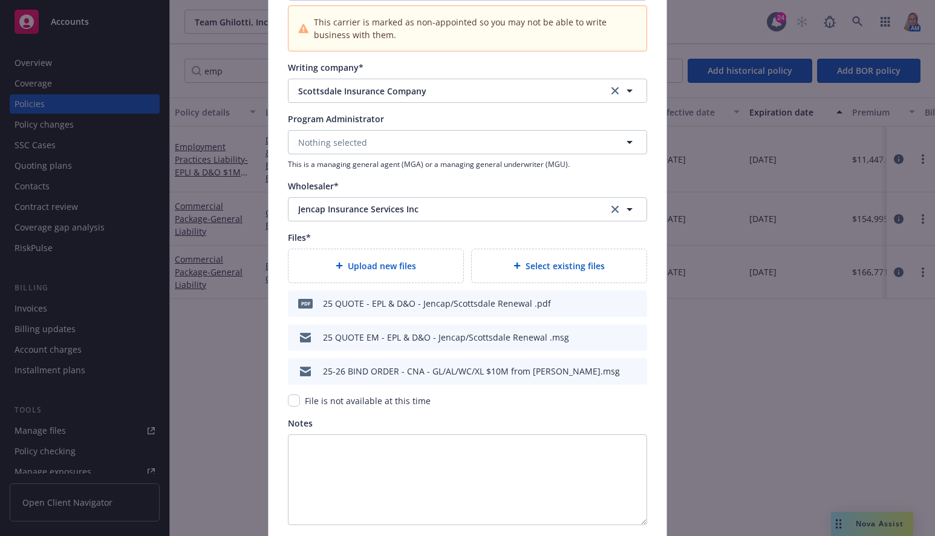
click at [367, 261] on span "Upload new files" at bounding box center [382, 265] width 68 height 13
click at [337, 262] on icon at bounding box center [338, 265] width 7 height 7
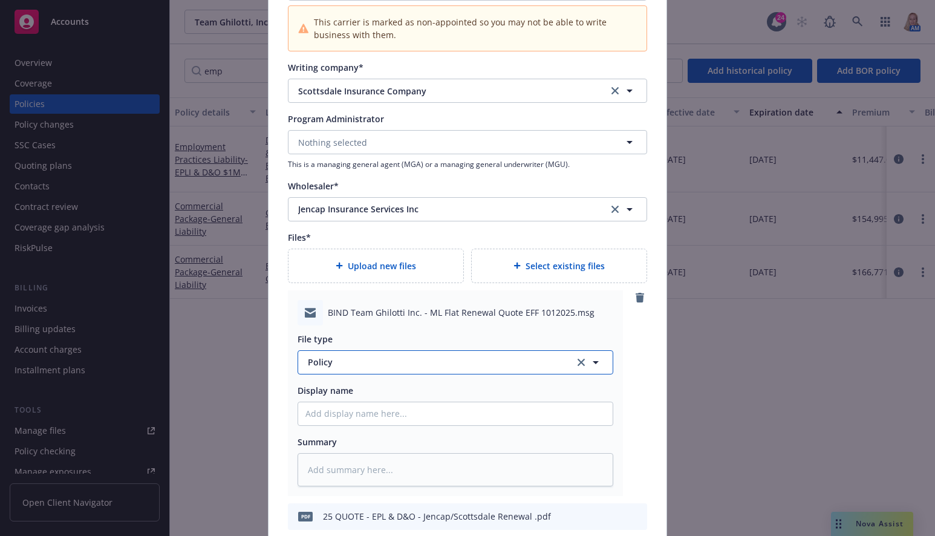
click at [336, 363] on span "Policy" at bounding box center [434, 361] width 253 height 13
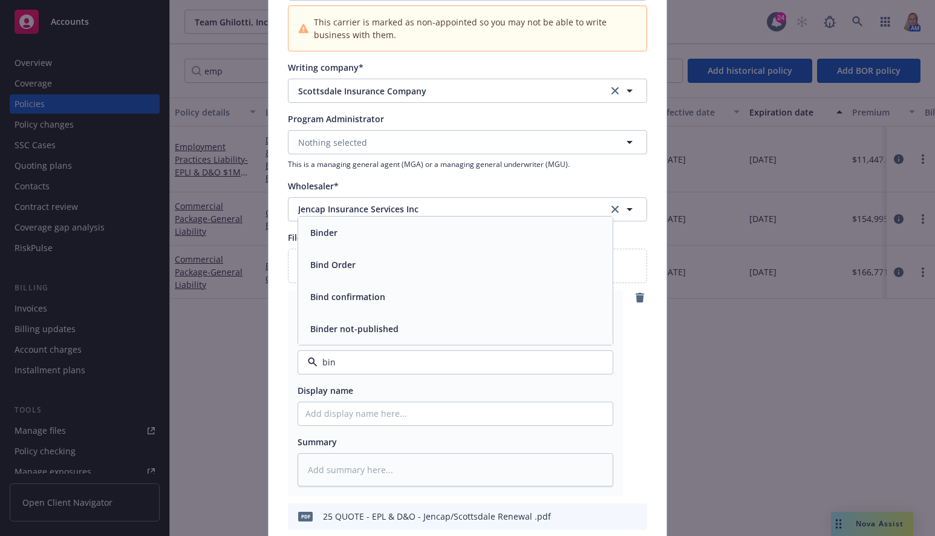
click at [348, 271] on div "Bind Order" at bounding box center [331, 265] width 53 height 18
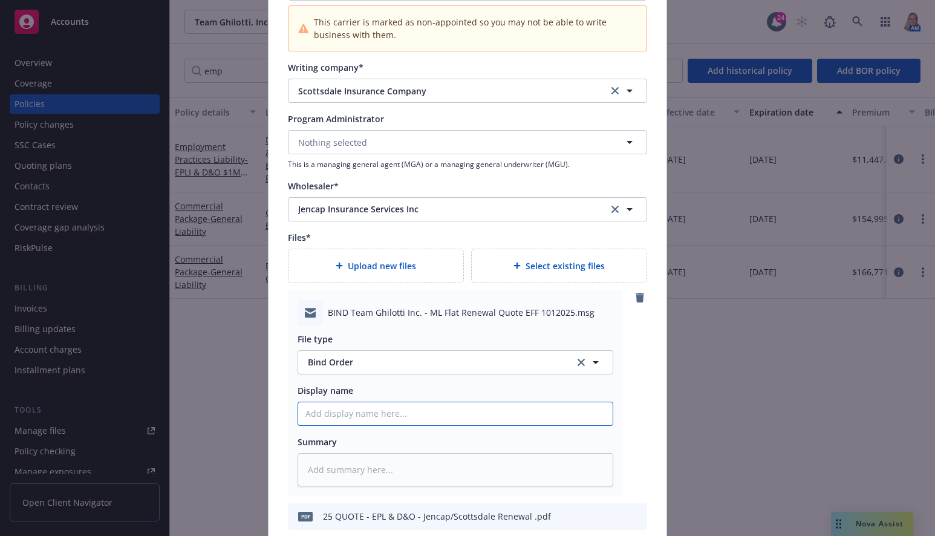
click at [357, 416] on input "Policy display name" at bounding box center [455, 413] width 314 height 23
drag, startPoint x: 357, startPoint y: 416, endPoint x: 345, endPoint y: 410, distance: 13.3
click at [345, 410] on input "Policy display name" at bounding box center [455, 413] width 314 height 23
click at [386, 412] on input "25-26 BIND to" at bounding box center [455, 413] width 314 height 23
click at [409, 409] on input "25-26 BIND to Jencap -" at bounding box center [455, 413] width 314 height 23
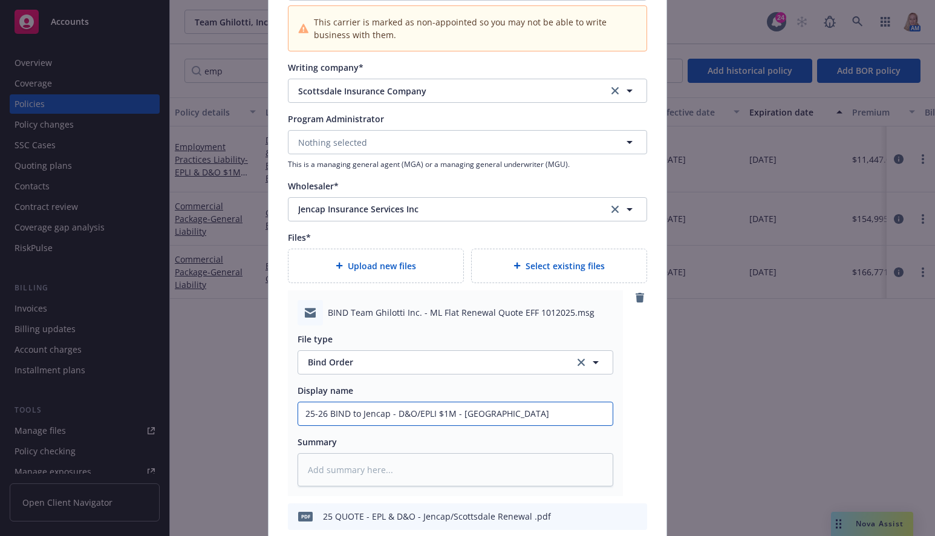
drag, startPoint x: 494, startPoint y: 415, endPoint x: 323, endPoint y: 421, distance: 170.6
drag, startPoint x: 350, startPoint y: 425, endPoint x: 348, endPoint y: 415, distance: 9.8
click at [348, 415] on input "25-26 BIND to Jencap - D&O/EPLI $1M - [GEOGRAPHIC_DATA]" at bounding box center [455, 413] width 314 height 23
click at [345, 415] on input "25-26 BIND to Jencap - D&O/EPLI $1M - [GEOGRAPHIC_DATA]" at bounding box center [455, 413] width 314 height 23
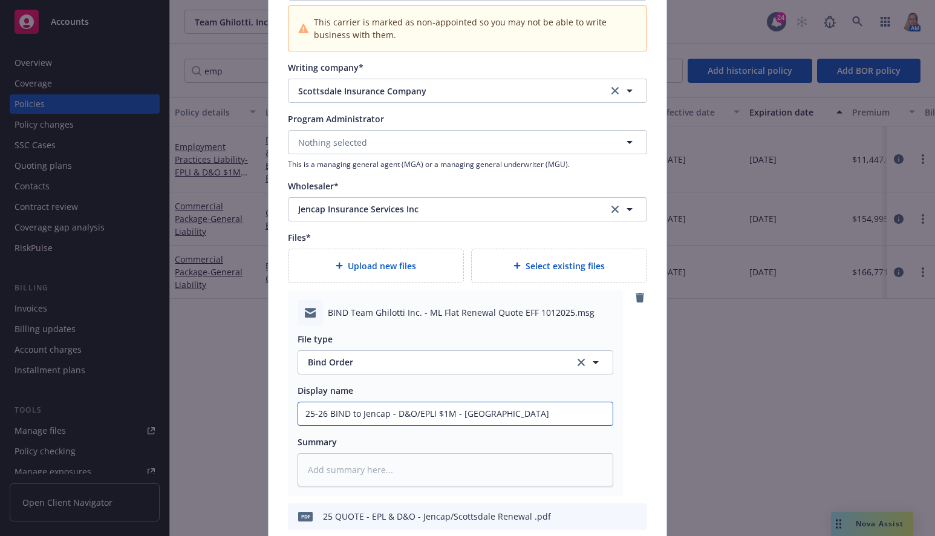
click at [345, 415] on input "25-26 BIND to Jencap - D&O/EPLI $1M - [GEOGRAPHIC_DATA]" at bounding box center [455, 413] width 314 height 23
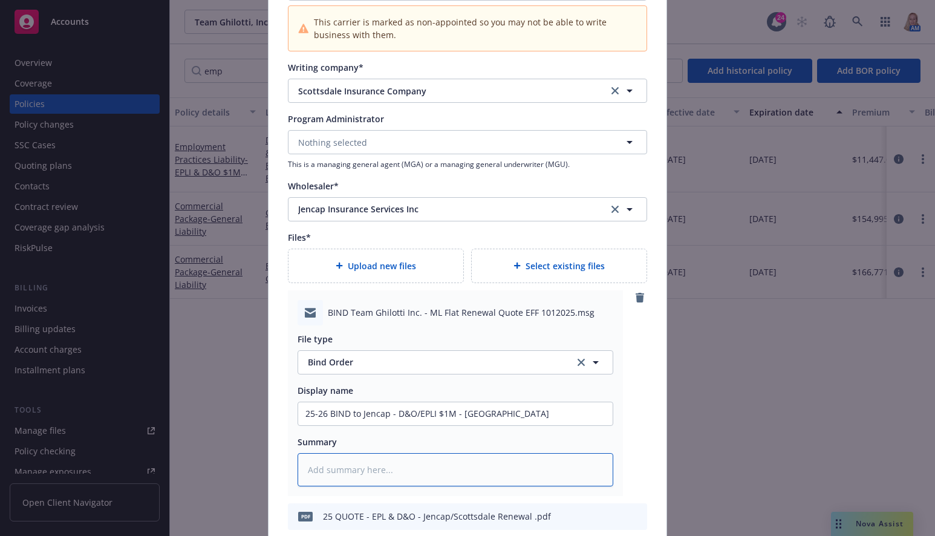
click at [404, 477] on textarea at bounding box center [455, 469] width 316 height 33
paste textarea "25-26 BIND to Jencap - D&O/EPLI $1M - [GEOGRAPHIC_DATA]"
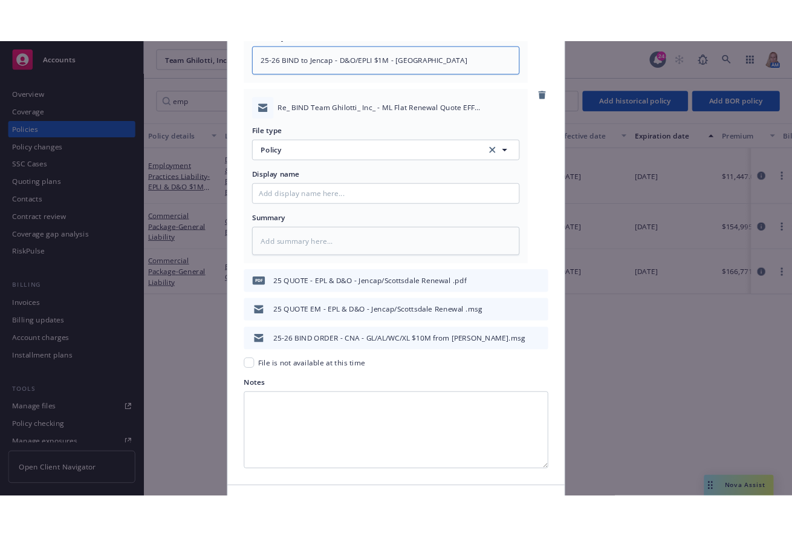
scroll to position [1858, 0]
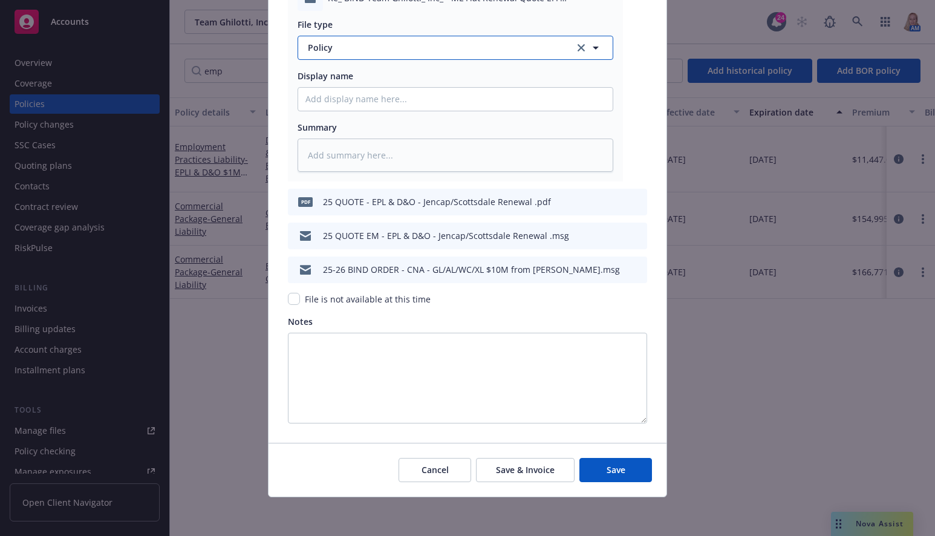
click at [366, 56] on button "Policy" at bounding box center [455, 48] width 316 height 24
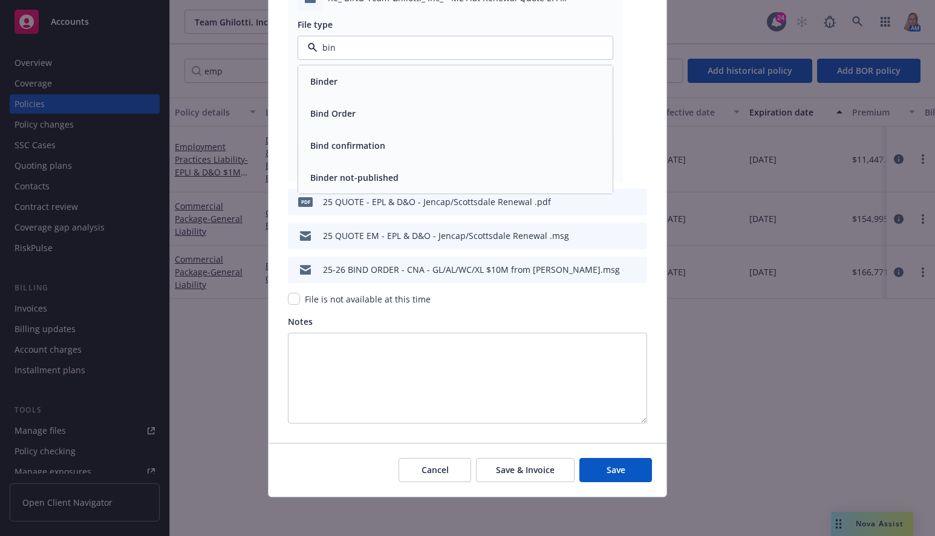
click at [374, 139] on span "Bind confirmation" at bounding box center [347, 145] width 75 height 13
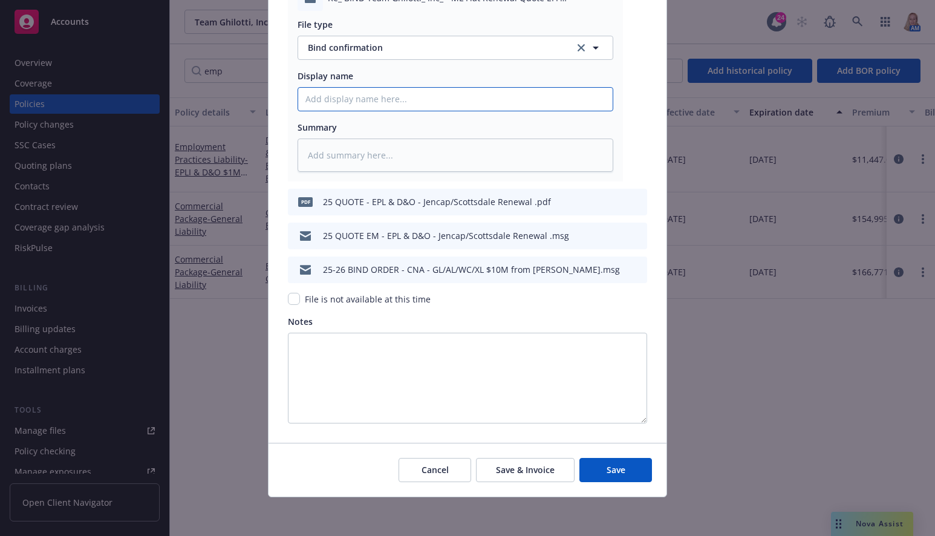
click at [355, 99] on input "Policy display name" at bounding box center [455, 99] width 314 height 23
paste input "25-26 BIND to Jencap - D&O/EPLI $1M - [GEOGRAPHIC_DATA]"
click at [322, 149] on textarea at bounding box center [455, 154] width 316 height 33
paste textarea "25-26 BIND to Jencap - D&O/EPLI $1M - [GEOGRAPHIC_DATA]"
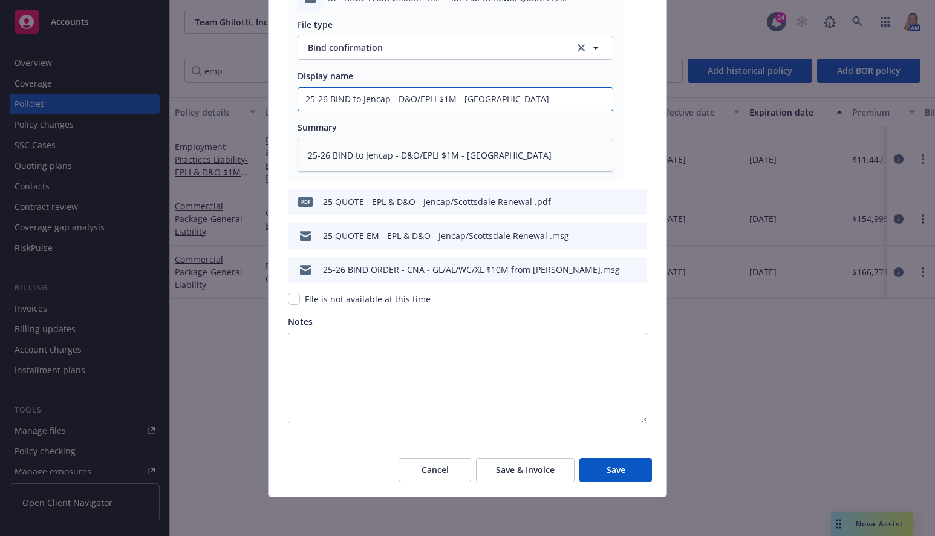
click at [354, 100] on input "25-26 BIND to Jencap - D&O/EPLI $1M - [GEOGRAPHIC_DATA]" at bounding box center [455, 99] width 314 height 23
drag, startPoint x: 384, startPoint y: 151, endPoint x: 351, endPoint y: 149, distance: 33.3
click at [351, 149] on textarea "25-26 BIND to Jencap - D&O/EPLI $1M - [GEOGRAPHIC_DATA]" at bounding box center [455, 154] width 316 height 33
click at [610, 462] on button "Save" at bounding box center [615, 470] width 73 height 24
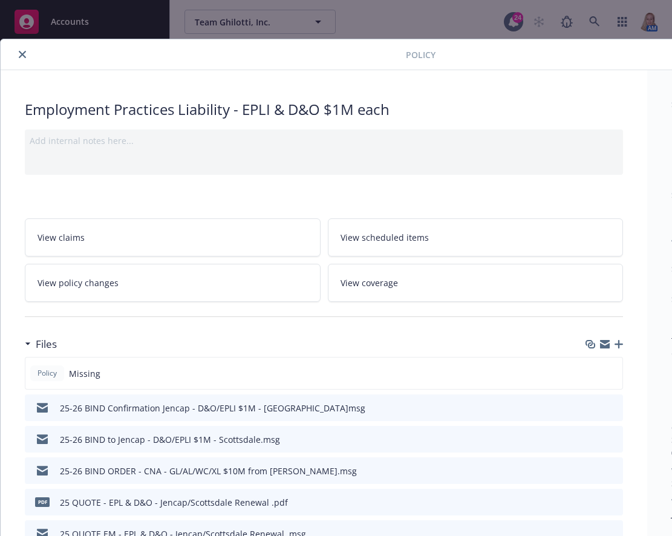
click at [18, 56] on button "close" at bounding box center [22, 54] width 15 height 15
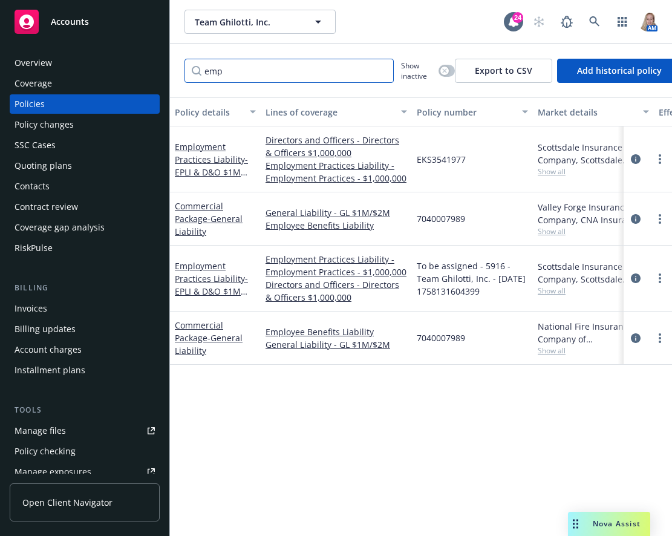
drag, startPoint x: 227, startPoint y: 74, endPoint x: 158, endPoint y: 85, distance: 69.9
click at [158, 85] on div "Accounts Overview Coverage Policies Policy changes SSC Cases Quoting plans Cont…" at bounding box center [336, 268] width 672 height 536
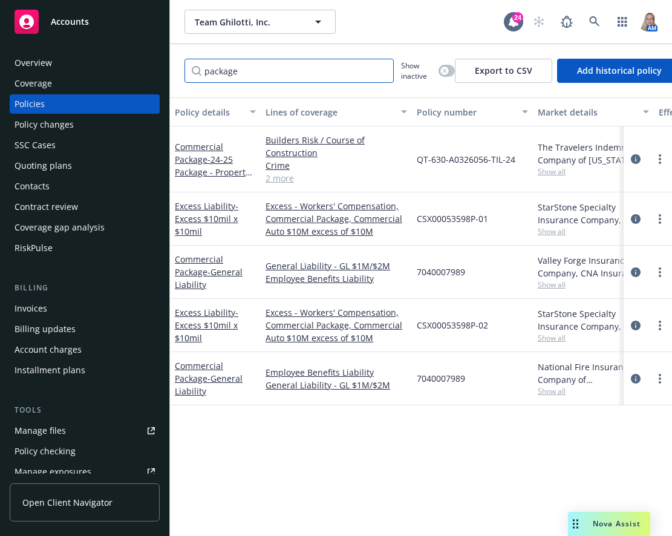
drag, startPoint x: 254, startPoint y: 70, endPoint x: 131, endPoint y: 66, distance: 123.4
click at [137, 68] on div "Accounts Overview Coverage Policies Policy changes SSC Cases Quoting plans Cont…" at bounding box center [336, 268] width 672 height 536
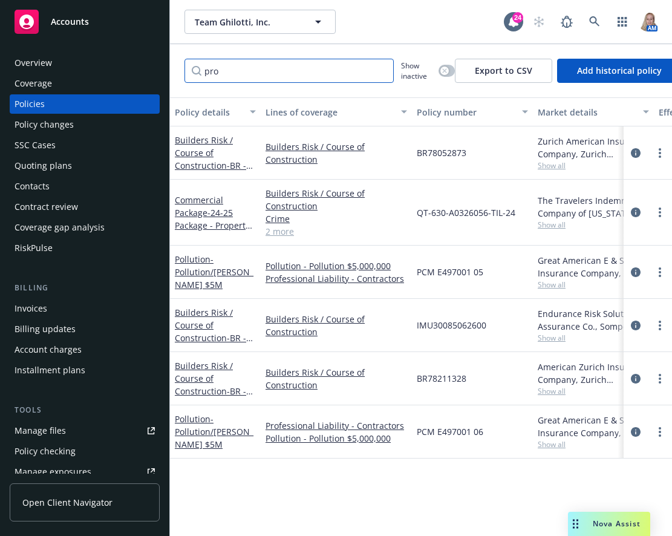
drag, startPoint x: 235, startPoint y: 66, endPoint x: 94, endPoint y: 65, distance: 140.2
click at [116, 71] on div "Accounts Overview Coverage Policies Policy changes SSC Cases Quoting plans Cont…" at bounding box center [336, 268] width 672 height 536
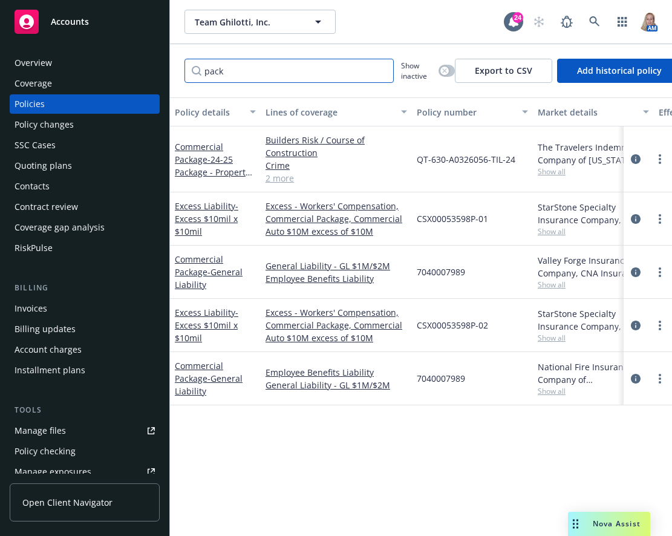
drag, startPoint x: 270, startPoint y: 69, endPoint x: 162, endPoint y: 66, distance: 107.6
click at [166, 68] on div "Accounts Overview Coverage Policies Policy changes SSC Cases Quoting plans Cont…" at bounding box center [336, 268] width 672 height 536
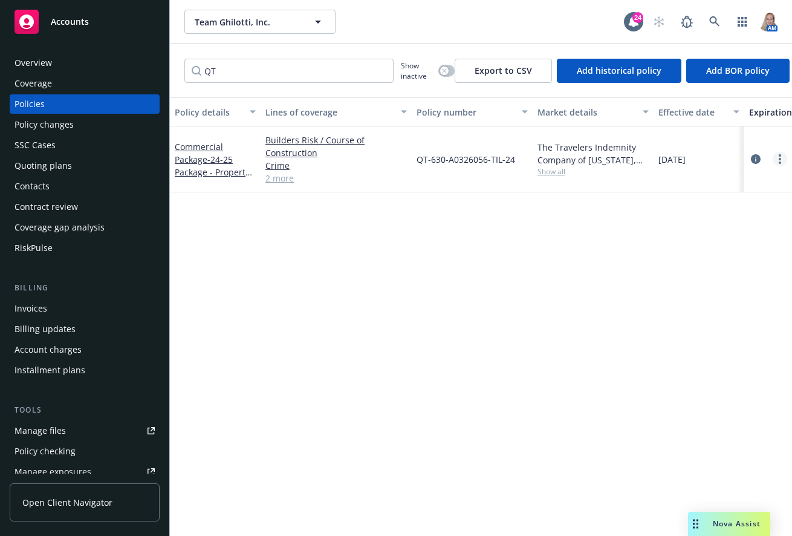
click at [780, 157] on icon "more" at bounding box center [780, 159] width 2 height 10
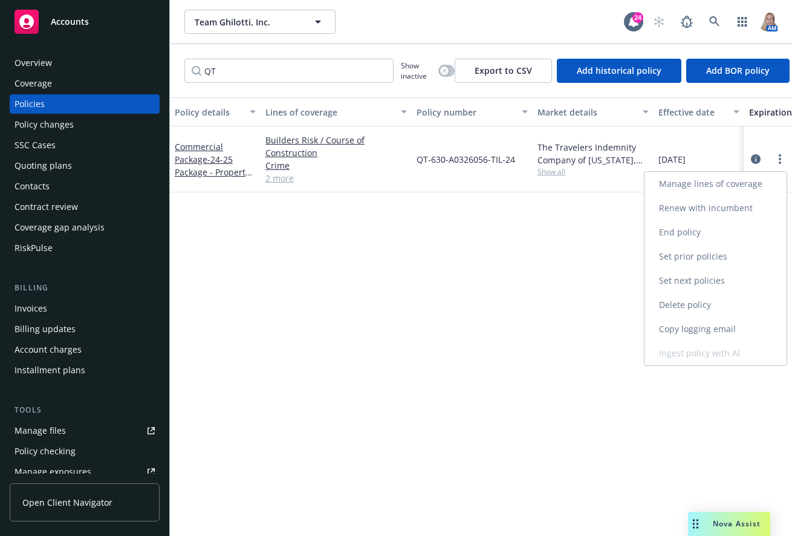
click at [712, 207] on link "Renew with incumbent" at bounding box center [715, 208] width 142 height 24
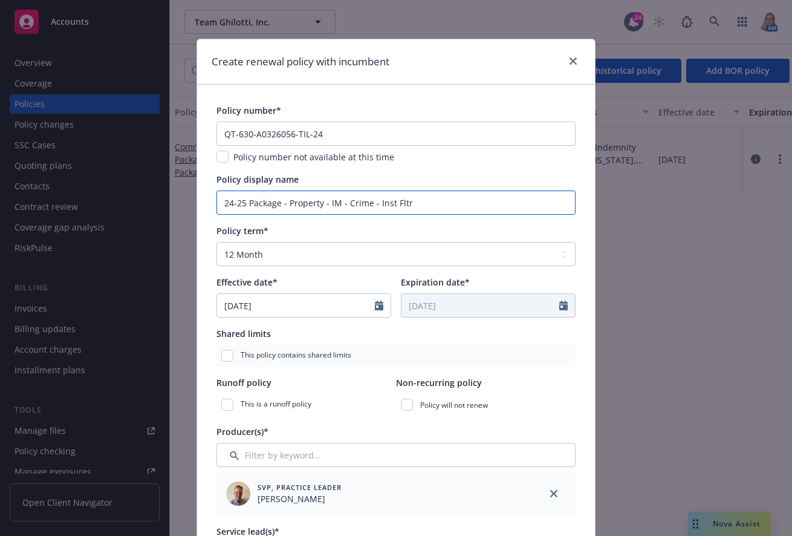
drag, startPoint x: 245, startPoint y: 204, endPoint x: 180, endPoint y: 206, distance: 65.3
click at [180, 206] on div "Create renewal policy with incumbent Policy number* QT-630-A0326056-TIL-24 Poli…" at bounding box center [396, 268] width 792 height 536
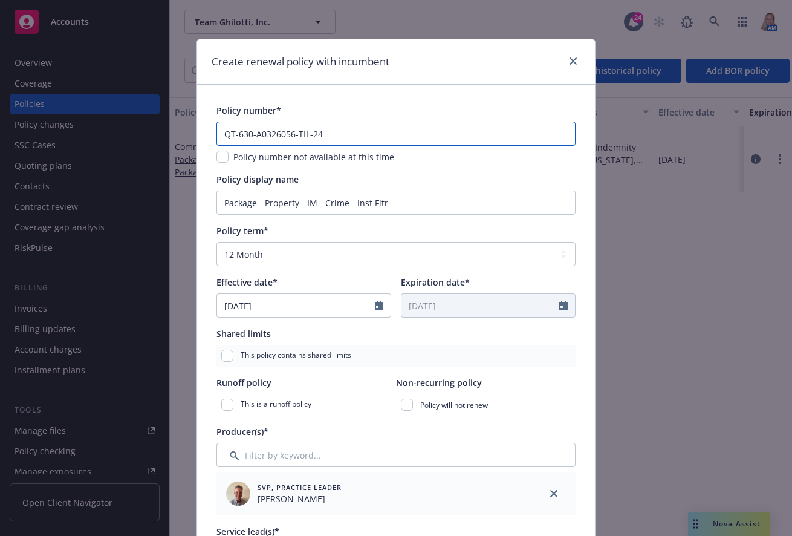
click at [319, 135] on input "QT-630-A0326056-TIL-24" at bounding box center [395, 134] width 359 height 24
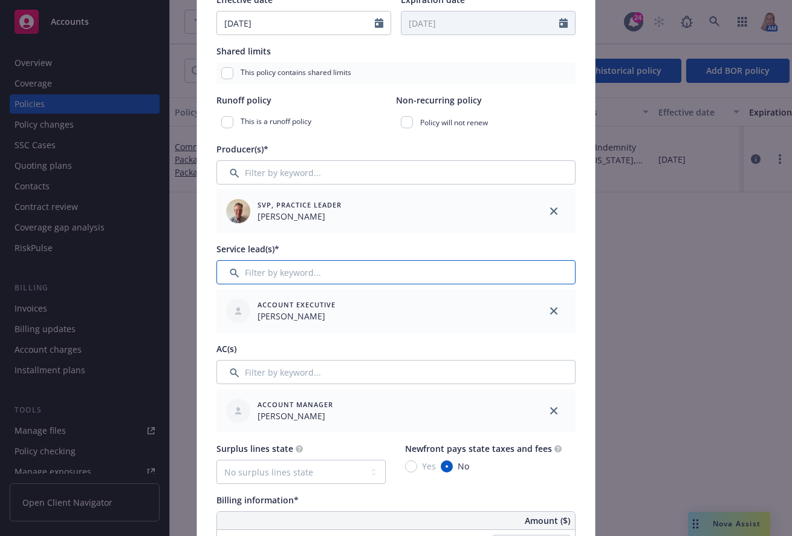
click at [326, 271] on input "Filter by keyword..." at bounding box center [395, 272] width 359 height 24
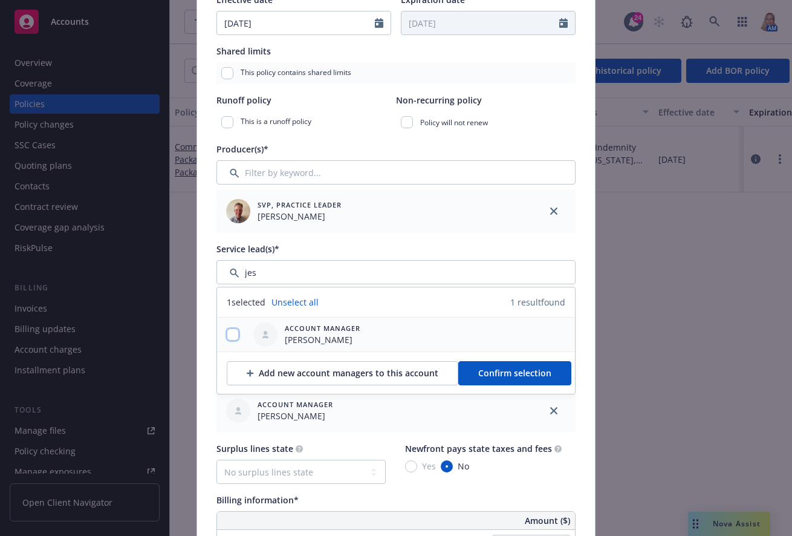
click at [227, 337] on input "checkbox" at bounding box center [233, 334] width 12 height 12
click at [478, 375] on span "Confirm selection" at bounding box center [514, 372] width 73 height 11
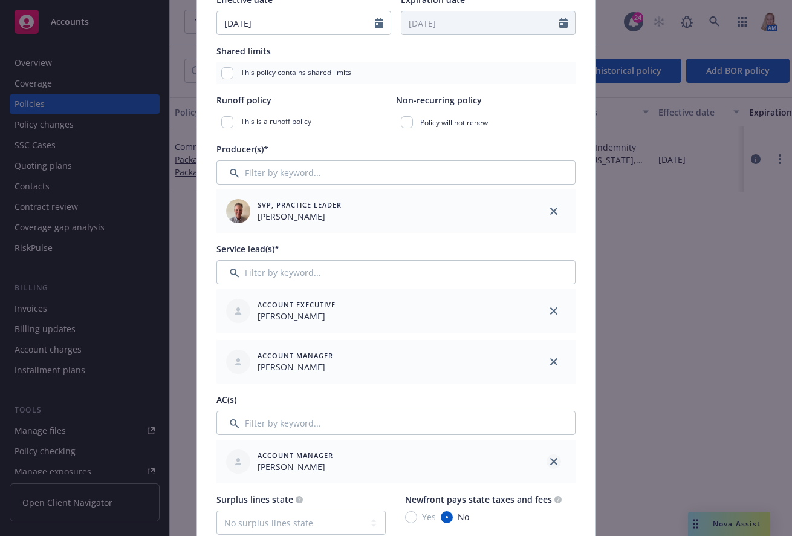
click at [551, 458] on icon "close" at bounding box center [553, 461] width 7 height 7
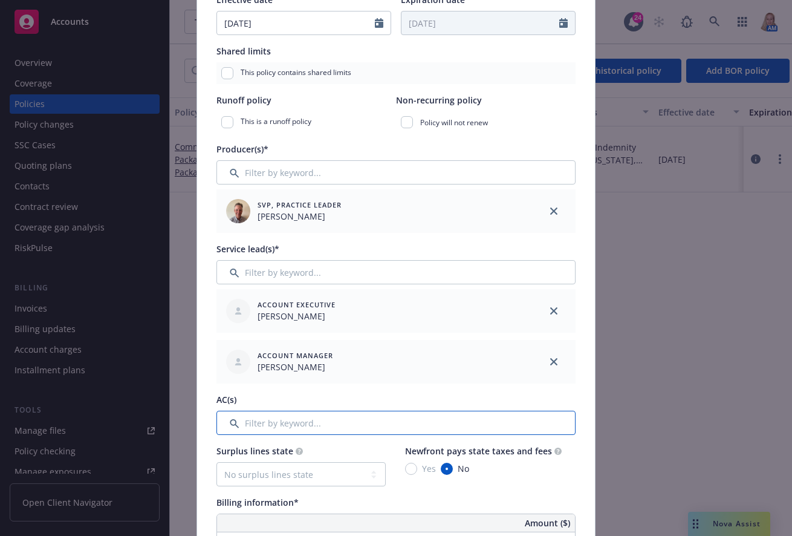
click at [409, 422] on input "Filter by keyword..." at bounding box center [395, 422] width 359 height 24
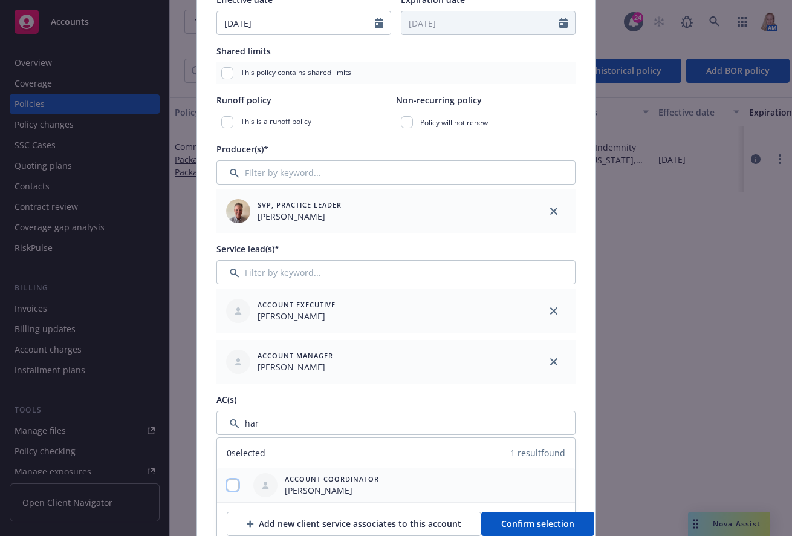
click at [227, 484] on input "checkbox" at bounding box center [233, 485] width 12 height 12
click at [523, 517] on span "Confirm selection" at bounding box center [537, 522] width 73 height 11
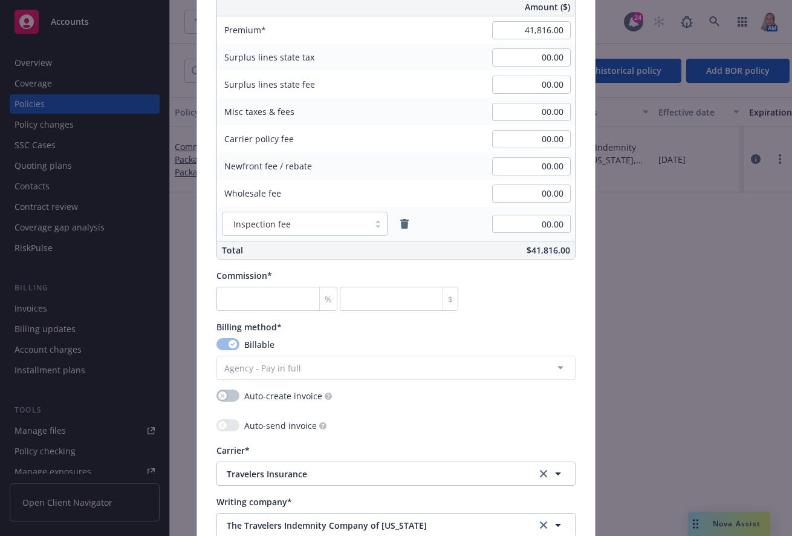
scroll to position [564, 0]
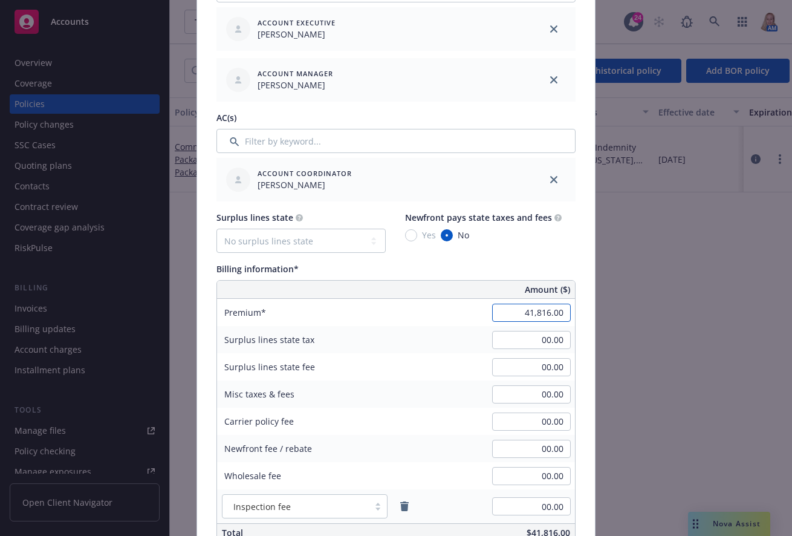
click at [511, 309] on input "41,816.00" at bounding box center [531, 312] width 79 height 18
click at [435, 316] on div "Premium 39,618.00" at bounding box center [396, 312] width 358 height 27
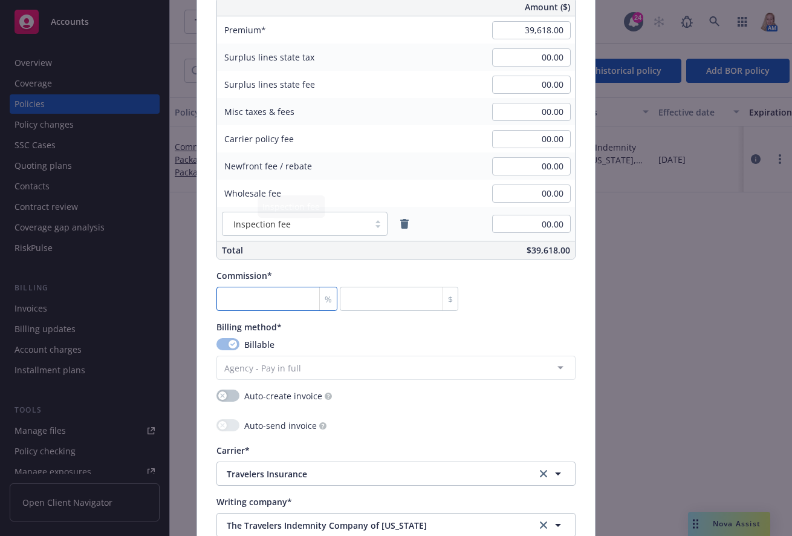
click at [285, 303] on input "number" at bounding box center [276, 299] width 121 height 24
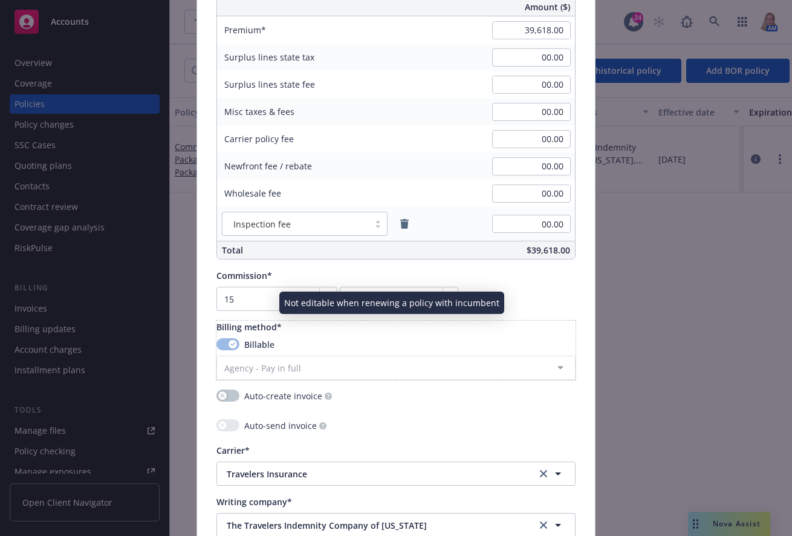
click at [416, 333] on div "Billing method*" at bounding box center [395, 326] width 359 height 13
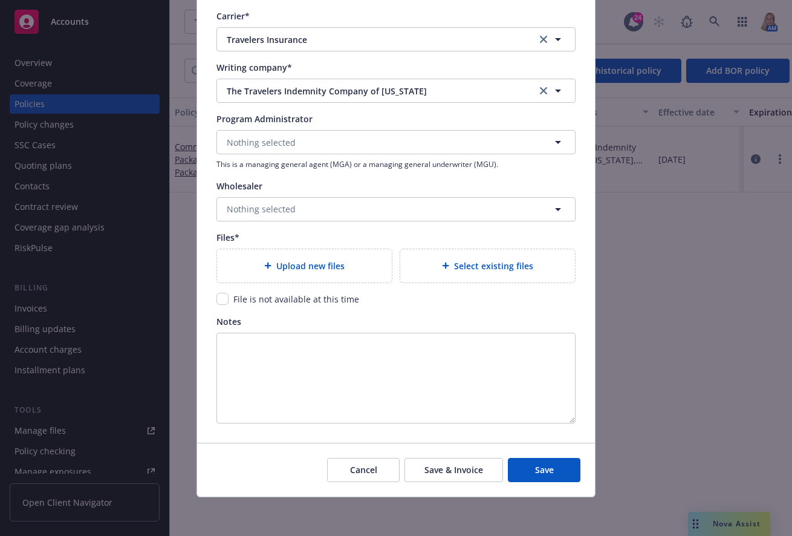
scroll to position [998, 0]
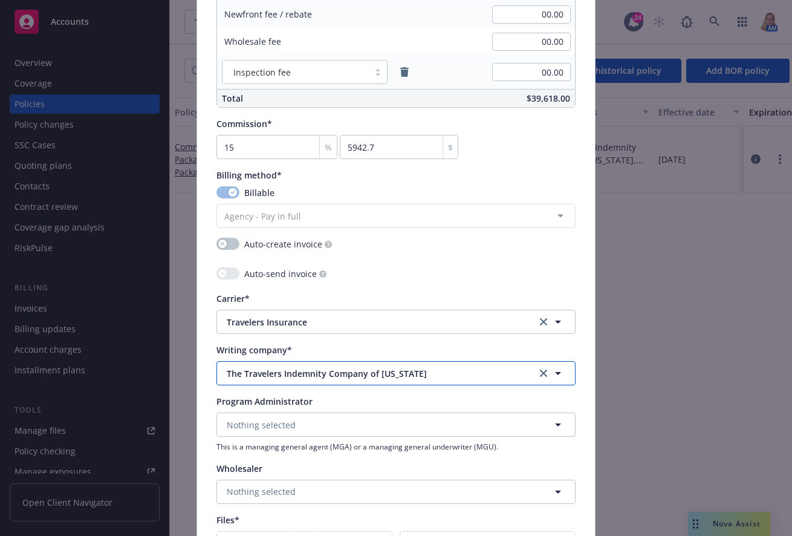
click at [344, 375] on span "The Travelers Indemnity Company of [US_STATE]" at bounding box center [372, 373] width 291 height 13
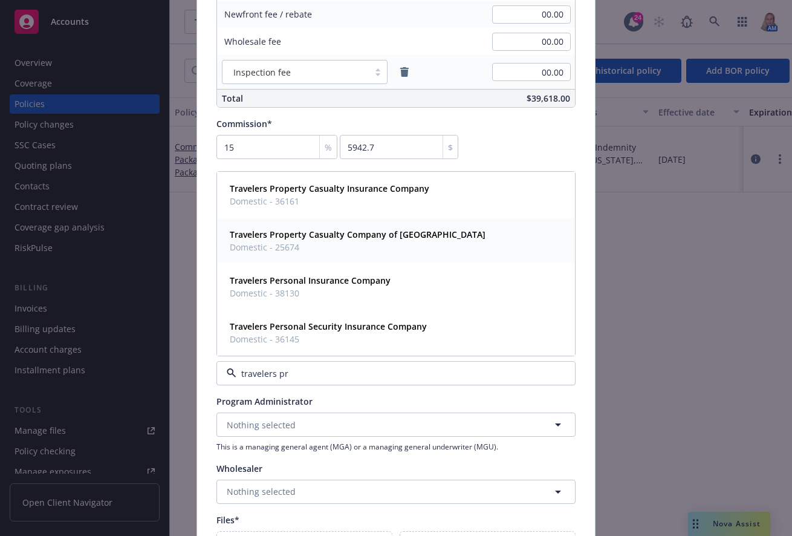
click at [359, 232] on strong "Travelers Property Casualty Company of [GEOGRAPHIC_DATA]" at bounding box center [358, 233] width 256 height 11
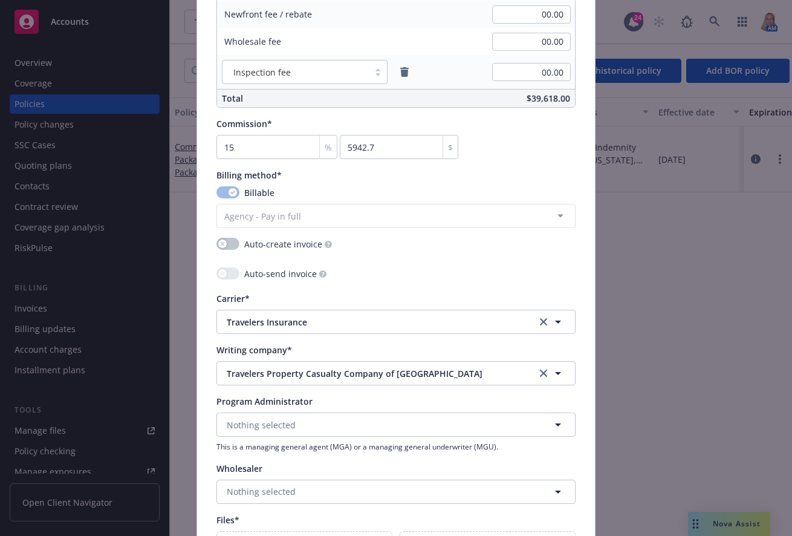
scroll to position [1280, 0]
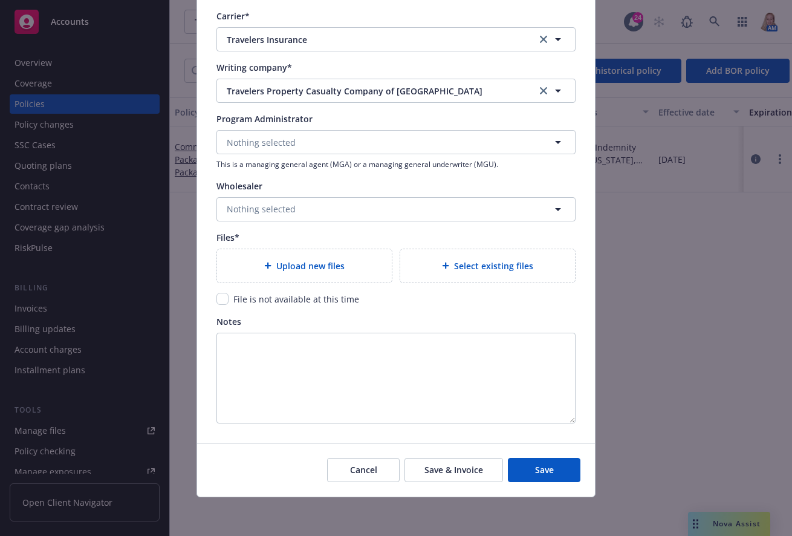
click at [402, 274] on div "Select existing files" at bounding box center [487, 265] width 175 height 33
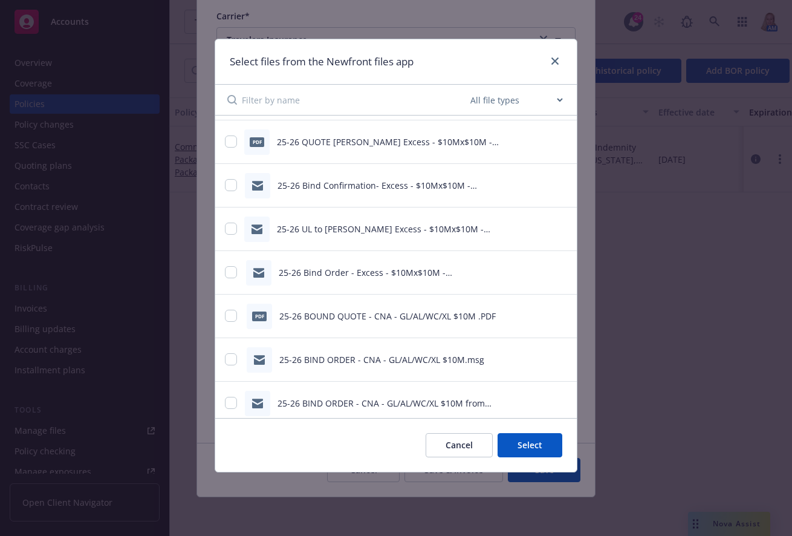
scroll to position [193, 0]
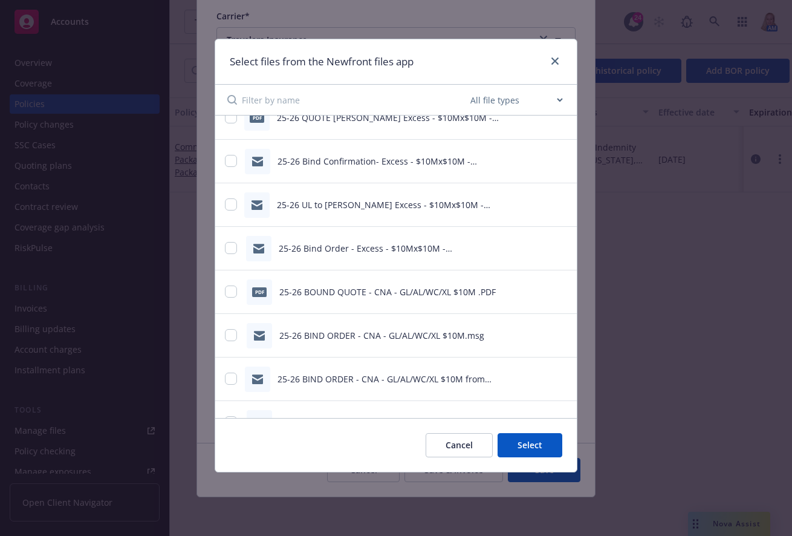
click at [224, 383] on div "25-26 BIND ORDER - CNA - GL/AL/WC/XL $10M from [PERSON_NAME].msg" at bounding box center [395, 379] width 361 height 44
click at [230, 377] on input "checkbox" at bounding box center [231, 378] width 12 height 12
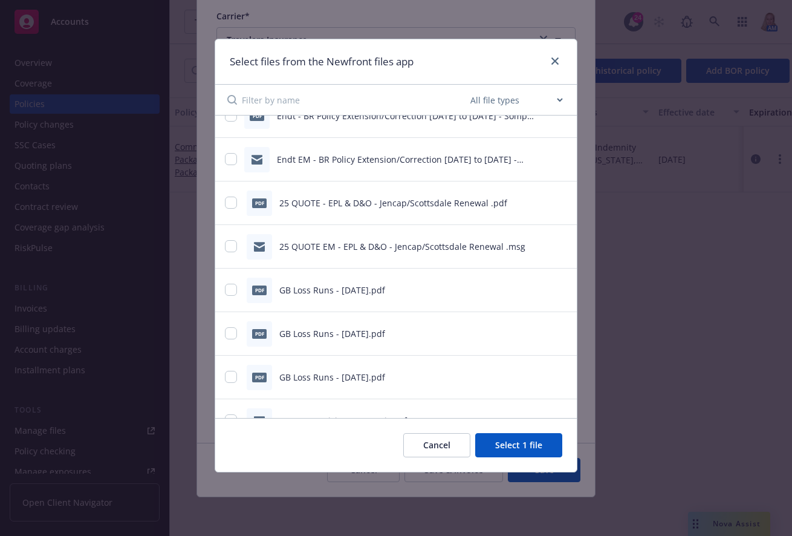
scroll to position [1959, 0]
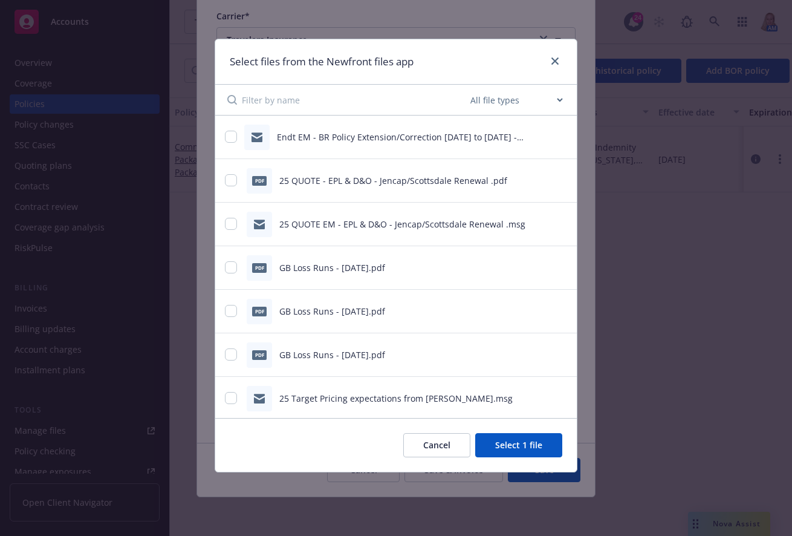
click at [526, 446] on button "Select 1 file" at bounding box center [518, 445] width 87 height 24
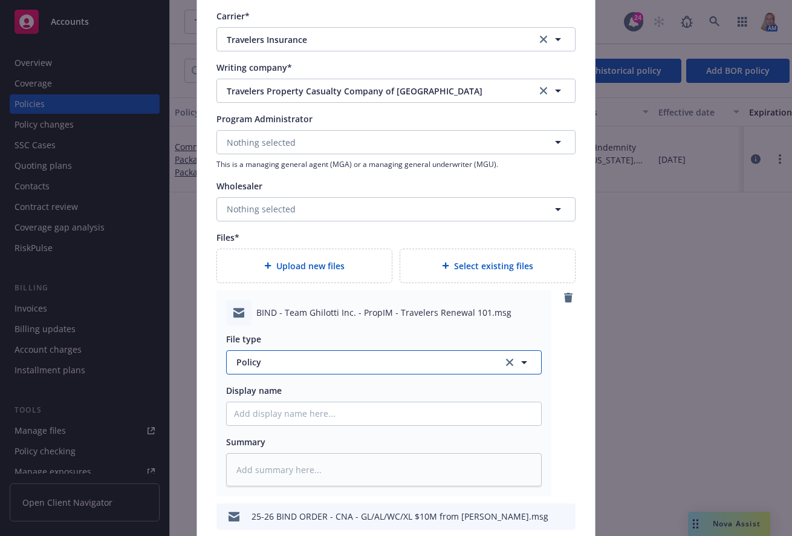
click at [299, 369] on button "Policy" at bounding box center [384, 362] width 316 height 24
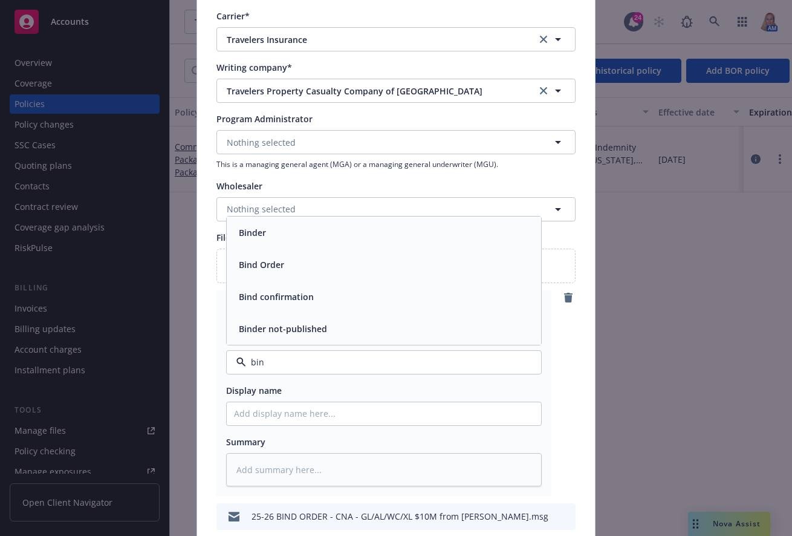
click at [304, 260] on div "Bind Order" at bounding box center [384, 265] width 300 height 18
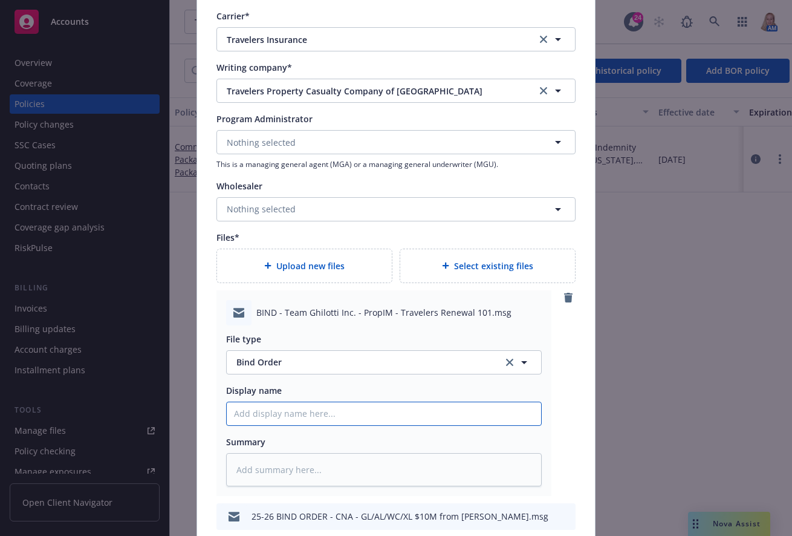
click at [278, 412] on input "Policy display name" at bounding box center [384, 413] width 314 height 23
paste input "25-26 BIND to Jencap - D&O/EPLI $1M - [GEOGRAPHIC_DATA]"
drag, startPoint x: 446, startPoint y: 414, endPoint x: 286, endPoint y: 413, distance: 159.6
click at [286, 413] on input "25-26 BIND to Jencap - D&O/EPLI $1M - [GEOGRAPHIC_DATA]" at bounding box center [384, 413] width 314 height 23
drag, startPoint x: 449, startPoint y: 416, endPoint x: 201, endPoint y: 420, distance: 248.5
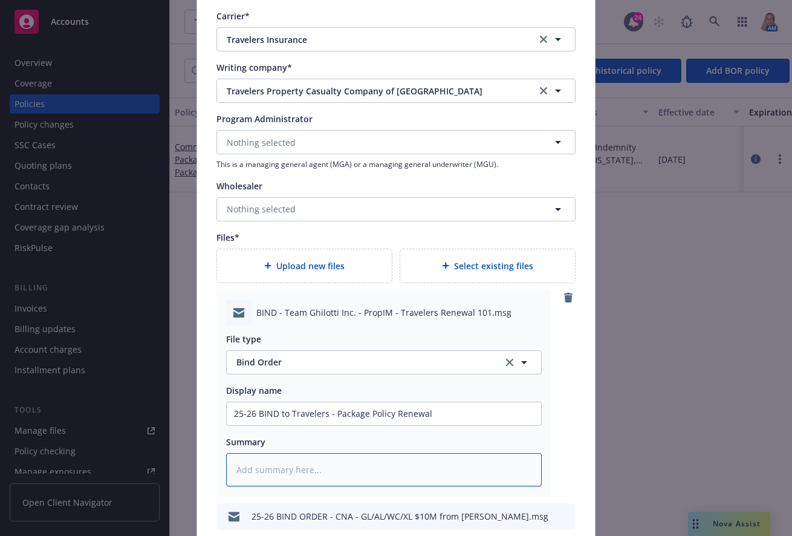
click at [293, 476] on textarea at bounding box center [384, 469] width 316 height 33
paste textarea "25-26 BIND to Travelers - Package Policy Renewal"
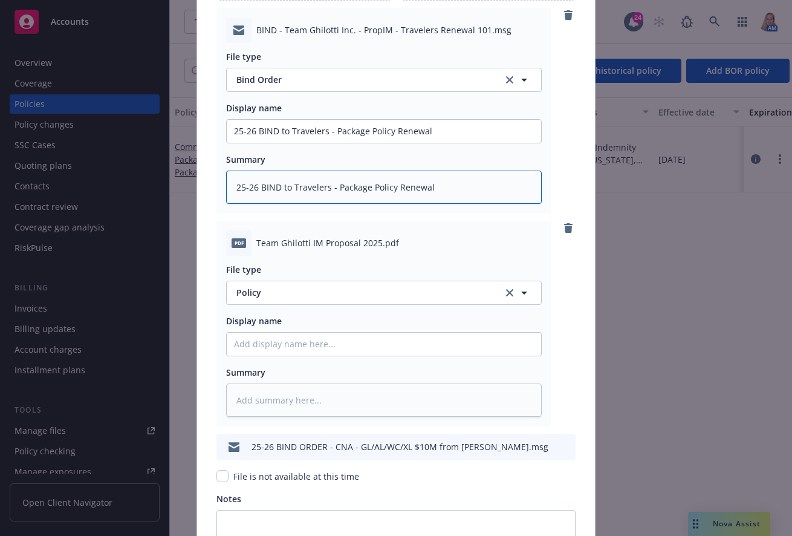
scroll to position [1740, 0]
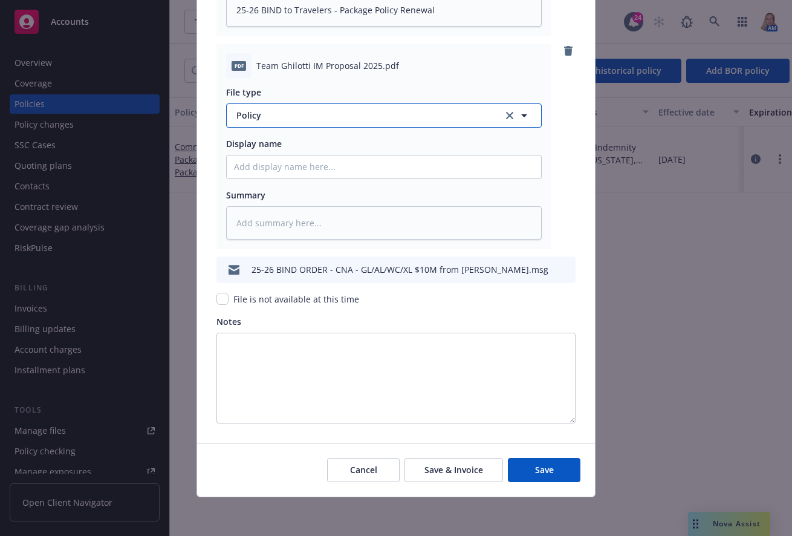
click at [289, 119] on span "Policy" at bounding box center [362, 115] width 253 height 13
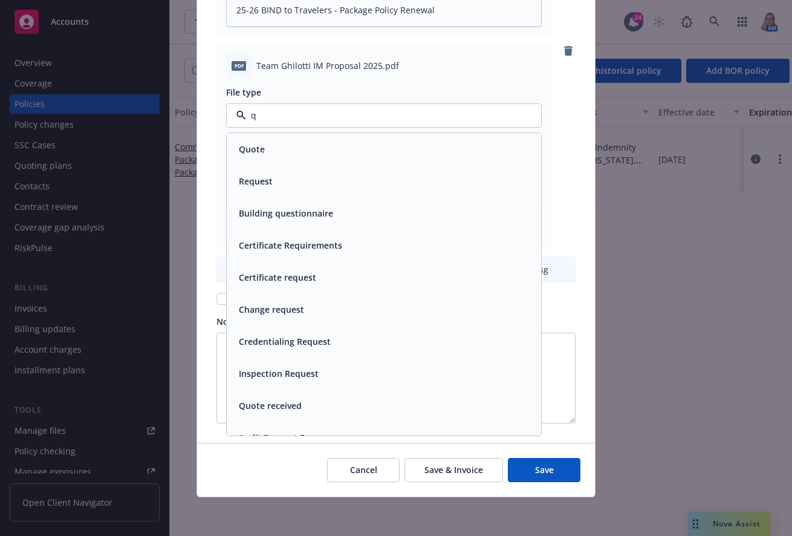
click at [282, 149] on div "Quote" at bounding box center [384, 149] width 300 height 18
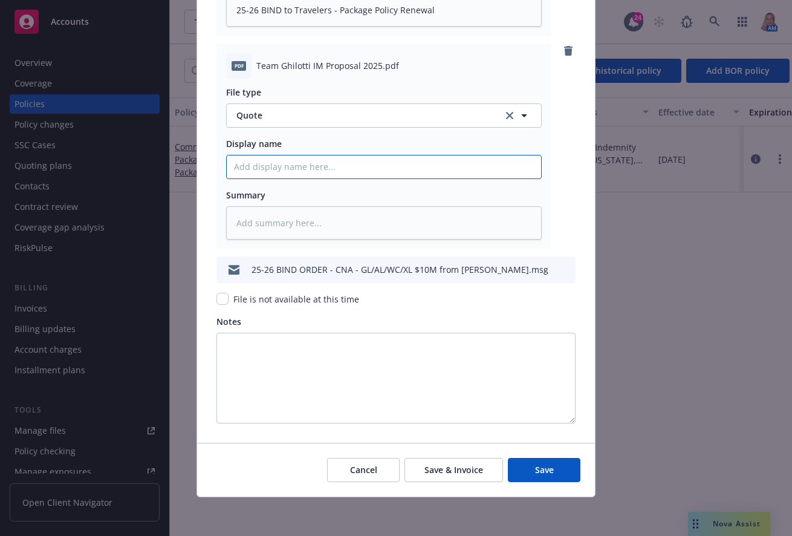
click at [293, 170] on input "Policy display name" at bounding box center [384, 166] width 314 height 23
paste input "25-26 BIND to Travelers - Package Policy Renewal"
drag, startPoint x: 289, startPoint y: 167, endPoint x: 298, endPoint y: 115, distance: 52.2
click at [289, 166] on input "25-26 BIND to Travelers - Package Policy Renewal" at bounding box center [384, 166] width 314 height 23
drag, startPoint x: 462, startPoint y: 171, endPoint x: 172, endPoint y: 162, distance: 289.7
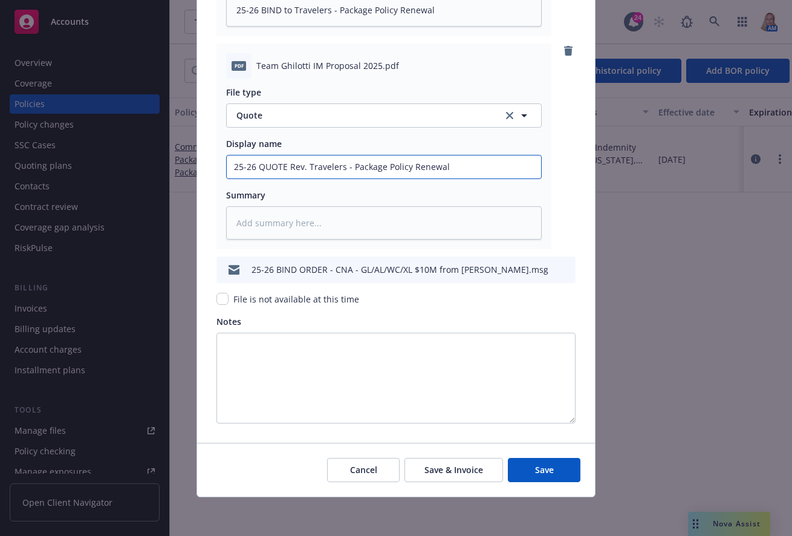
click at [172, 162] on div "Create renewal policy with incumbent Policy number* QT-630-A0326056-TIL-25 Poli…" at bounding box center [396, 268] width 792 height 536
click at [285, 166] on input "25-26 QUOTE Rev. Travelers - Package Policy Renewal" at bounding box center [384, 166] width 314 height 23
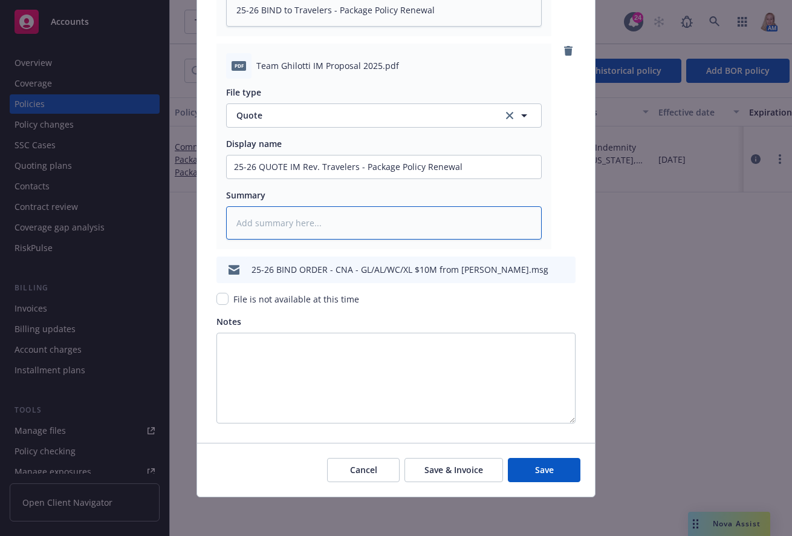
click at [297, 225] on textarea at bounding box center [384, 222] width 316 height 33
paste textarea "25-26 QUOTE Rev. Travelers - Package Policy Renewal"
click at [287, 224] on textarea "25-26 QUOTE Rev. Travelers - Package Policy Renewal" at bounding box center [384, 222] width 316 height 33
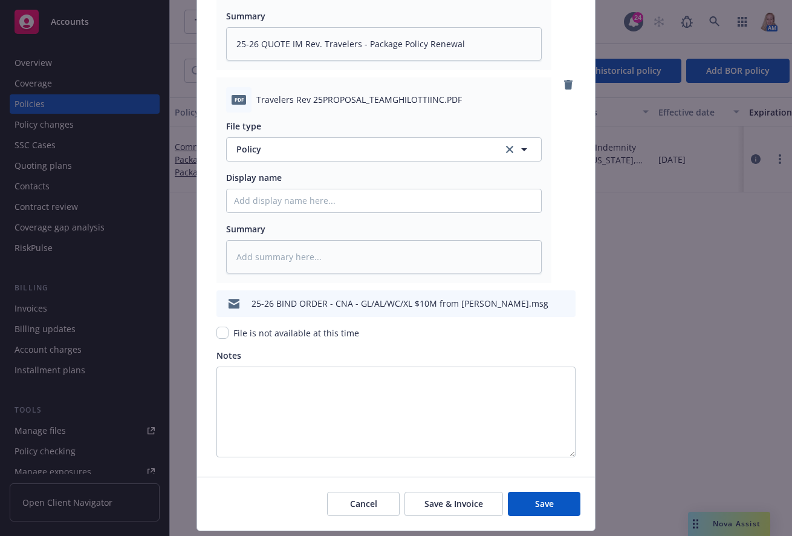
scroll to position [1952, 0]
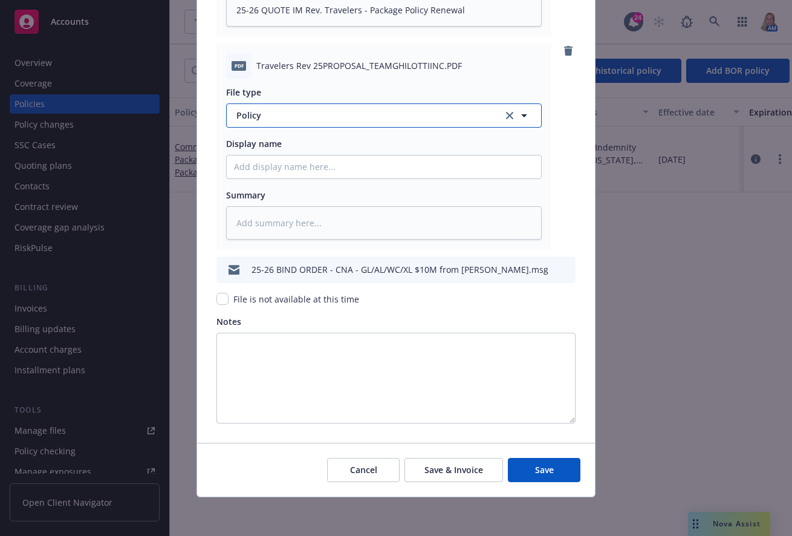
click at [275, 122] on button "Policy" at bounding box center [384, 115] width 316 height 24
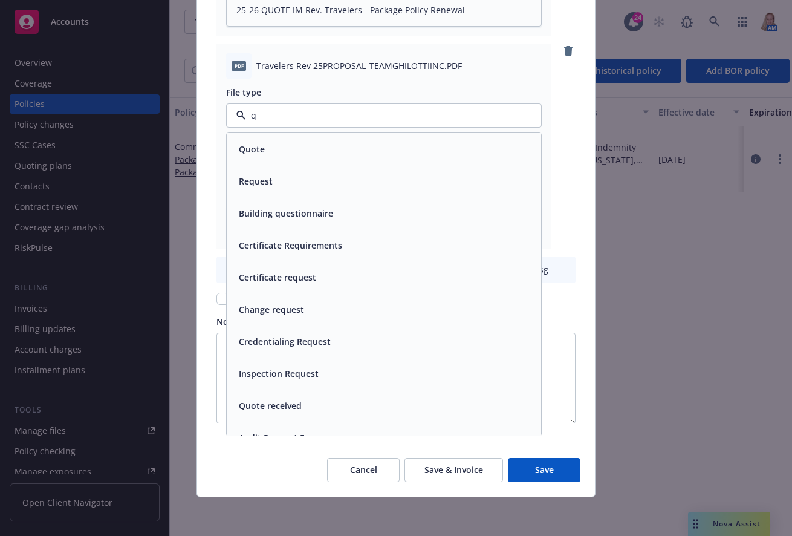
click at [271, 137] on div "Quote" at bounding box center [384, 149] width 314 height 32
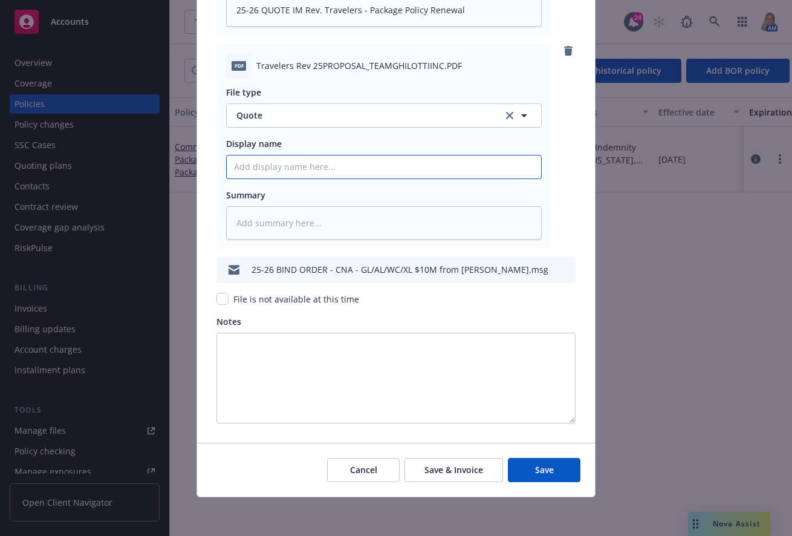
click at [270, 169] on input "Policy display name" at bounding box center [384, 166] width 314 height 23
paste input "25-26 QUOTE Rev. Travelers - Package Policy Renewal"
click at [300, 166] on input "25-26 QUOTE Rev. Travelers - Package Policy Renewal" at bounding box center [384, 166] width 314 height 23
drag, startPoint x: 493, startPoint y: 164, endPoint x: 164, endPoint y: 193, distance: 330.1
click at [164, 193] on div "Create renewal policy with incumbent Policy number* QT-630-A0326056-TIL-25 Poli…" at bounding box center [396, 268] width 792 height 536
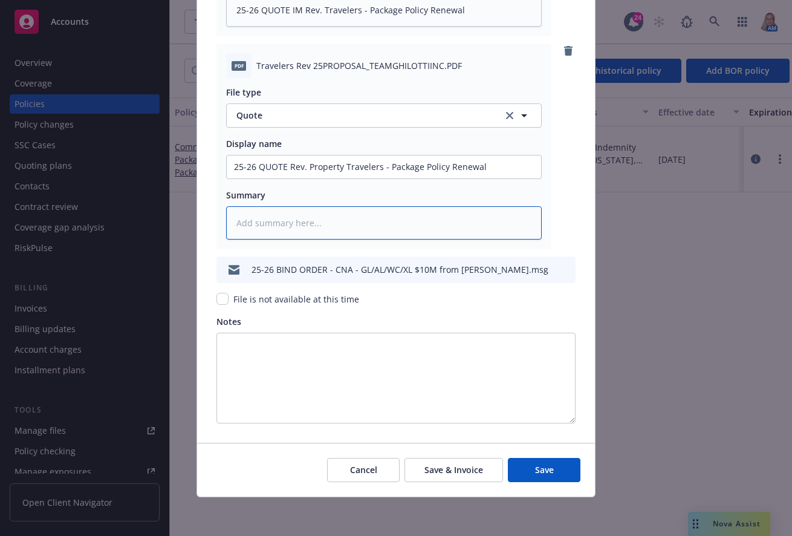
click at [284, 213] on textarea at bounding box center [384, 222] width 316 height 33
paste textarea "25-26 QUOTE Rev. Property Travelers - Package Policy Renewal"
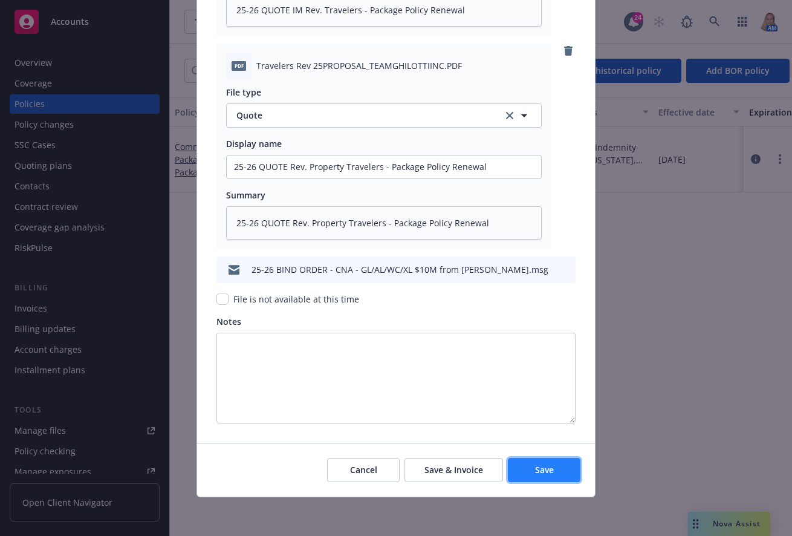
click at [539, 471] on span "Save" at bounding box center [544, 469] width 19 height 11
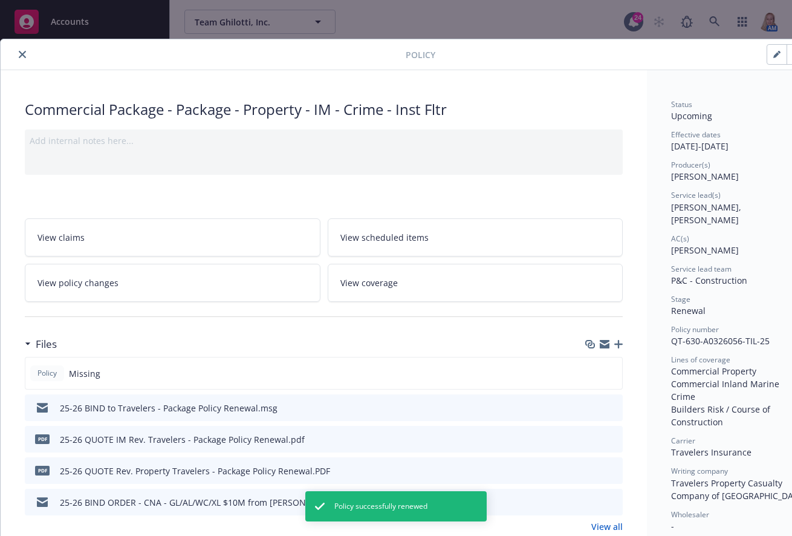
click at [27, 57] on button "close" at bounding box center [22, 54] width 15 height 15
